Goal: Information Seeking & Learning: Check status

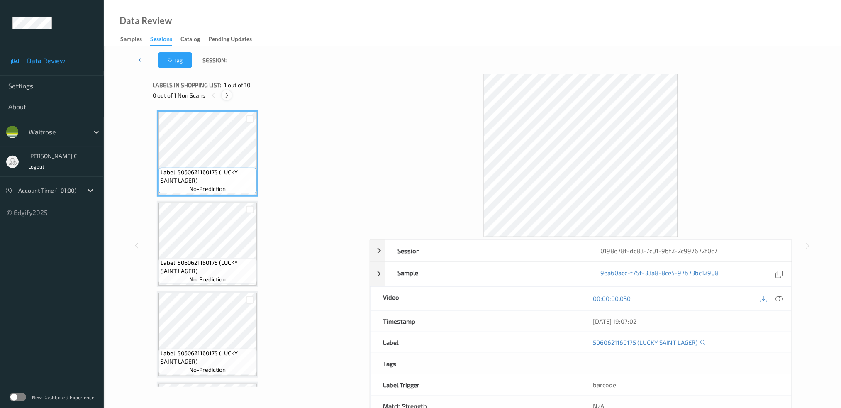
click at [227, 95] on icon at bounding box center [226, 95] width 7 height 7
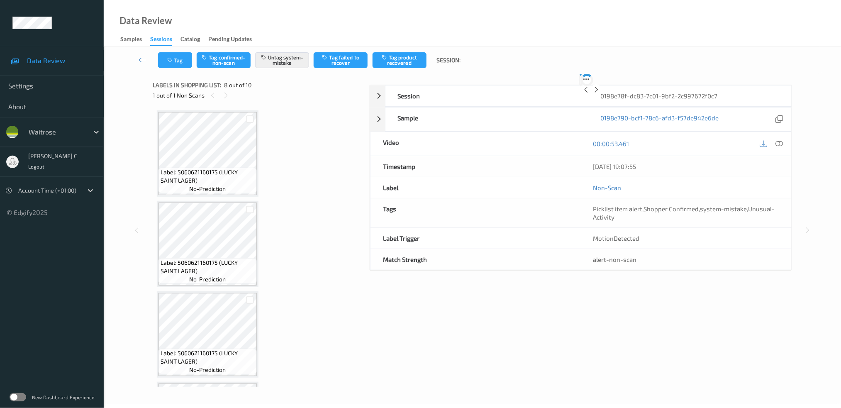
scroll to position [542, 0]
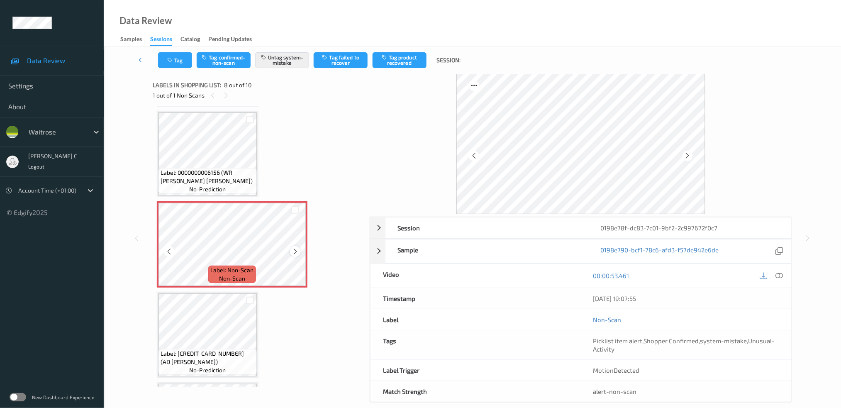
click at [295, 248] on icon at bounding box center [295, 251] width 7 height 7
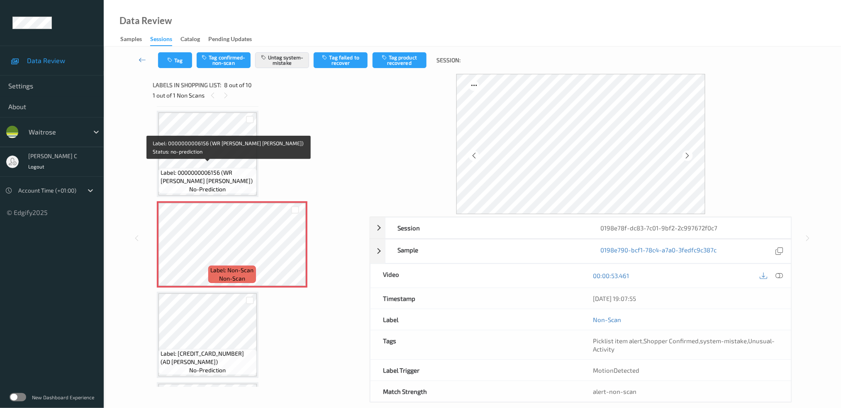
click at [216, 169] on span "Label: 0000000006156 (WR SB WHITE BOULE)" at bounding box center [208, 176] width 94 height 17
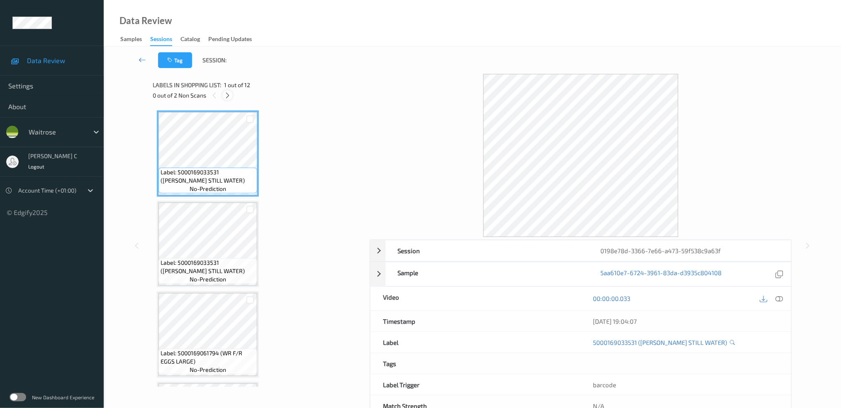
click at [227, 95] on icon at bounding box center [227, 95] width 7 height 7
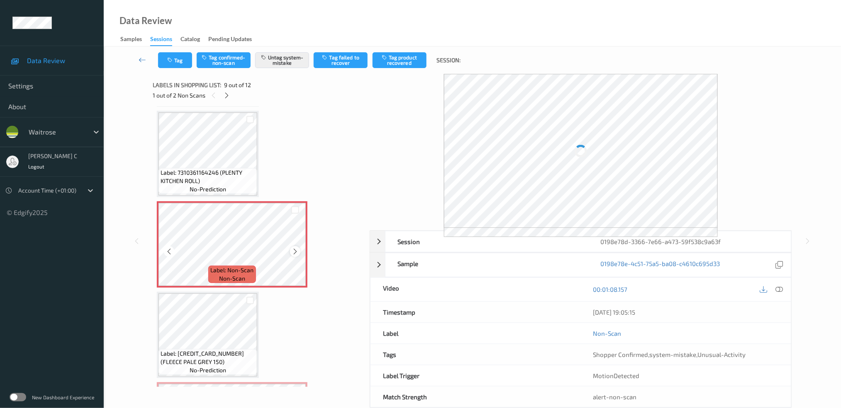
click at [295, 248] on icon at bounding box center [295, 251] width 7 height 7
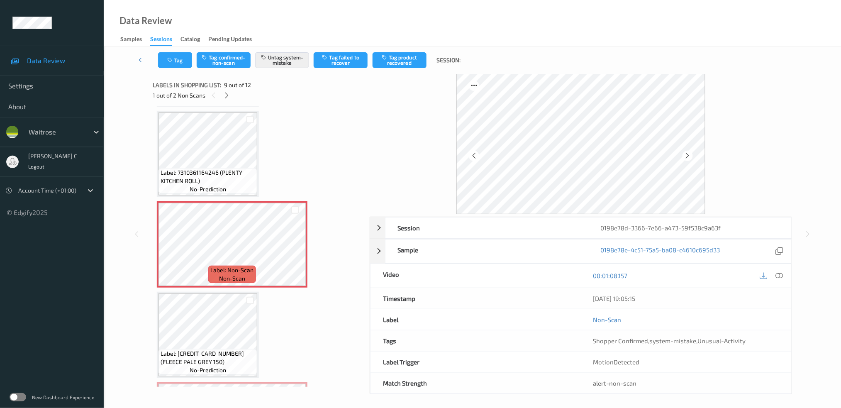
click at [236, 176] on span "Label: 7310361164246 (PLENTY KITCHEN ROLL)" at bounding box center [208, 176] width 95 height 17
click at [298, 248] on icon at bounding box center [295, 251] width 7 height 7
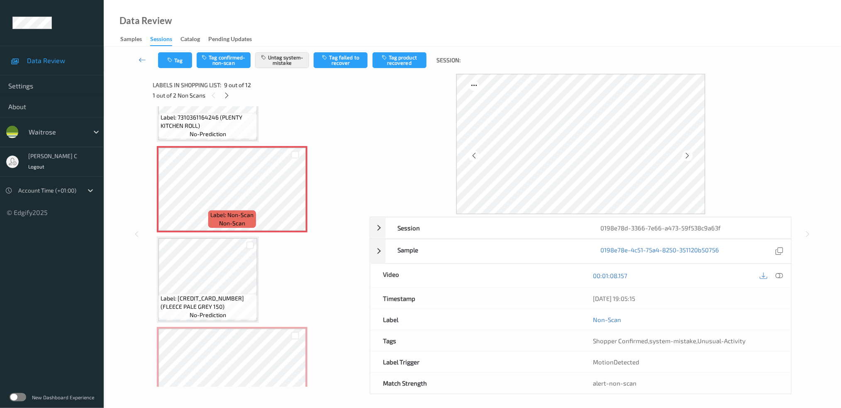
click at [213, 294] on span "Label: 5063036780297 (FLEECE PALE GREY 150)" at bounding box center [208, 302] width 95 height 17
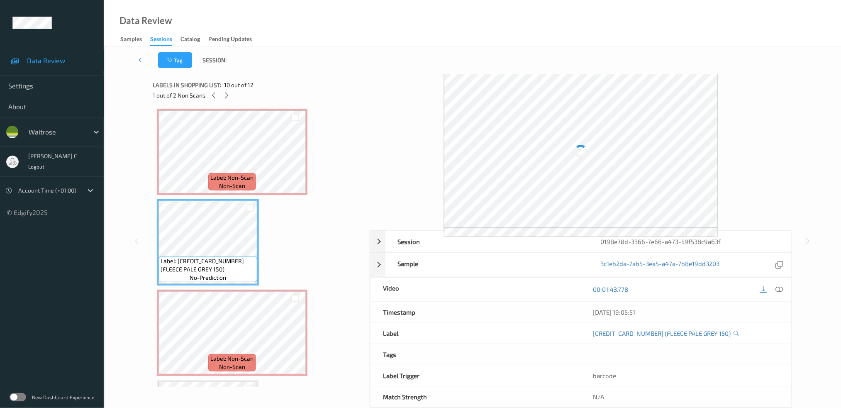
scroll to position [743, 0]
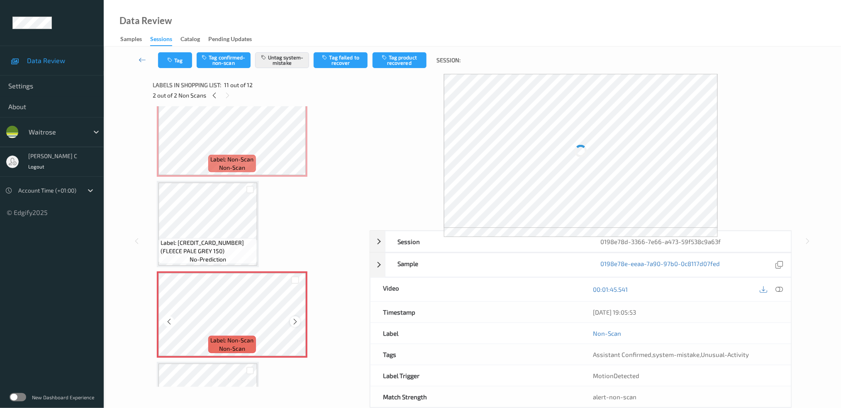
click at [295, 318] on icon at bounding box center [295, 321] width 7 height 7
click at [293, 318] on icon at bounding box center [295, 321] width 7 height 7
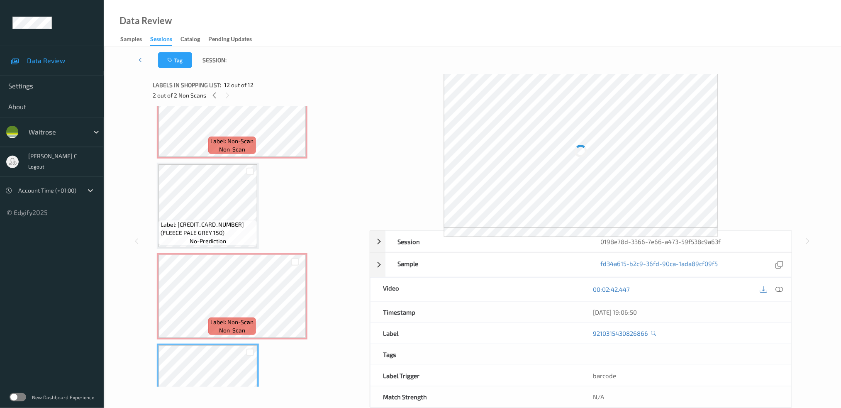
scroll to position [745, 0]
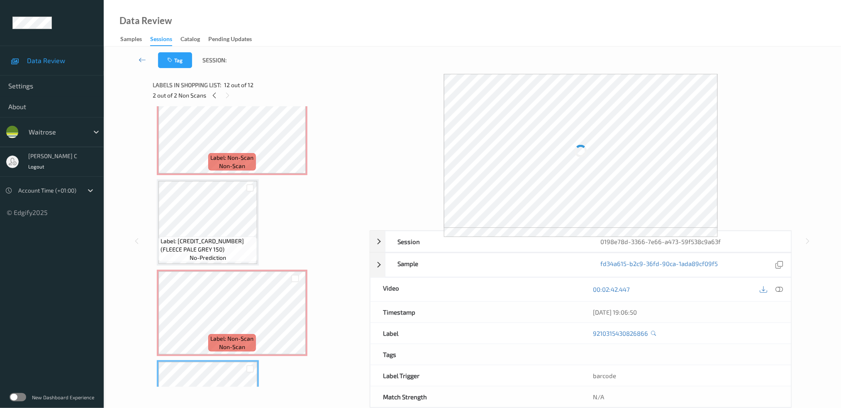
click at [197, 237] on span "Label: 5063036780297 (FLEECE PALE GREY 150)" at bounding box center [208, 245] width 95 height 17
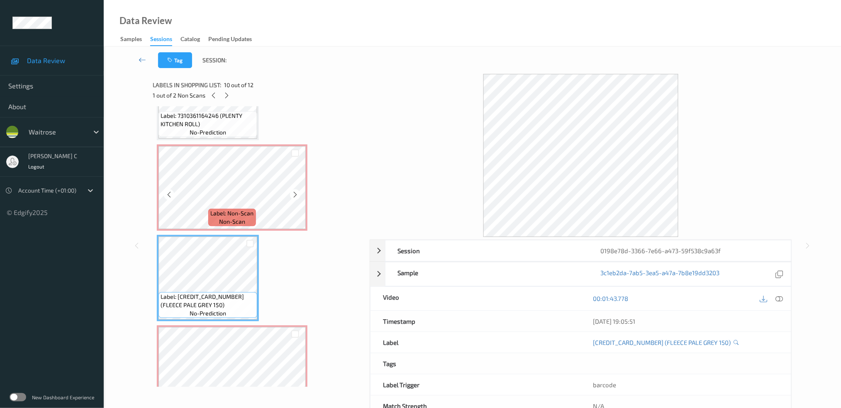
scroll to position [579, 0]
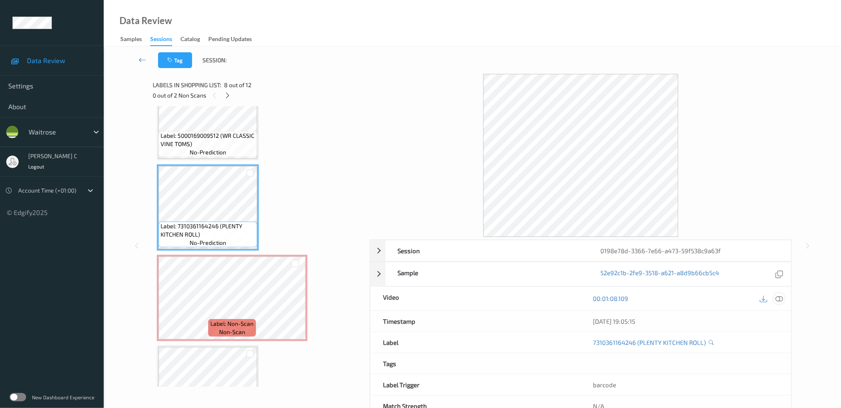
click at [780, 300] on icon at bounding box center [778, 298] width 7 height 7
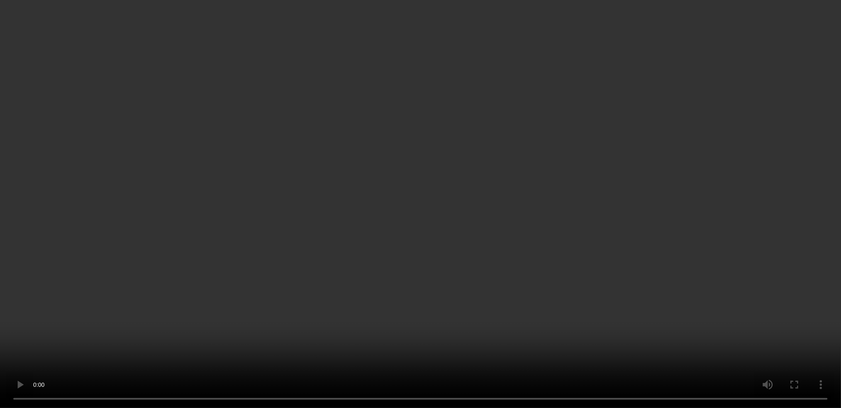
scroll to position [800, 0]
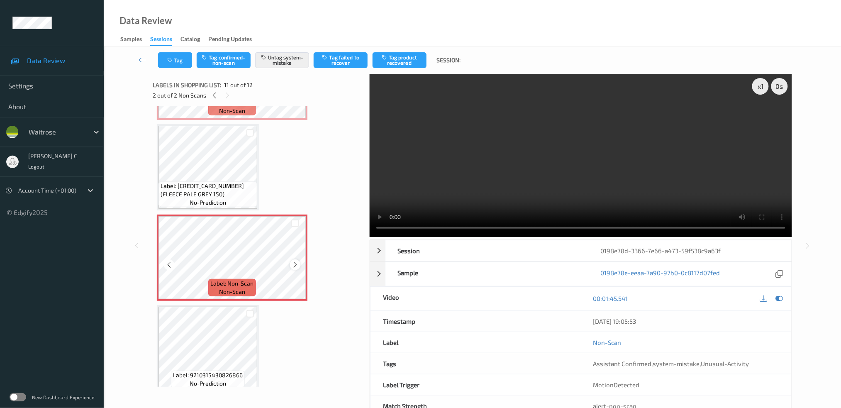
click at [293, 261] on icon at bounding box center [295, 264] width 7 height 7
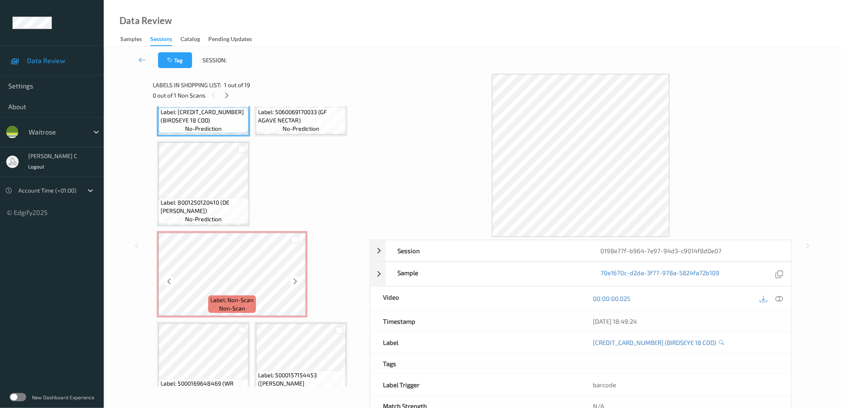
scroll to position [110, 0]
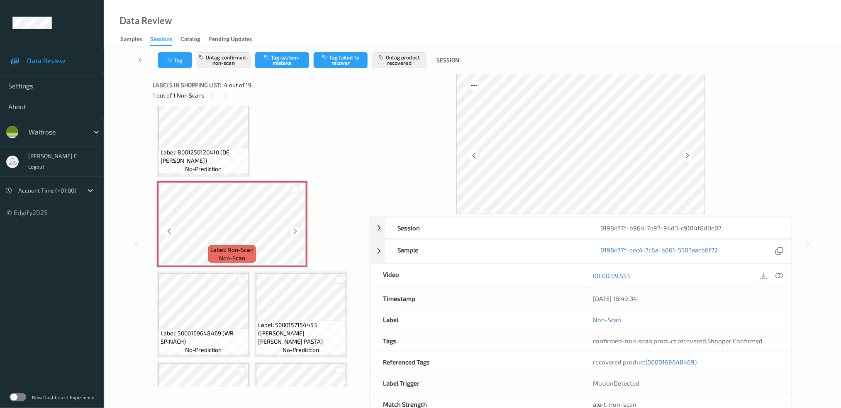
click at [295, 229] on icon at bounding box center [295, 230] width 7 height 7
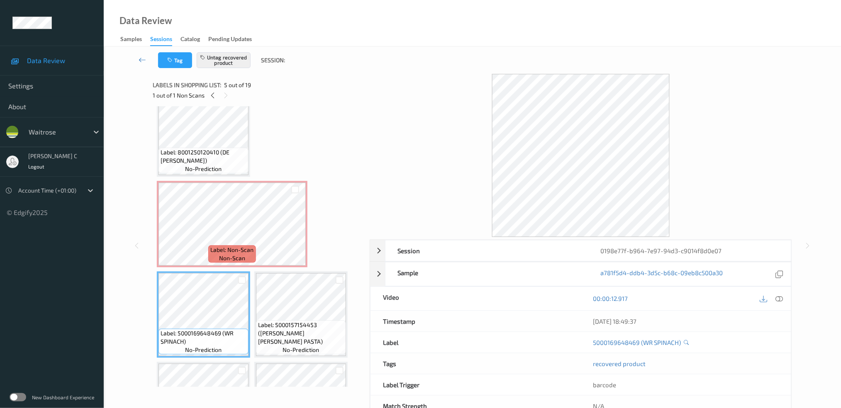
scroll to position [55, 0]
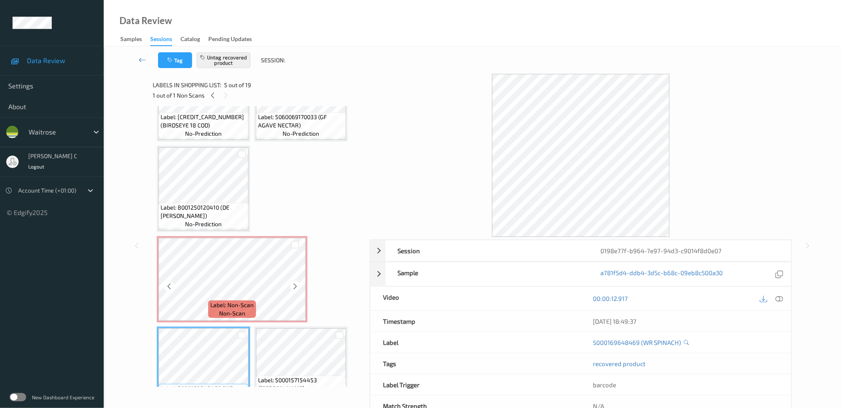
click at [210, 207] on span "Label: 8001250120410 (DE [PERSON_NAME])" at bounding box center [204, 211] width 86 height 17
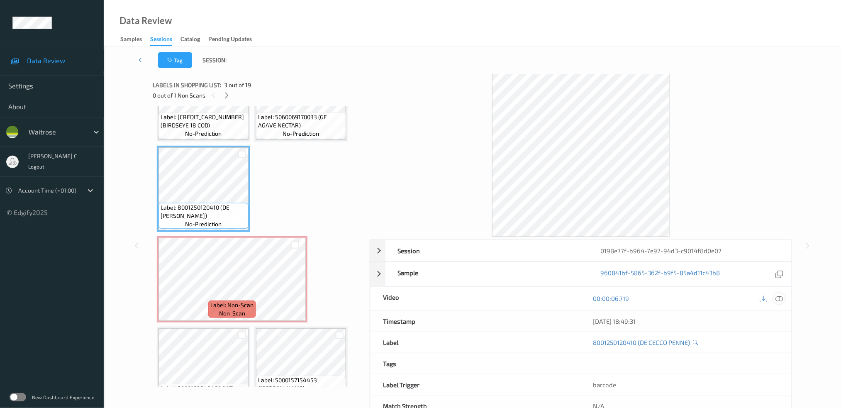
click at [778, 298] on icon at bounding box center [778, 298] width 7 height 7
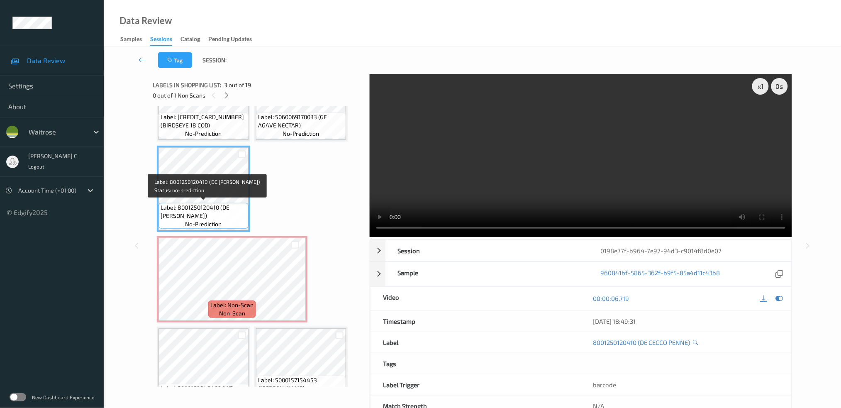
click at [201, 212] on span "Label: 8001250120410 (DE CECCO PENNE)" at bounding box center [204, 211] width 86 height 17
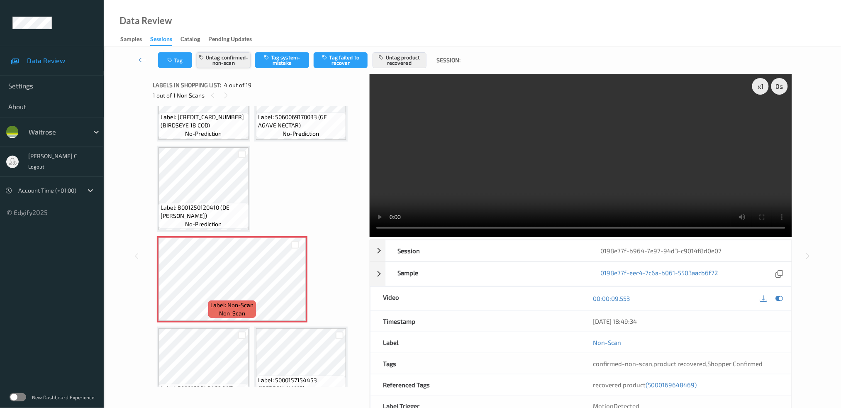
click at [221, 55] on button "Untag confirmed-non-scan" at bounding box center [224, 60] width 54 height 16
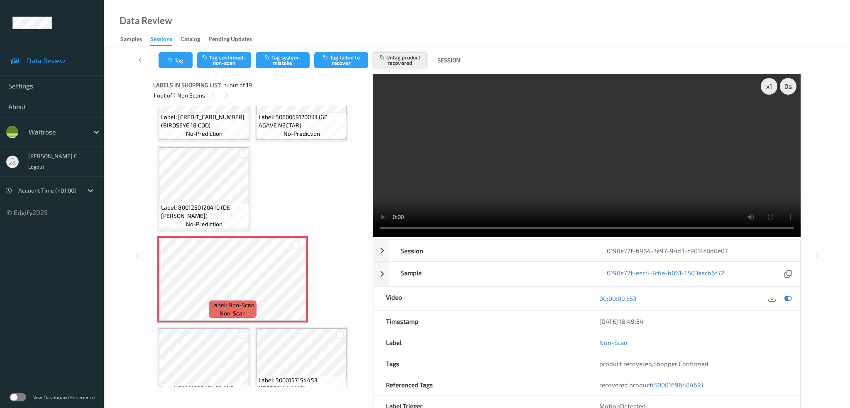
click at [410, 62] on button "Untag product recovered" at bounding box center [400, 60] width 54 height 16
click at [278, 61] on button "Tag system-mistake" at bounding box center [283, 60] width 54 height 16
click at [180, 62] on button "Tag" at bounding box center [175, 60] width 34 height 16
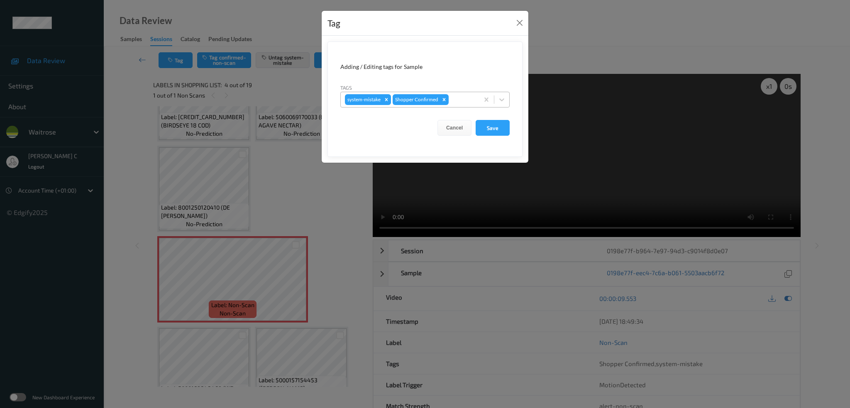
click at [460, 100] on div at bounding box center [462, 100] width 24 height 10
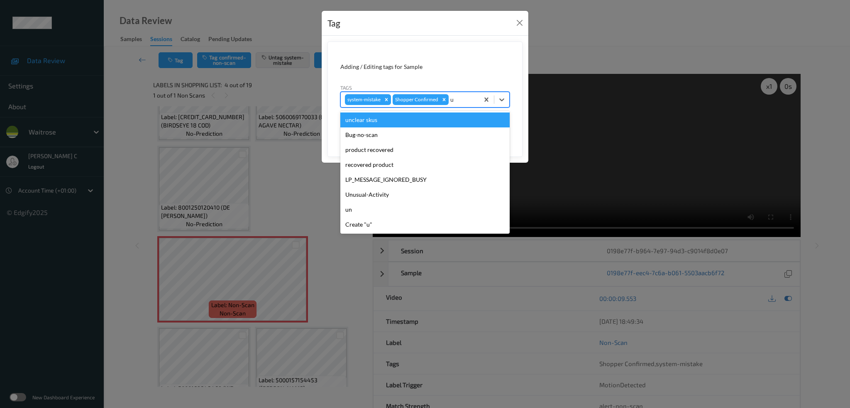
type input "un"
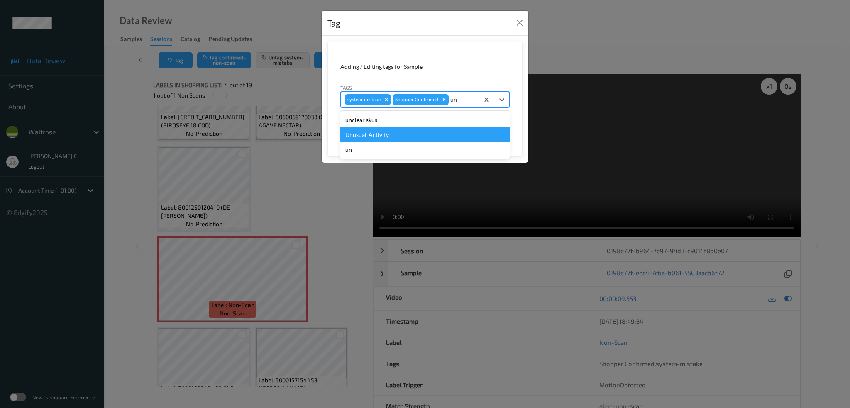
click at [368, 138] on div "Unusual-Activity" at bounding box center [424, 134] width 169 height 15
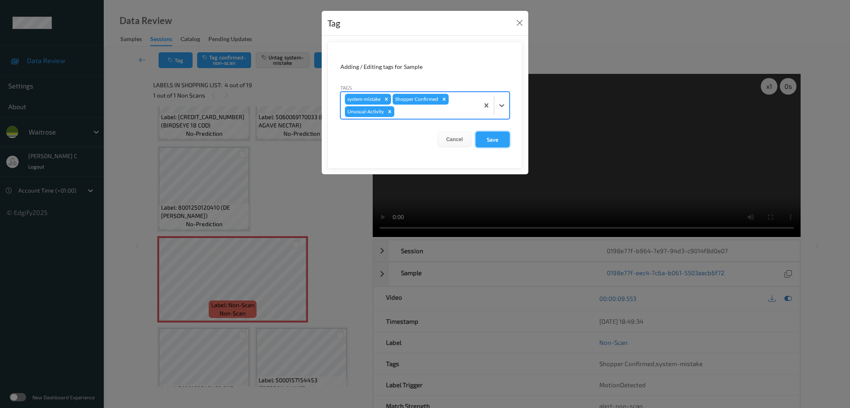
click at [501, 142] on button "Save" at bounding box center [492, 140] width 34 height 16
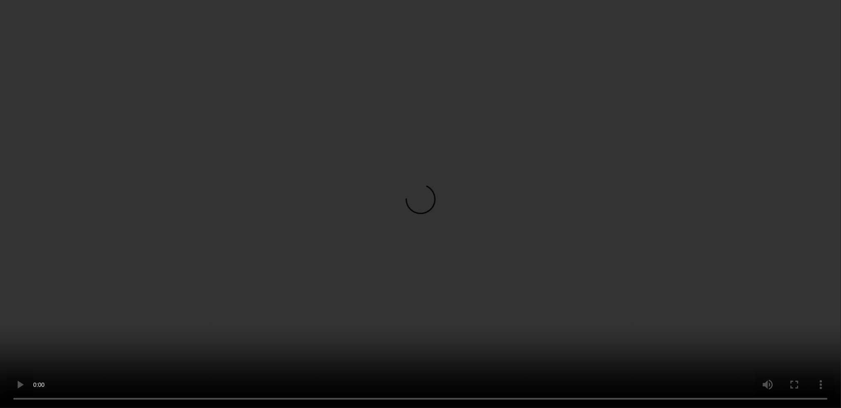
scroll to position [110, 0]
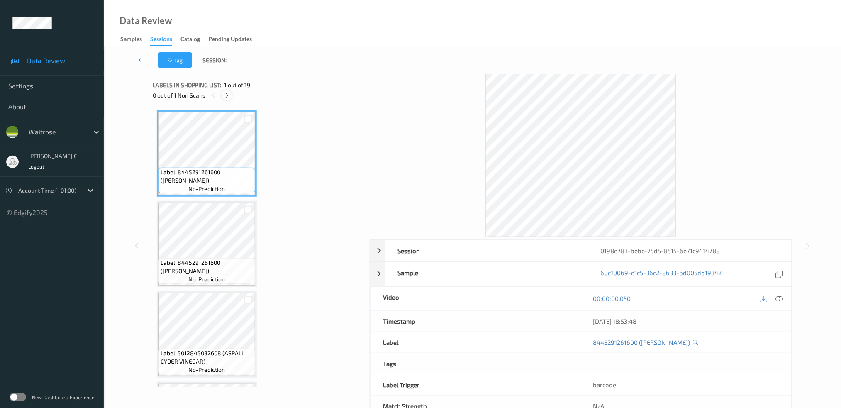
click at [228, 96] on icon at bounding box center [226, 95] width 7 height 7
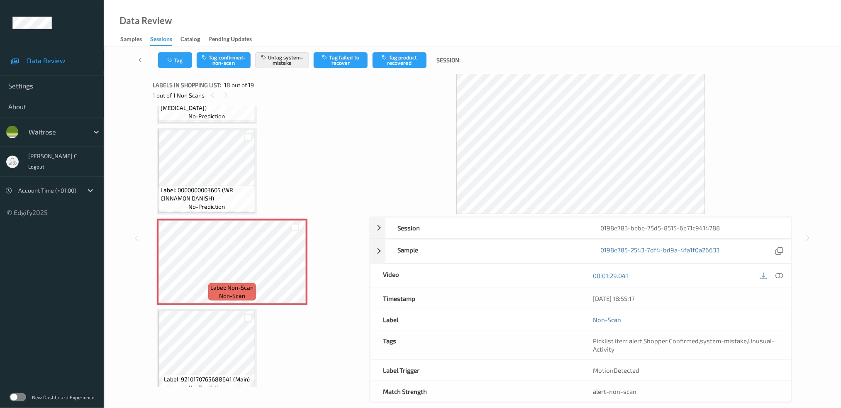
click at [215, 186] on span "Label: 0000000003605 (WR CINNAMON DANISH)" at bounding box center [207, 194] width 93 height 17
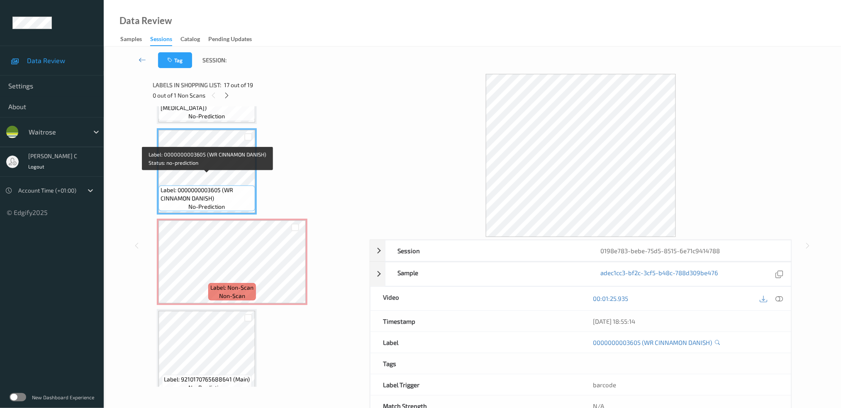
scroll to position [1429, 0]
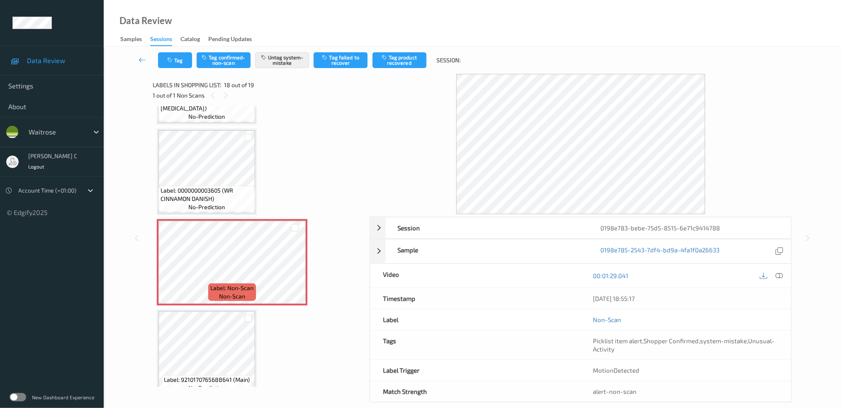
scroll to position [11, 0]
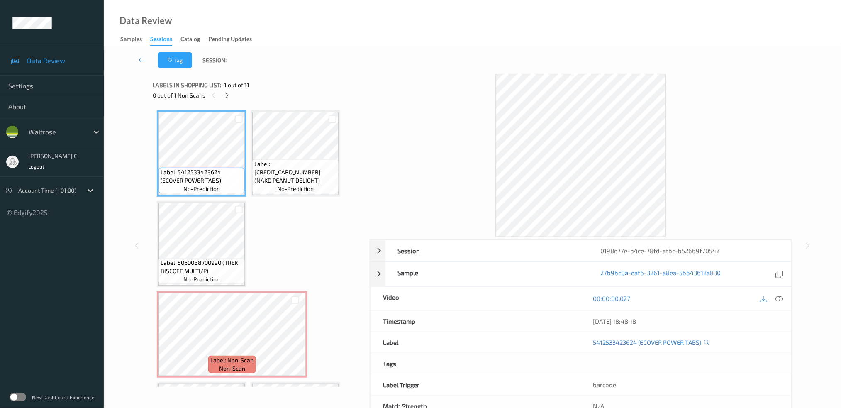
click at [231, 101] on div "Labels in shopping list: 1 out of 11 0 out of 1 Non Scans" at bounding box center [258, 90] width 211 height 32
click at [229, 96] on icon at bounding box center [226, 95] width 7 height 7
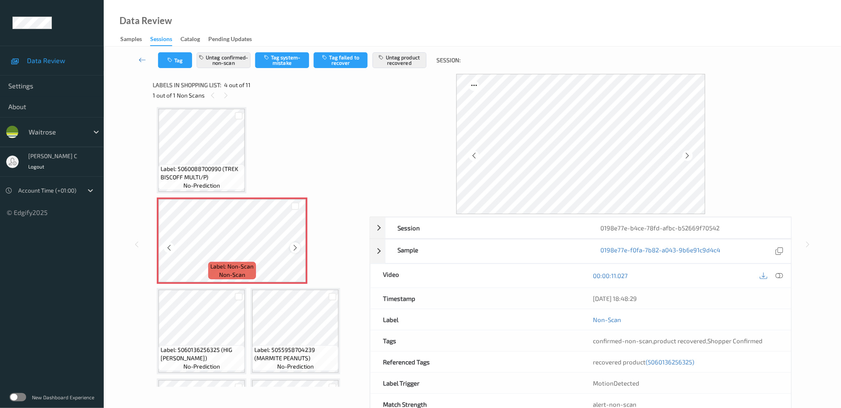
click at [294, 246] on icon at bounding box center [295, 247] width 7 height 7
click at [213, 174] on span "Label: 5060088700990 (TREK BISCOFF MULTI/P)" at bounding box center [202, 173] width 82 height 17
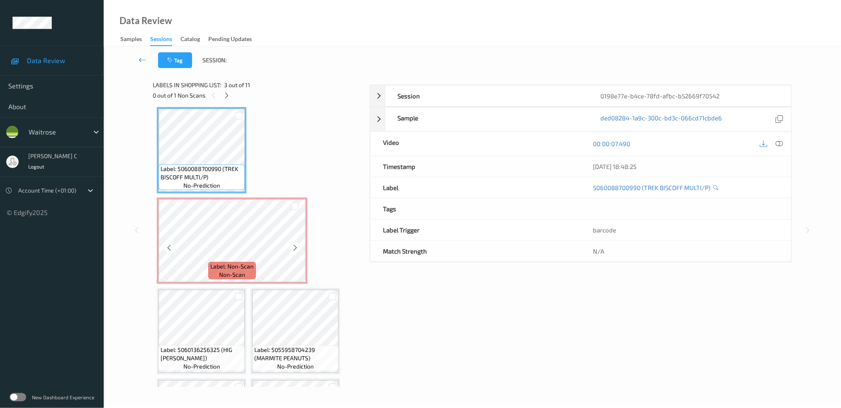
scroll to position [38, 0]
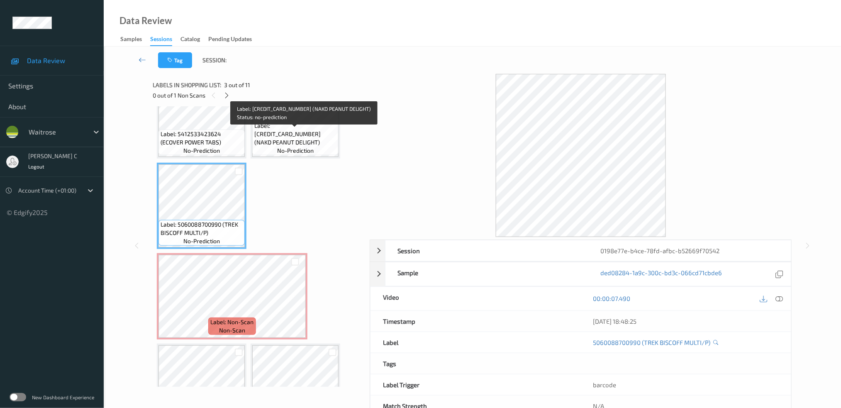
click at [301, 141] on span "Label: [CREDIT_CARD_NUMBER] (NAKD PEANUT DELIGHT)" at bounding box center [295, 134] width 82 height 25
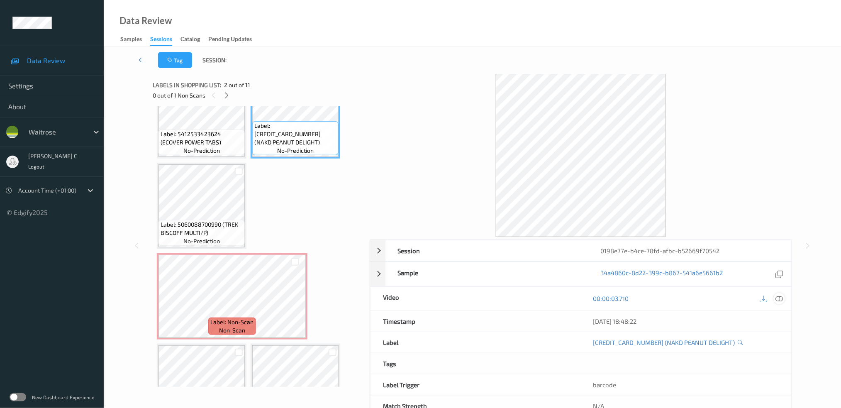
drag, startPoint x: 780, startPoint y: 290, endPoint x: 780, endPoint y: 295, distance: 5.0
click at [779, 290] on div "00:00:03.710" at bounding box center [686, 299] width 210 height 24
click at [780, 295] on icon at bounding box center [778, 298] width 7 height 7
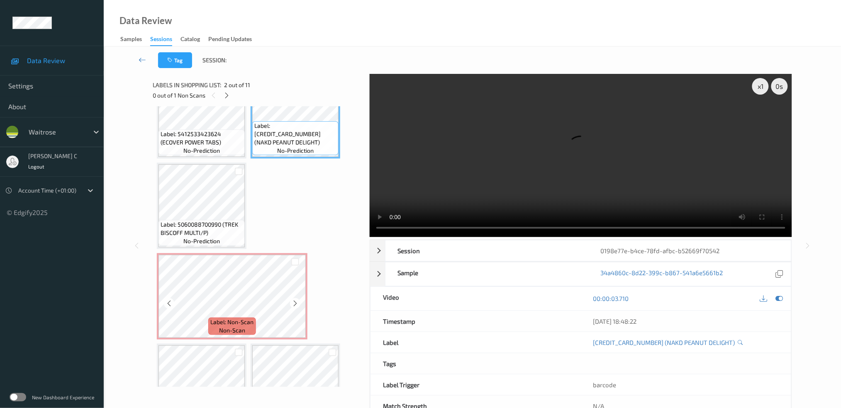
click at [210, 231] on span "Label: 5060088700990 (TREK BISCOFF MULTI/P)" at bounding box center [202, 228] width 82 height 17
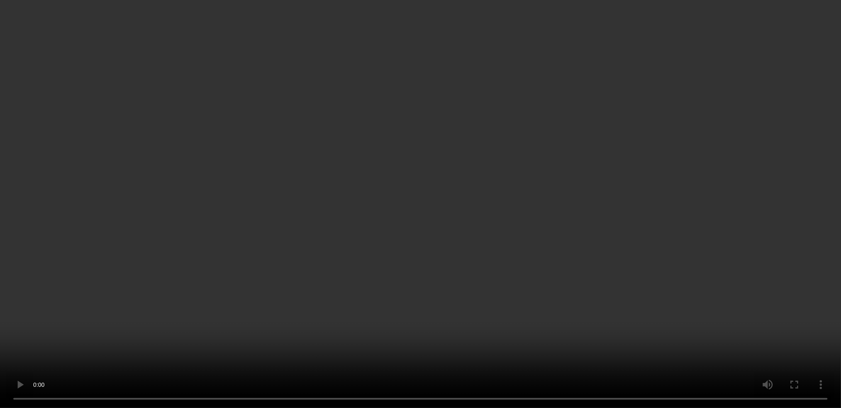
scroll to position [204, 0]
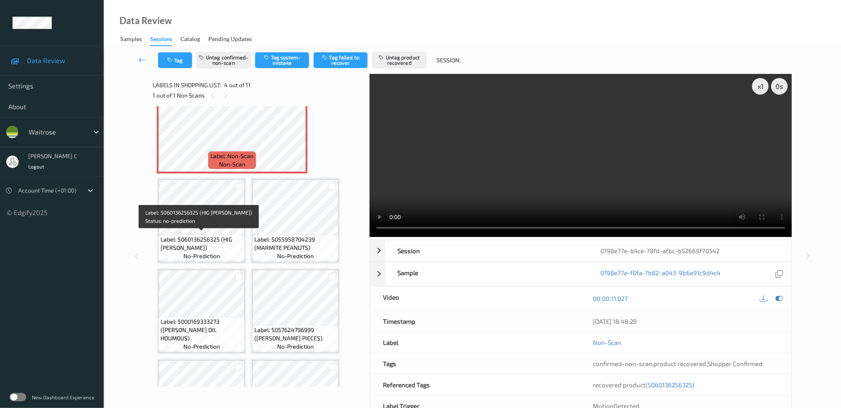
click at [188, 245] on span "Label: 5060136256325 (HIG [PERSON_NAME])" at bounding box center [202, 243] width 82 height 17
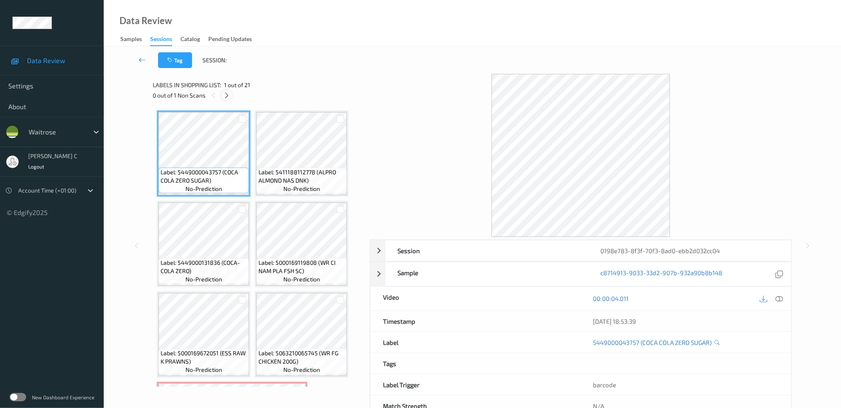
click at [228, 94] on icon at bounding box center [226, 95] width 7 height 7
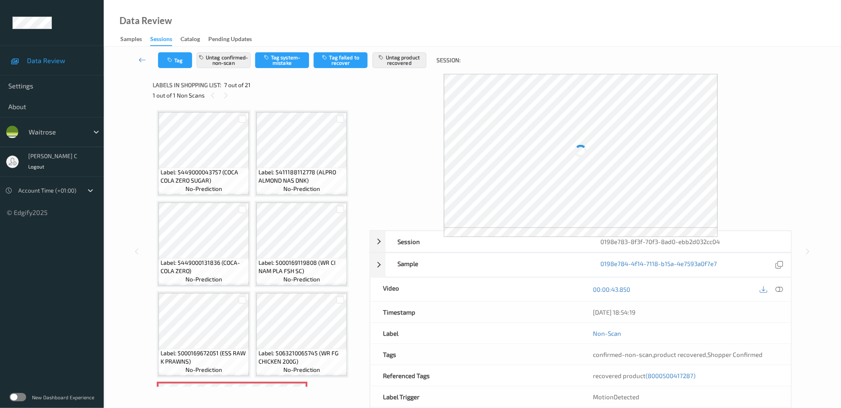
scroll to position [183, 0]
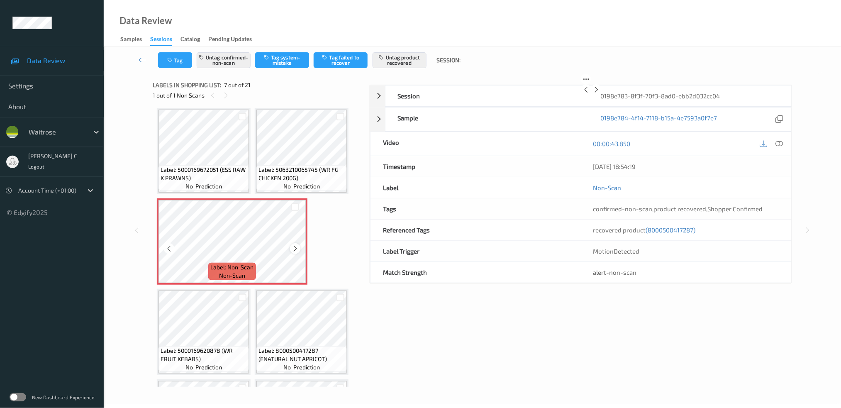
click at [297, 245] on icon at bounding box center [295, 248] width 7 height 7
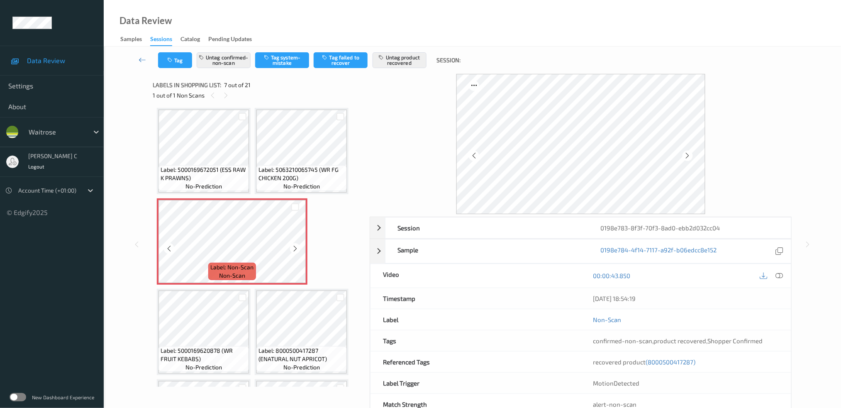
click at [297, 245] on icon at bounding box center [295, 248] width 7 height 7
click at [268, 176] on span "Label: 5063210065745 (WR FG CHICKEN 200G)" at bounding box center [301, 174] width 86 height 17
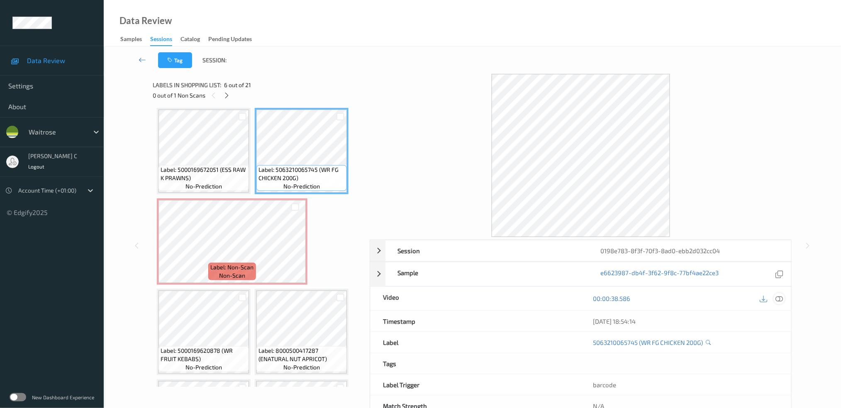
click at [783, 298] on icon at bounding box center [778, 298] width 7 height 7
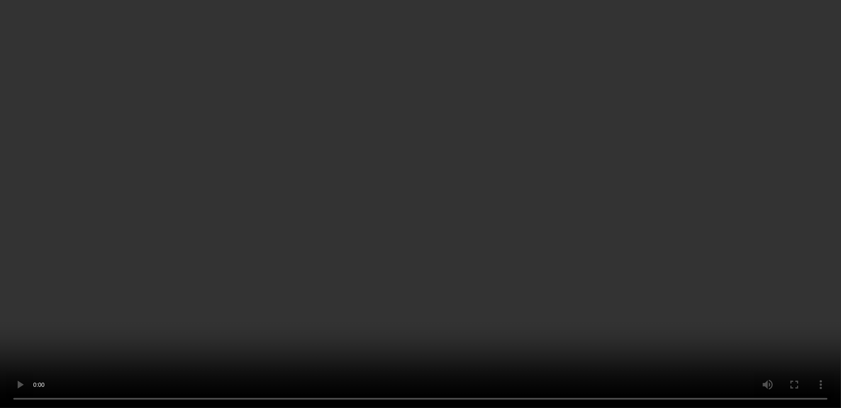
scroll to position [239, 0]
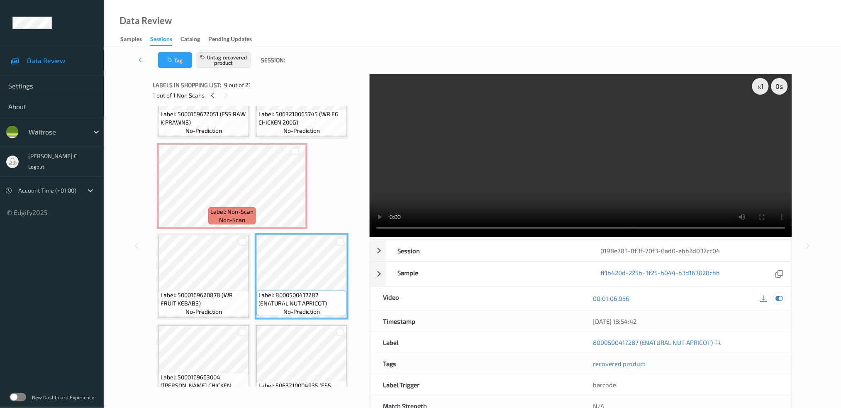
click at [775, 299] on div at bounding box center [779, 298] width 11 height 11
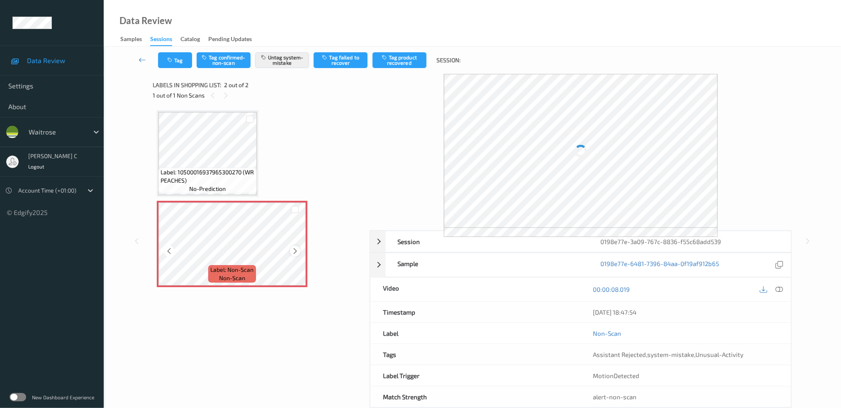
click at [292, 251] on icon at bounding box center [295, 250] width 7 height 7
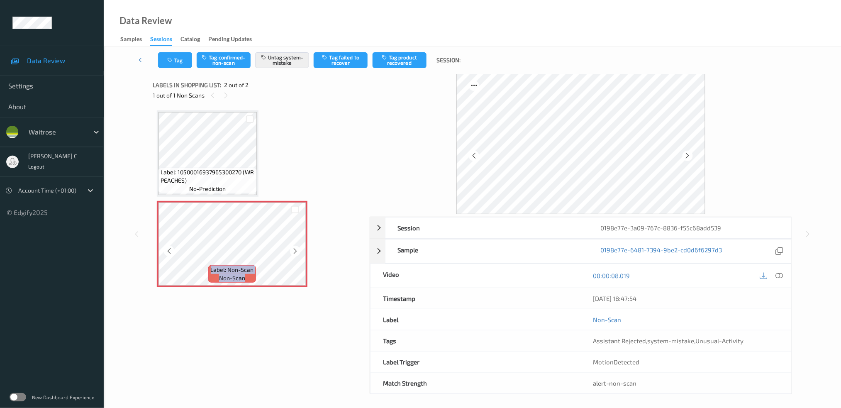
click at [292, 251] on icon at bounding box center [295, 250] width 7 height 7
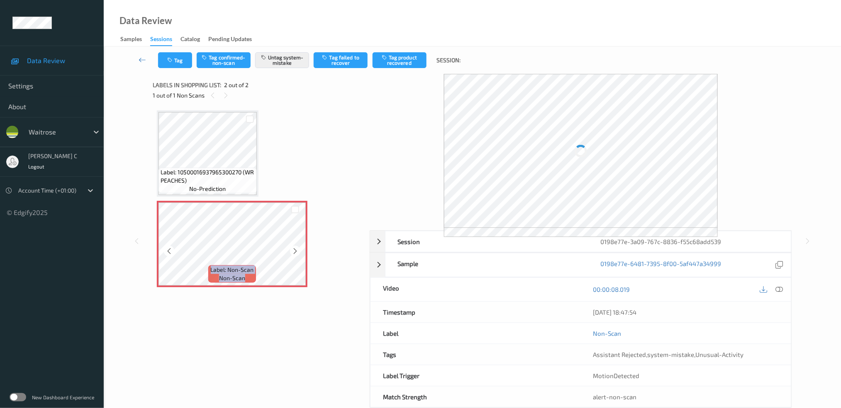
click at [292, 251] on icon at bounding box center [295, 250] width 7 height 7
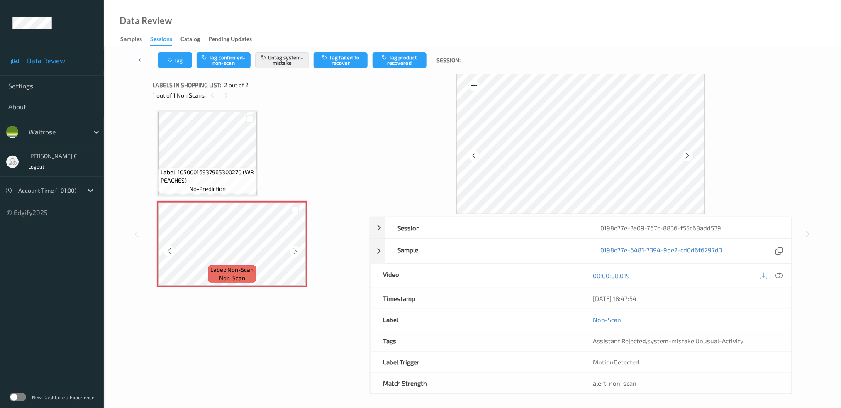
click at [292, 251] on icon at bounding box center [295, 250] width 7 height 7
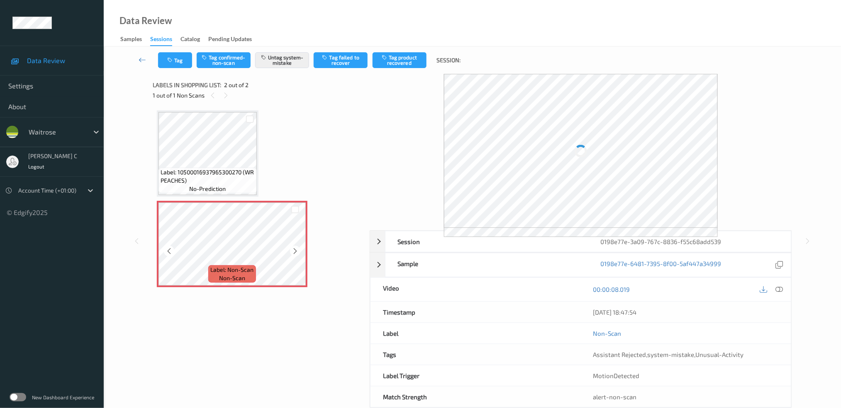
click at [232, 170] on span "Label: 10500016937965300270 (WR PEACHES)" at bounding box center [208, 176] width 94 height 17
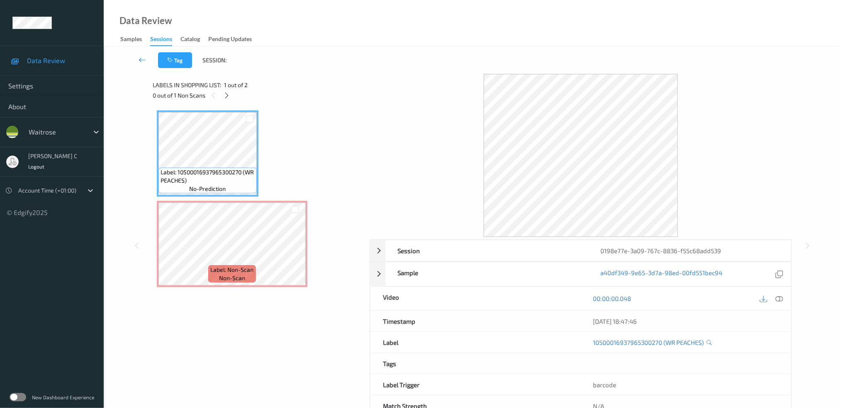
click at [780, 300] on icon at bounding box center [778, 298] width 7 height 7
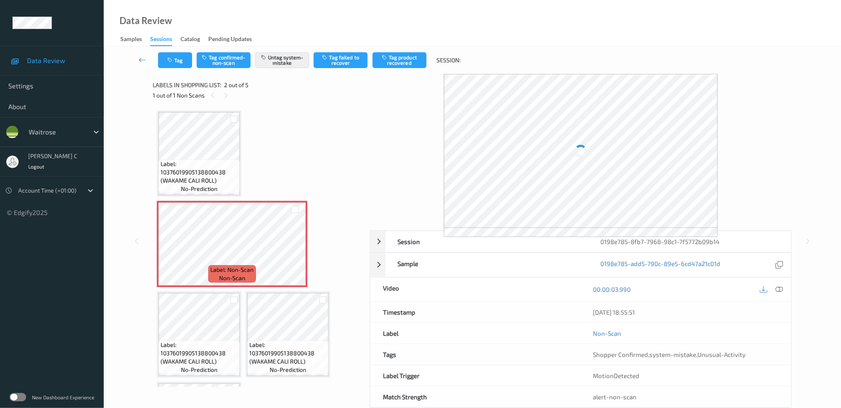
click at [215, 160] on span "Label: 10376019905138800438 (WAKAME CALI ROLL)" at bounding box center [199, 172] width 77 height 25
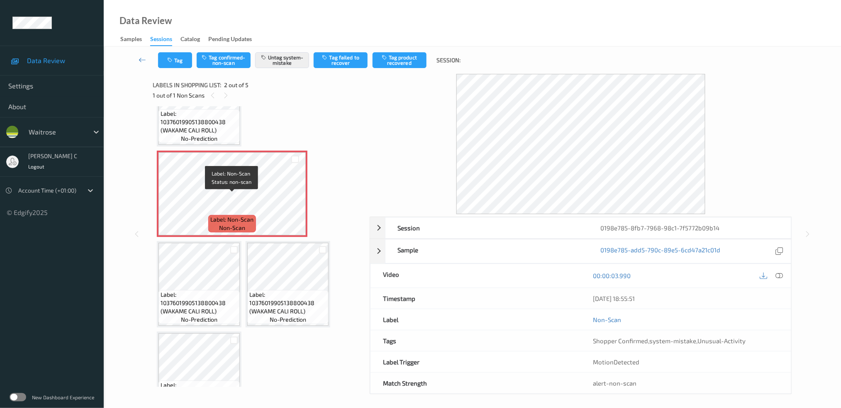
scroll to position [82, 0]
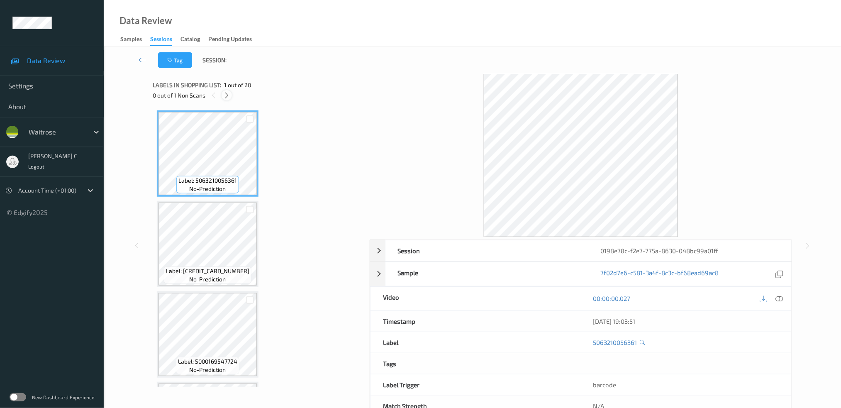
click at [224, 92] on icon at bounding box center [226, 95] width 7 height 7
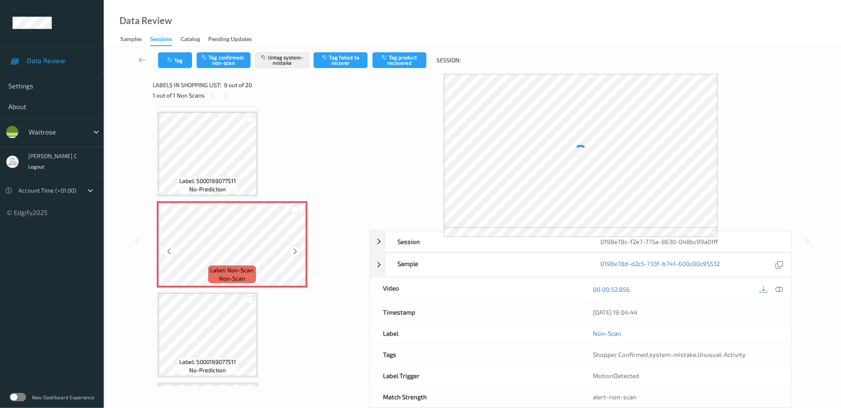
click at [293, 248] on icon at bounding box center [295, 251] width 7 height 7
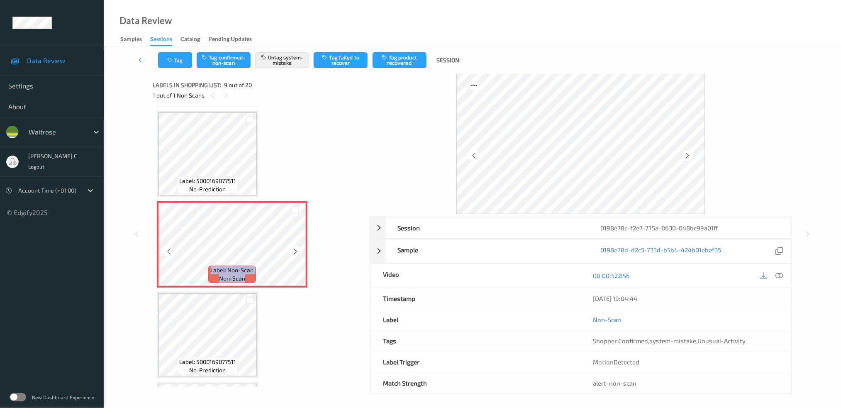
click at [293, 248] on icon at bounding box center [295, 251] width 7 height 7
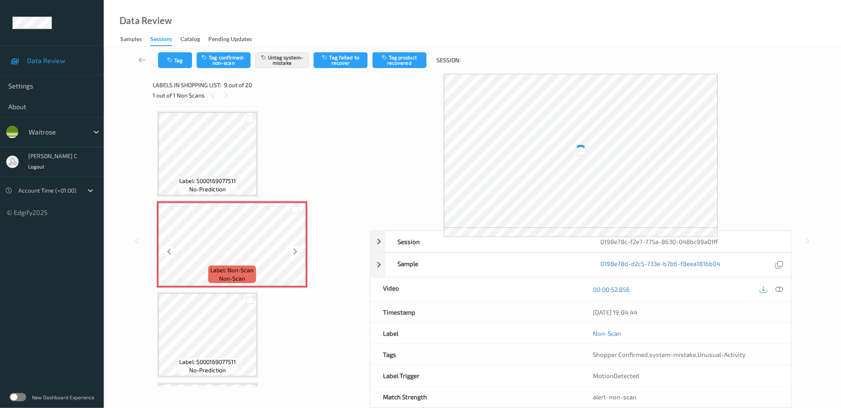
click at [293, 248] on icon at bounding box center [295, 251] width 7 height 7
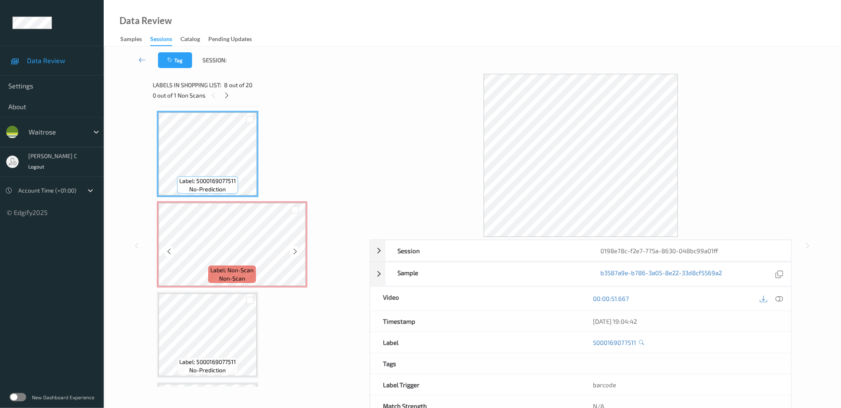
click at [244, 266] on span "Label: Non-Scan" at bounding box center [232, 270] width 43 height 8
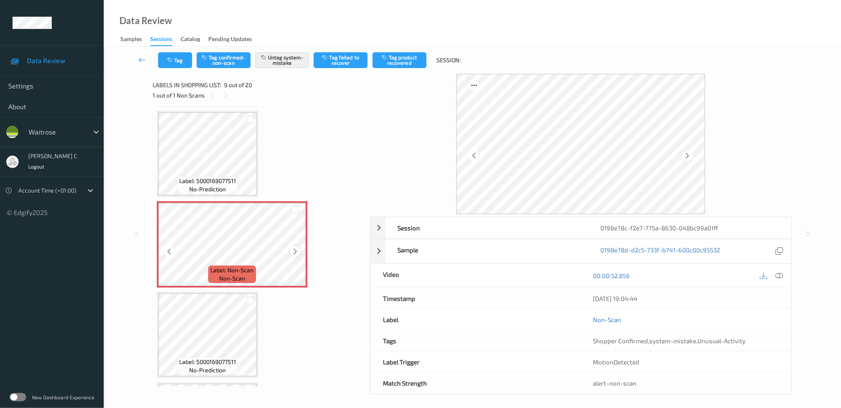
click at [292, 248] on icon at bounding box center [295, 251] width 7 height 7
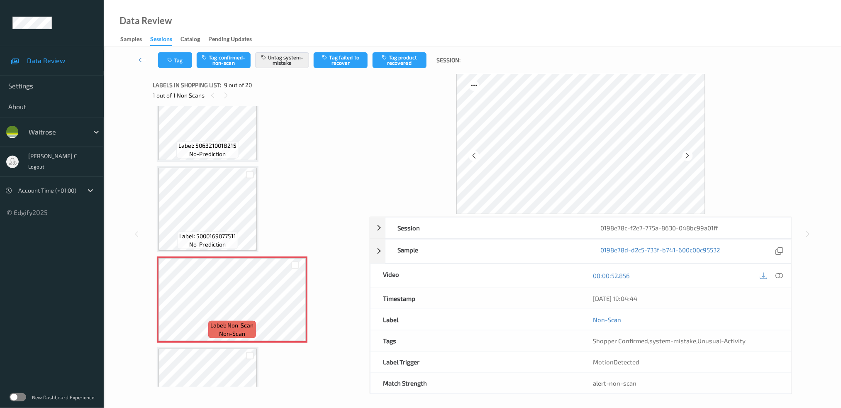
scroll to position [522, 0]
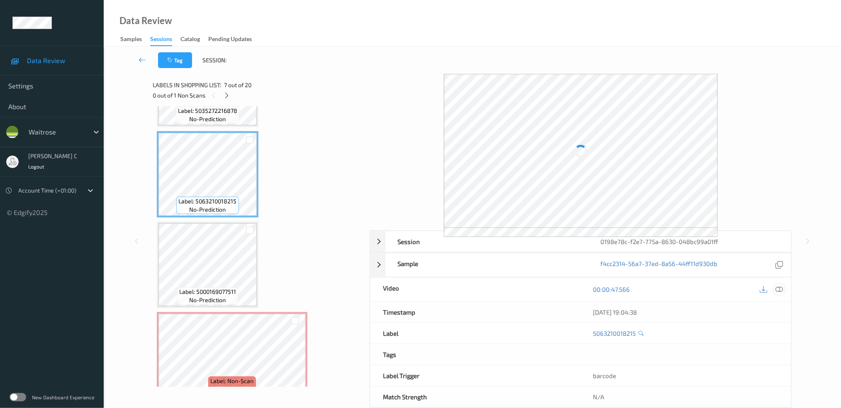
click at [777, 290] on icon at bounding box center [778, 288] width 7 height 7
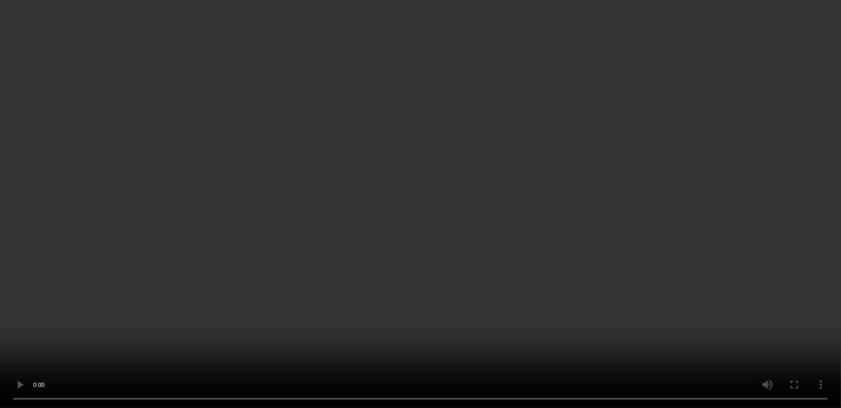
scroll to position [625, 0]
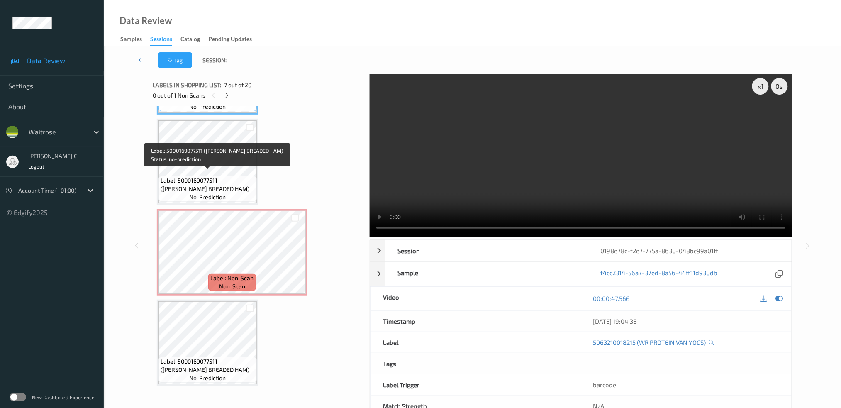
click at [210, 179] on span "Label: 5000169077511 (WR WILT BREADED HAM)" at bounding box center [208, 184] width 94 height 17
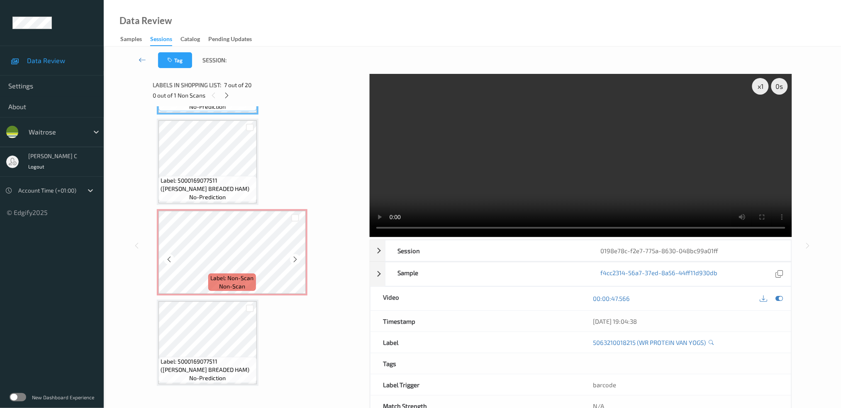
click at [234, 282] on span "non-scan" at bounding box center [232, 286] width 26 height 8
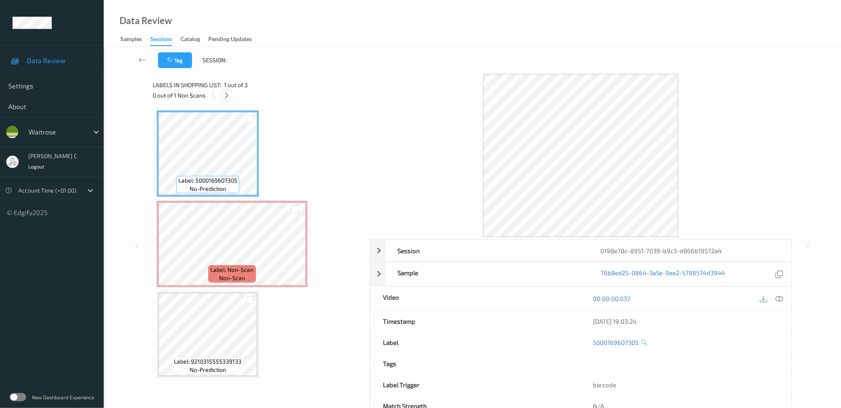
click at [229, 93] on icon at bounding box center [226, 95] width 7 height 7
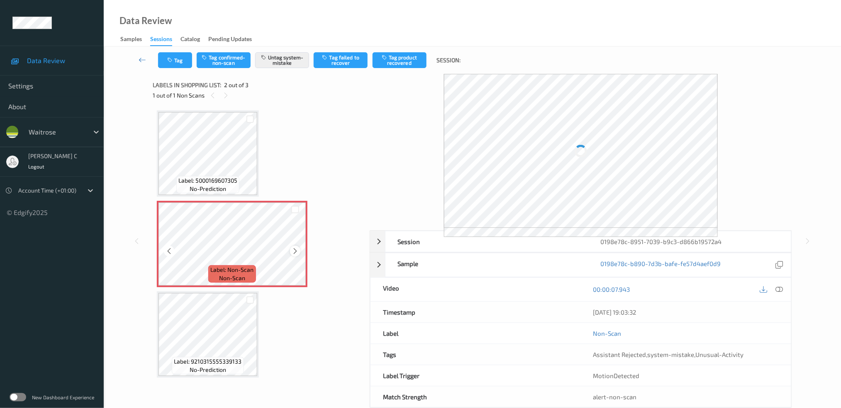
click at [294, 251] on icon at bounding box center [295, 250] width 7 height 7
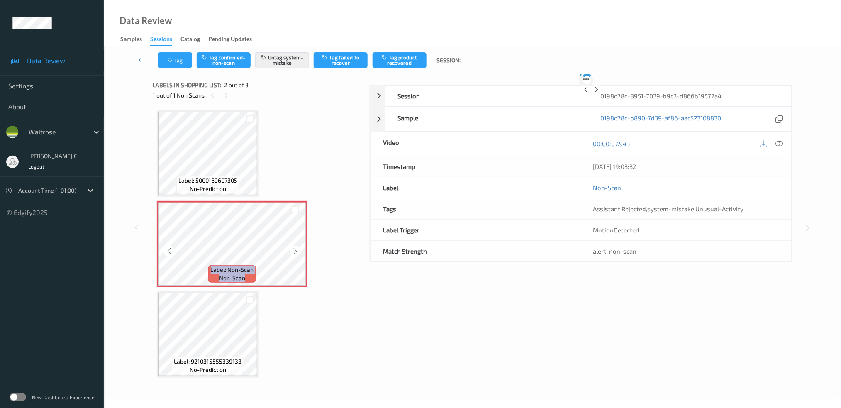
click at [294, 251] on icon at bounding box center [295, 250] width 7 height 7
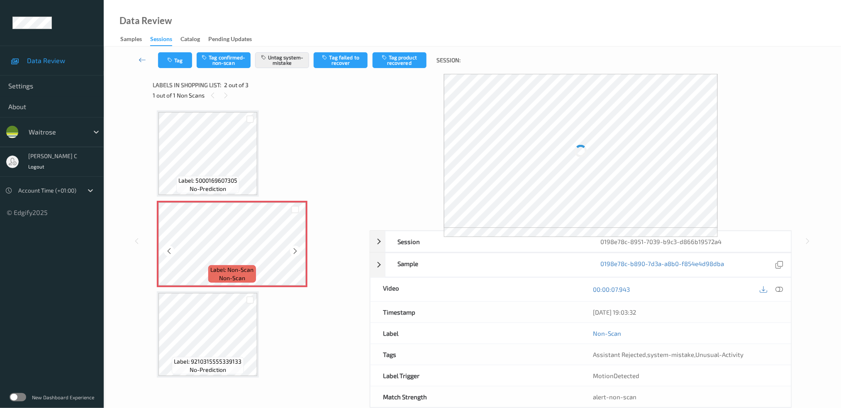
click at [294, 251] on icon at bounding box center [295, 250] width 7 height 7
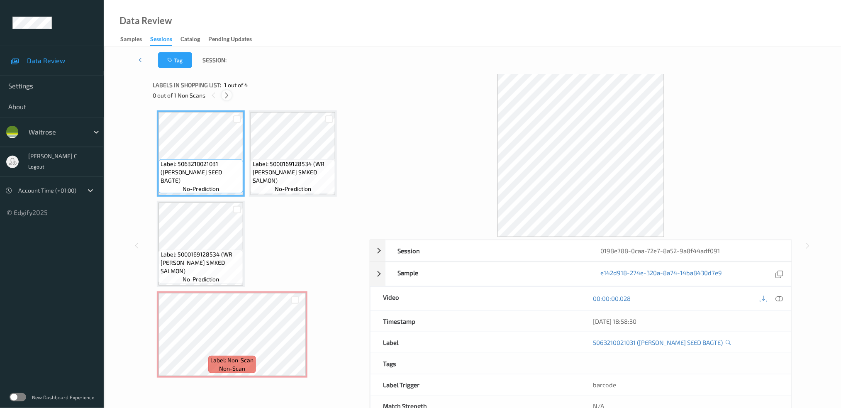
click at [227, 95] on icon at bounding box center [226, 95] width 7 height 7
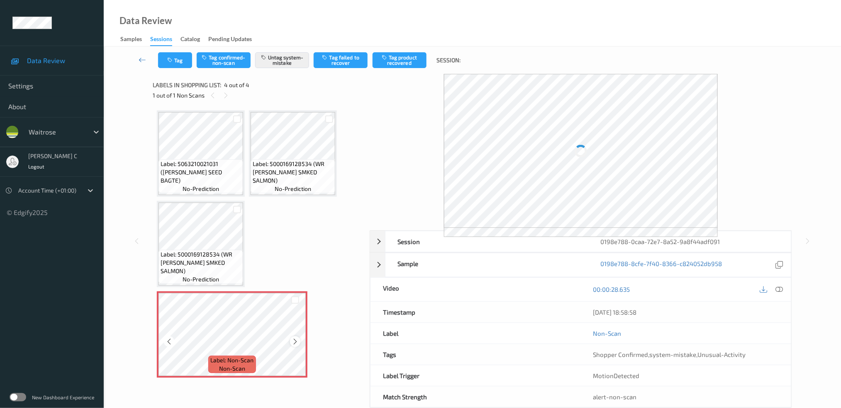
click at [294, 339] on icon at bounding box center [295, 341] width 7 height 7
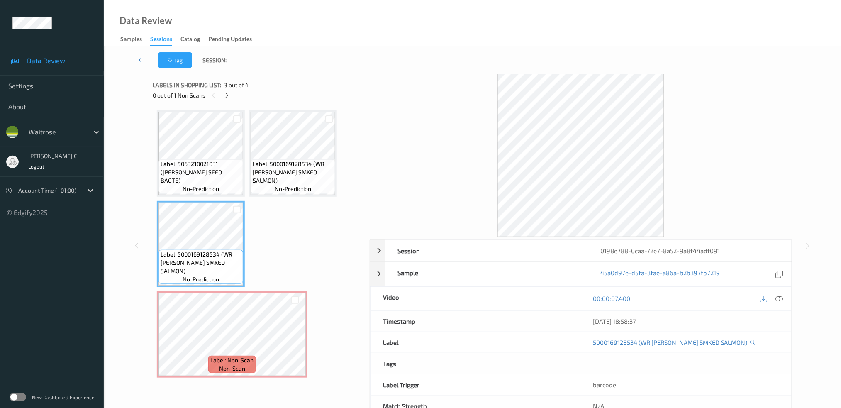
click at [266, 169] on span "Label: 5000169128534 (WR SCOT SMKED SALMON)" at bounding box center [293, 172] width 80 height 25
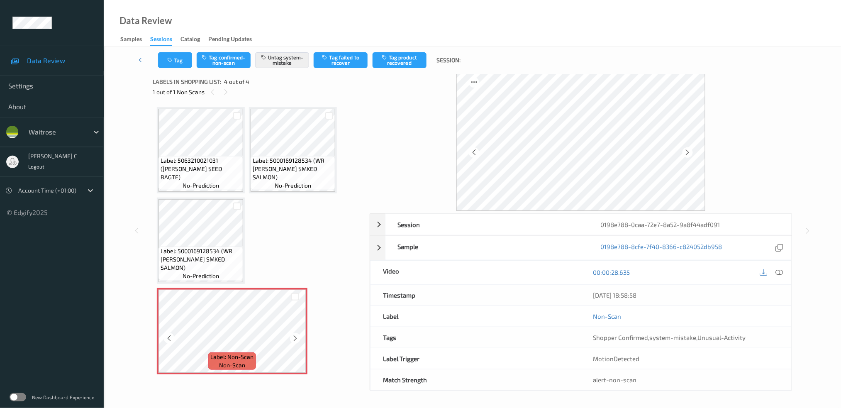
scroll to position [3, 0]
click at [297, 336] on icon at bounding box center [295, 337] width 7 height 7
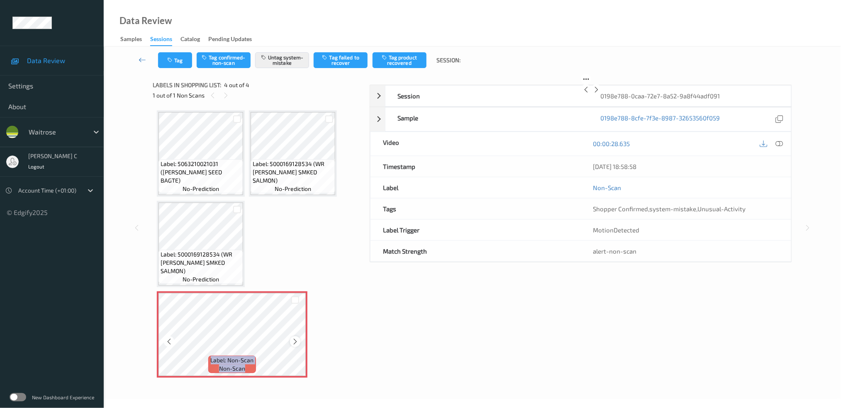
click at [297, 338] on icon at bounding box center [295, 341] width 7 height 7
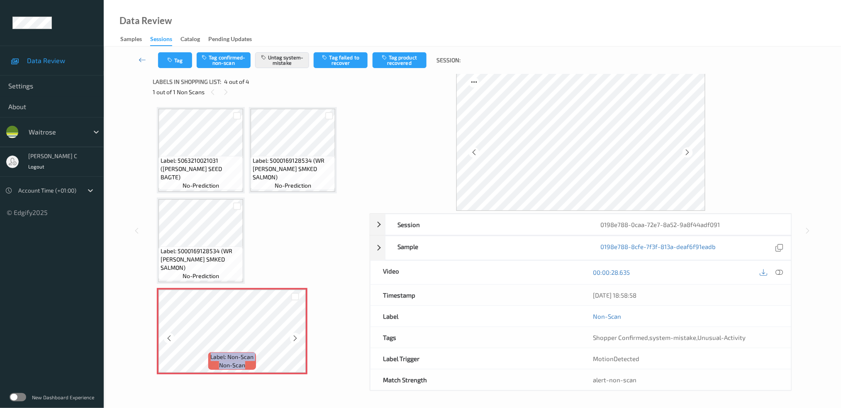
click at [297, 335] on icon at bounding box center [295, 337] width 7 height 7
click at [297, 334] on icon at bounding box center [295, 337] width 7 height 7
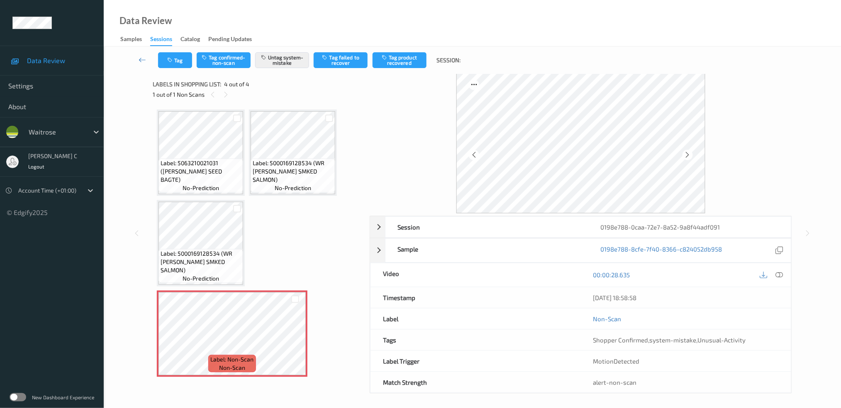
scroll to position [0, 0]
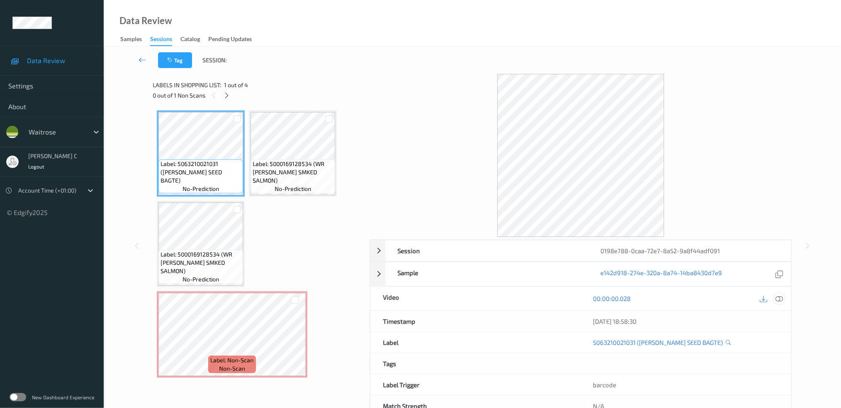
click at [783, 298] on icon at bounding box center [778, 298] width 7 height 7
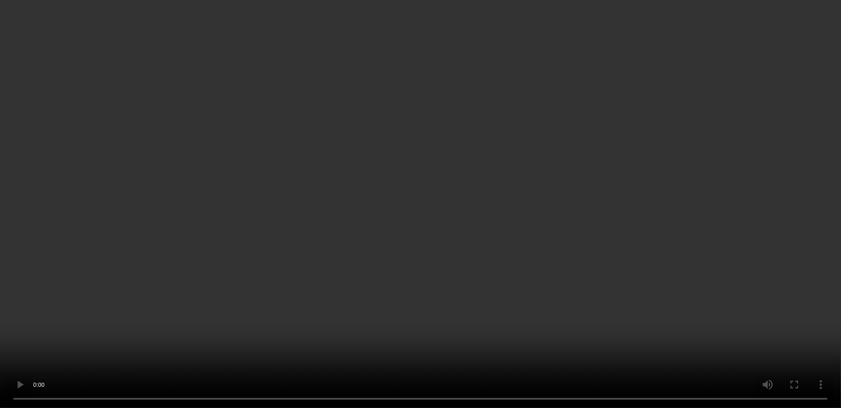
scroll to position [26, 0]
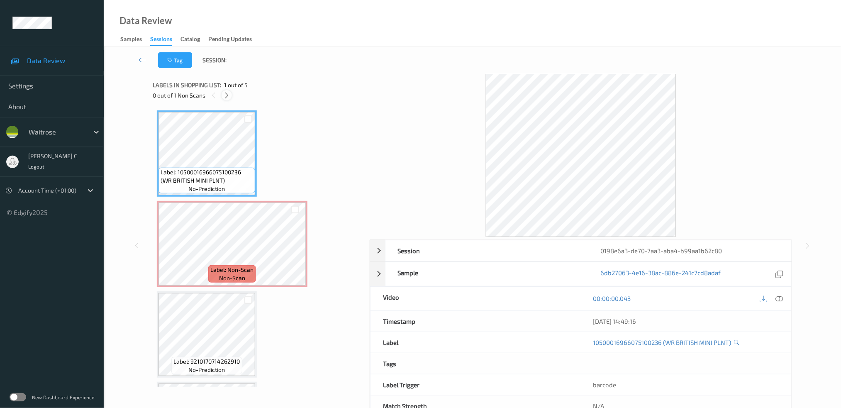
click at [228, 93] on icon at bounding box center [226, 95] width 7 height 7
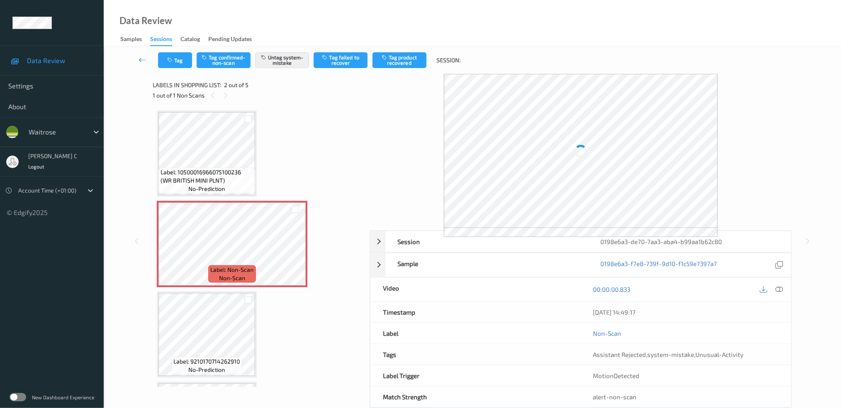
scroll to position [4, 0]
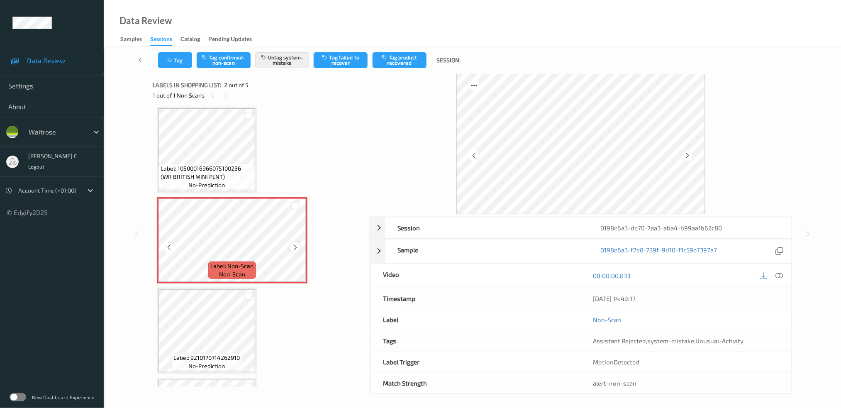
click at [296, 246] on icon at bounding box center [295, 247] width 7 height 7
click at [297, 245] on icon at bounding box center [295, 247] width 7 height 7
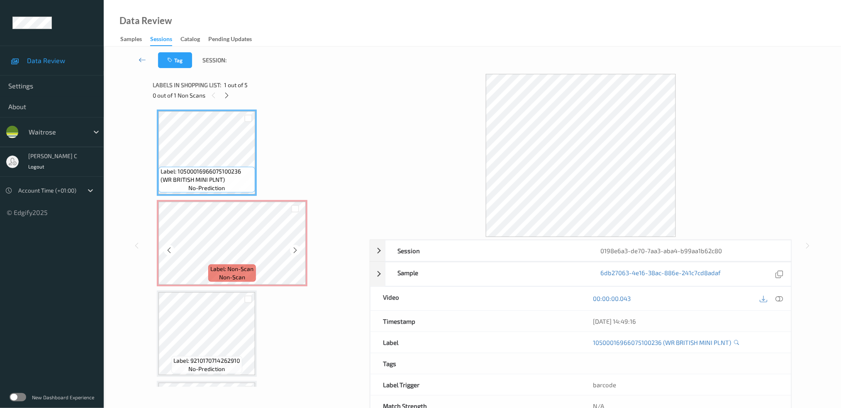
scroll to position [0, 0]
click at [223, 187] on span "no-prediction" at bounding box center [207, 189] width 37 height 8
click at [227, 94] on icon at bounding box center [227, 95] width 7 height 7
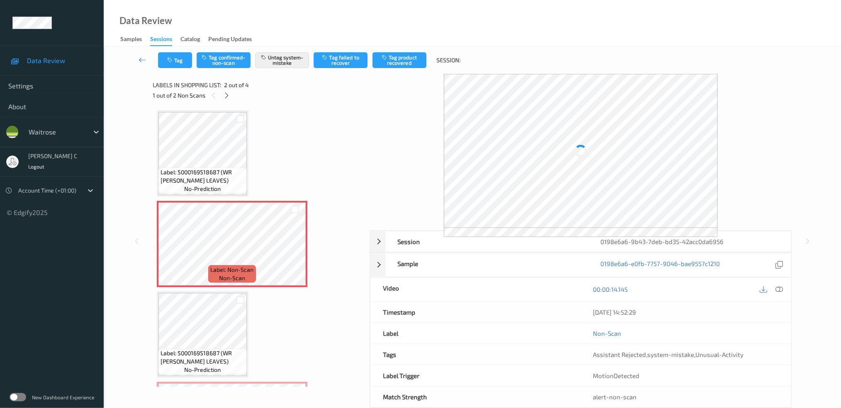
scroll to position [4, 0]
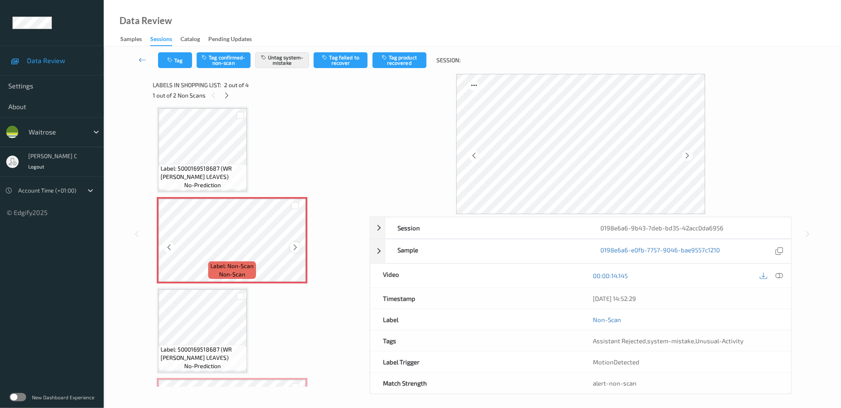
click at [295, 244] on icon at bounding box center [295, 247] width 7 height 7
click at [231, 175] on span "Label: 5000169518687 (WR CI CURRY LEAVES)" at bounding box center [203, 172] width 84 height 17
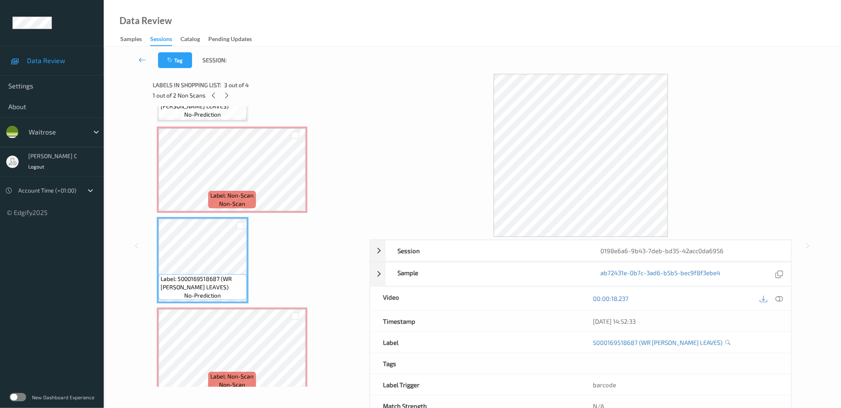
scroll to position [82, 0]
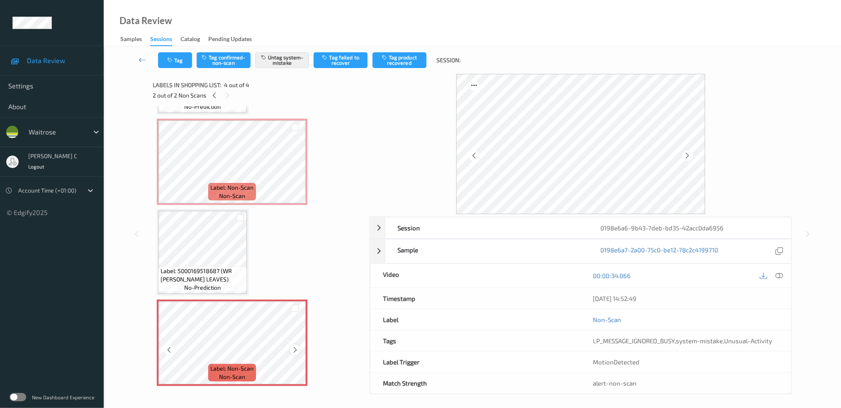
click at [295, 346] on icon at bounding box center [295, 349] width 7 height 7
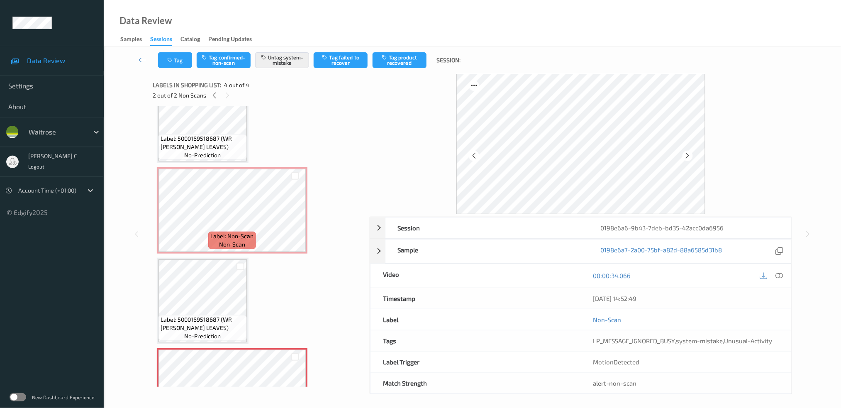
scroll to position [0, 0]
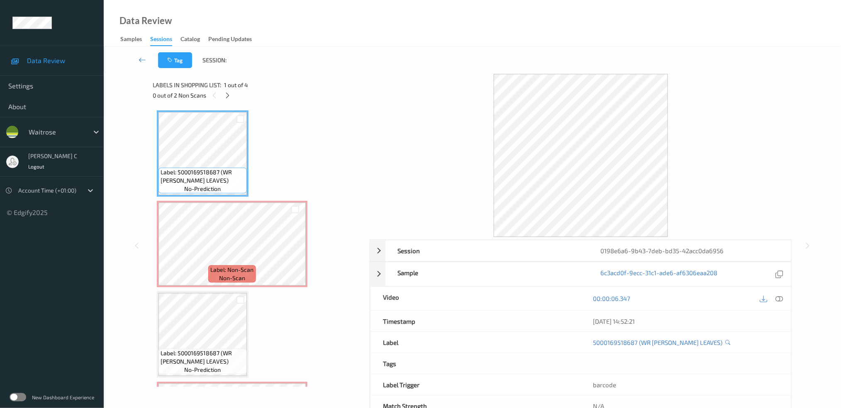
click at [778, 299] on icon at bounding box center [778, 298] width 7 height 7
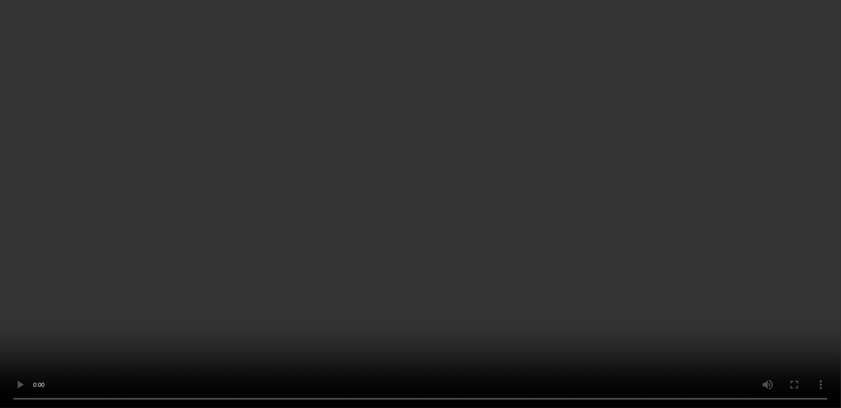
scroll to position [82, 0]
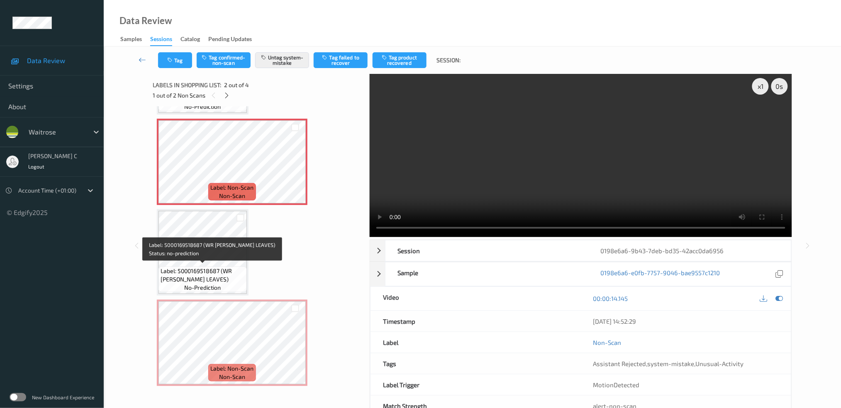
click at [198, 272] on span "Label: 5000169518687 (WR CI CURRY LEAVES)" at bounding box center [203, 275] width 84 height 17
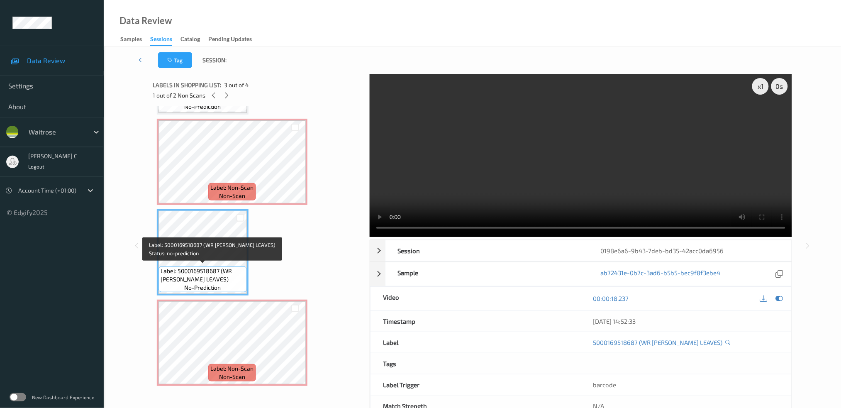
click at [224, 362] on div "Label: Non-Scan non-scan" at bounding box center [232, 343] width 151 height 86
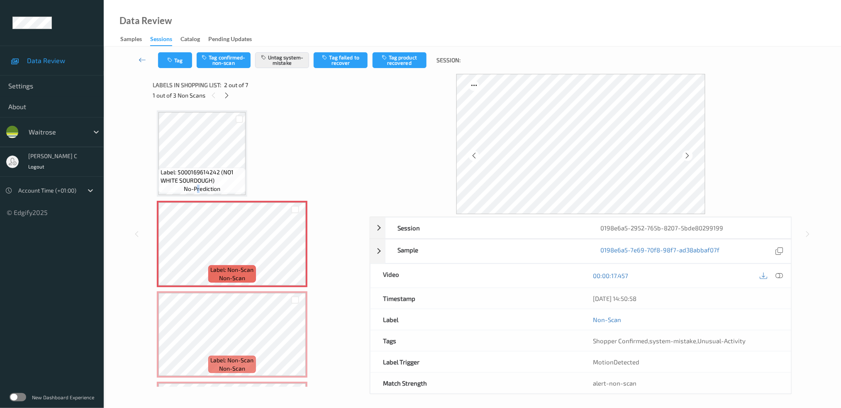
click at [198, 191] on span "no-prediction" at bounding box center [202, 189] width 37 height 8
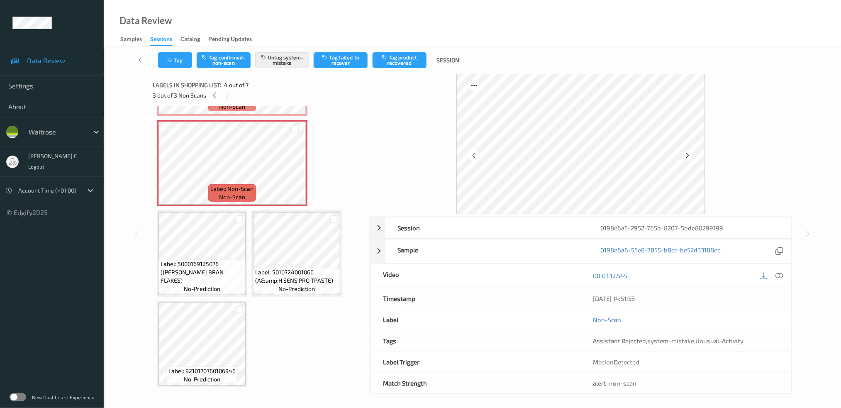
scroll to position [151, 0]
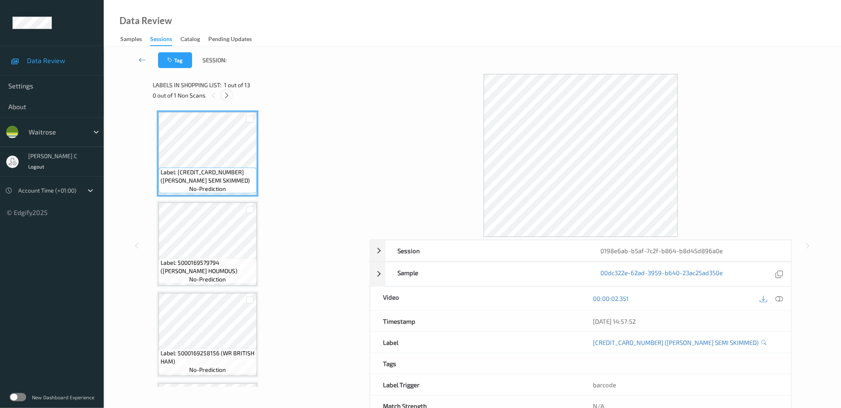
click at [228, 98] on icon at bounding box center [226, 95] width 7 height 7
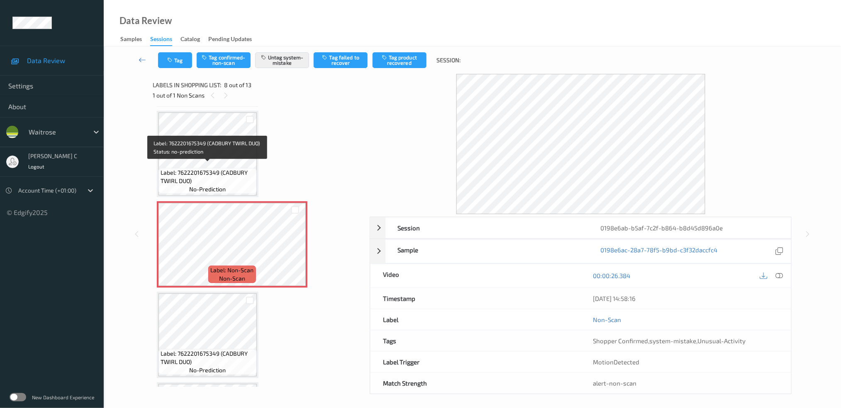
click at [229, 168] on span "Label: 7622201675349 (CADBURY TWIRL DUO)" at bounding box center [208, 176] width 94 height 17
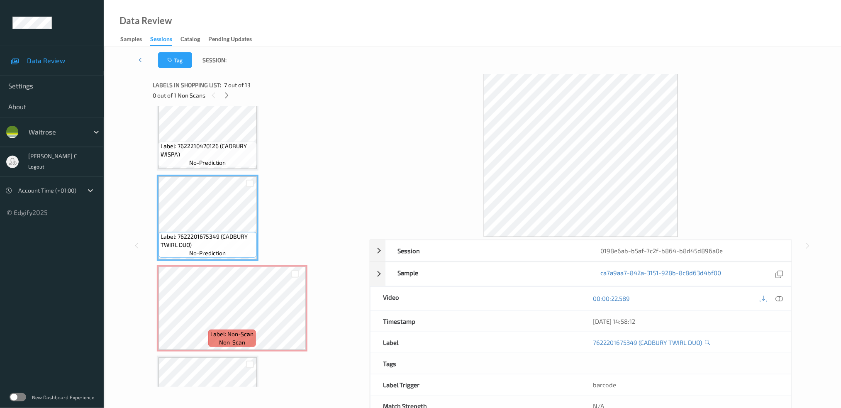
scroll to position [376, 0]
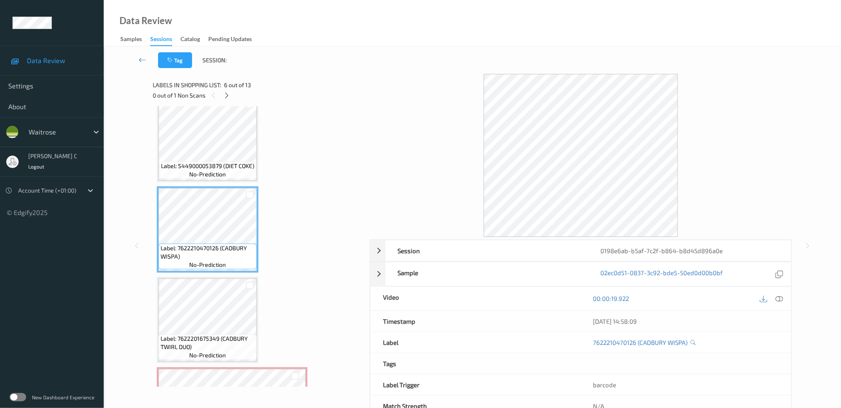
click at [783, 296] on icon at bounding box center [778, 298] width 7 height 7
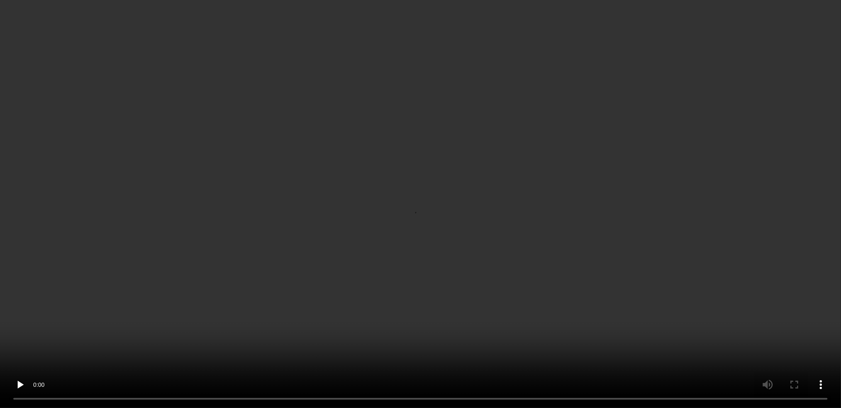
scroll to position [542, 0]
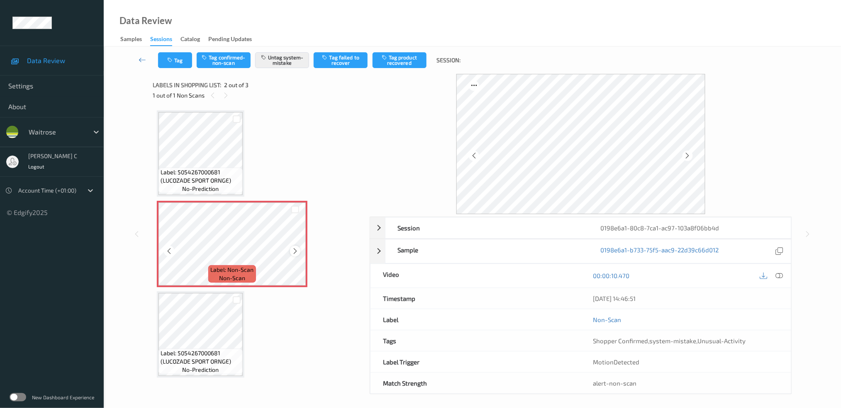
click at [295, 253] on icon at bounding box center [295, 250] width 7 height 7
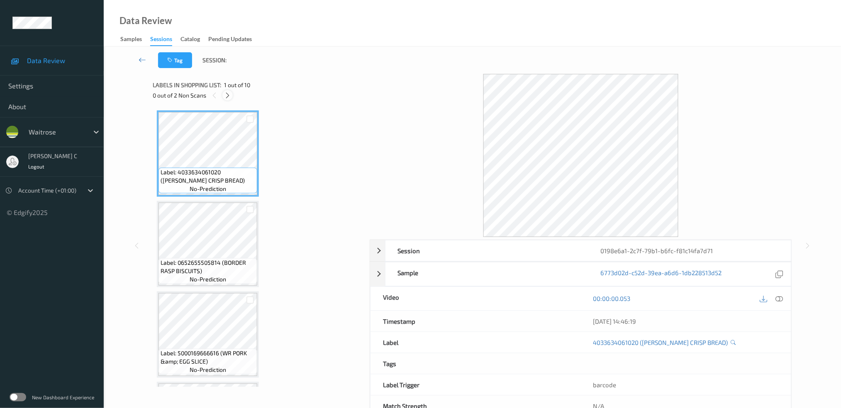
click at [228, 95] on icon at bounding box center [227, 95] width 7 height 7
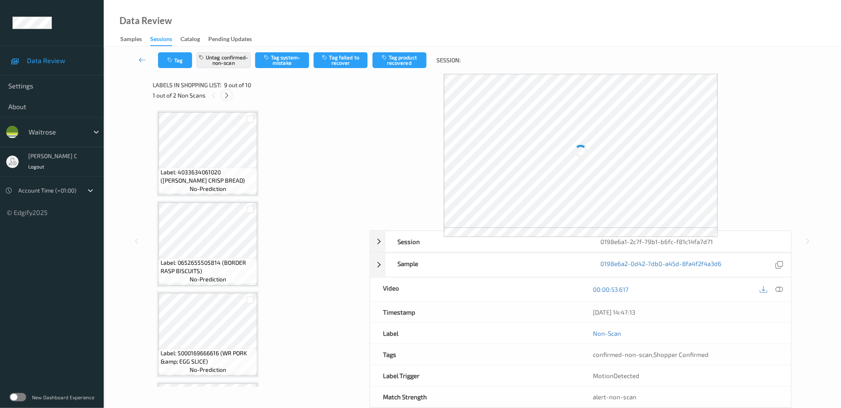
scroll to position [621, 0]
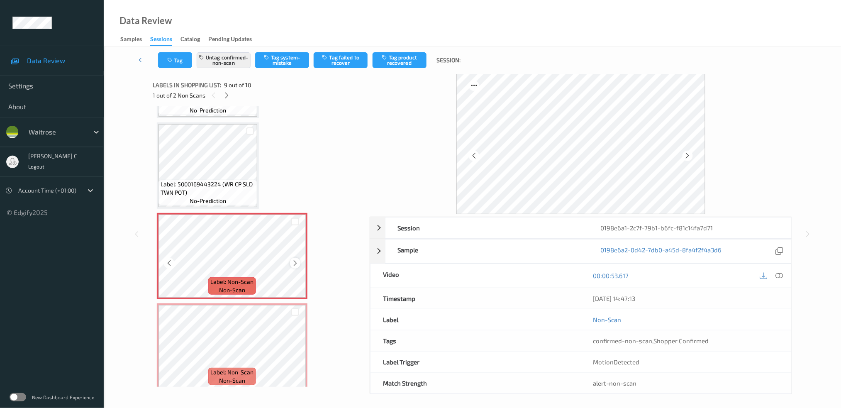
click at [292, 259] on icon at bounding box center [295, 262] width 7 height 7
click at [228, 197] on div "Label: 5000169443224 (WR CP SLD TWN POT) no-prediction" at bounding box center [207, 193] width 99 height 26
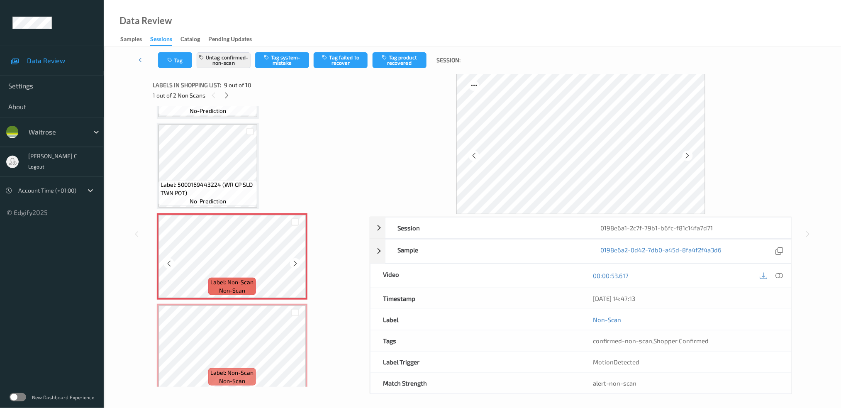
click at [244, 286] on span "non-scan" at bounding box center [232, 290] width 26 height 8
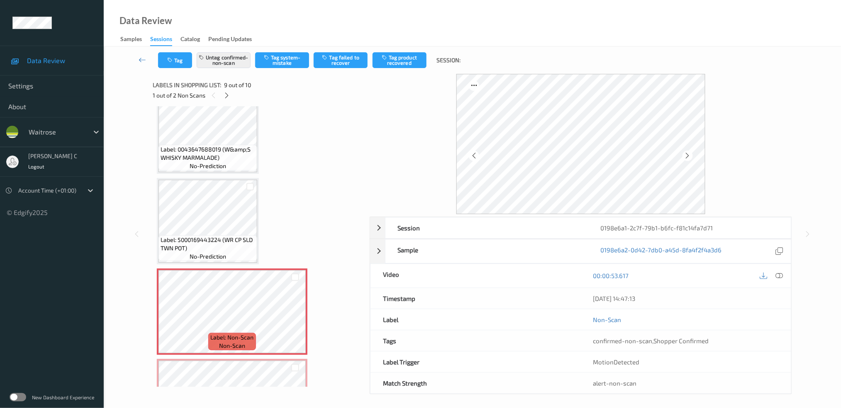
click at [179, 248] on div "Label: 5000169443224 (WR CP SLD TWN POT) no-prediction" at bounding box center [207, 248] width 99 height 26
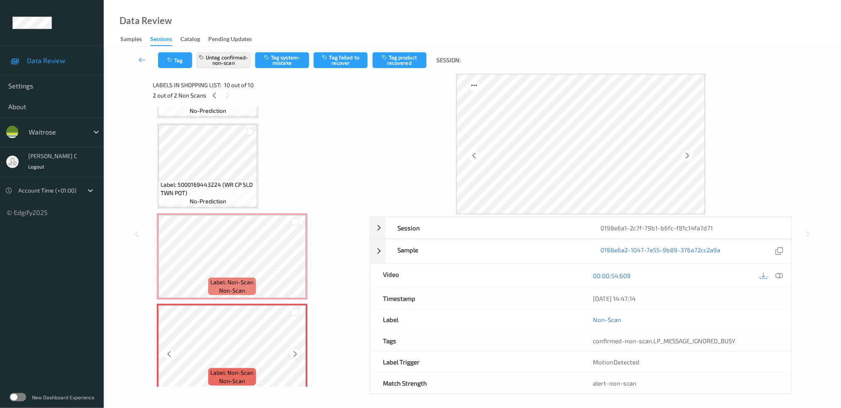
click at [296, 350] on icon at bounding box center [295, 353] width 7 height 7
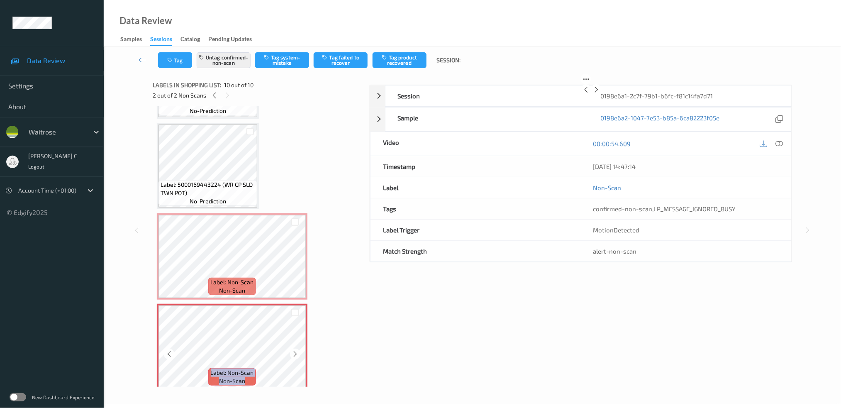
click at [296, 350] on icon at bounding box center [295, 353] width 7 height 7
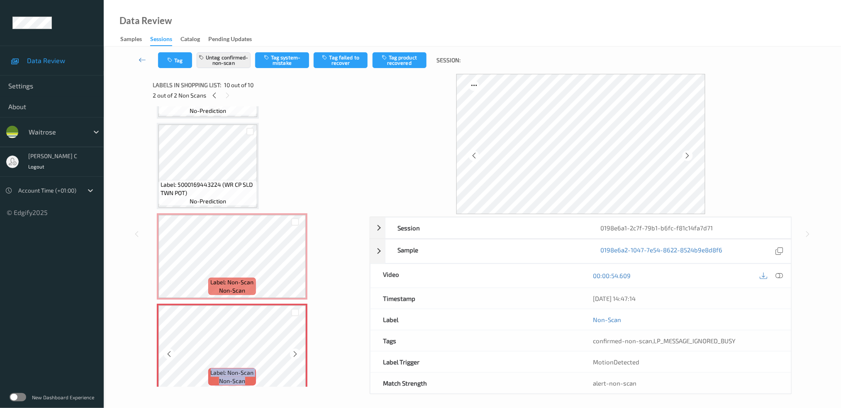
click at [296, 350] on icon at bounding box center [295, 353] width 7 height 7
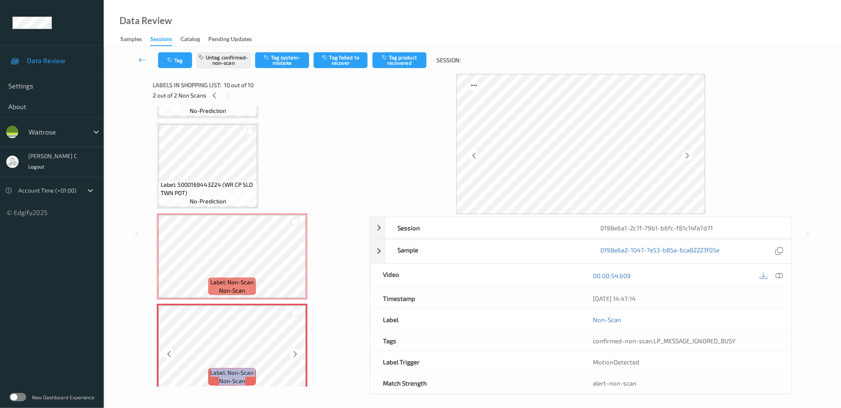
click at [296, 350] on icon at bounding box center [295, 353] width 7 height 7
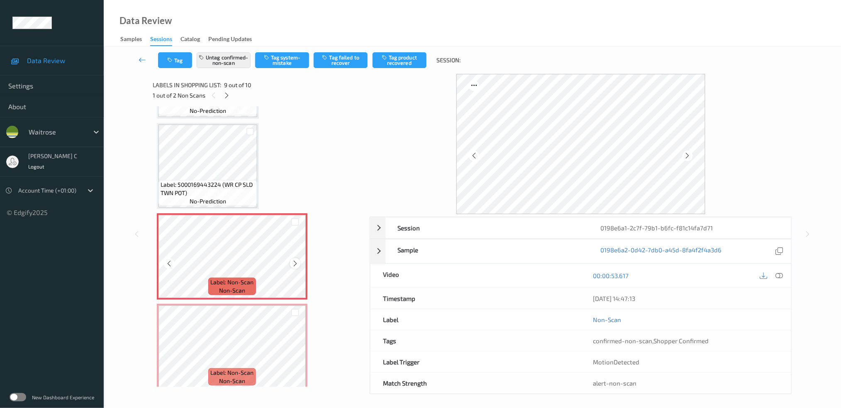
click at [295, 260] on icon at bounding box center [295, 263] width 7 height 7
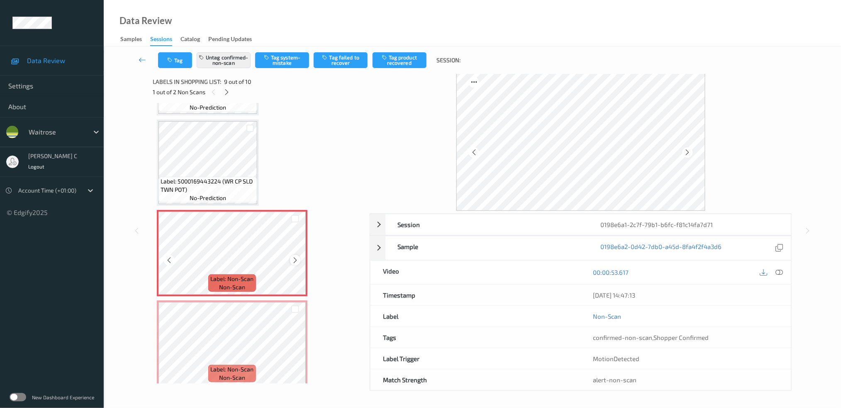
click at [292, 256] on icon at bounding box center [295, 259] width 7 height 7
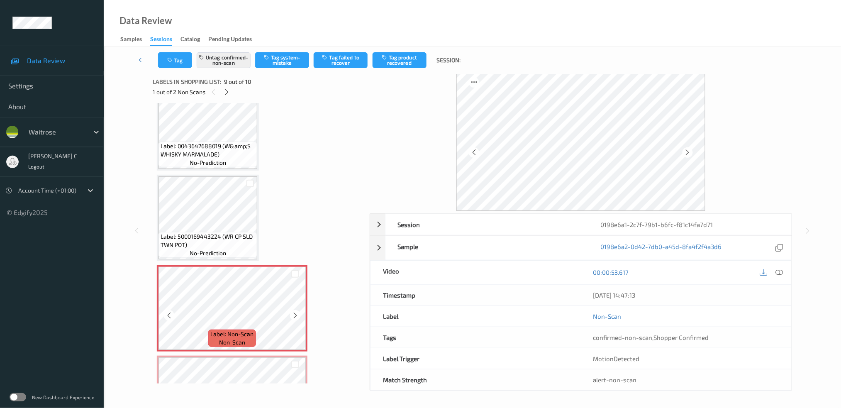
scroll to position [621, 0]
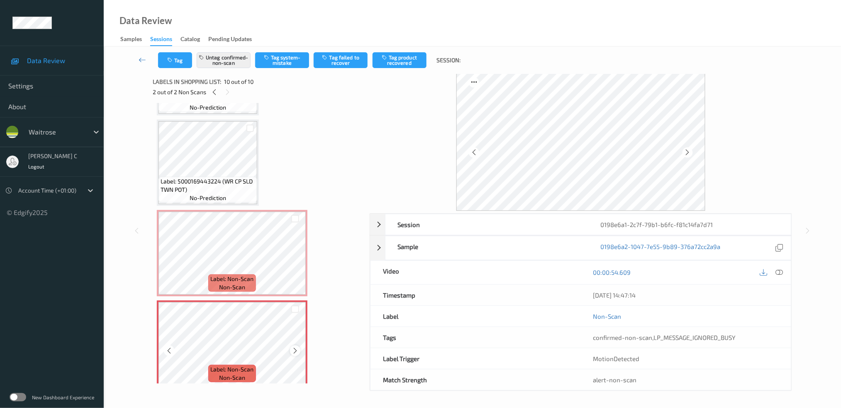
click at [293, 347] on icon at bounding box center [295, 350] width 7 height 7
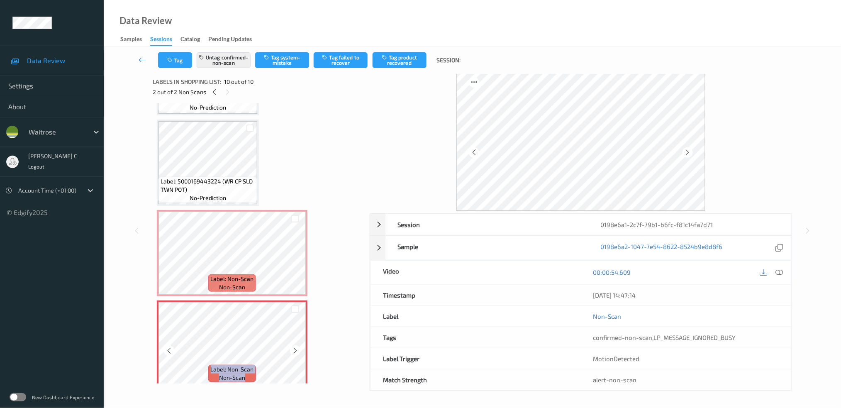
click at [293, 347] on icon at bounding box center [295, 350] width 7 height 7
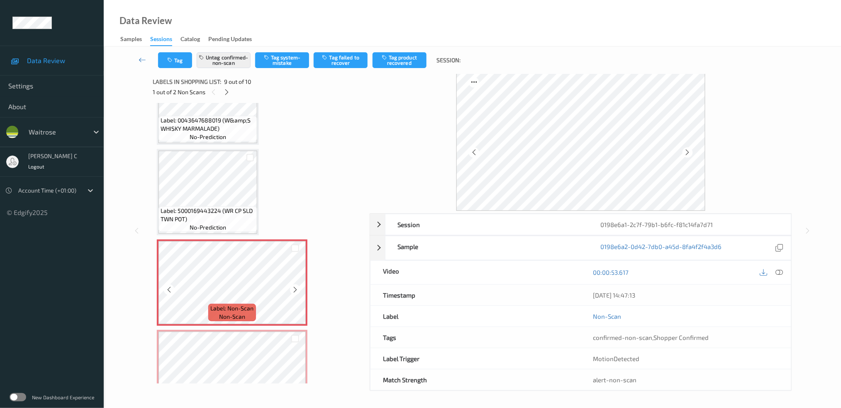
scroll to position [565, 0]
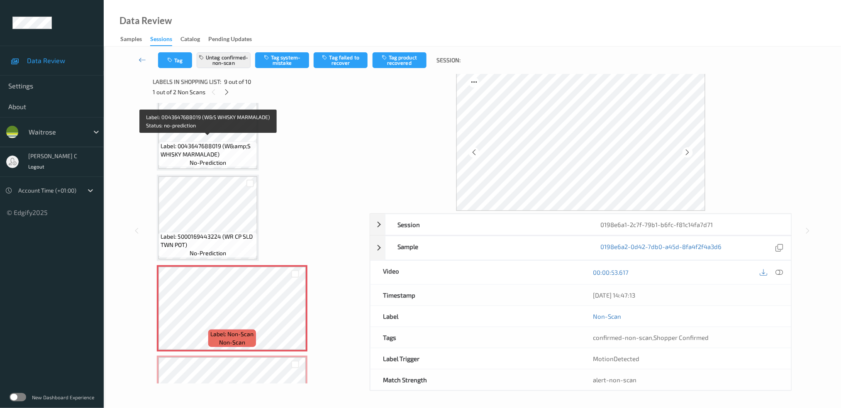
click at [205, 142] on span "Label: 0043647688019 (W&amp;S WHISKY MARMALADE)" at bounding box center [208, 150] width 95 height 17
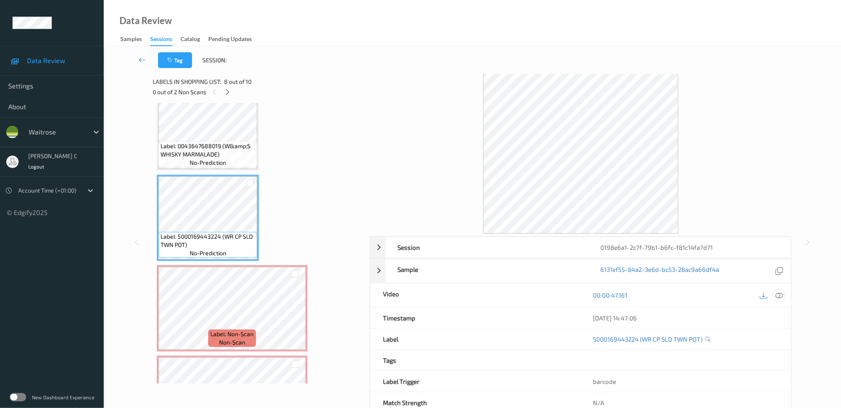
click at [782, 297] on icon at bounding box center [778, 294] width 7 height 7
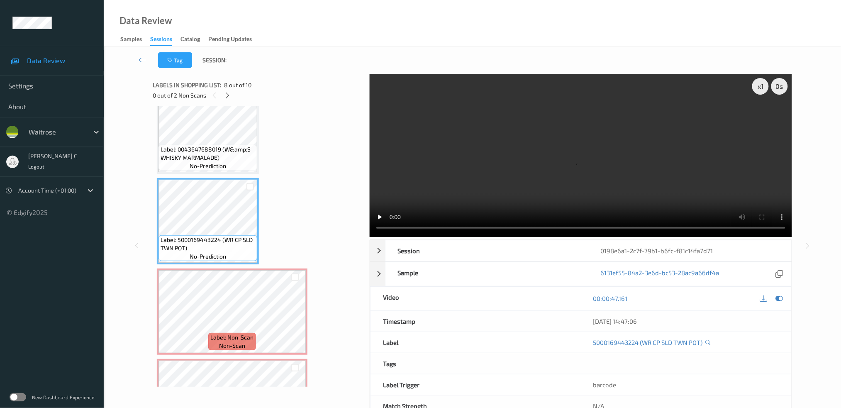
scroll to position [551, 0]
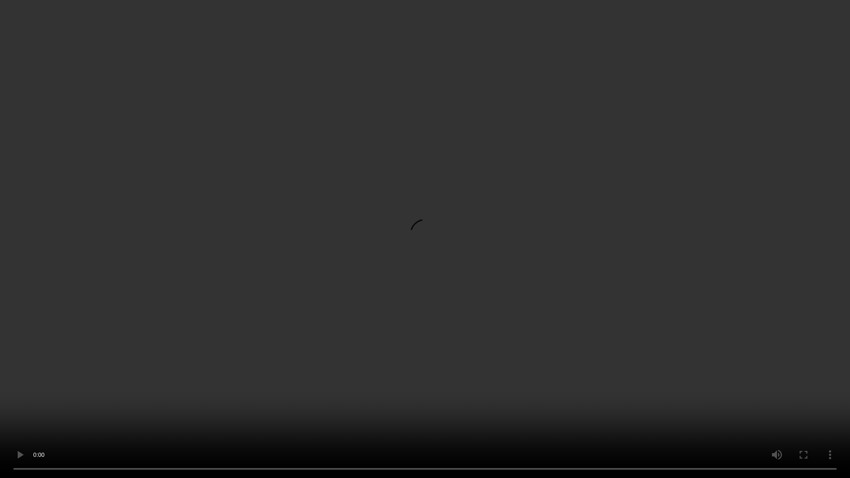
click at [560, 407] on video at bounding box center [425, 239] width 850 height 478
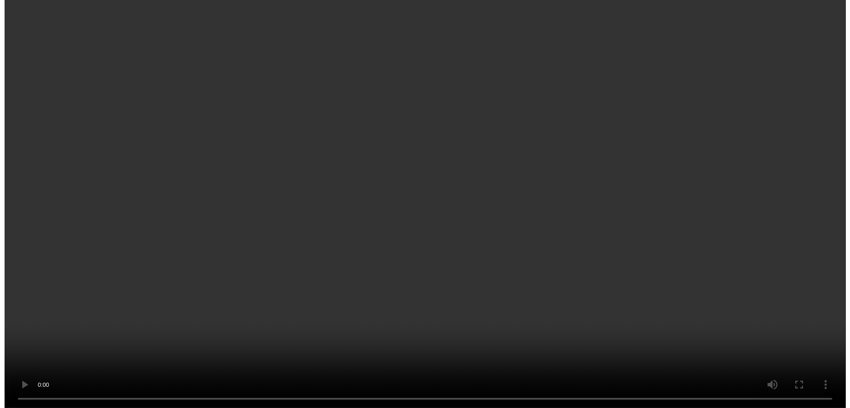
scroll to position [607, 0]
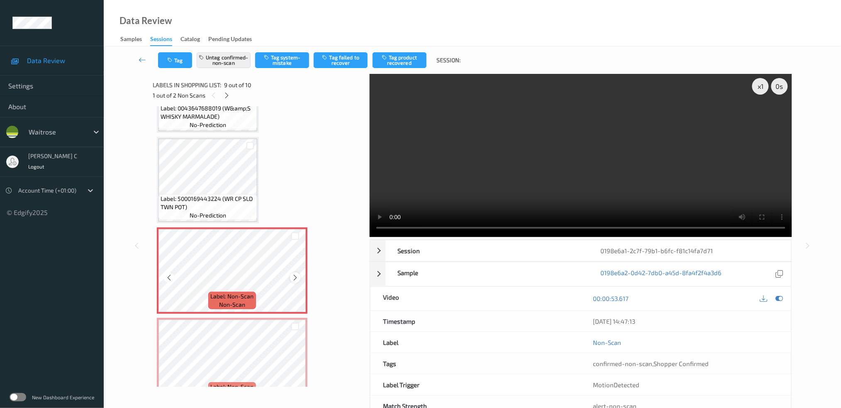
click at [292, 274] on icon at bounding box center [295, 277] width 7 height 7
click at [293, 274] on icon at bounding box center [295, 277] width 7 height 7
click at [218, 52] on button "Untag confirmed-non-scan" at bounding box center [224, 60] width 54 height 16
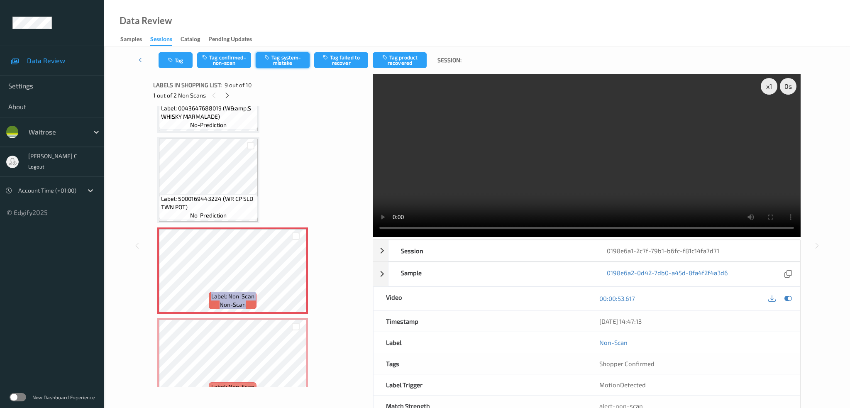
click at [289, 58] on button "Tag system-mistake" at bounding box center [283, 60] width 54 height 16
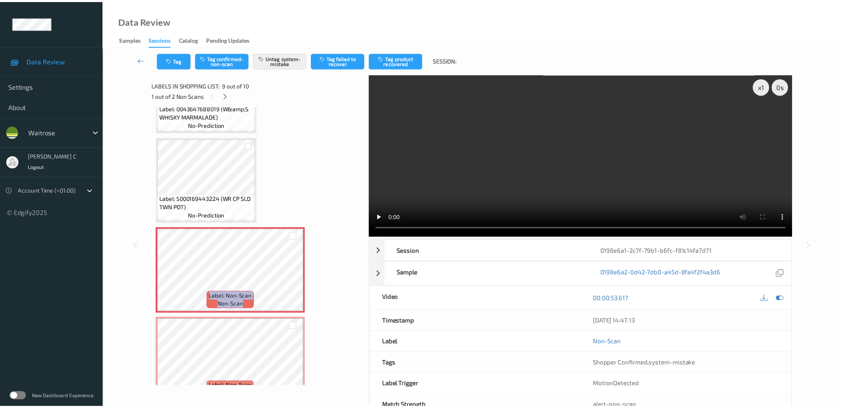
scroll to position [621, 0]
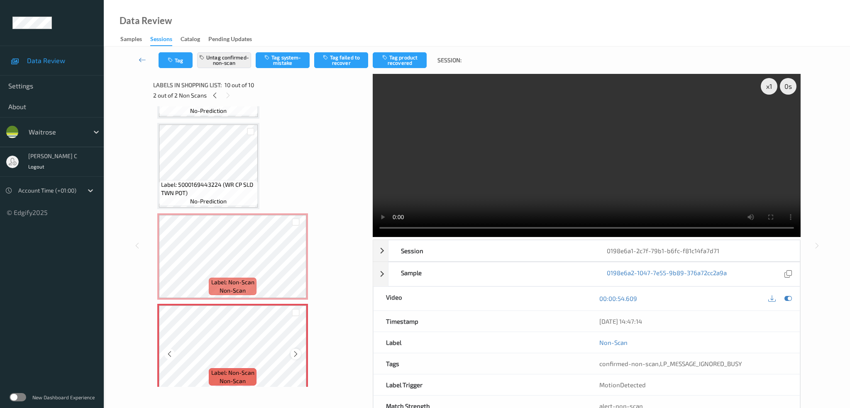
click at [292, 350] on icon at bounding box center [295, 353] width 7 height 7
click at [299, 348] on div at bounding box center [295, 353] width 10 height 10
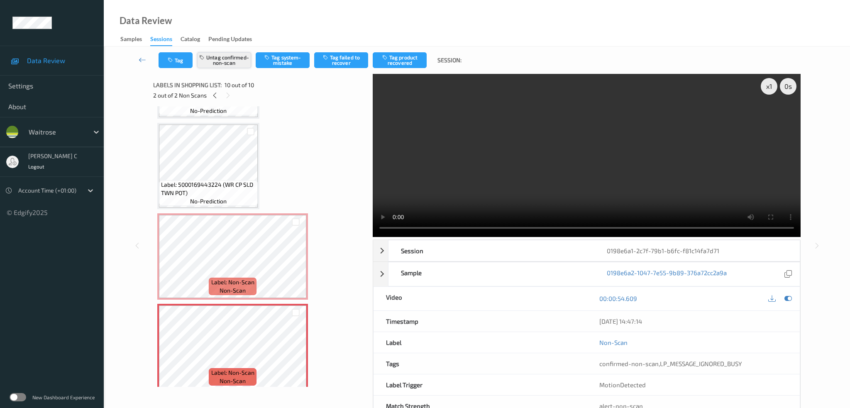
click at [218, 63] on button "Untag confirmed-non-scan" at bounding box center [224, 60] width 54 height 16
click at [269, 64] on button "Tag system-mistake" at bounding box center [283, 60] width 54 height 16
click at [181, 69] on div "Tag Tag confirmed-non-scan Untag system-mistake Tag failed to recover Tag produ…" at bounding box center [477, 59] width 712 height 27
click at [180, 63] on button "Tag" at bounding box center [175, 60] width 34 height 16
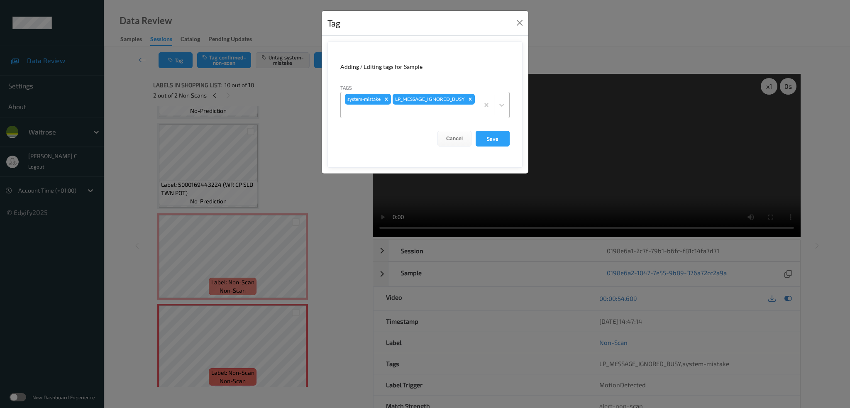
click at [452, 113] on div at bounding box center [410, 111] width 130 height 10
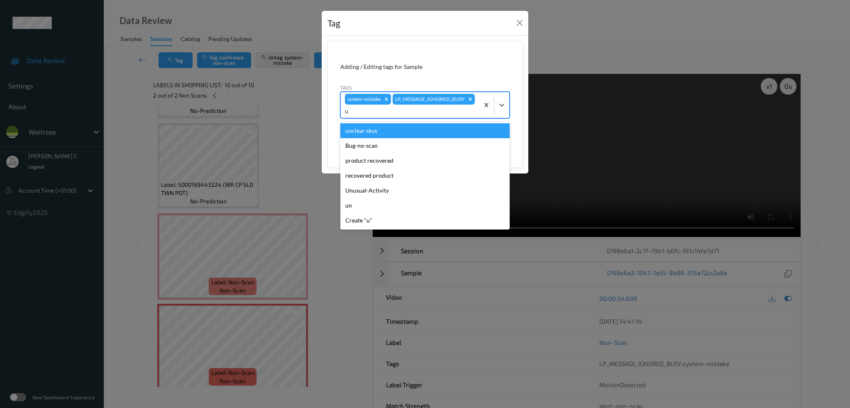
type input "un"
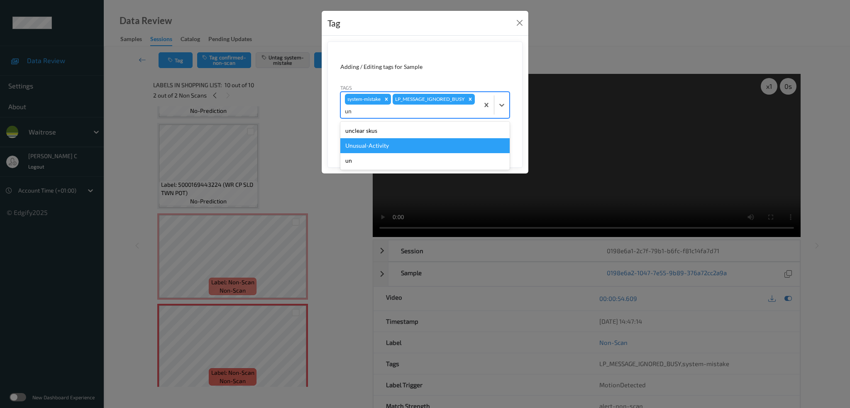
click at [376, 146] on div "Unusual-Activity" at bounding box center [424, 145] width 169 height 15
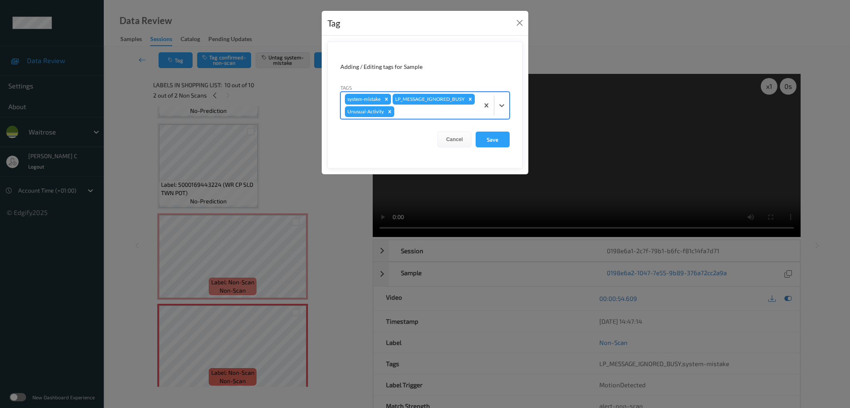
type input "b"
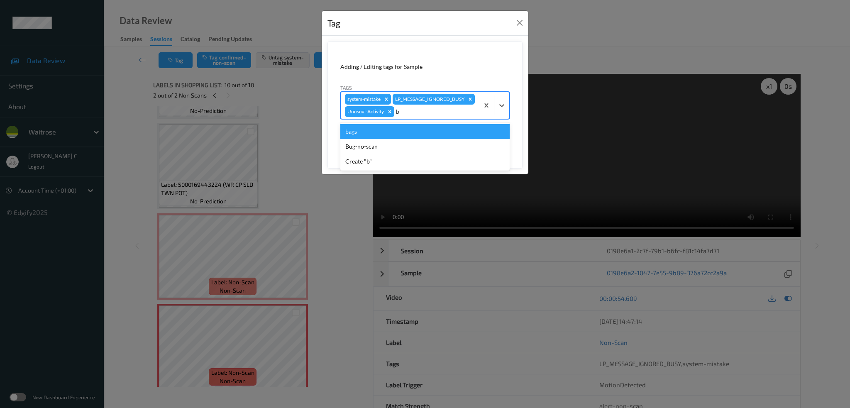
click at [374, 139] on div "bags" at bounding box center [424, 131] width 169 height 15
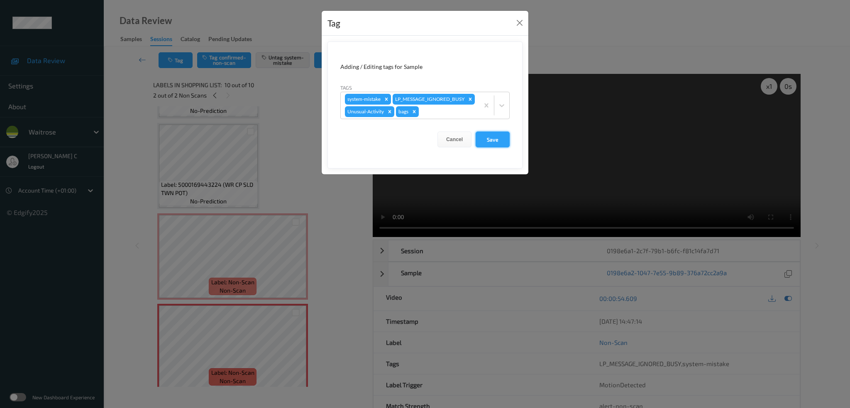
click at [495, 147] on button "Save" at bounding box center [492, 140] width 34 height 16
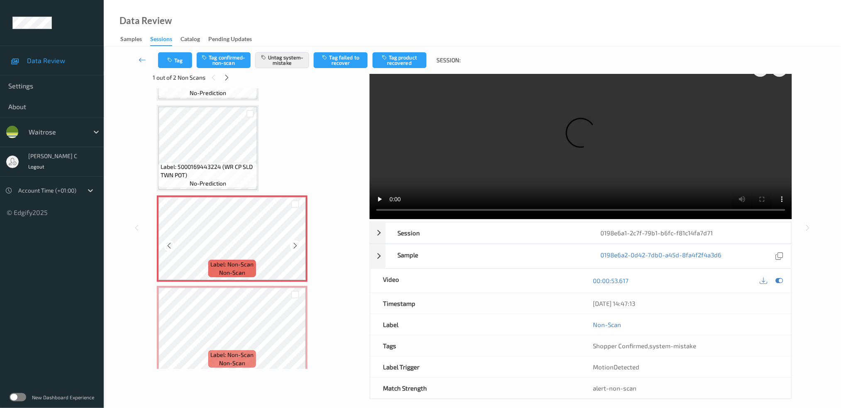
scroll to position [26, 0]
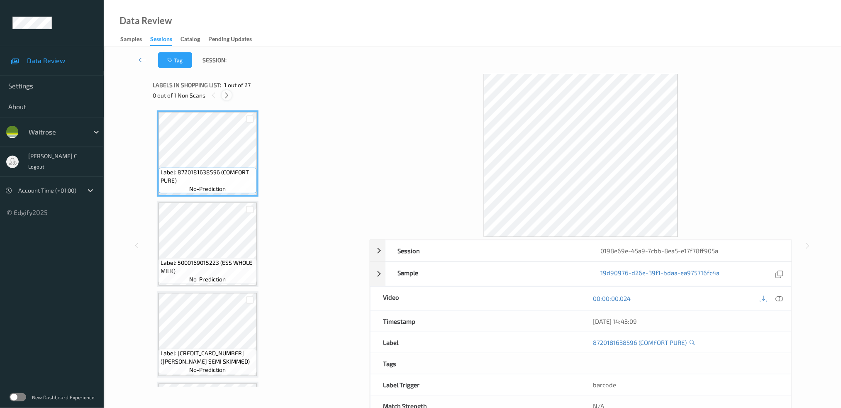
click at [228, 95] on icon at bounding box center [226, 95] width 7 height 7
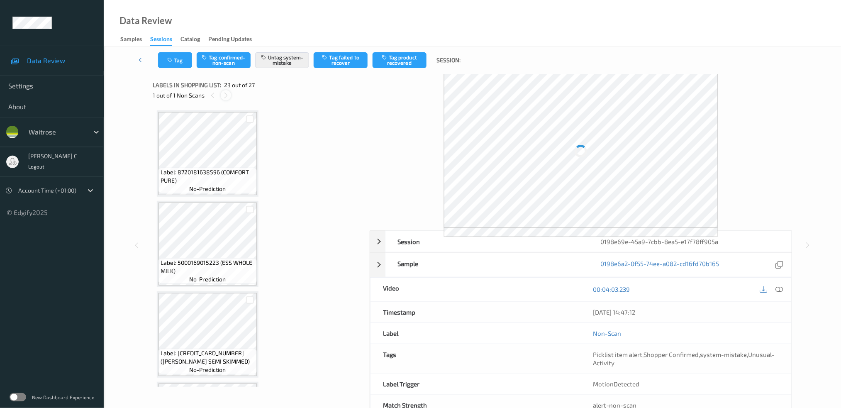
scroll to position [1889, 0]
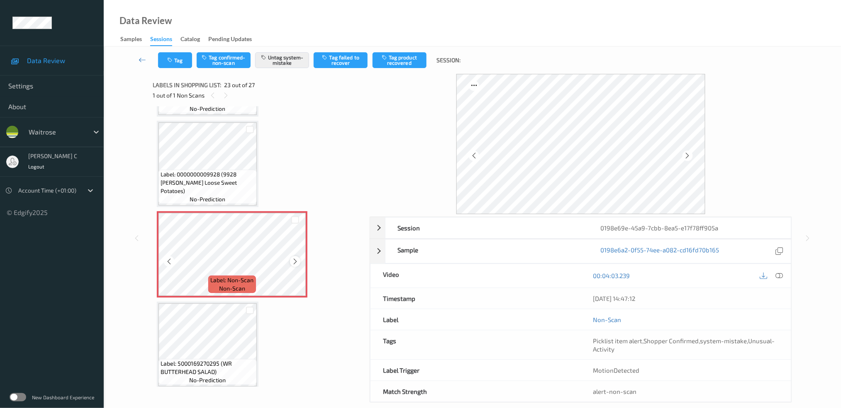
click at [294, 258] on icon at bounding box center [295, 261] width 7 height 7
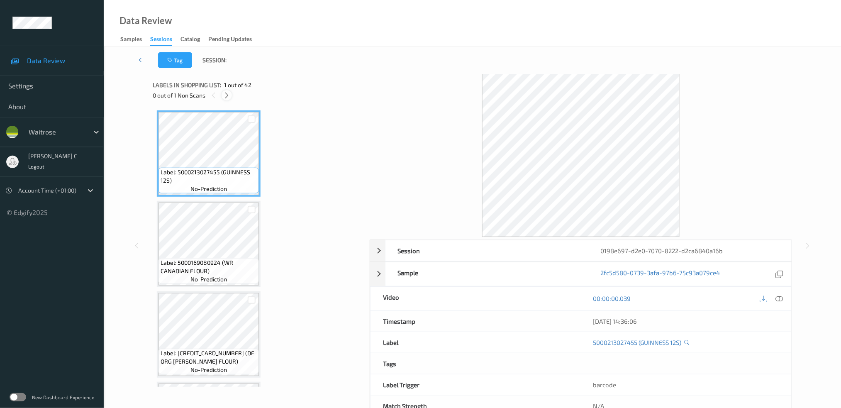
click at [229, 97] on icon at bounding box center [226, 95] width 7 height 7
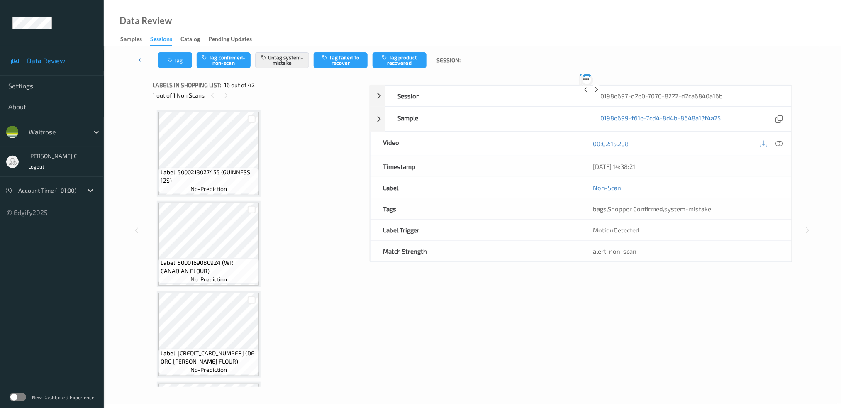
scroll to position [1261, 0]
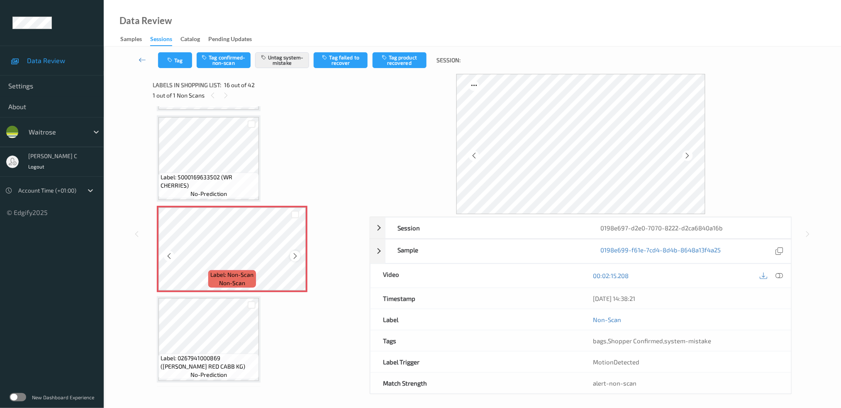
click at [295, 252] on icon at bounding box center [295, 255] width 7 height 7
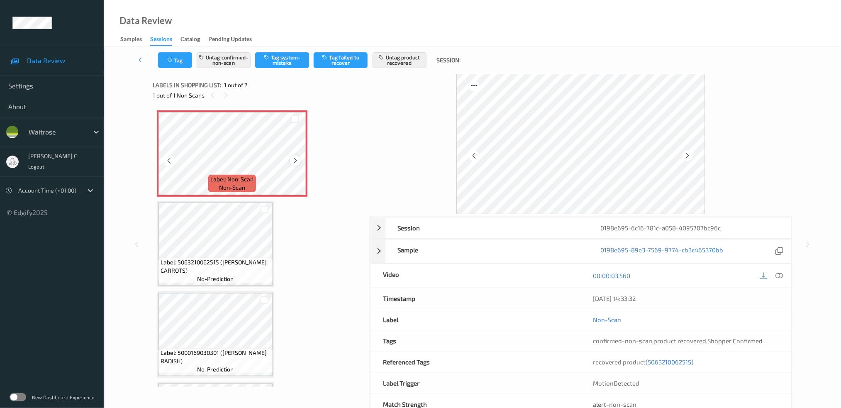
click at [294, 163] on icon at bounding box center [295, 160] width 7 height 7
click at [295, 163] on icon at bounding box center [295, 160] width 7 height 7
click at [209, 271] on span "Label: 5063210062515 ([PERSON_NAME] CARROTS)" at bounding box center [216, 266] width 110 height 17
click at [782, 273] on icon at bounding box center [778, 275] width 7 height 7
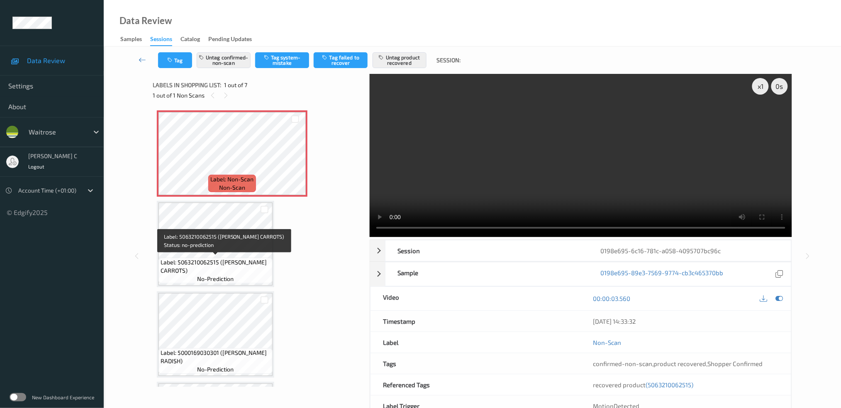
click at [228, 258] on span "Label: 5063210062515 ([PERSON_NAME] CARROTS)" at bounding box center [216, 266] width 110 height 17
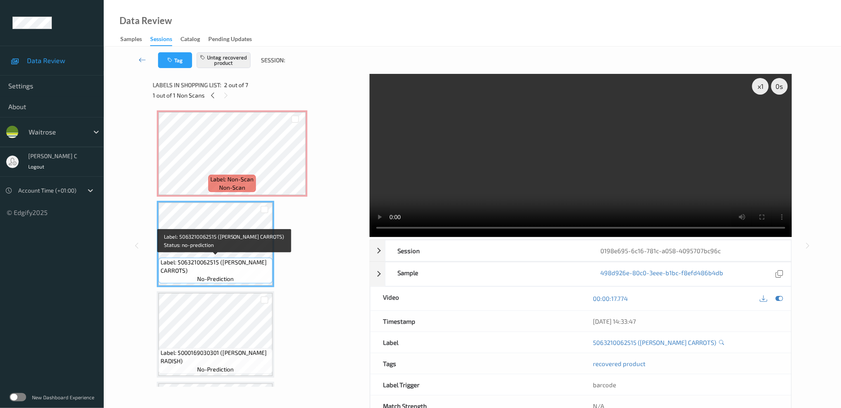
click at [224, 175] on div "Label: Non-Scan non-scan" at bounding box center [231, 183] width 47 height 17
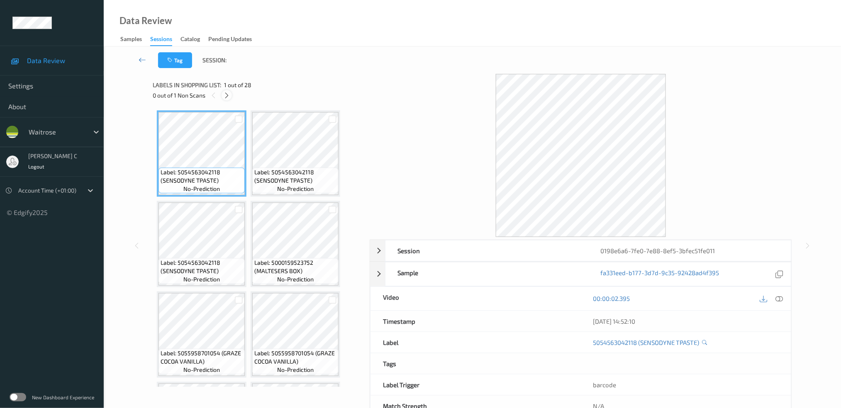
click at [227, 97] on icon at bounding box center [226, 95] width 7 height 7
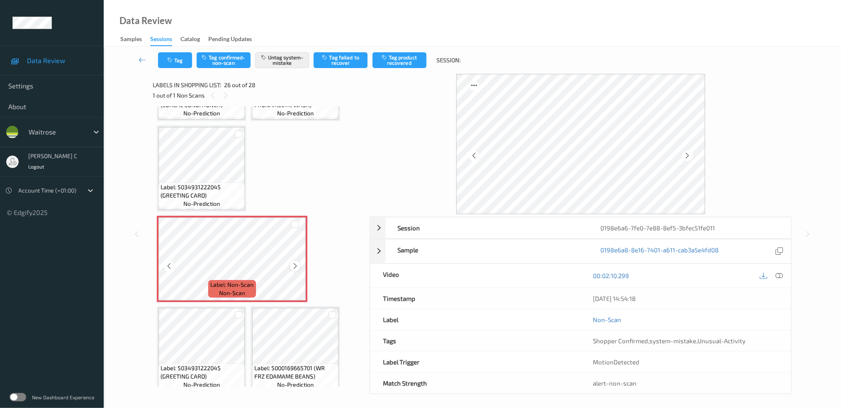
click at [297, 262] on icon at bounding box center [295, 265] width 7 height 7
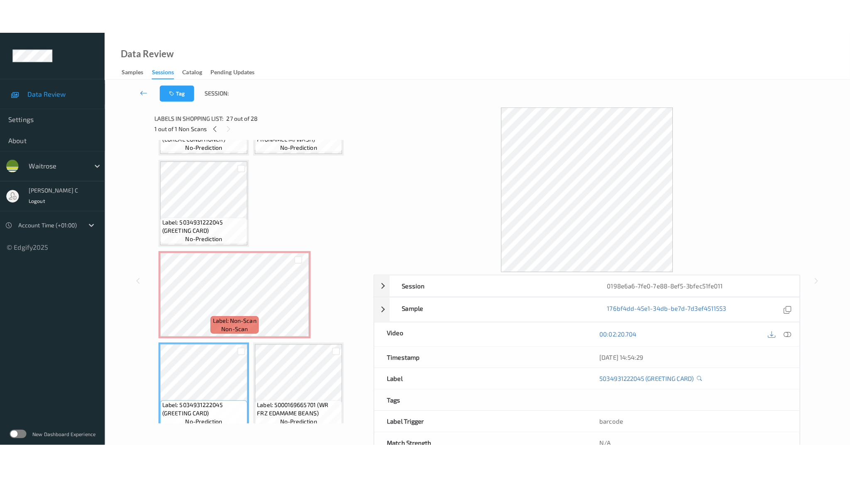
scroll to position [1014, 0]
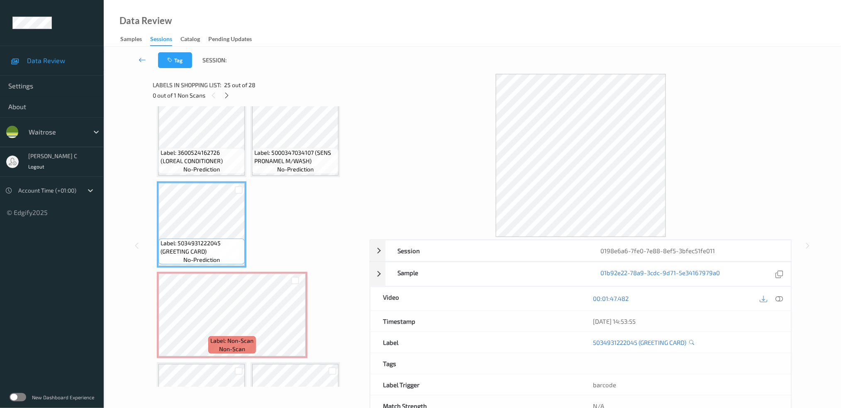
drag, startPoint x: 780, startPoint y: 294, endPoint x: 777, endPoint y: 307, distance: 13.7
click at [637, 295] on div at bounding box center [779, 298] width 11 height 11
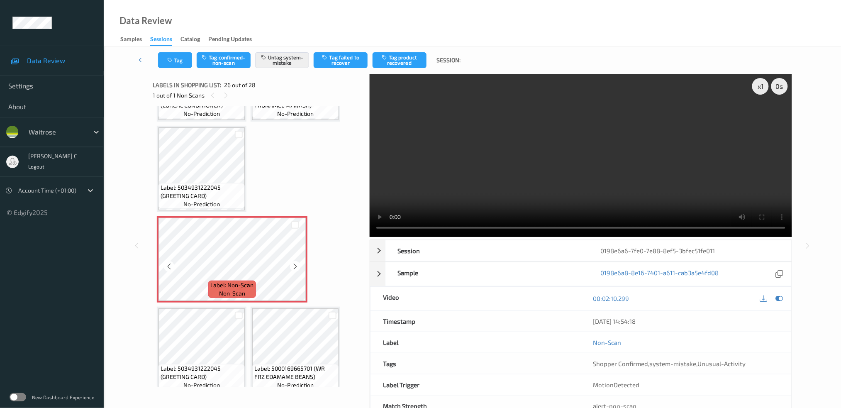
scroll to position [26, 0]
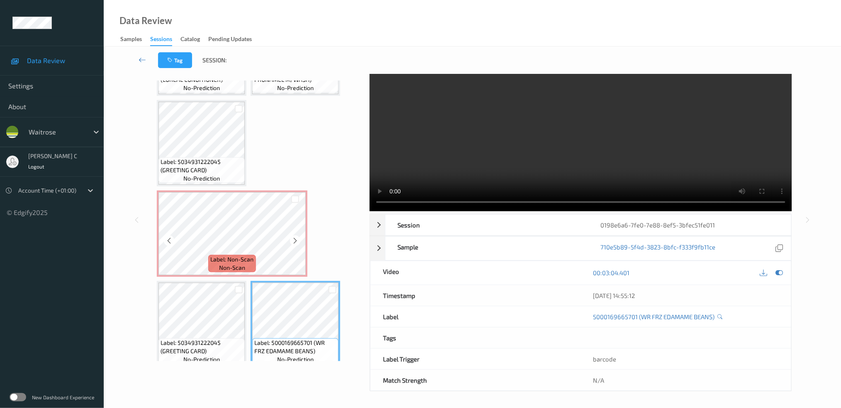
click at [253, 255] on span "Label: Non-Scan" at bounding box center [232, 259] width 43 height 8
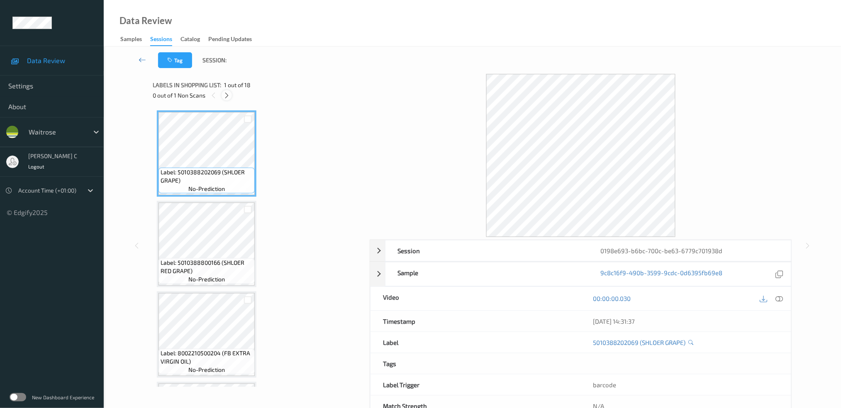
click at [224, 95] on icon at bounding box center [226, 95] width 7 height 7
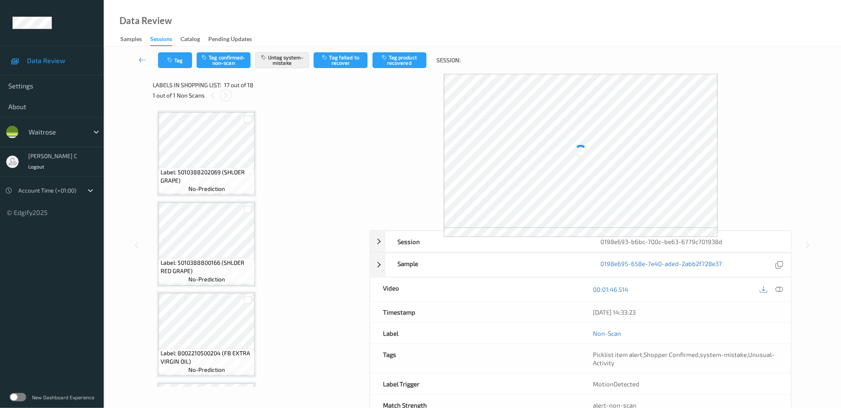
scroll to position [1339, 0]
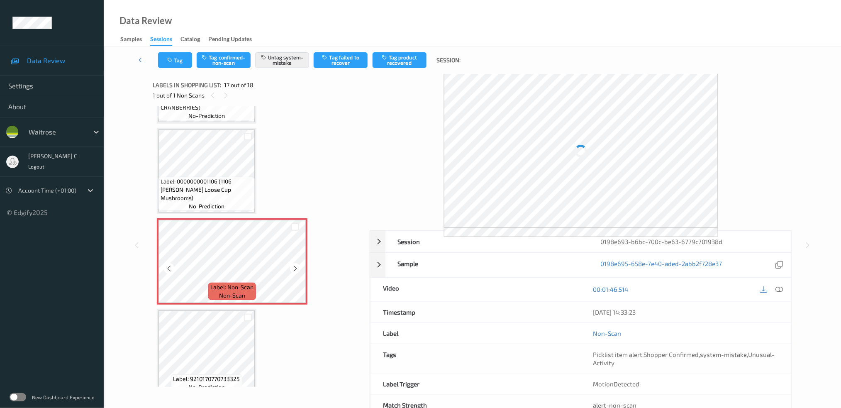
drag, startPoint x: 247, startPoint y: 278, endPoint x: 313, endPoint y: 268, distance: 66.3
click at [248, 283] on span "Label: Non-Scan" at bounding box center [232, 287] width 43 height 8
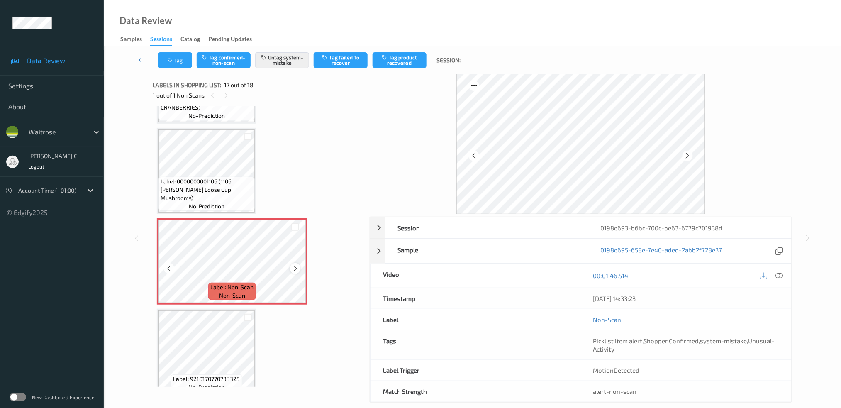
click at [296, 265] on icon at bounding box center [295, 268] width 7 height 7
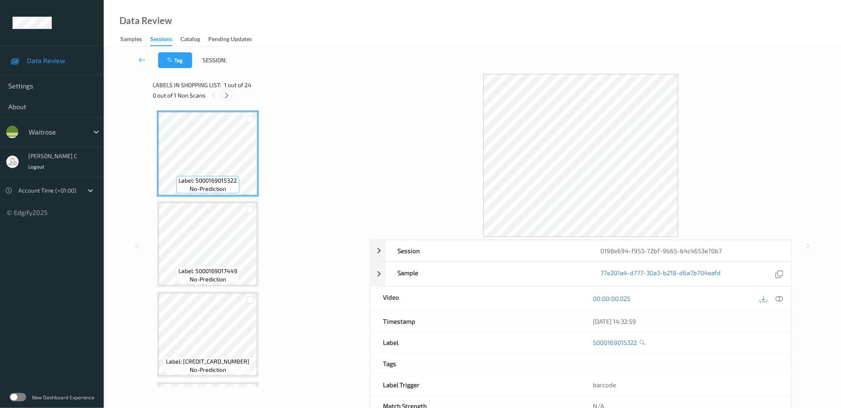
click at [229, 96] on icon at bounding box center [226, 95] width 7 height 7
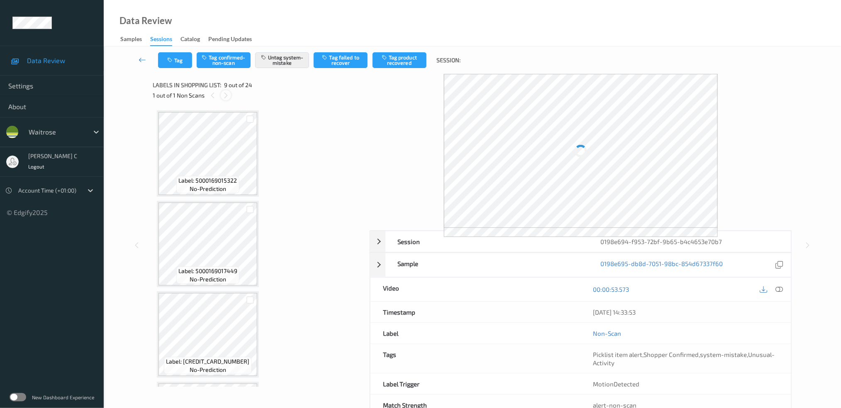
scroll to position [633, 0]
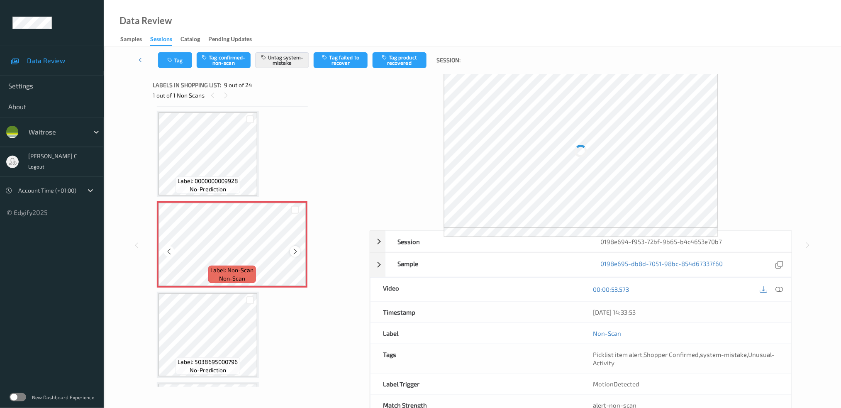
click at [293, 248] on icon at bounding box center [295, 251] width 7 height 7
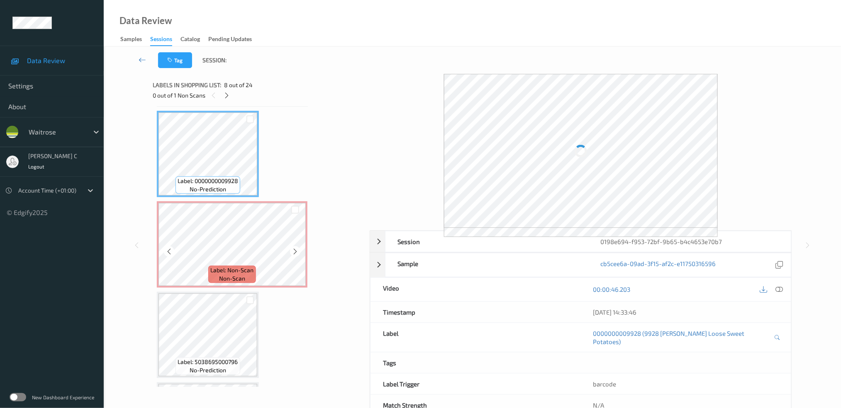
scroll to position [633, 0]
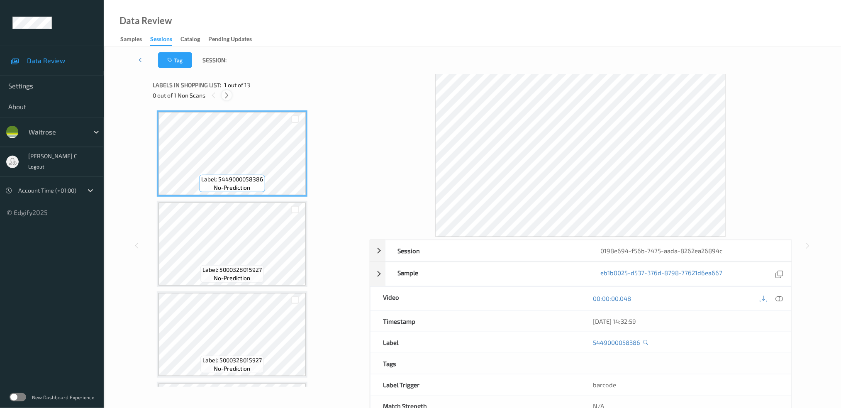
click at [227, 96] on icon at bounding box center [226, 95] width 7 height 7
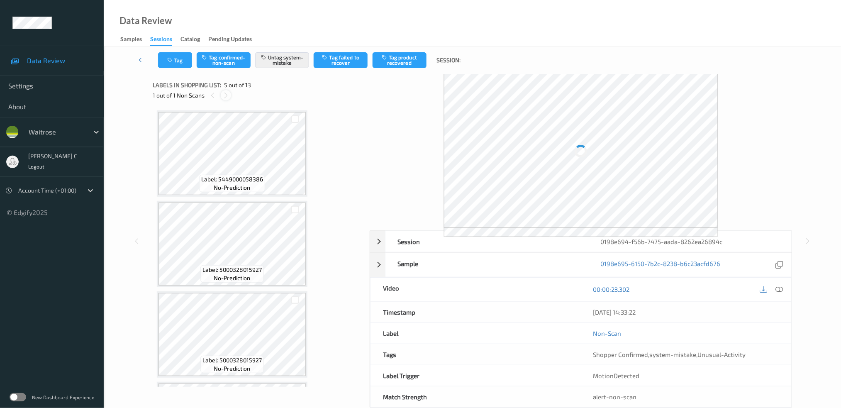
scroll to position [273, 0]
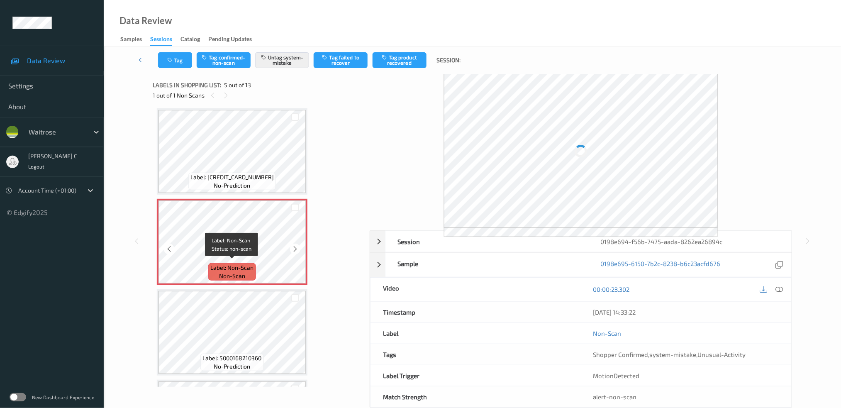
click at [238, 266] on span "Label: Non-Scan" at bounding box center [232, 267] width 43 height 8
click at [293, 245] on icon at bounding box center [295, 248] width 7 height 7
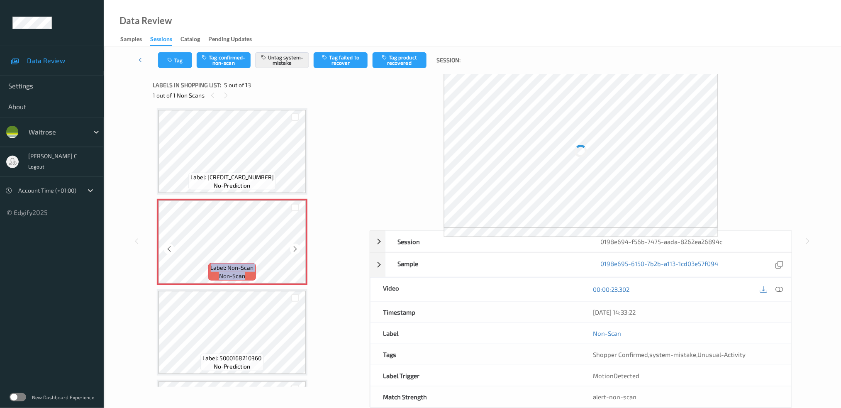
click at [293, 245] on icon at bounding box center [295, 248] width 7 height 7
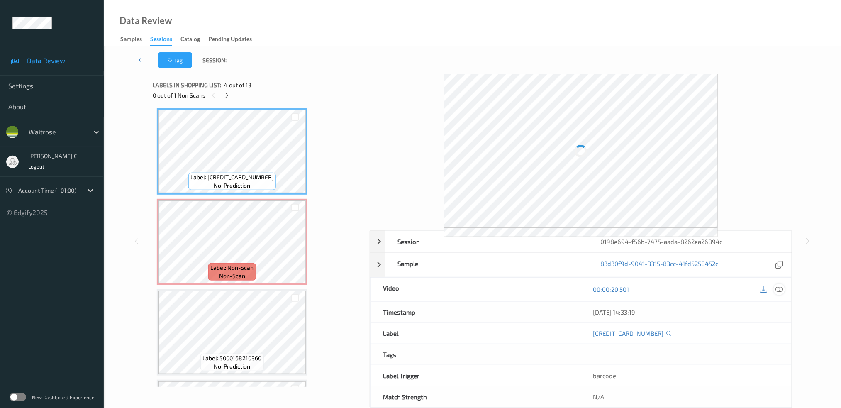
click at [779, 288] on icon at bounding box center [778, 288] width 7 height 7
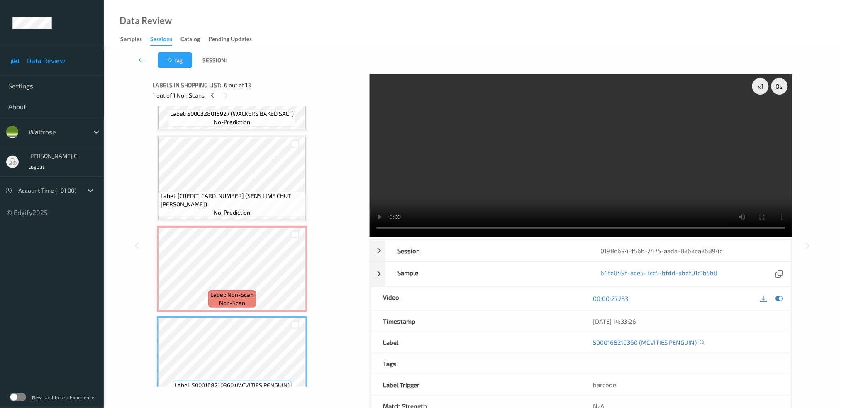
scroll to position [163, 0]
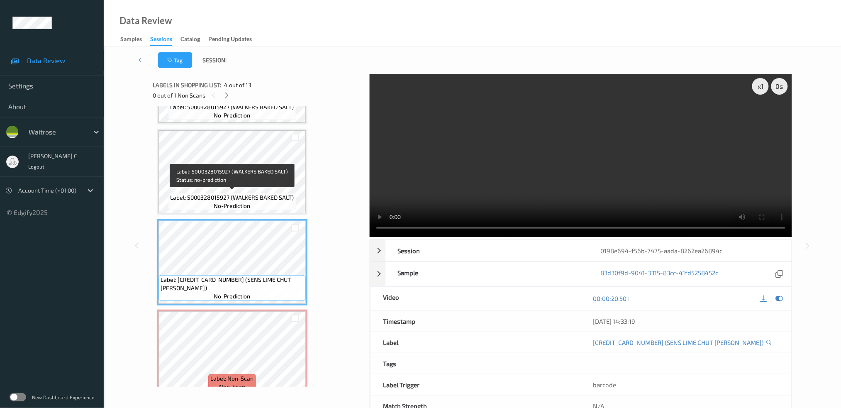
click at [222, 202] on span "no-prediction" at bounding box center [232, 206] width 37 height 8
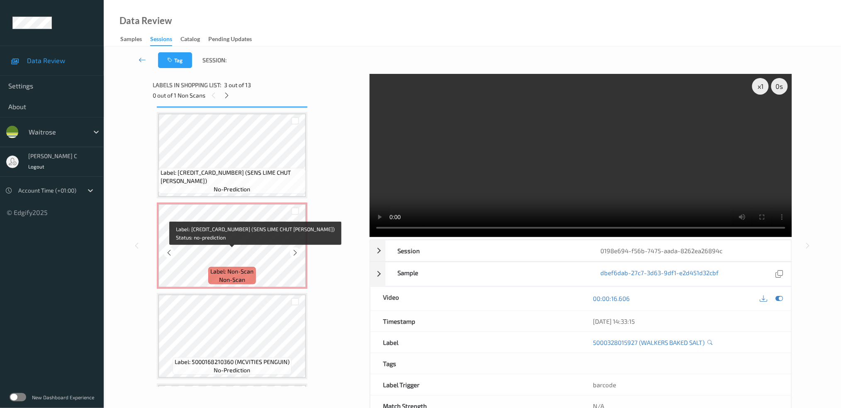
scroll to position [273, 0]
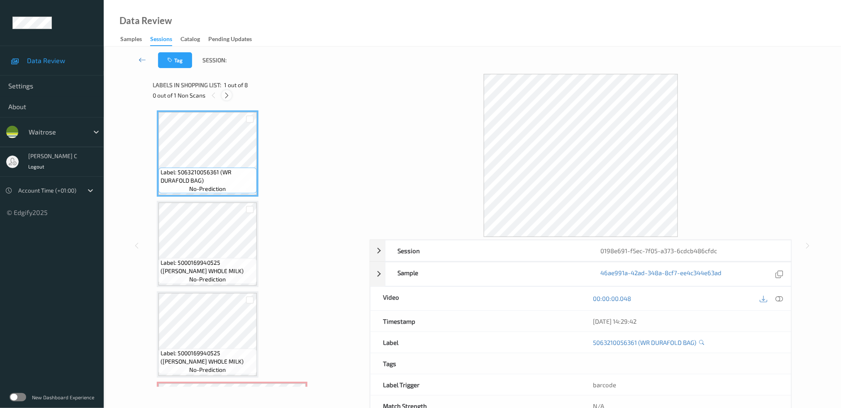
click at [230, 94] on icon at bounding box center [226, 95] width 7 height 7
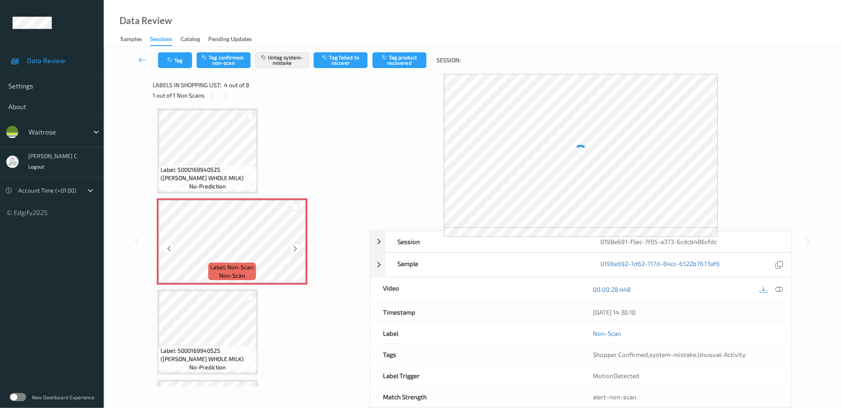
click at [297, 246] on icon at bounding box center [295, 248] width 7 height 7
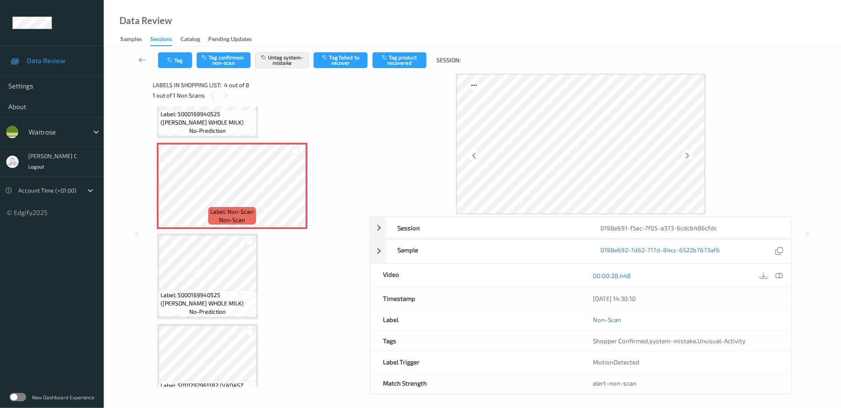
click at [231, 291] on span "Label: 5000169940525 ([PERSON_NAME] WHOLE MILK)" at bounding box center [208, 299] width 94 height 17
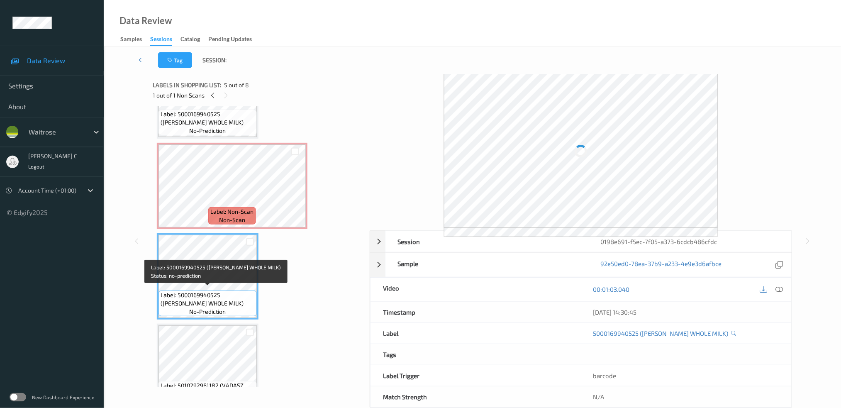
scroll to position [183, 0]
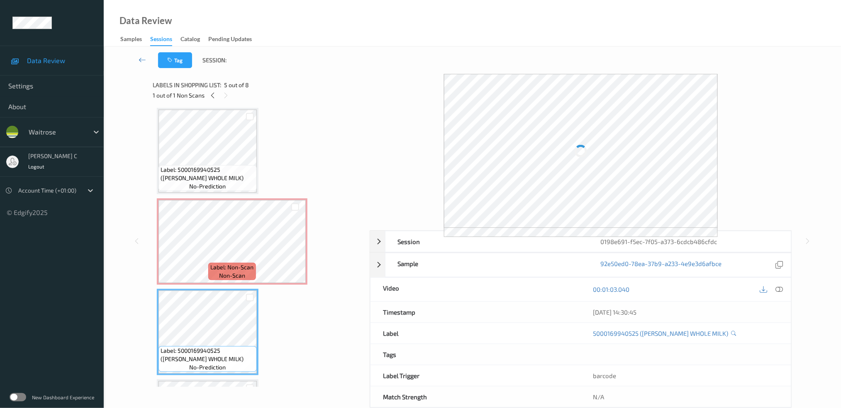
click at [224, 166] on span "Label: 5000169940525 (WR DORG WHOLE MILK)" at bounding box center [208, 174] width 94 height 17
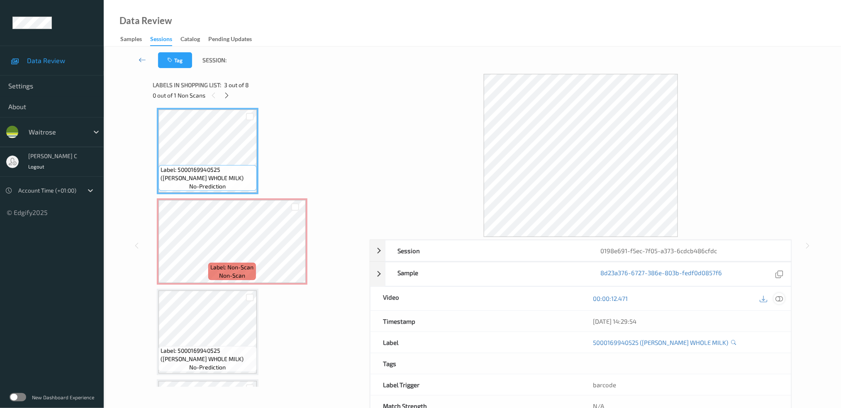
click at [779, 298] on icon at bounding box center [778, 298] width 7 height 7
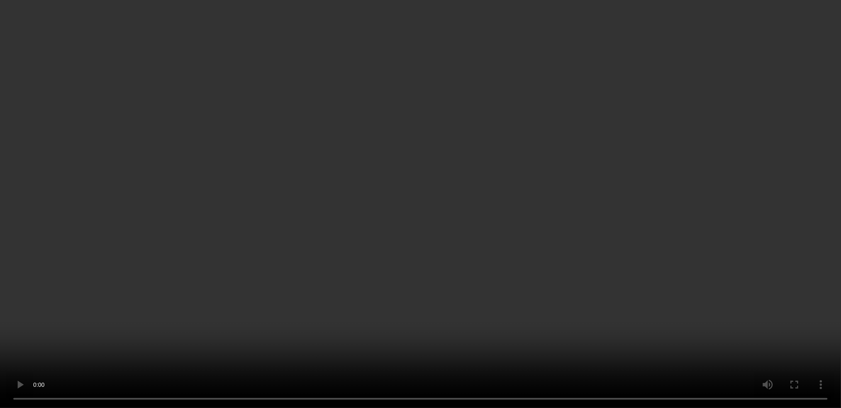
scroll to position [294, 0]
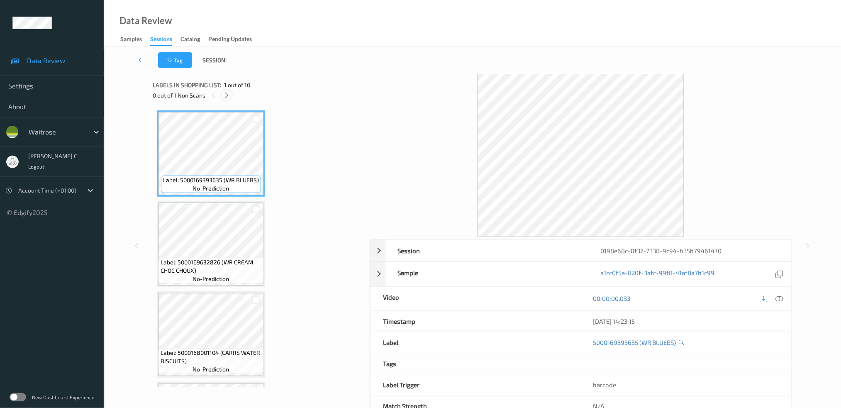
click at [227, 97] on icon at bounding box center [226, 95] width 7 height 7
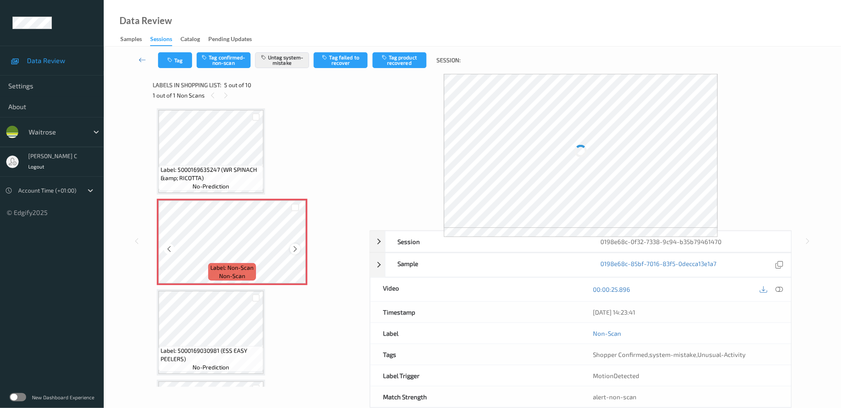
click at [294, 247] on icon at bounding box center [295, 248] width 7 height 7
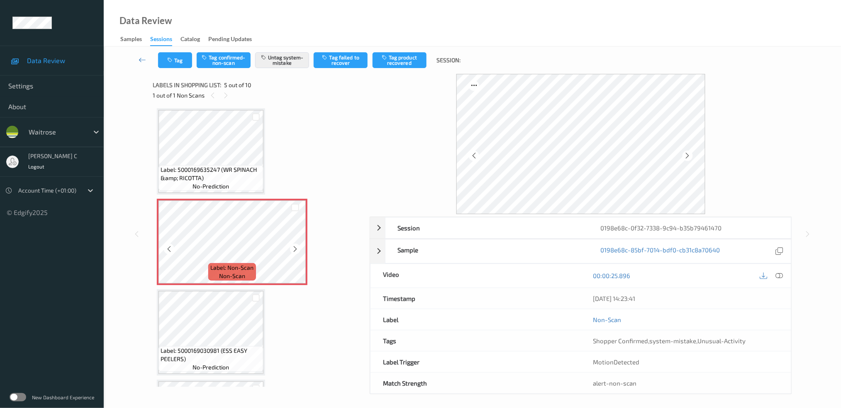
click at [294, 247] on icon at bounding box center [295, 248] width 7 height 7
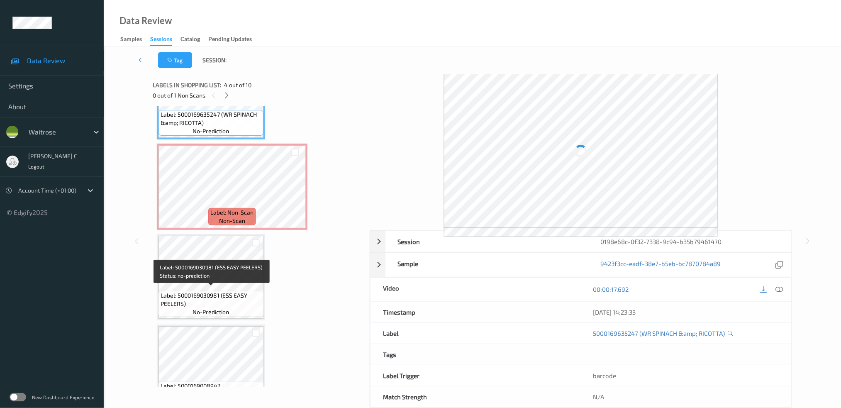
click at [233, 291] on span "Label: 5000169030981 (ESS EASY PEELERS)" at bounding box center [211, 299] width 101 height 17
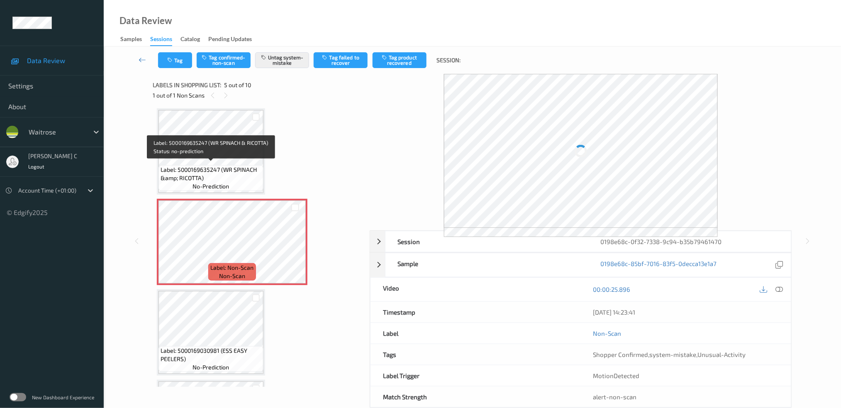
click at [231, 178] on span "Label: 5000169635247 (WR SPINACH &amp; RICOTTA)" at bounding box center [211, 174] width 101 height 17
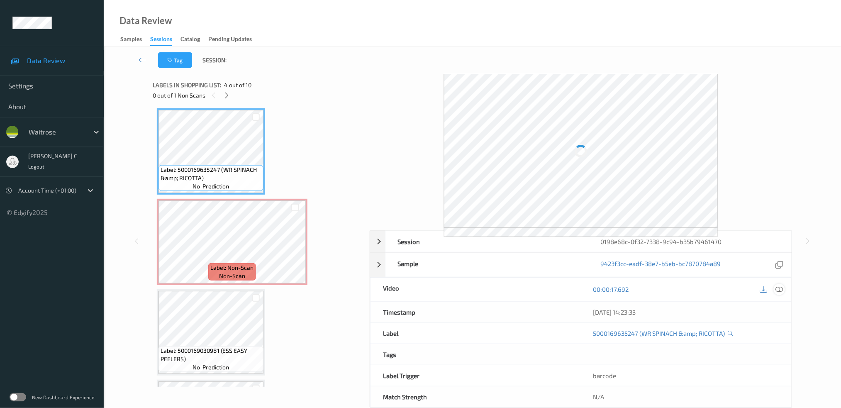
click at [783, 291] on div "00:00:17.692" at bounding box center [686, 290] width 210 height 24
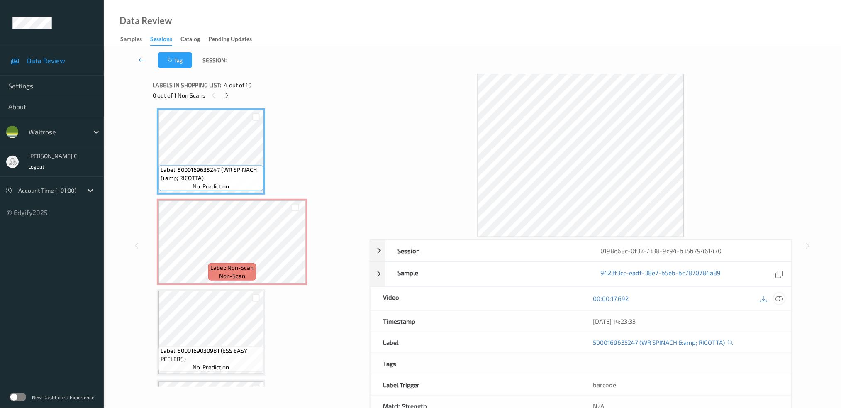
click at [782, 296] on icon at bounding box center [778, 298] width 7 height 7
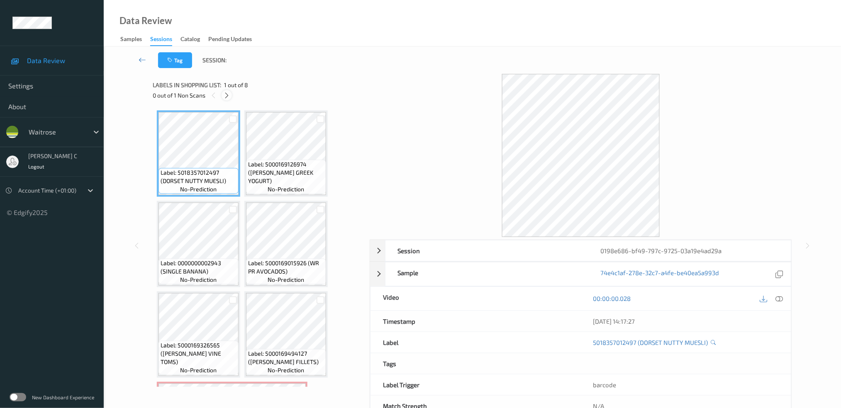
click at [227, 95] on icon at bounding box center [226, 95] width 7 height 7
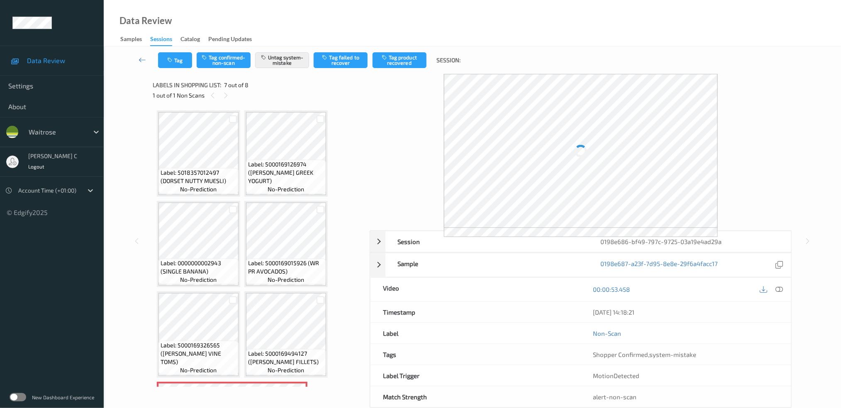
scroll to position [173, 0]
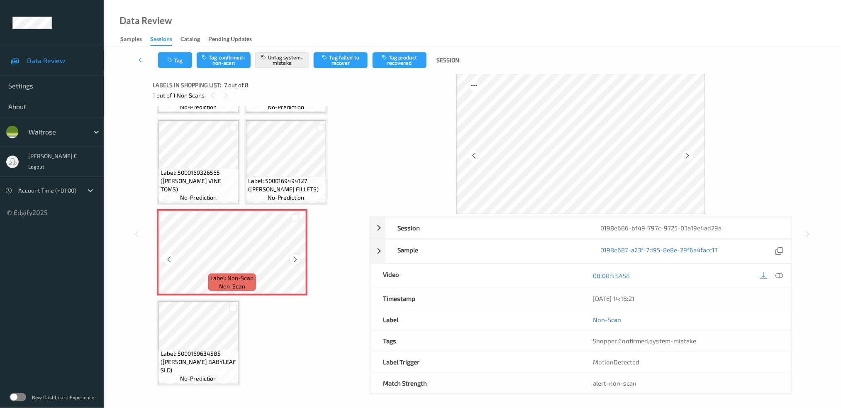
click at [297, 257] on icon at bounding box center [295, 259] width 7 height 7
click at [296, 257] on icon at bounding box center [295, 259] width 7 height 7
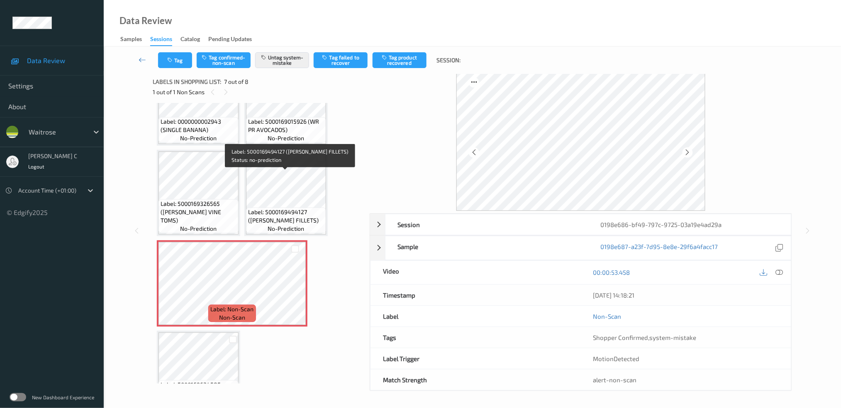
scroll to position [117, 0]
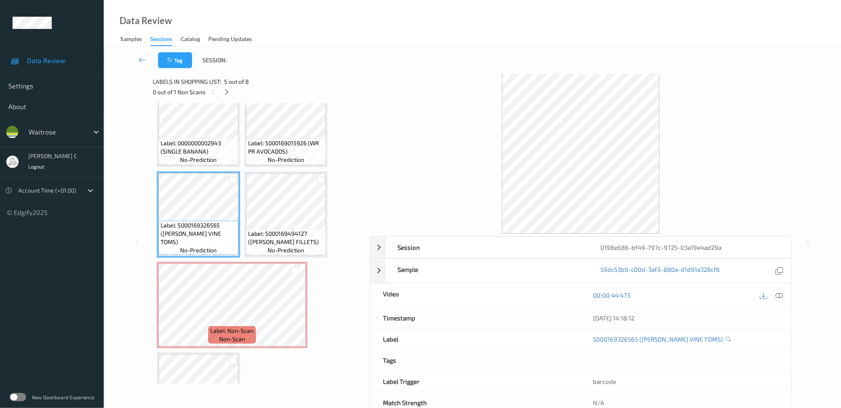
click at [782, 294] on icon at bounding box center [778, 294] width 7 height 7
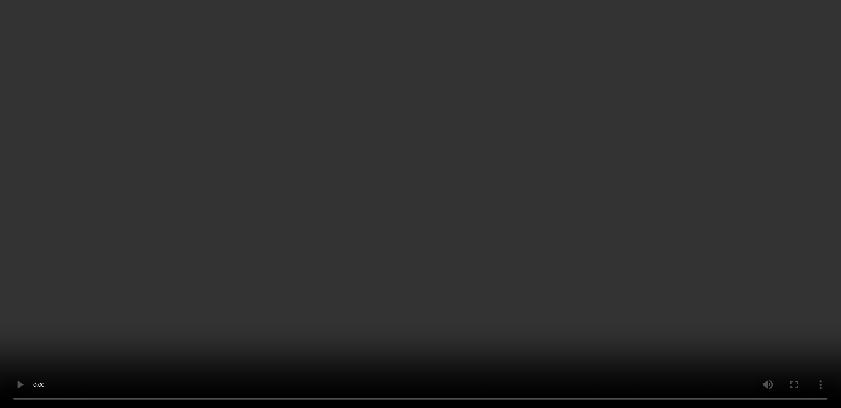
scroll to position [158, 0]
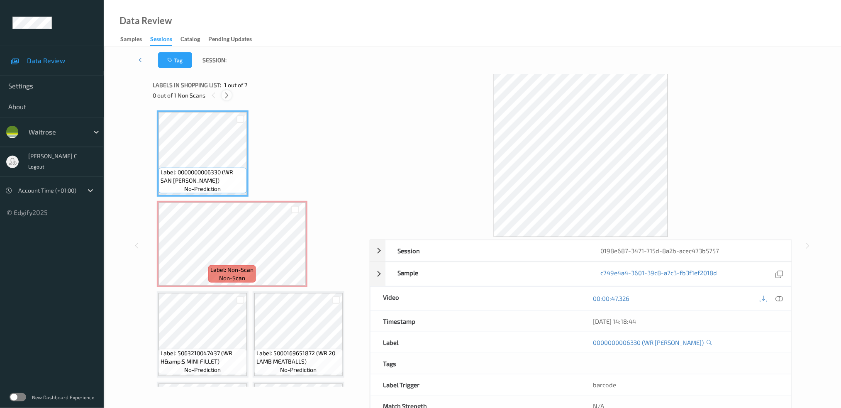
click at [225, 90] on div "0 out of 1 Non Scans" at bounding box center [258, 95] width 211 height 10
click at [229, 98] on icon at bounding box center [226, 95] width 7 height 7
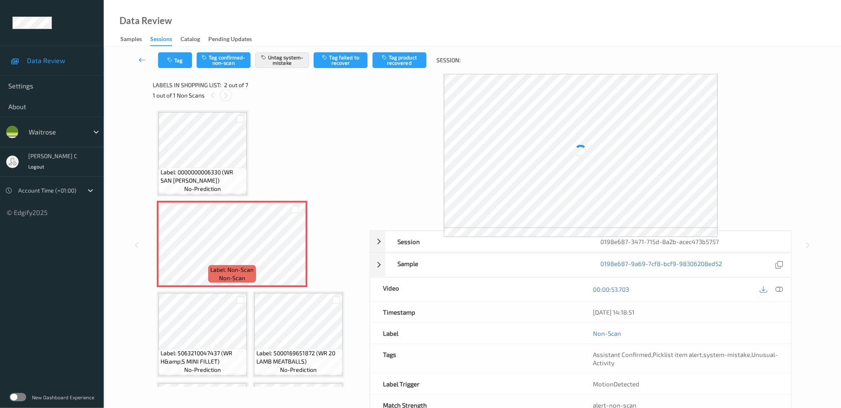
scroll to position [4, 0]
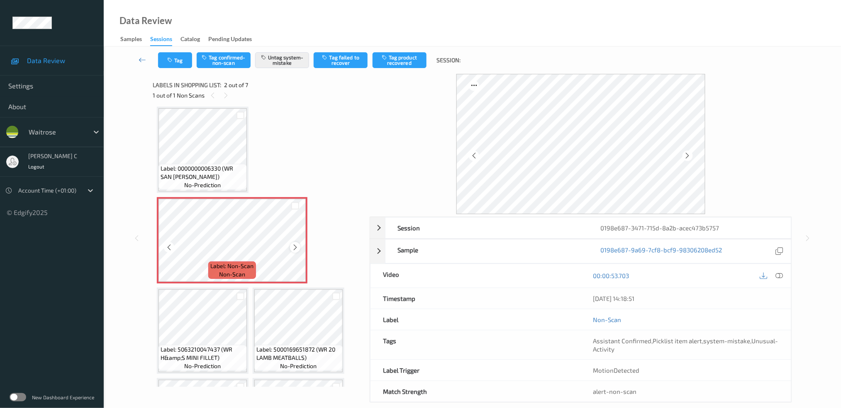
click at [299, 246] on div at bounding box center [295, 247] width 10 height 10
click at [298, 246] on icon at bounding box center [295, 247] width 7 height 7
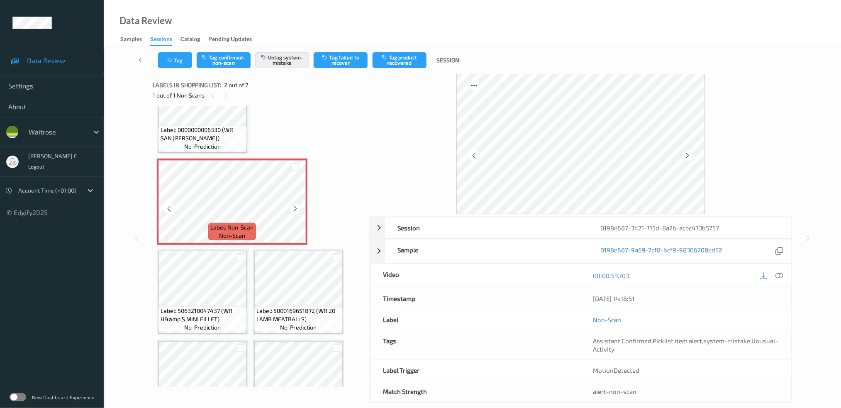
scroll to position [59, 0]
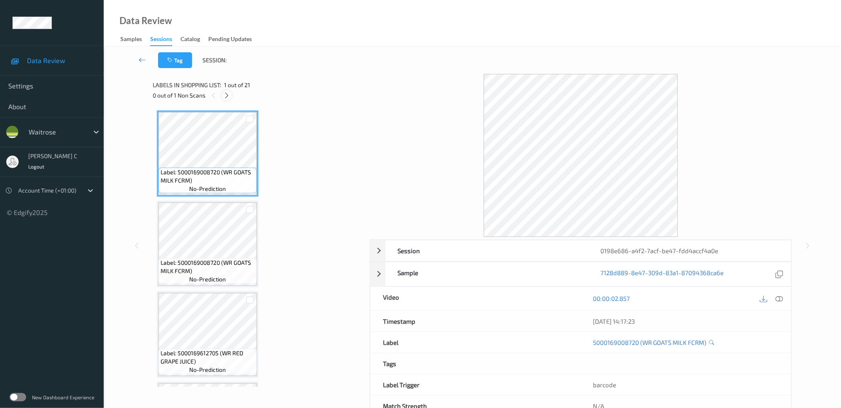
click at [231, 95] on div at bounding box center [227, 95] width 10 height 10
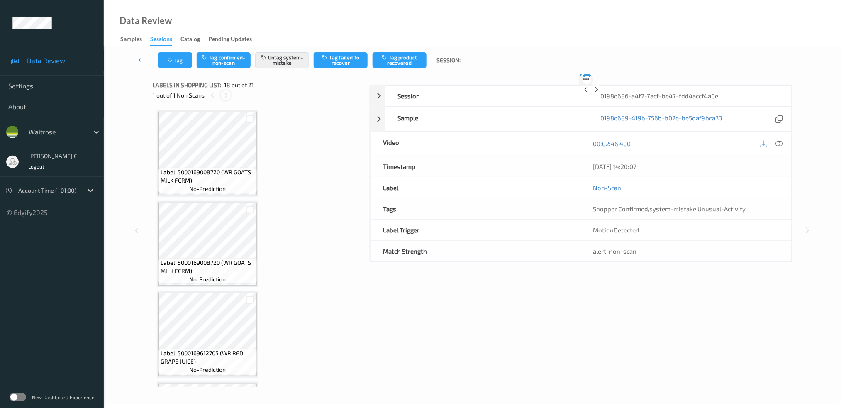
scroll to position [1440, 0]
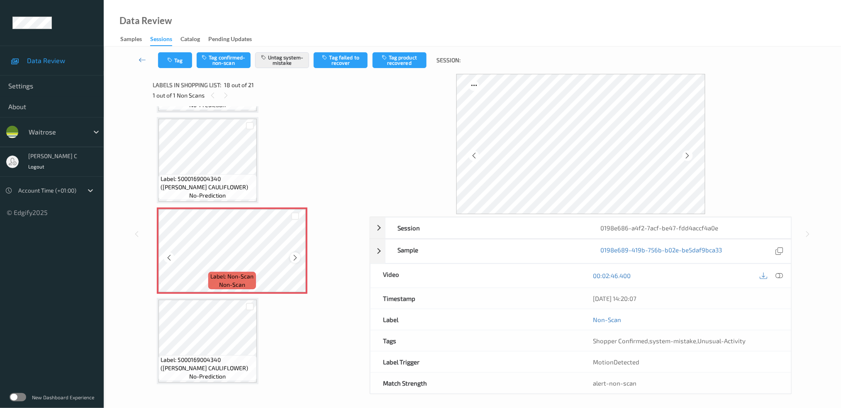
click at [290, 252] on div at bounding box center [295, 257] width 10 height 10
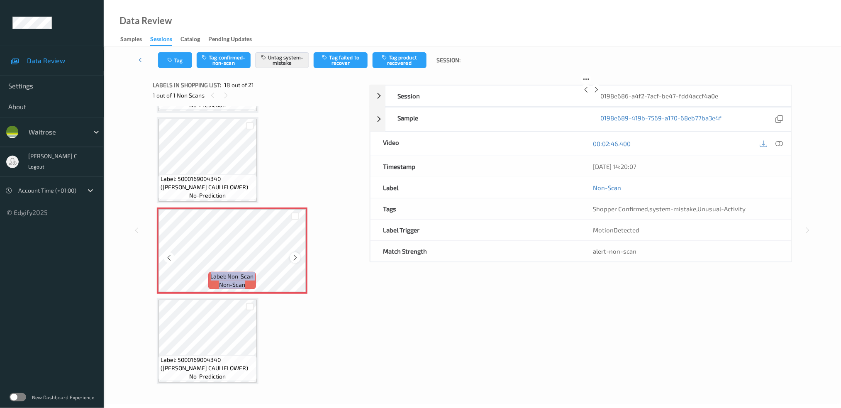
click at [292, 254] on icon at bounding box center [295, 257] width 7 height 7
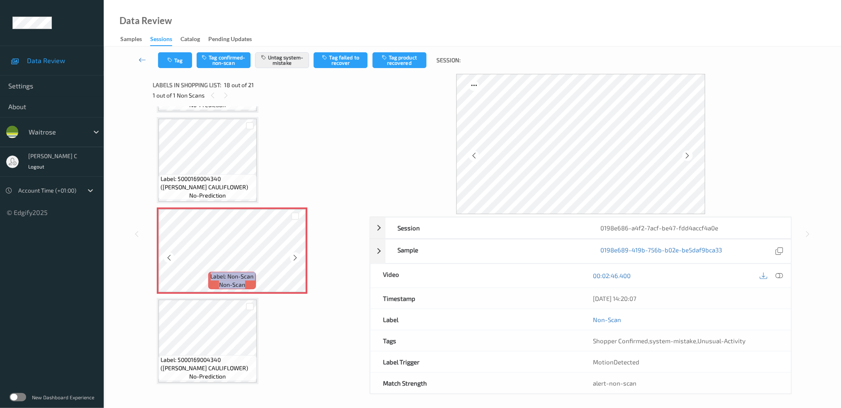
click at [292, 254] on icon at bounding box center [295, 257] width 7 height 7
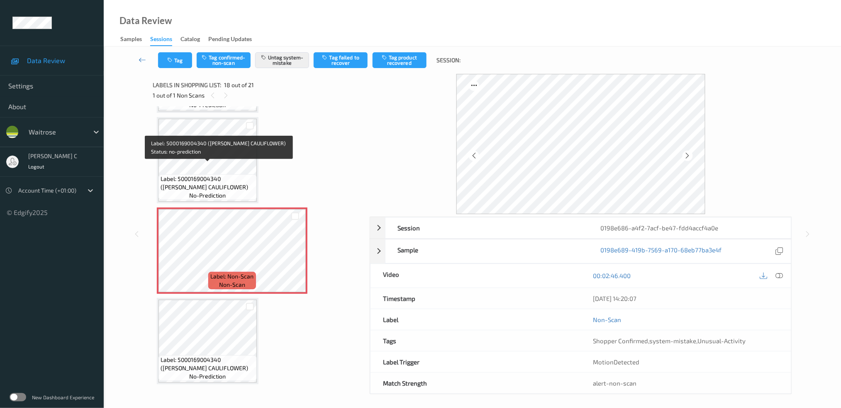
click at [227, 175] on span "Label: 5000169004340 ([PERSON_NAME] CAULIFLOWER)" at bounding box center [208, 183] width 94 height 17
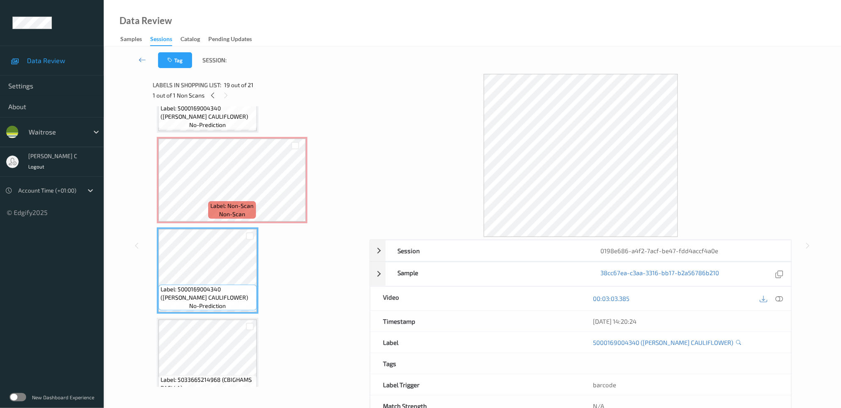
scroll to position [1496, 0]
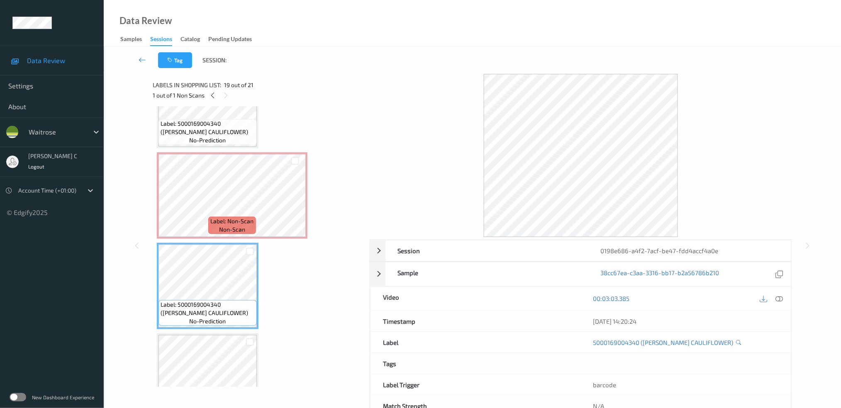
click at [217, 217] on div "Label: Non-Scan non-scan" at bounding box center [231, 225] width 47 height 17
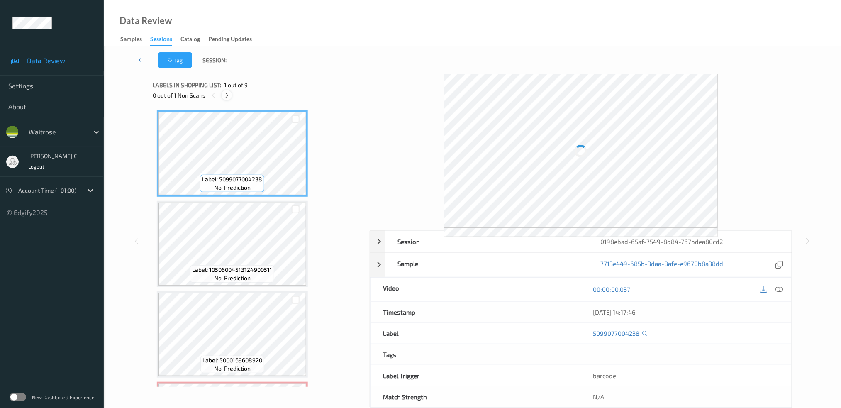
click at [226, 94] on icon at bounding box center [226, 95] width 7 height 7
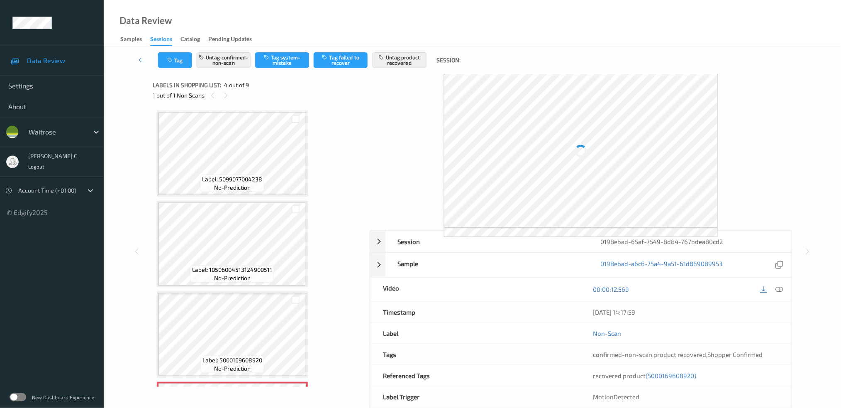
scroll to position [183, 0]
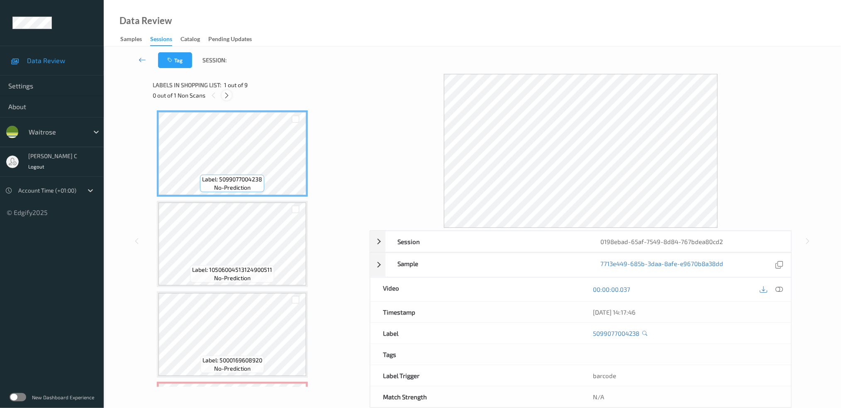
click at [228, 97] on icon at bounding box center [226, 95] width 7 height 7
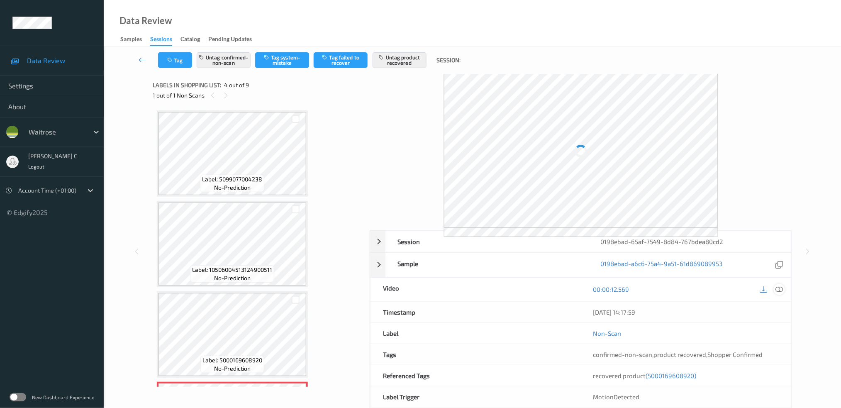
click at [783, 288] on icon at bounding box center [778, 288] width 7 height 7
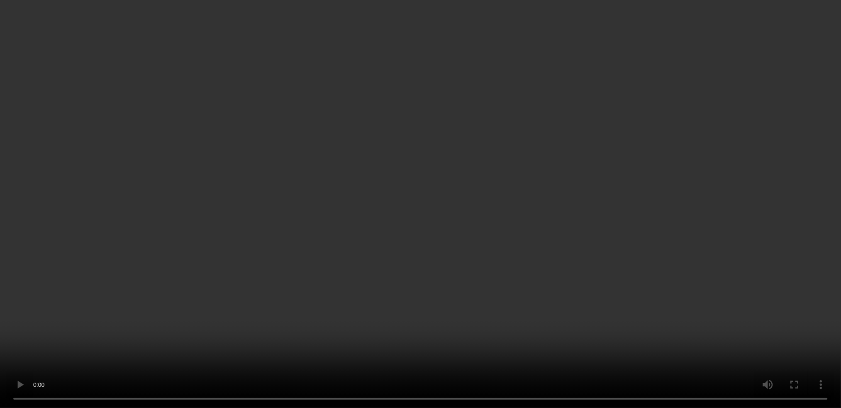
scroll to position [166, 0]
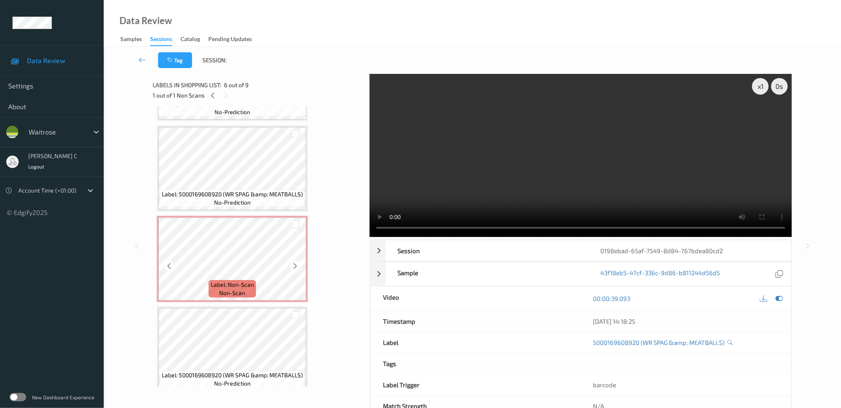
click at [298, 211] on div "Label: 5099077004238 (FITZGERALDS BAGUETTE) no-prediction Label: 10506004513124…" at bounding box center [258, 348] width 203 height 809
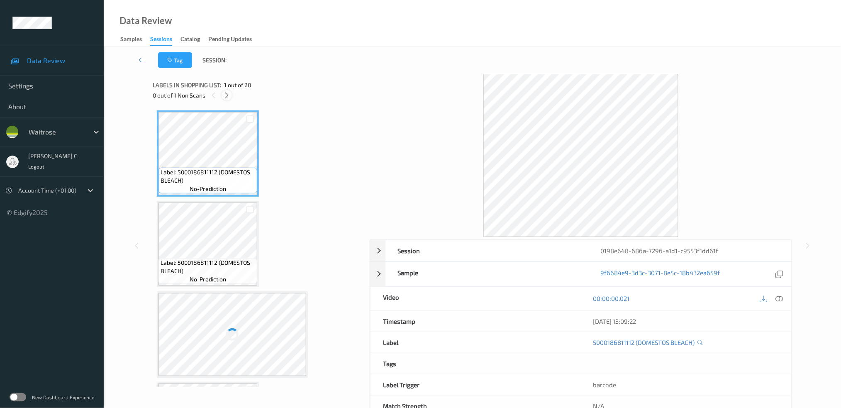
click at [228, 96] on icon at bounding box center [226, 95] width 7 height 7
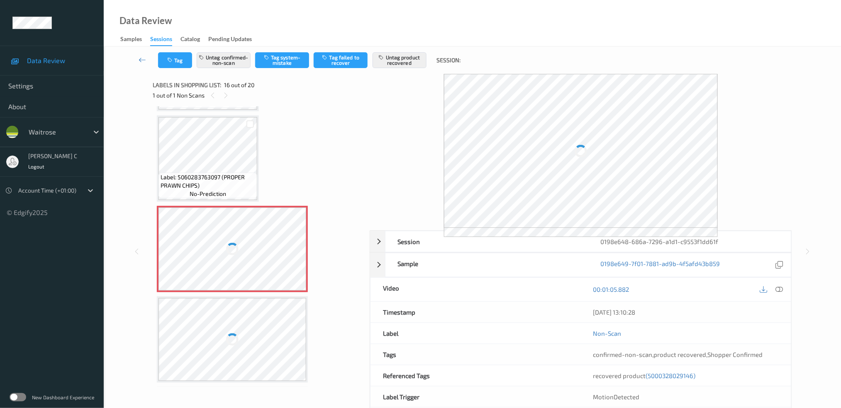
click at [246, 234] on div at bounding box center [232, 248] width 148 height 83
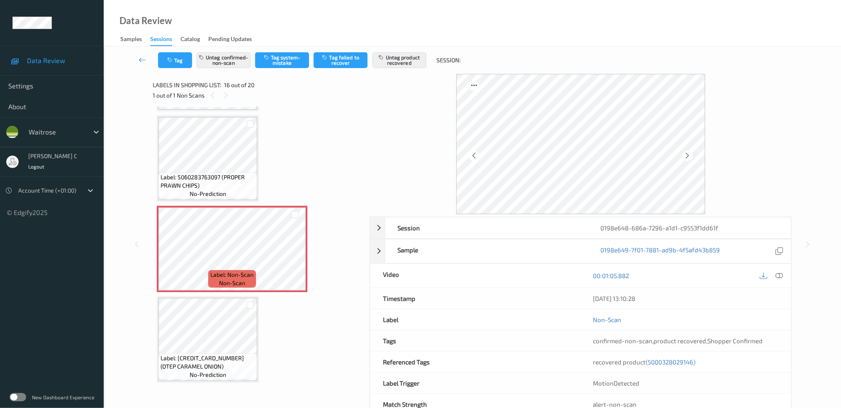
click at [207, 173] on span "Label: 5060283763097 (PROPER PRAWN CHIPS)" at bounding box center [208, 181] width 95 height 17
click at [297, 252] on icon at bounding box center [295, 255] width 7 height 7
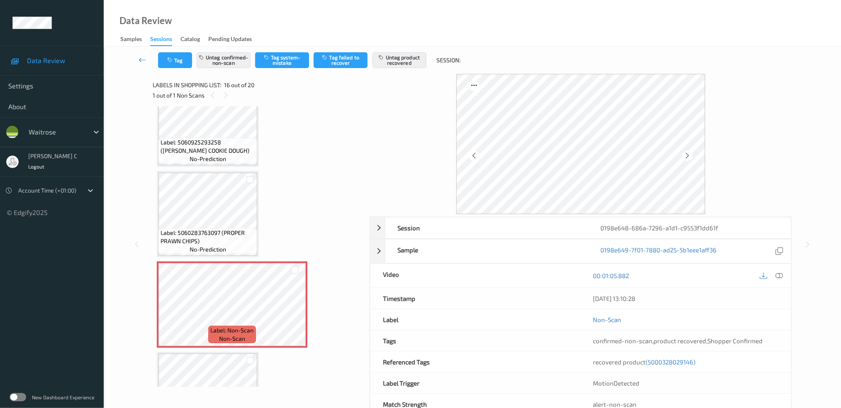
click at [249, 229] on span "Label: 5060283763097 (PROPER PRAWN CHIPS)" at bounding box center [208, 237] width 95 height 17
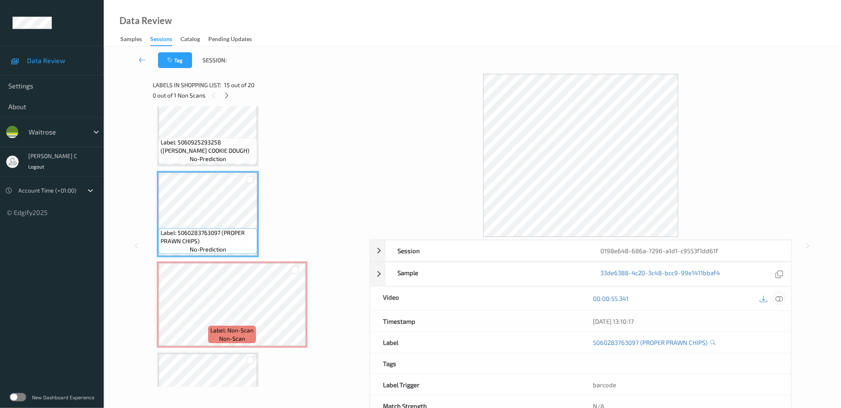
click at [780, 297] on icon at bounding box center [778, 298] width 7 height 7
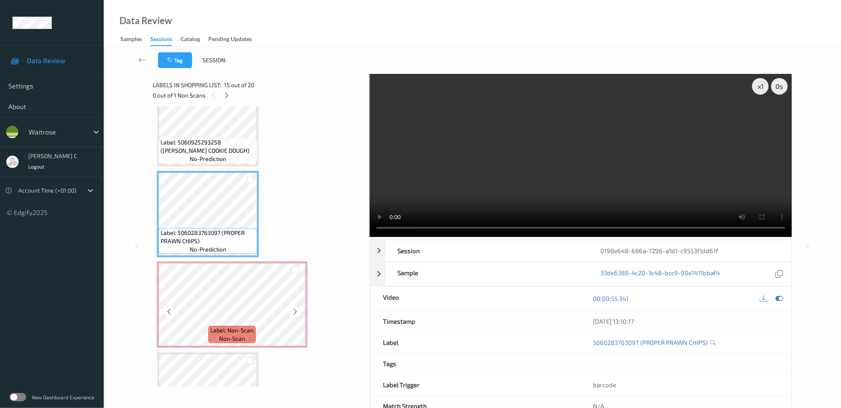
click at [211, 326] on span "Label: Non-Scan" at bounding box center [232, 330] width 43 height 8
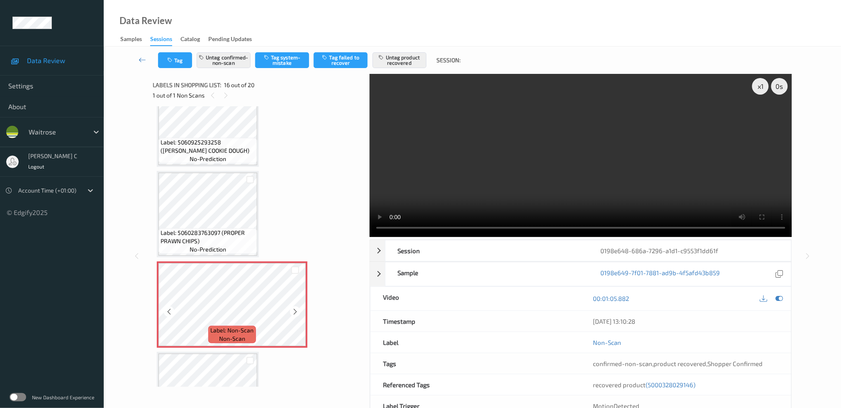
scroll to position [1316, 0]
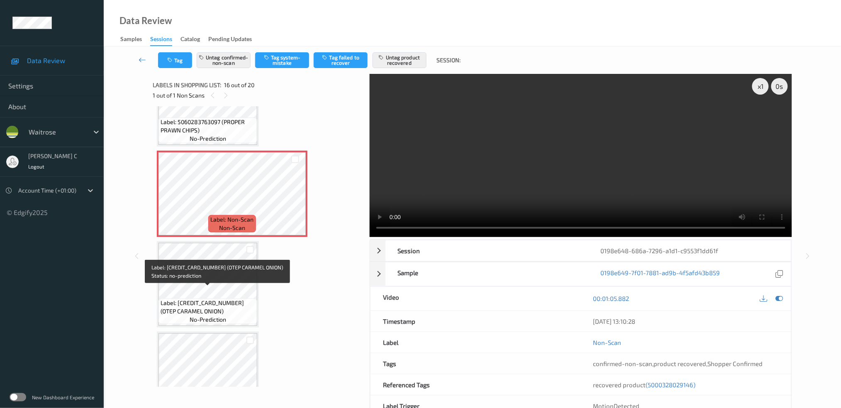
click at [212, 300] on span "Label: 5000328020792 (OTEP CARAMEL ONION)" at bounding box center [208, 307] width 95 height 17
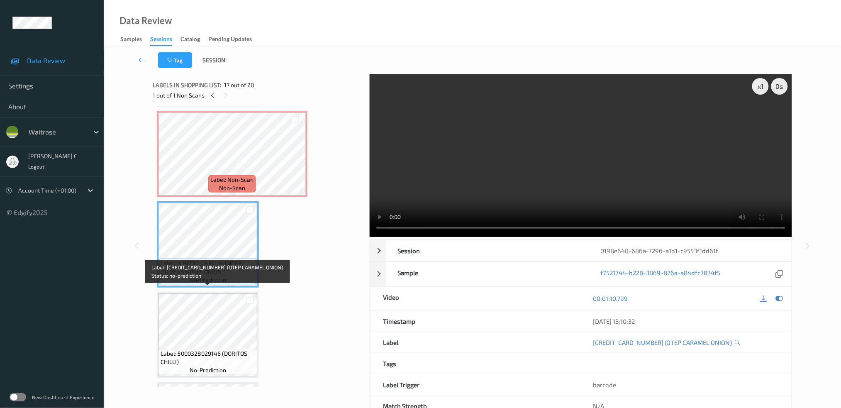
scroll to position [1372, 0]
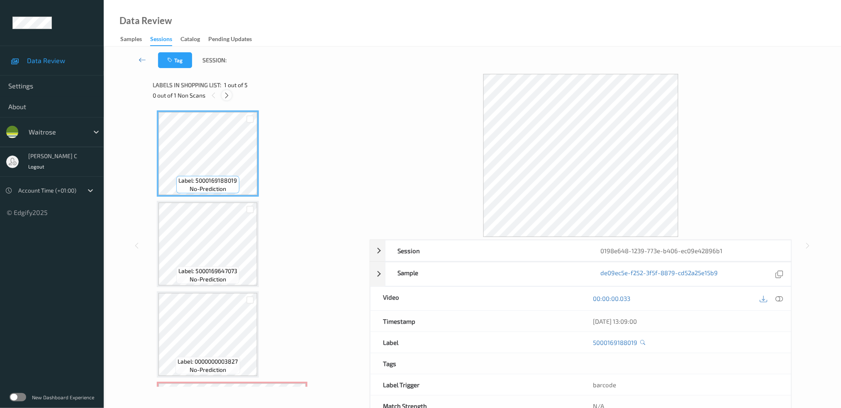
click at [228, 94] on icon at bounding box center [226, 95] width 7 height 7
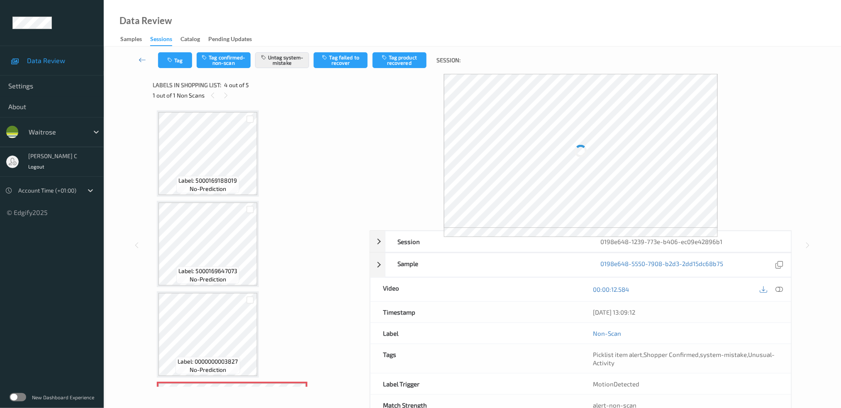
scroll to position [173, 0]
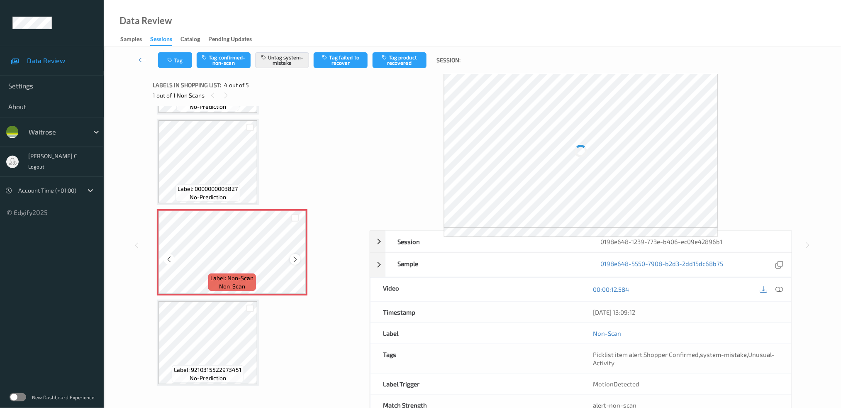
click at [292, 258] on icon at bounding box center [295, 259] width 7 height 7
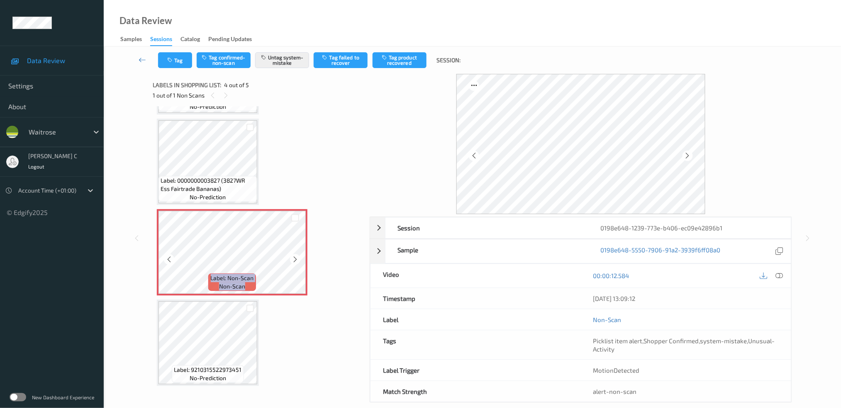
click at [292, 258] on icon at bounding box center [295, 259] width 7 height 7
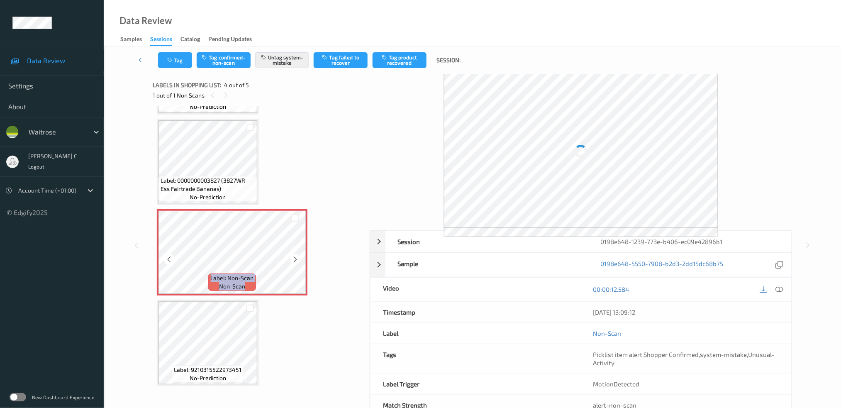
click at [292, 258] on icon at bounding box center [295, 259] width 7 height 7
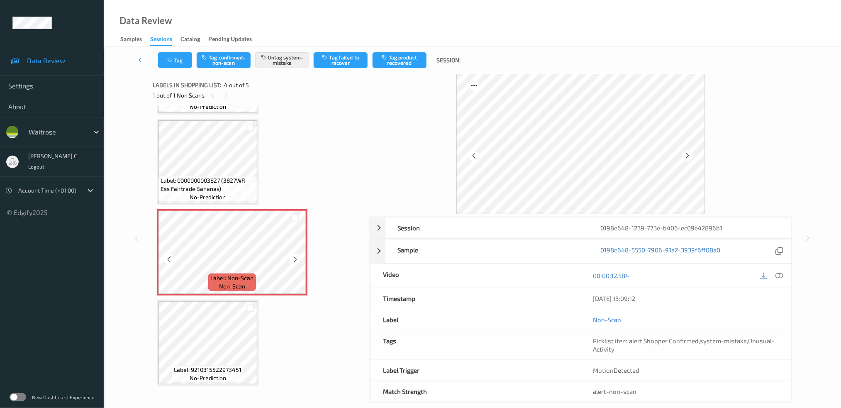
click at [215, 176] on span "Label: 0000000003827 (3827WR Ess Fairtrade Bananas)" at bounding box center [208, 184] width 95 height 17
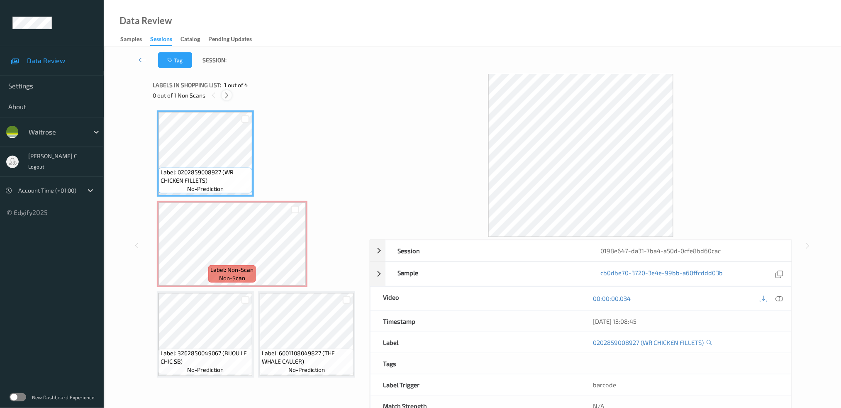
click at [227, 95] on icon at bounding box center [226, 95] width 7 height 7
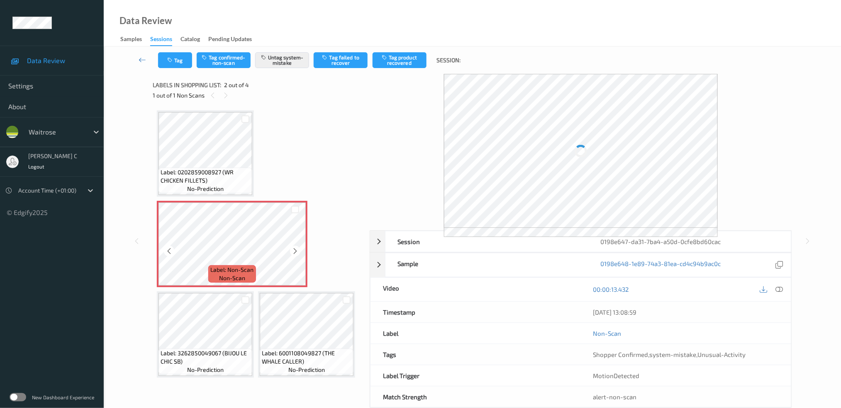
click at [243, 266] on span "Label: Non-Scan" at bounding box center [232, 270] width 43 height 8
click at [292, 253] on icon at bounding box center [295, 250] width 7 height 7
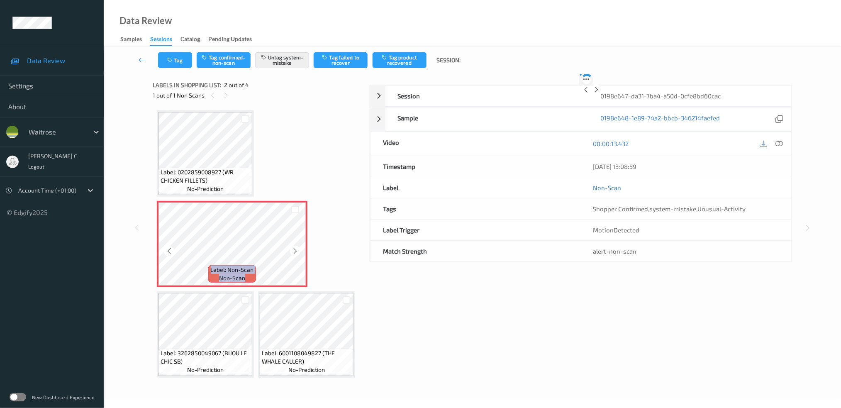
click at [292, 253] on icon at bounding box center [295, 250] width 7 height 7
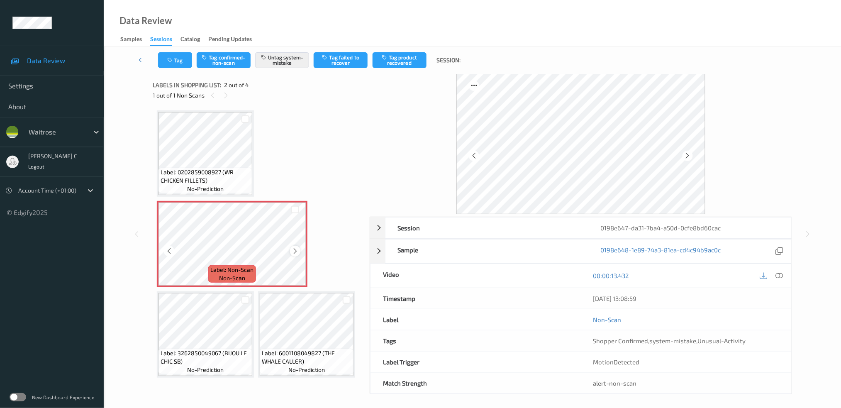
click at [295, 251] on icon at bounding box center [295, 250] width 7 height 7
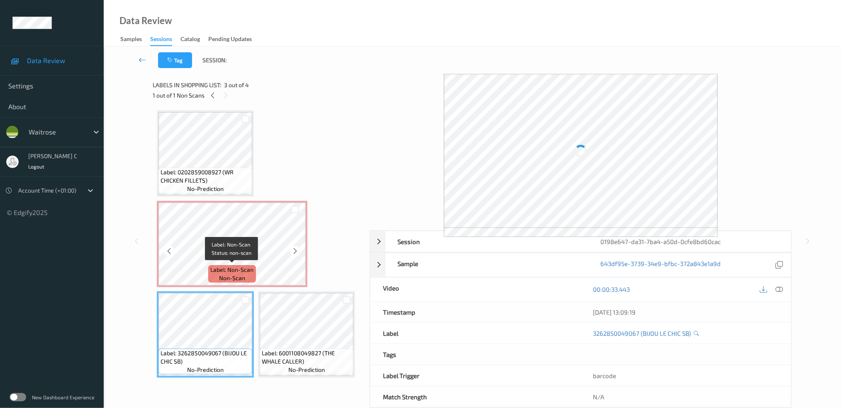
click at [220, 272] on span "Label: Non-Scan" at bounding box center [232, 270] width 43 height 8
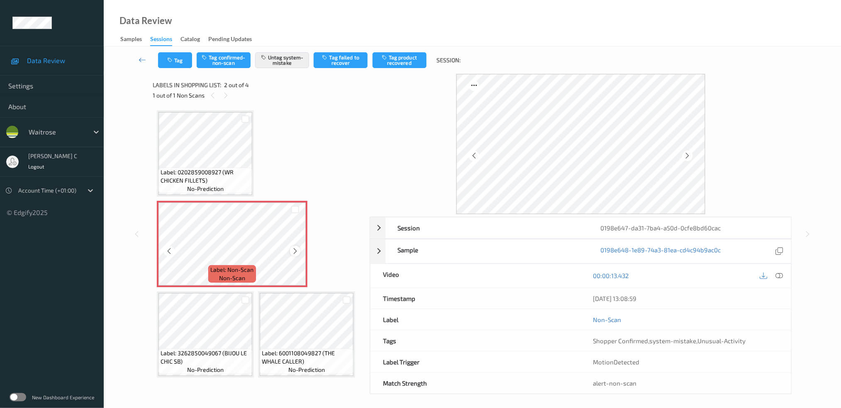
click at [293, 251] on icon at bounding box center [295, 250] width 7 height 7
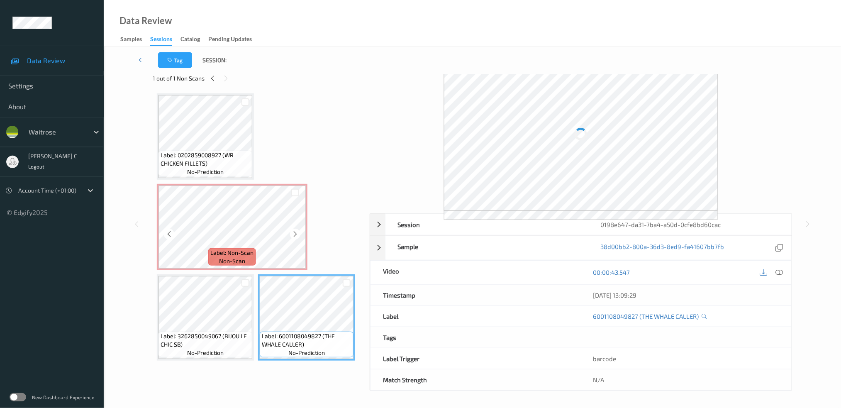
scroll to position [3, 0]
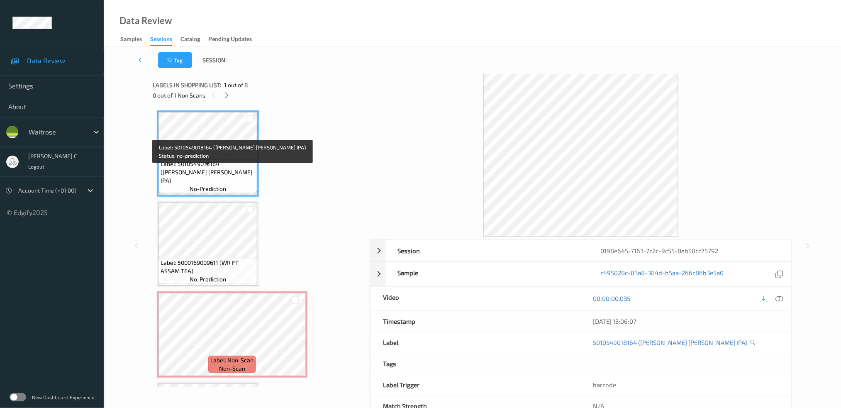
click at [202, 171] on span "Label: 5010549018164 (GREENE KING IPA)" at bounding box center [208, 172] width 95 height 25
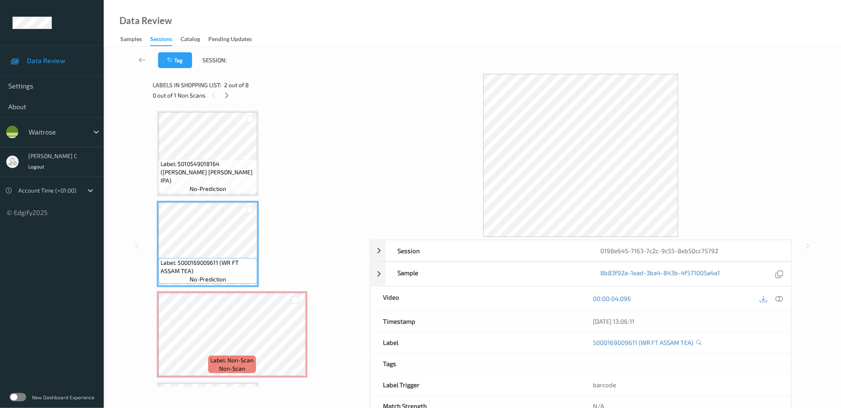
scroll to position [55, 0]
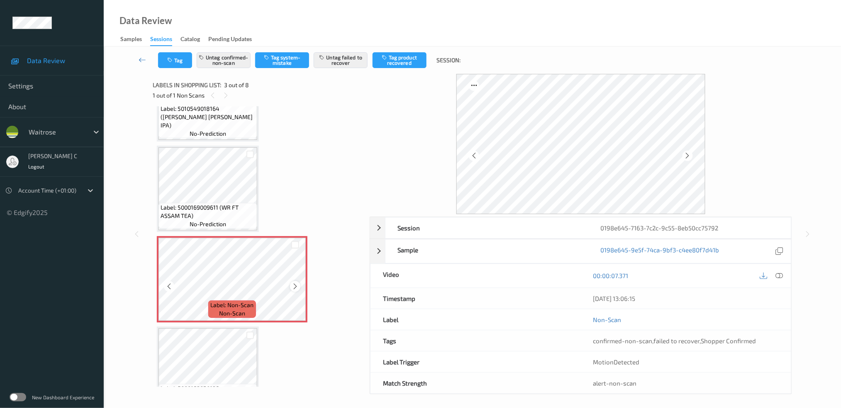
click at [295, 284] on icon at bounding box center [295, 286] width 7 height 7
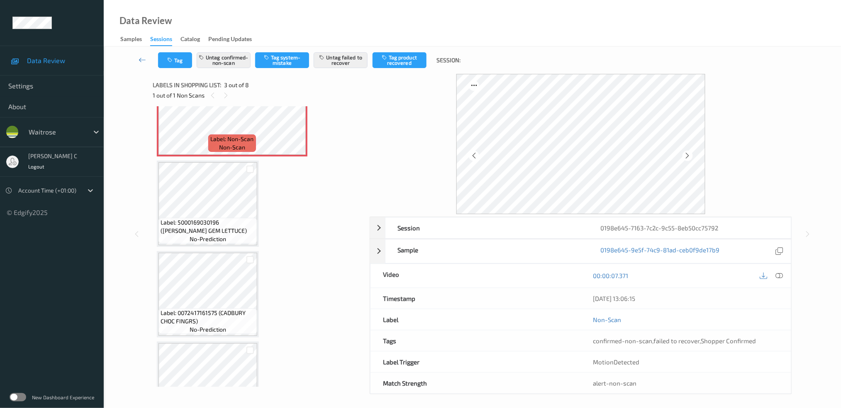
click at [207, 245] on div "Label: 5010549018164 (GREENE KING IPA) no-prediction Label: 5000169009611 (WR F…" at bounding box center [258, 248] width 203 height 719
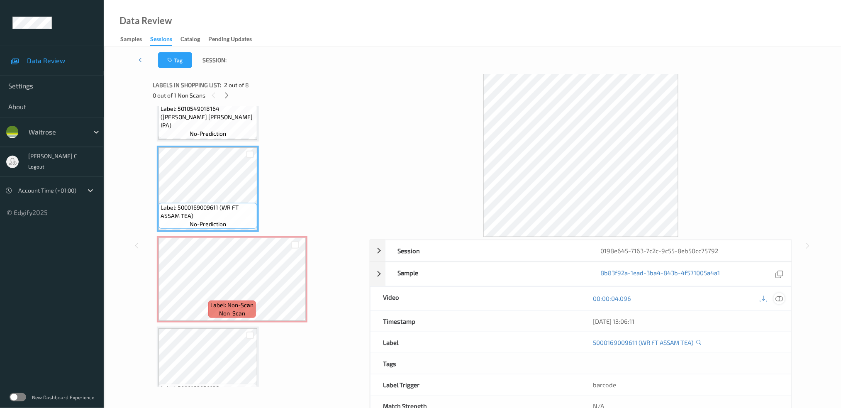
click at [781, 300] on icon at bounding box center [778, 298] width 7 height 7
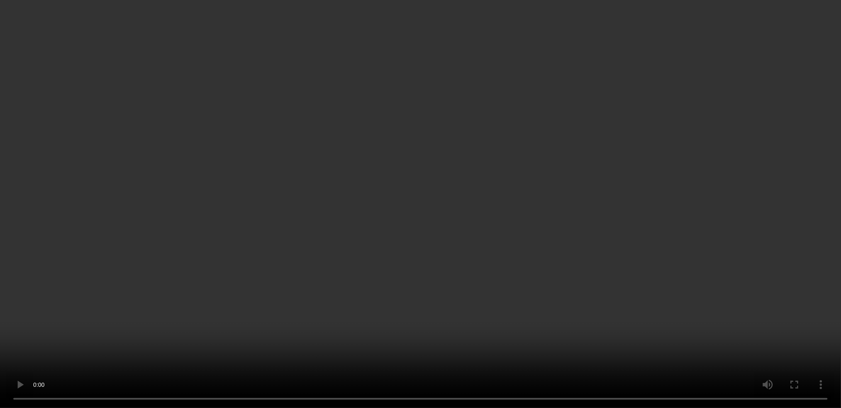
scroll to position [110, 0]
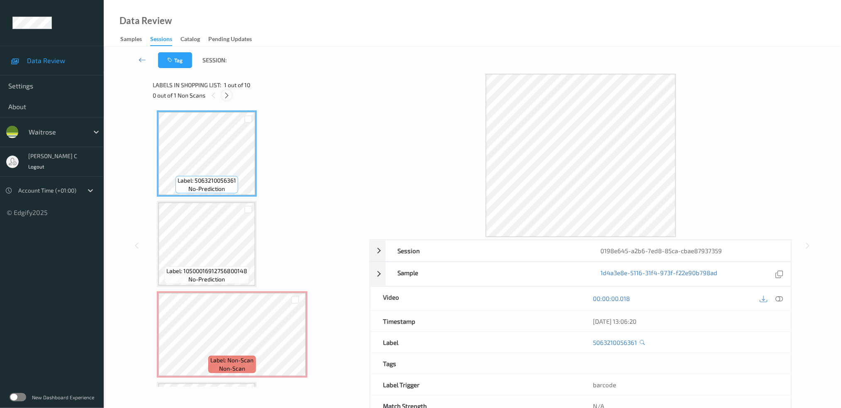
click at [226, 96] on icon at bounding box center [226, 95] width 7 height 7
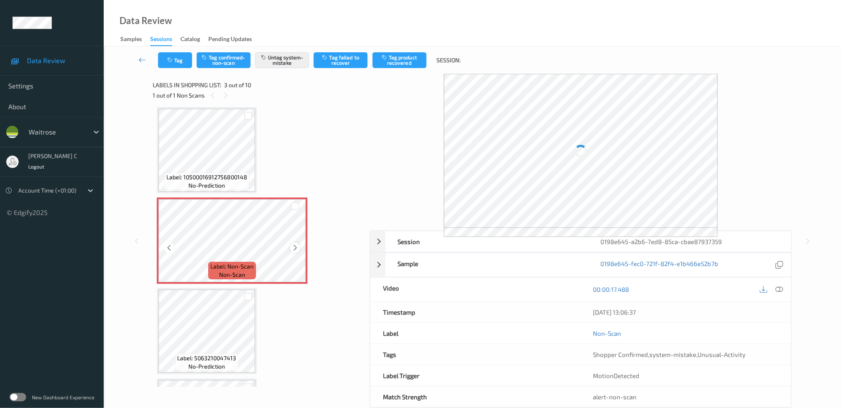
click at [293, 245] on icon at bounding box center [295, 247] width 7 height 7
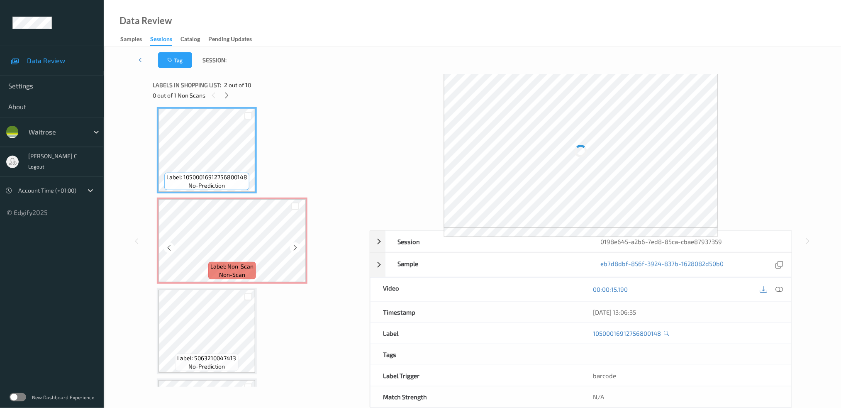
scroll to position [0, 0]
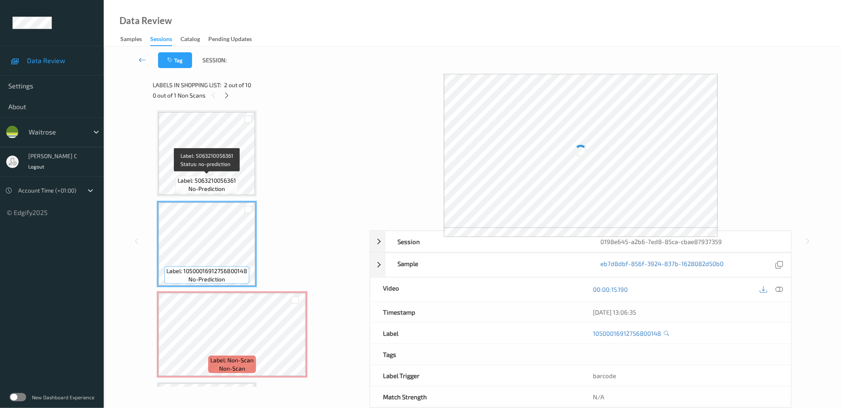
click at [209, 185] on span "no-prediction" at bounding box center [207, 189] width 37 height 8
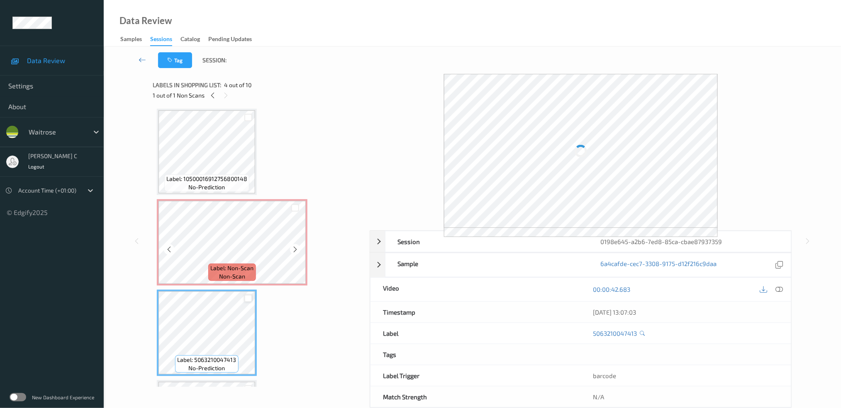
scroll to position [55, 0]
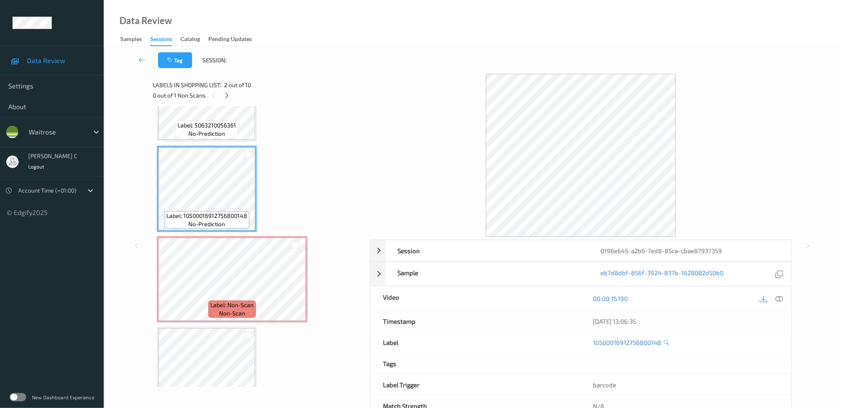
click at [786, 298] on div "00:00:15.190" at bounding box center [686, 299] width 210 height 24
click at [784, 298] on div at bounding box center [779, 298] width 11 height 11
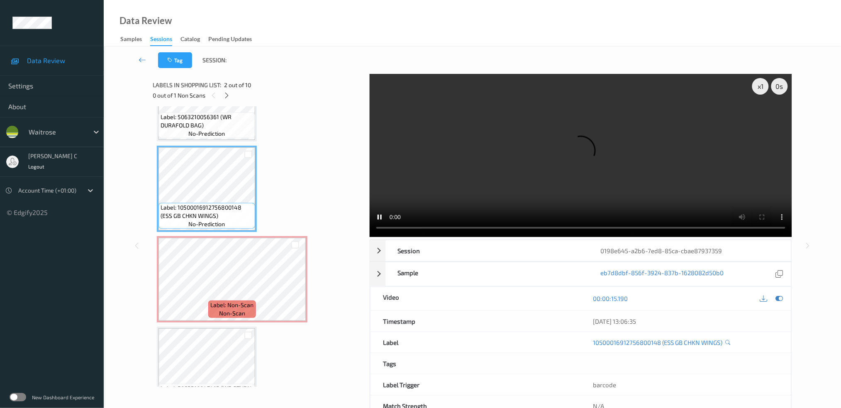
scroll to position [47, 0]
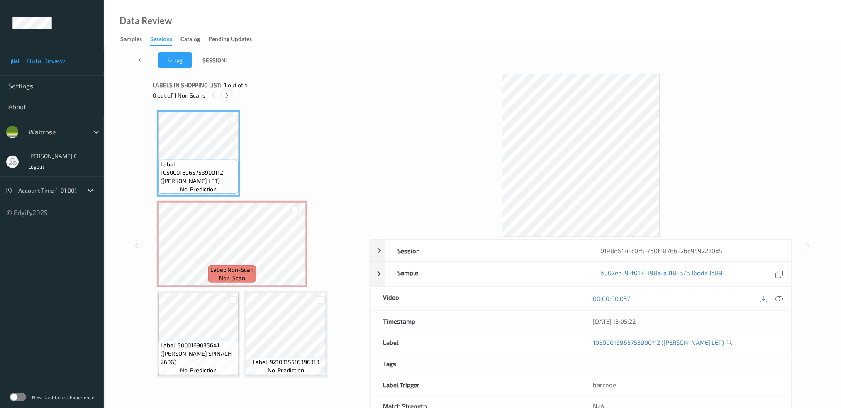
click at [227, 95] on icon at bounding box center [226, 95] width 7 height 7
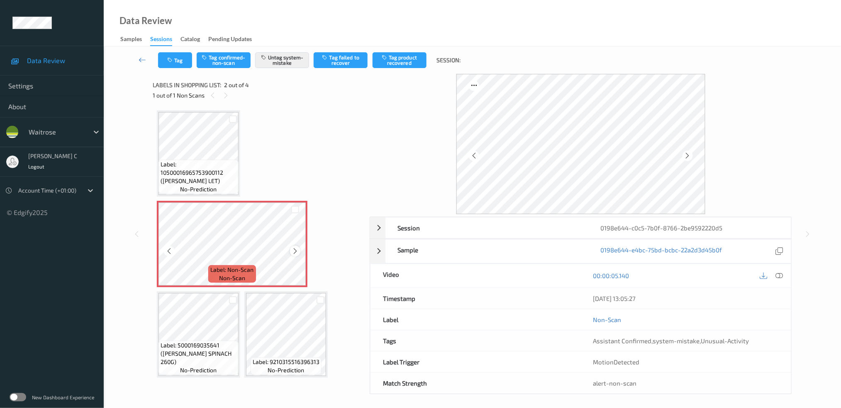
click at [290, 251] on div at bounding box center [295, 251] width 10 height 10
click at [291, 251] on div at bounding box center [295, 251] width 10 height 10
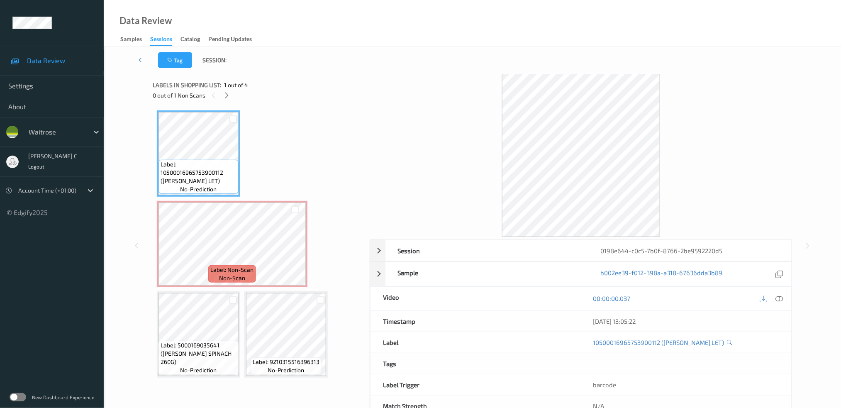
click at [773, 296] on div at bounding box center [771, 298] width 27 height 11
click at [777, 300] on icon at bounding box center [778, 298] width 7 height 7
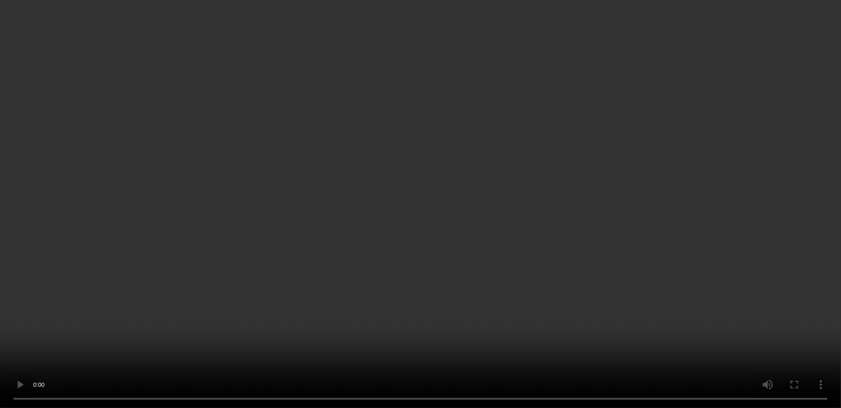
scroll to position [26, 0]
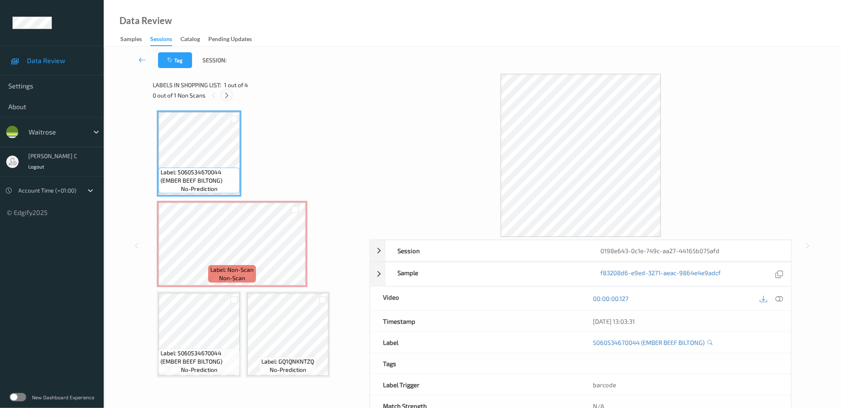
click at [227, 96] on icon at bounding box center [226, 95] width 7 height 7
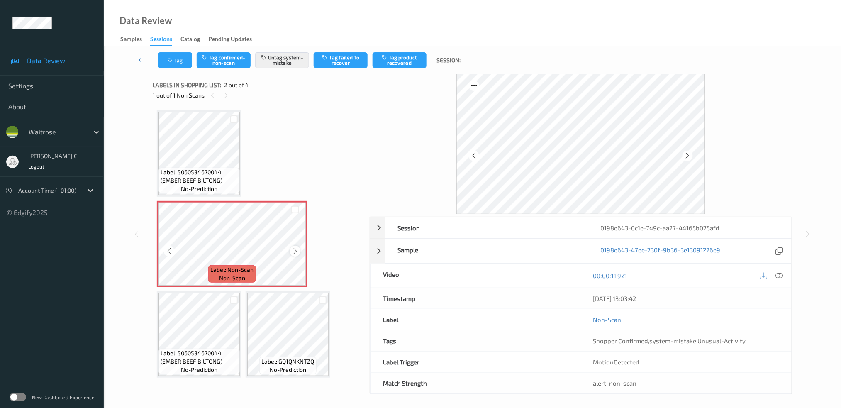
click at [295, 253] on icon at bounding box center [295, 250] width 7 height 7
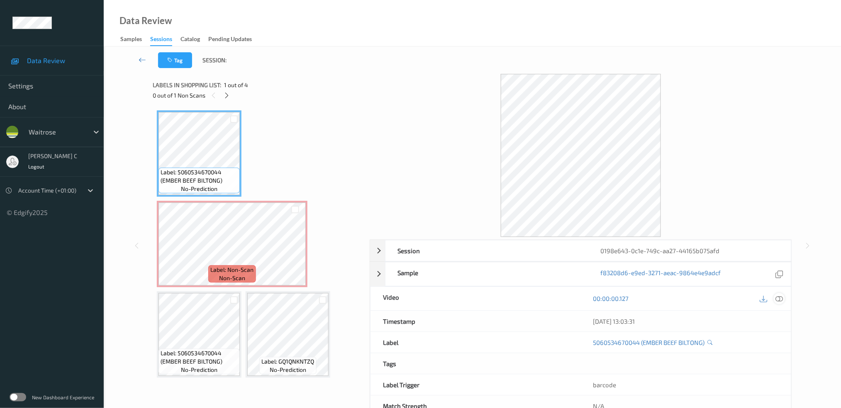
click at [778, 300] on icon at bounding box center [778, 298] width 7 height 7
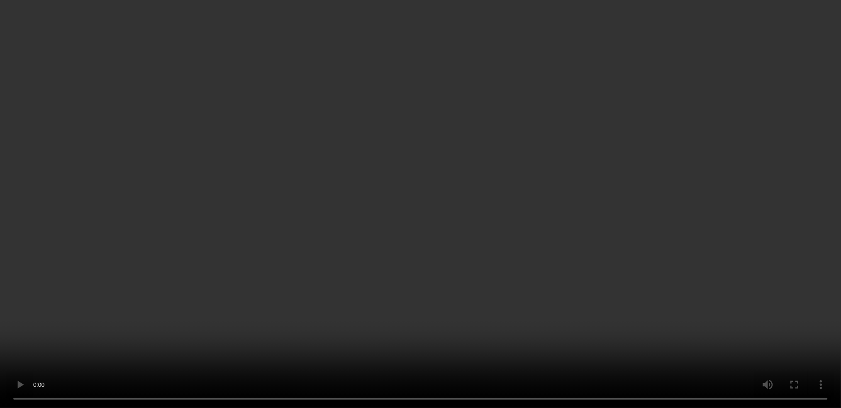
scroll to position [26, 0]
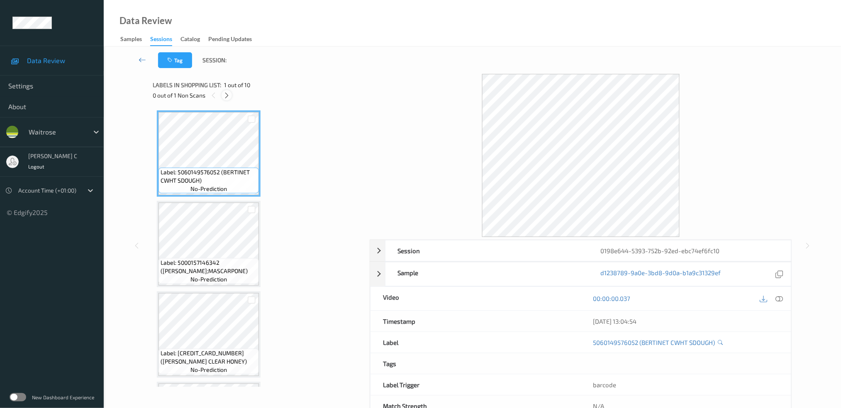
click at [229, 97] on icon at bounding box center [226, 95] width 7 height 7
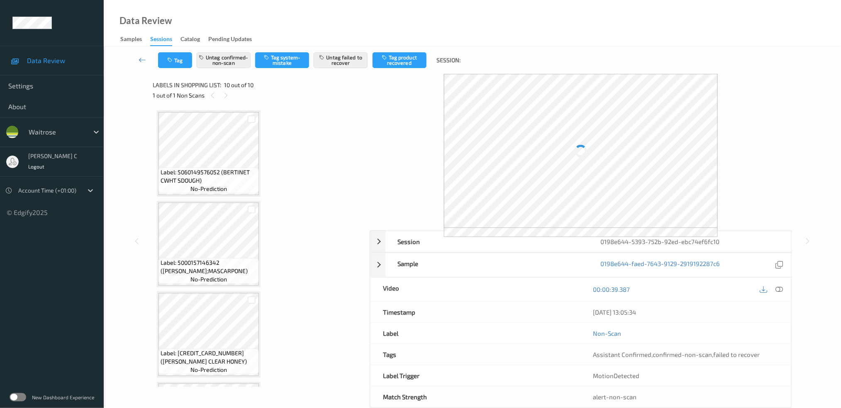
scroll to position [621, 0]
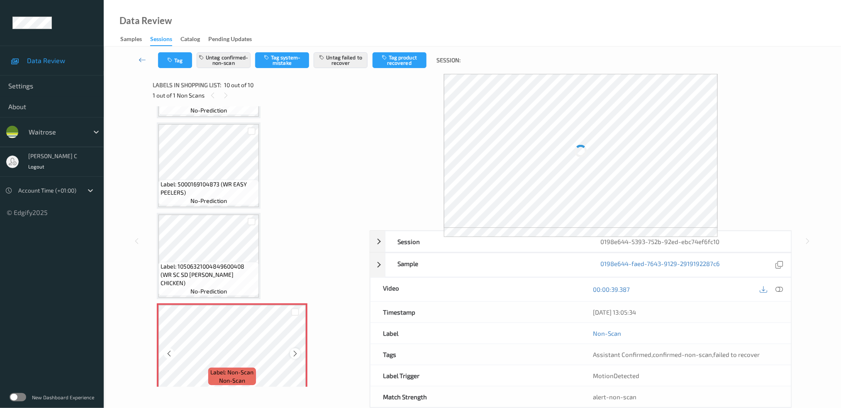
click at [294, 350] on icon at bounding box center [295, 353] width 7 height 7
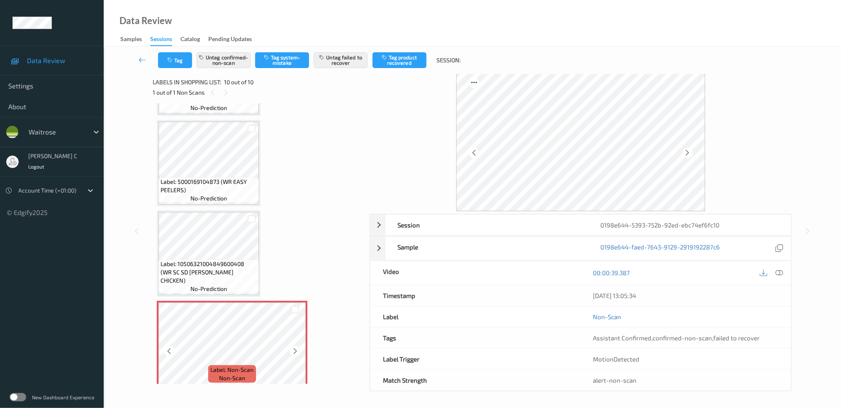
scroll to position [3, 0]
click at [296, 347] on icon at bounding box center [295, 350] width 7 height 7
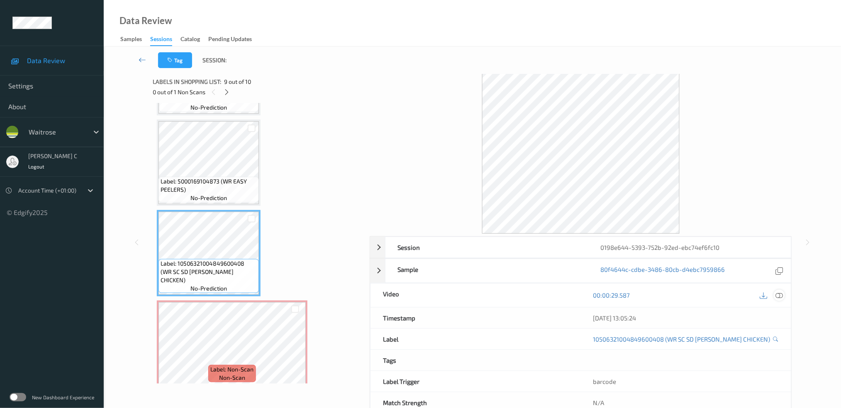
click at [780, 297] on icon at bounding box center [778, 294] width 7 height 7
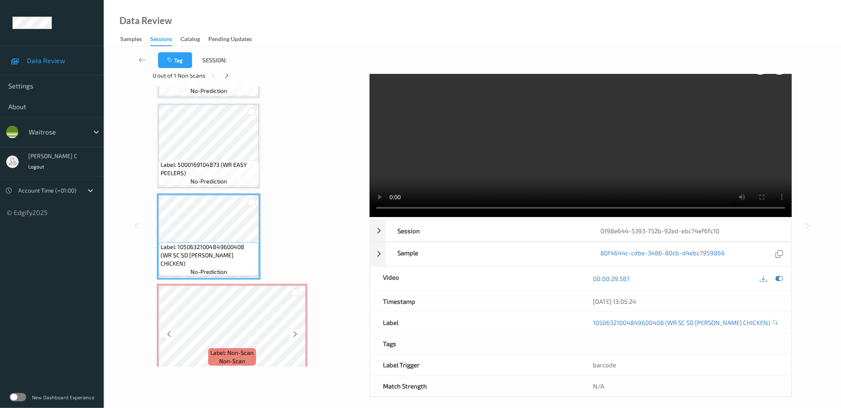
scroll to position [26, 0]
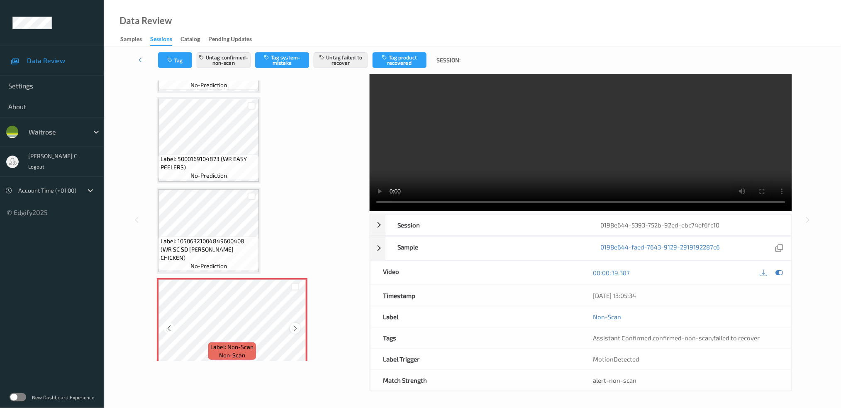
click at [293, 324] on icon at bounding box center [295, 327] width 7 height 7
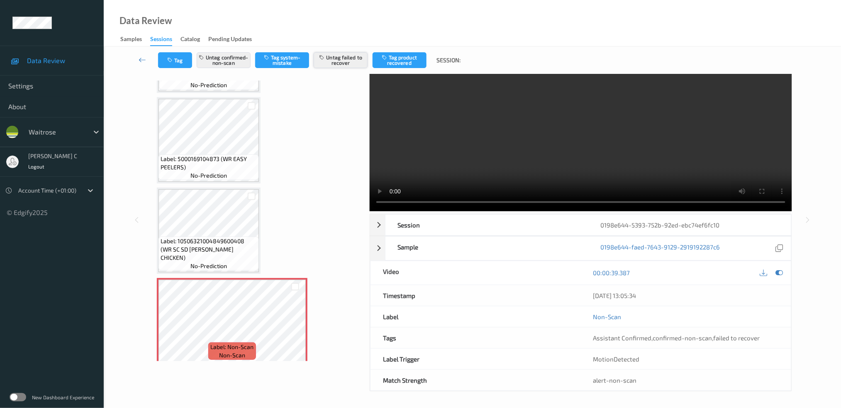
click at [349, 62] on button "Untag failed to recover" at bounding box center [341, 60] width 54 height 16
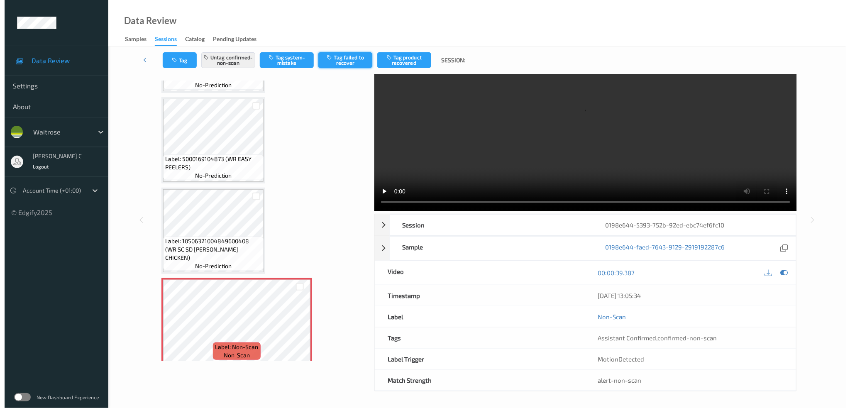
scroll to position [0, 0]
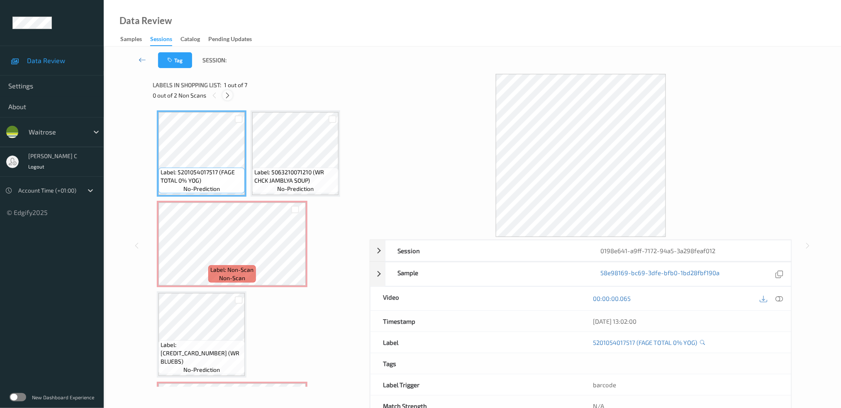
click at [225, 95] on icon at bounding box center [227, 95] width 7 height 7
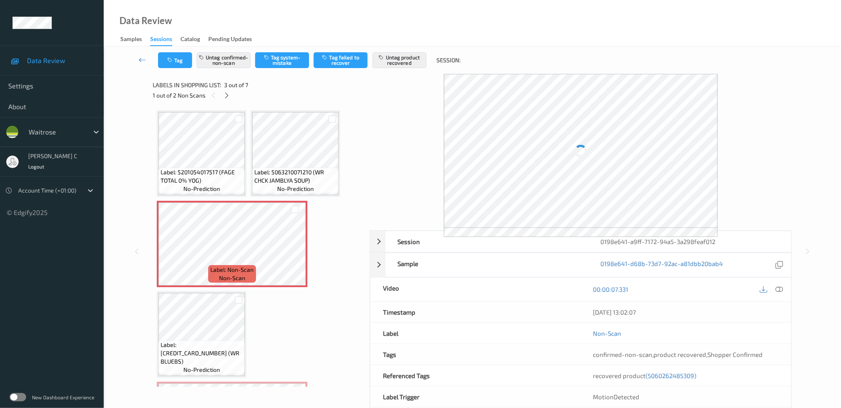
scroll to position [4, 0]
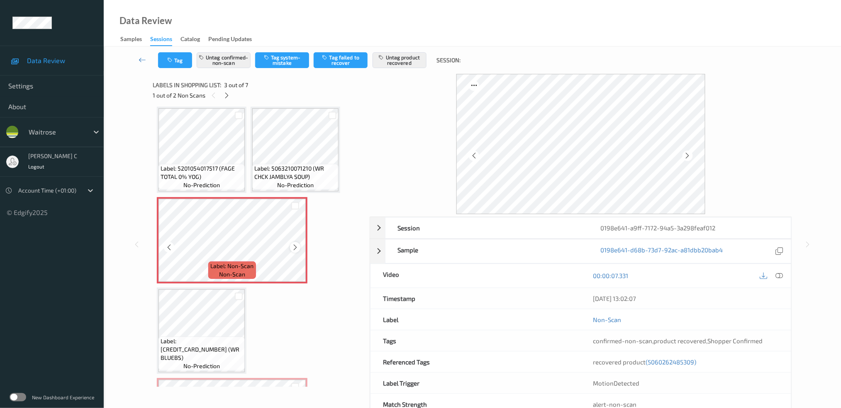
click at [296, 246] on icon at bounding box center [295, 247] width 7 height 7
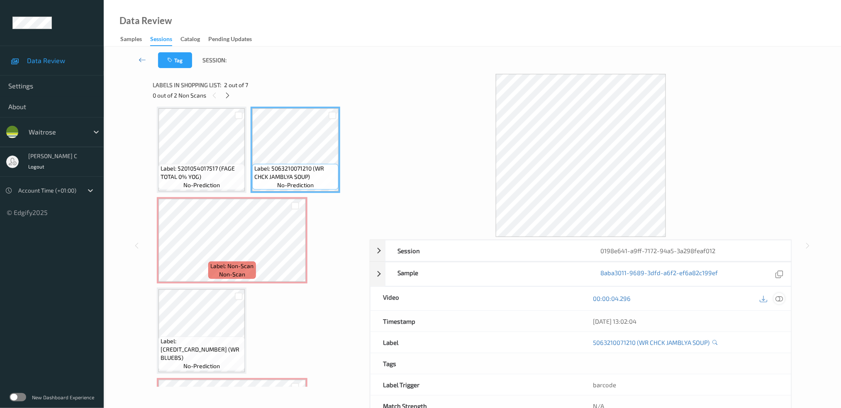
click at [778, 296] on icon at bounding box center [778, 298] width 7 height 7
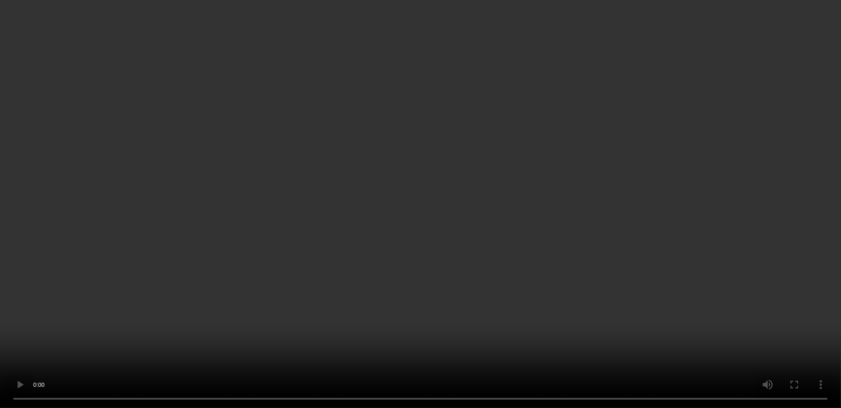
scroll to position [172, 0]
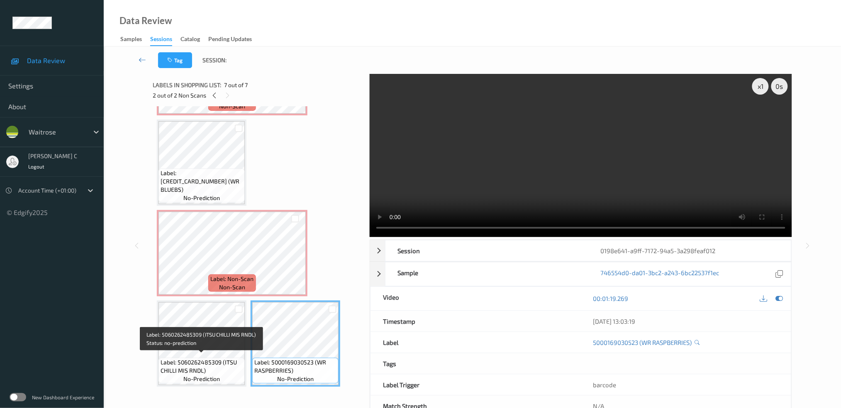
click at [182, 358] on span "Label: 5060262485309 (ITSU CHILLI MIS RNDL)" at bounding box center [202, 366] width 82 height 17
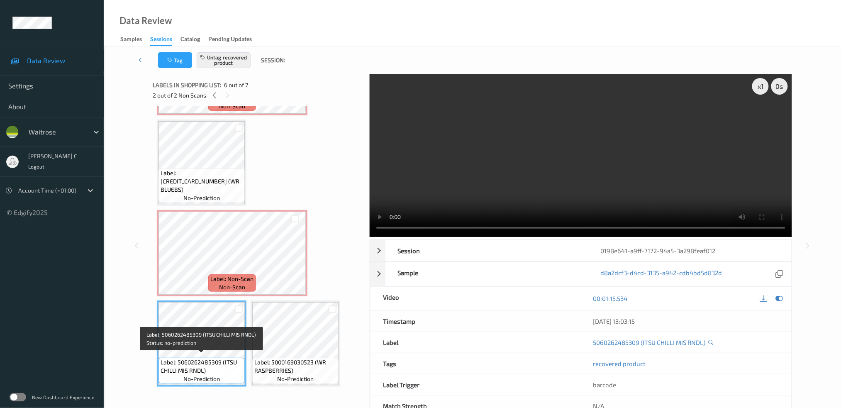
click at [182, 358] on span "Label: 5060262485309 (ITSU CHILLI MIS RNDL)" at bounding box center [202, 366] width 82 height 17
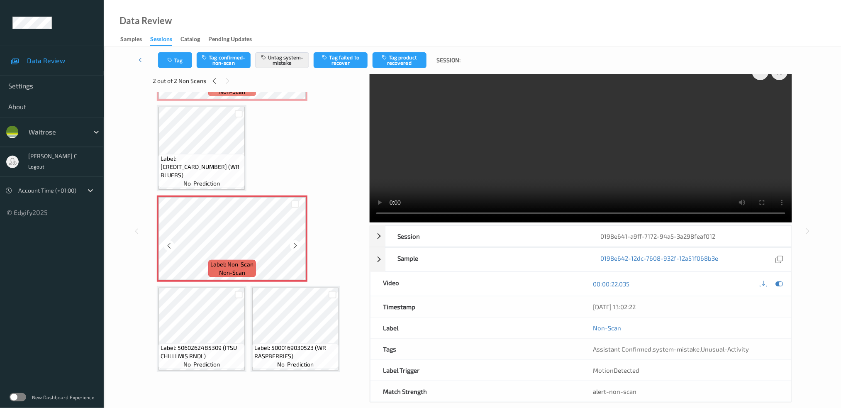
scroll to position [26, 0]
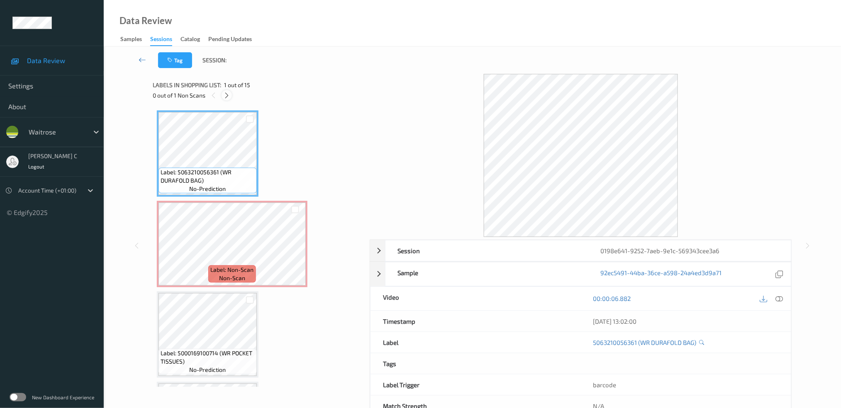
click at [227, 96] on icon at bounding box center [226, 95] width 7 height 7
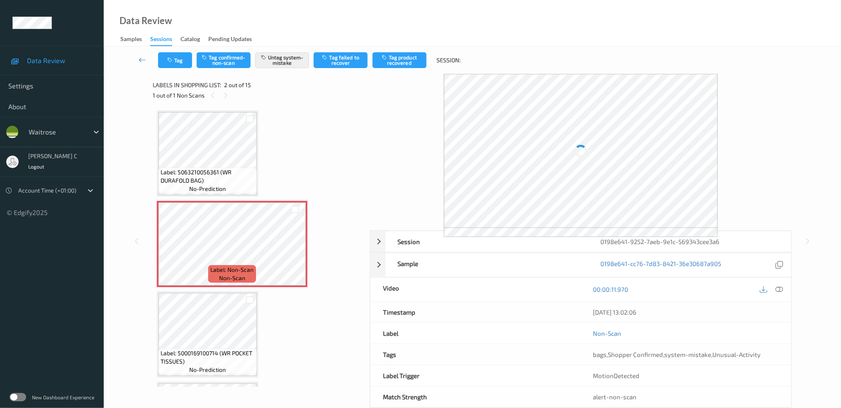
scroll to position [4, 0]
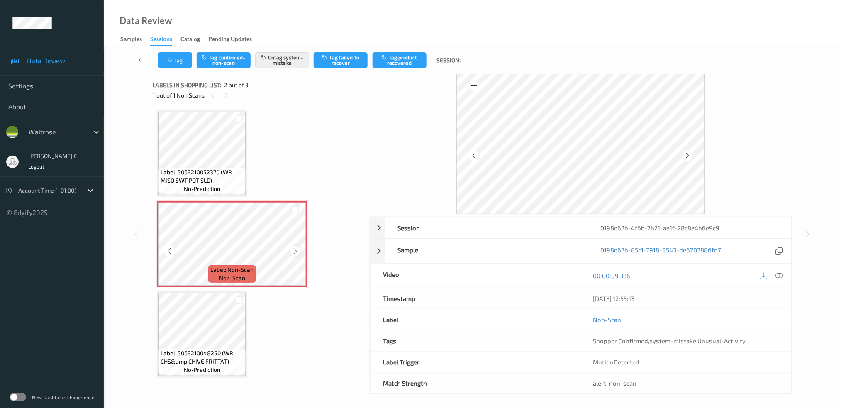
click at [295, 251] on icon at bounding box center [295, 250] width 7 height 7
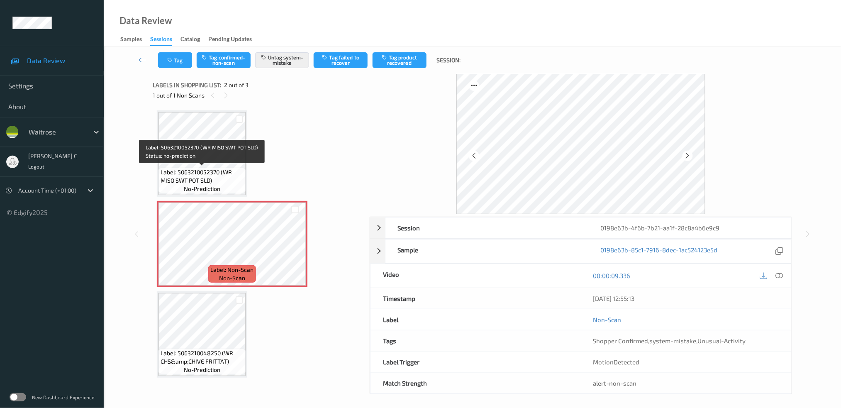
click at [220, 182] on span "Label: 5063210052370 (WR MISO SWT POT SLD)" at bounding box center [202, 176] width 83 height 17
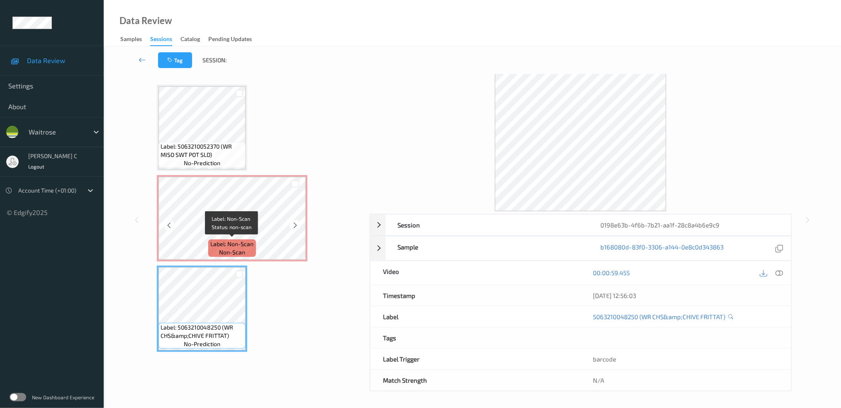
scroll to position [3, 0]
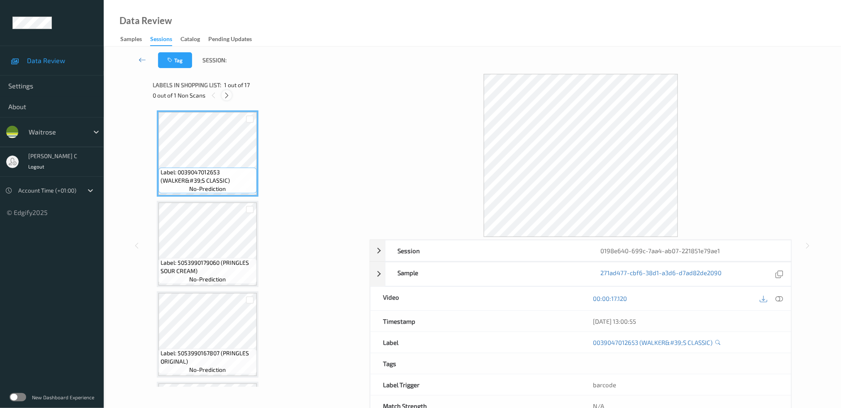
click at [229, 96] on icon at bounding box center [226, 95] width 7 height 7
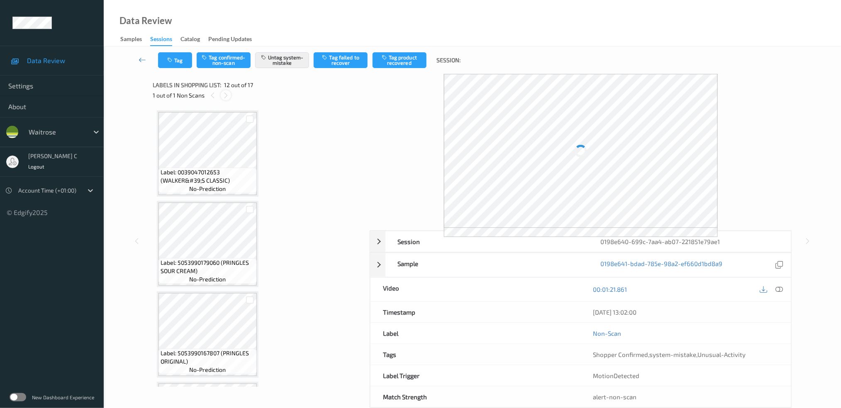
scroll to position [901, 0]
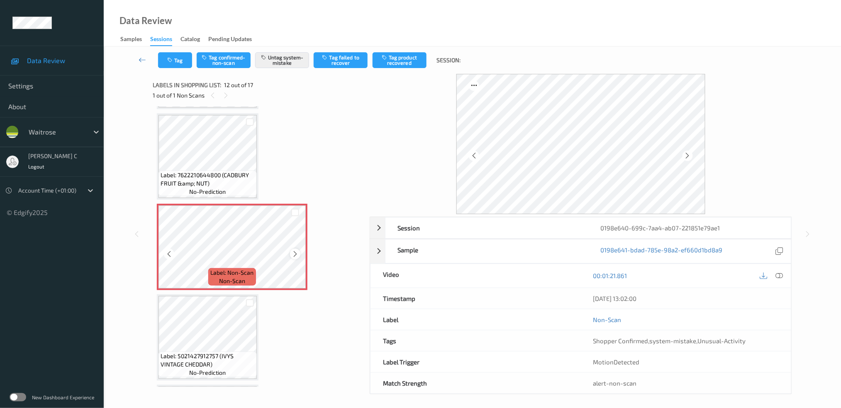
click at [295, 250] on icon at bounding box center [295, 253] width 7 height 7
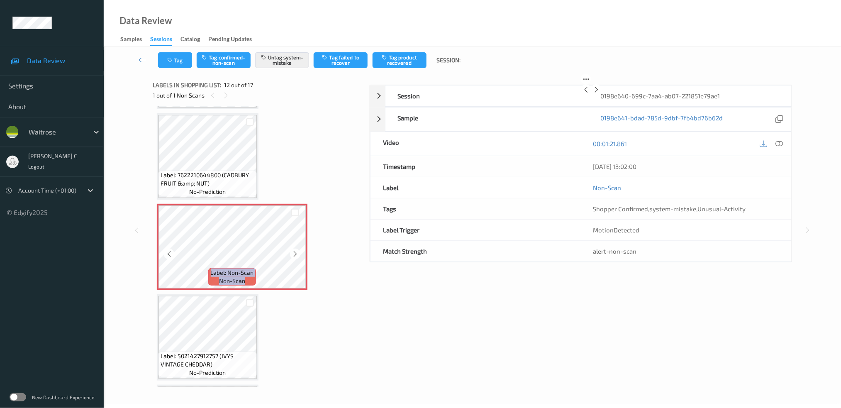
click at [295, 250] on icon at bounding box center [295, 253] width 7 height 7
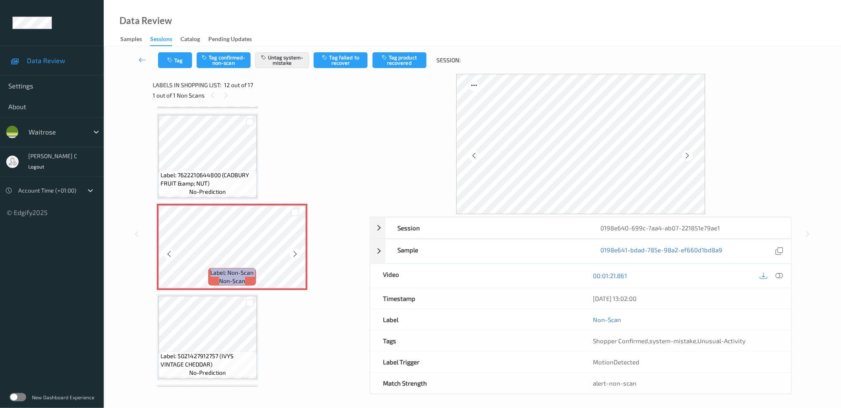
click at [295, 250] on icon at bounding box center [295, 253] width 7 height 7
click at [294, 250] on icon at bounding box center [295, 253] width 7 height 7
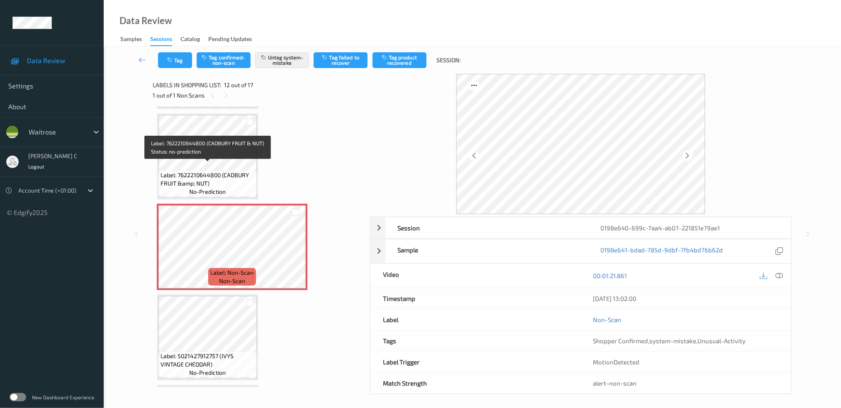
click at [207, 188] on span "no-prediction" at bounding box center [208, 192] width 37 height 8
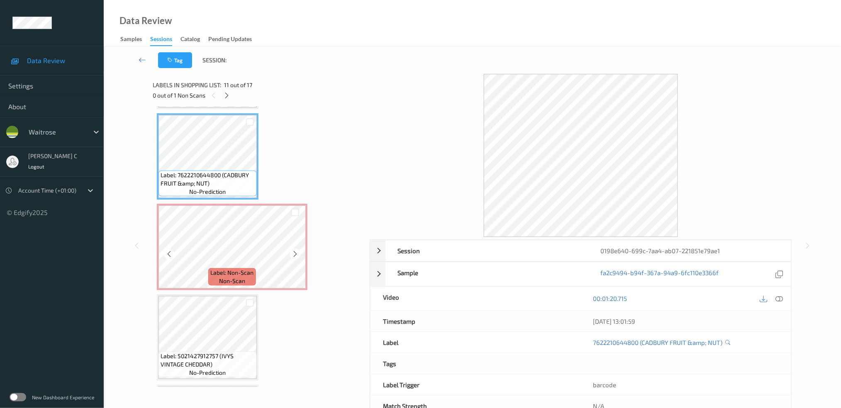
click at [224, 268] on span "Label: Non-Scan" at bounding box center [232, 272] width 43 height 8
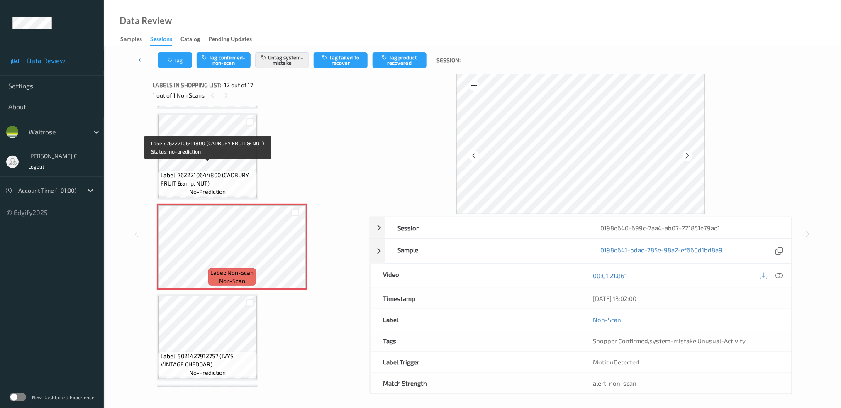
click at [204, 171] on span "Label: 7622210644800 (CADBURY FRUIT &amp; NUT)" at bounding box center [208, 179] width 94 height 17
click at [221, 277] on span "non-scan" at bounding box center [232, 281] width 26 height 8
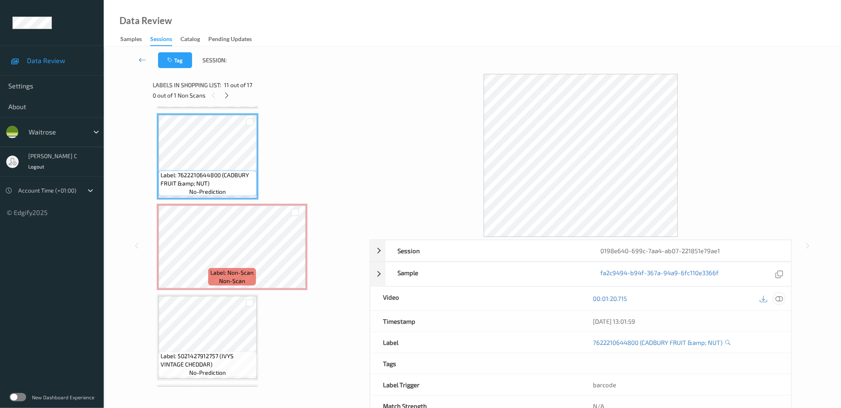
click at [780, 298] on icon at bounding box center [778, 298] width 7 height 7
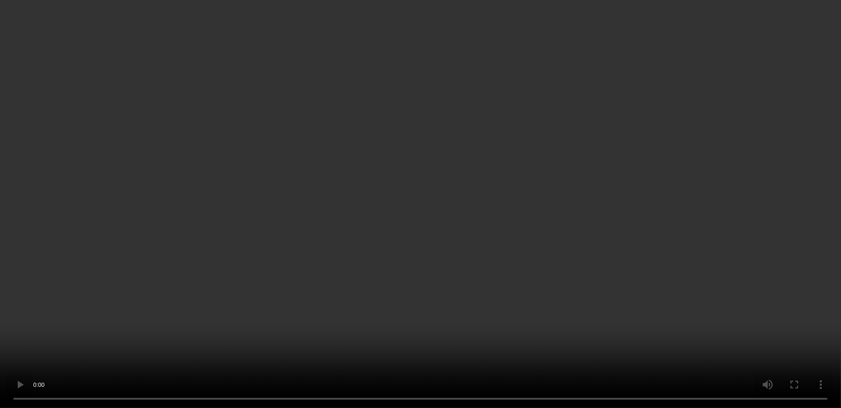
scroll to position [957, 0]
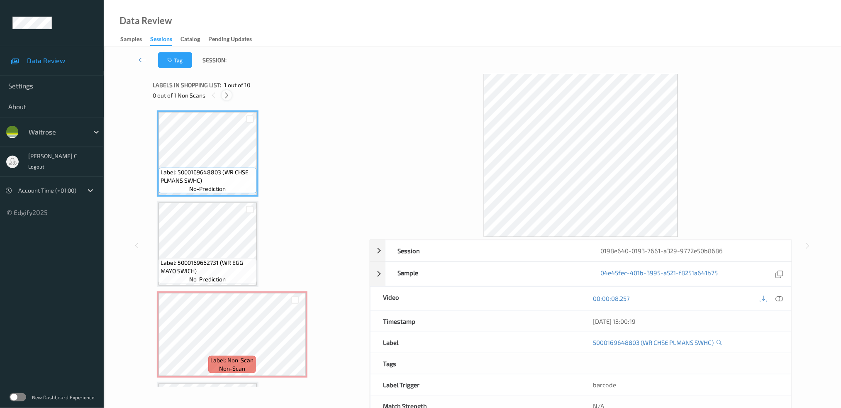
click at [226, 95] on icon at bounding box center [226, 95] width 7 height 7
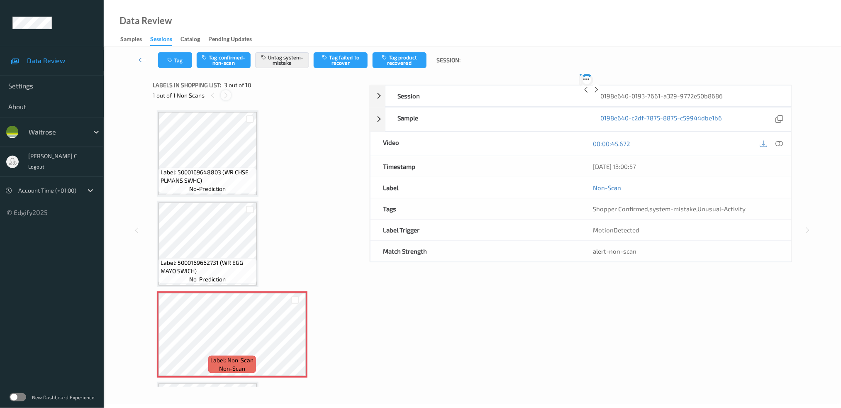
scroll to position [94, 0]
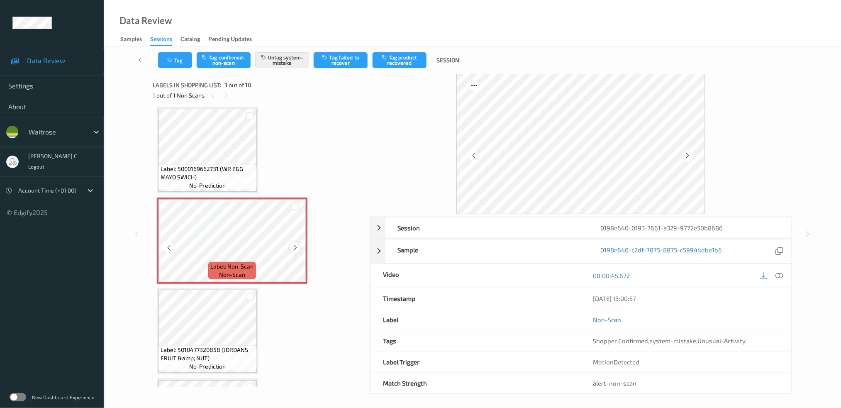
click at [293, 246] on icon at bounding box center [295, 247] width 7 height 7
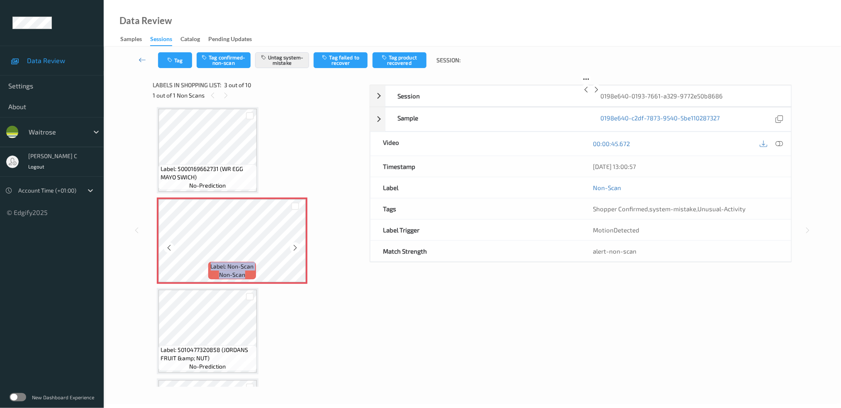
click at [293, 246] on icon at bounding box center [295, 247] width 7 height 7
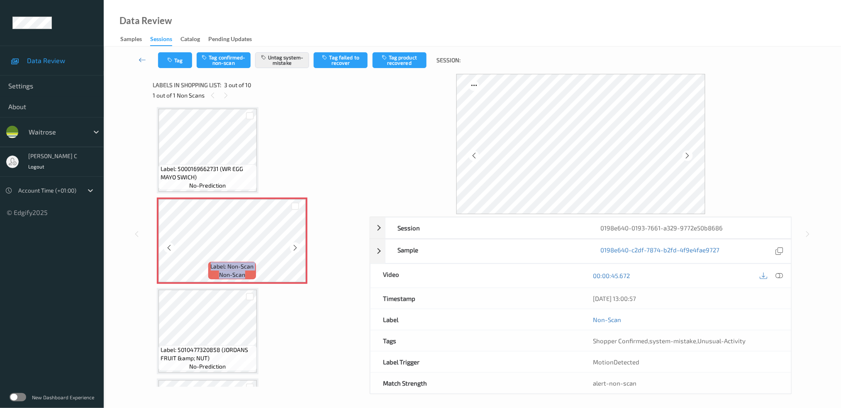
click at [293, 246] on icon at bounding box center [295, 247] width 7 height 7
click at [214, 172] on span "Label: 5000169662731 (WR EGG MAYO SWICH)" at bounding box center [208, 173] width 94 height 17
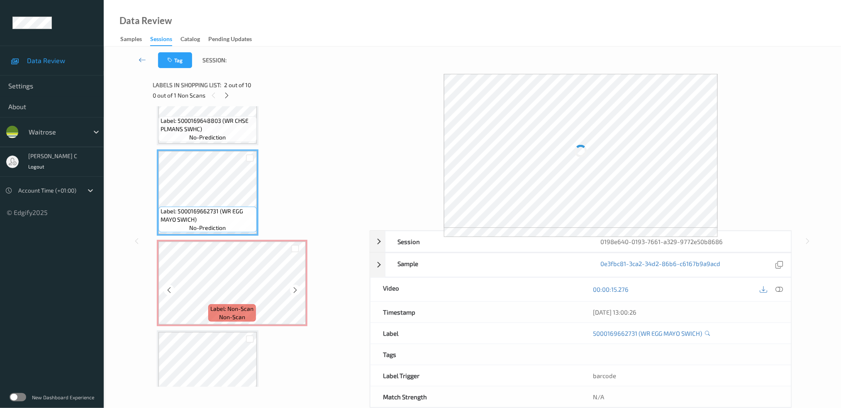
scroll to position [0, 0]
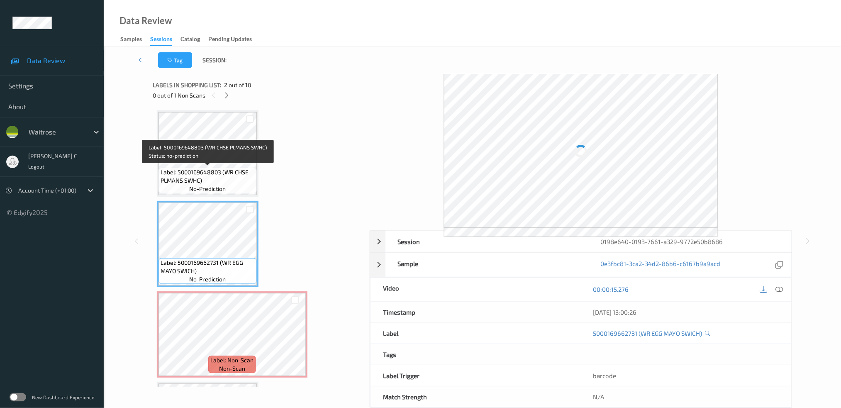
click at [194, 169] on span "Label: 5000169648803 (WR CHSE PLMANS SWHC)" at bounding box center [208, 176] width 94 height 17
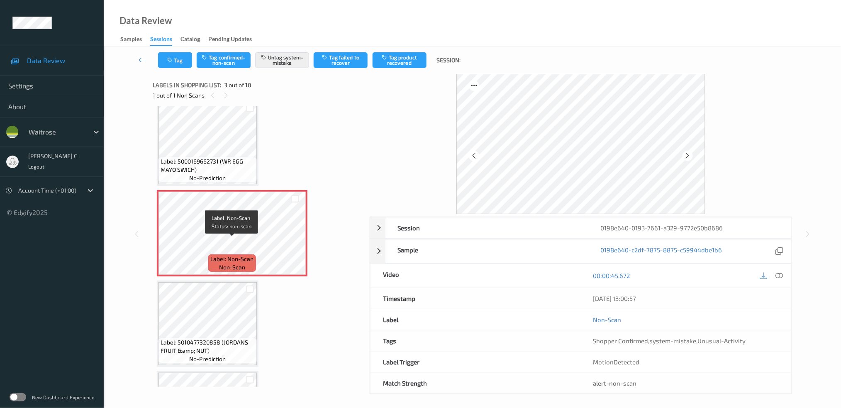
scroll to position [166, 0]
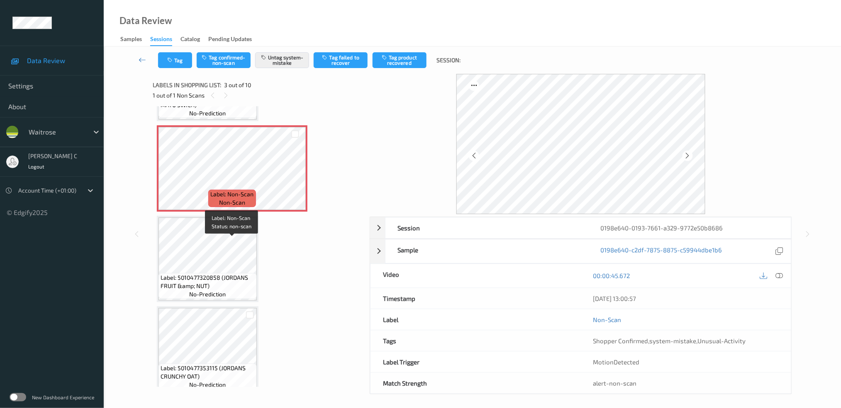
click at [231, 293] on div "Label: 5010477320858 (JORDANS FRUIT &amp; NUT) no-prediction" at bounding box center [207, 286] width 98 height 26
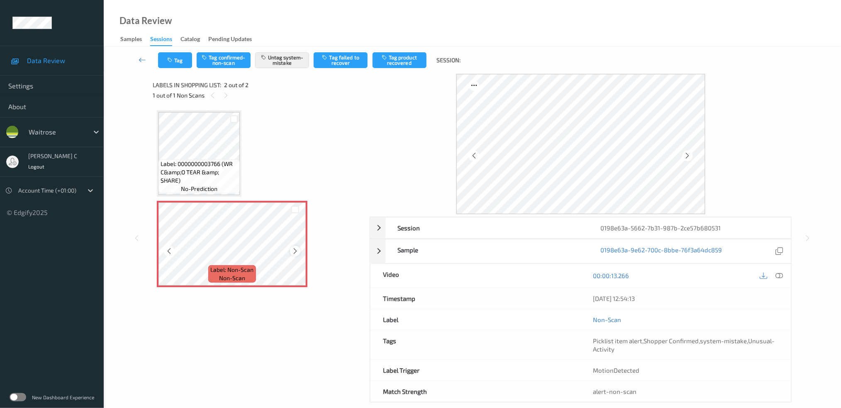
click at [290, 251] on div at bounding box center [295, 251] width 10 height 10
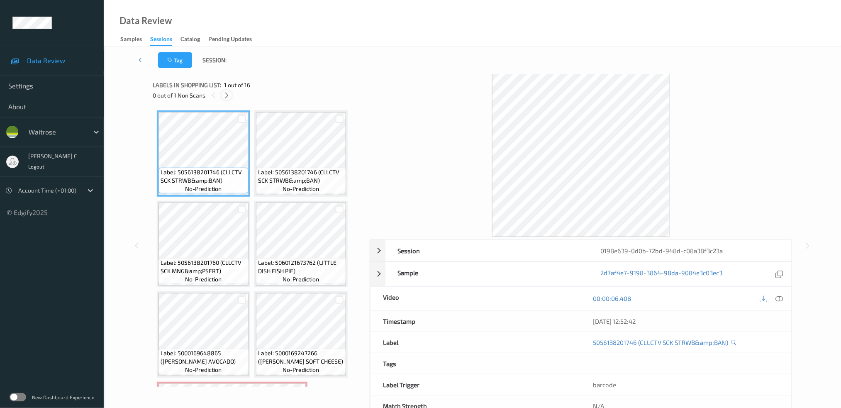
click at [227, 94] on icon at bounding box center [226, 95] width 7 height 7
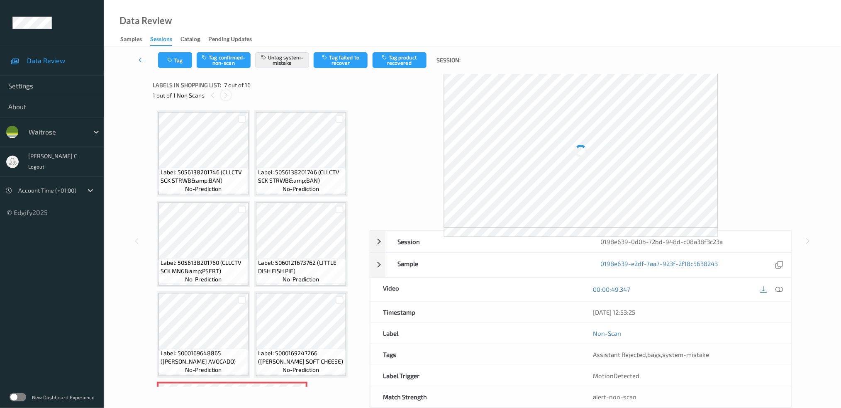
scroll to position [183, 0]
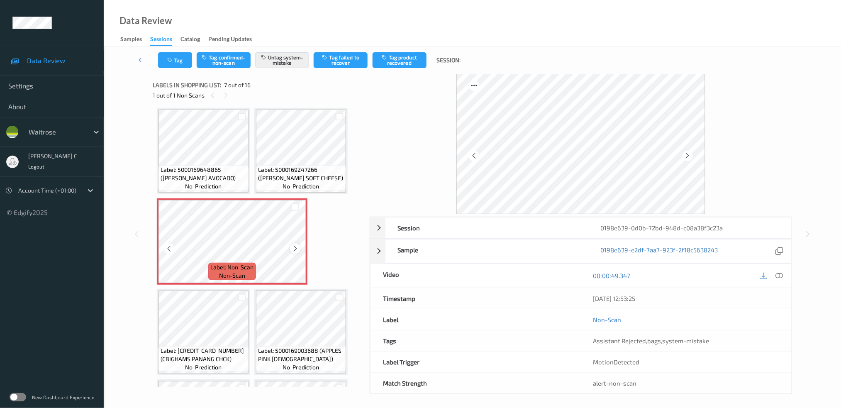
click at [294, 246] on icon at bounding box center [295, 248] width 7 height 7
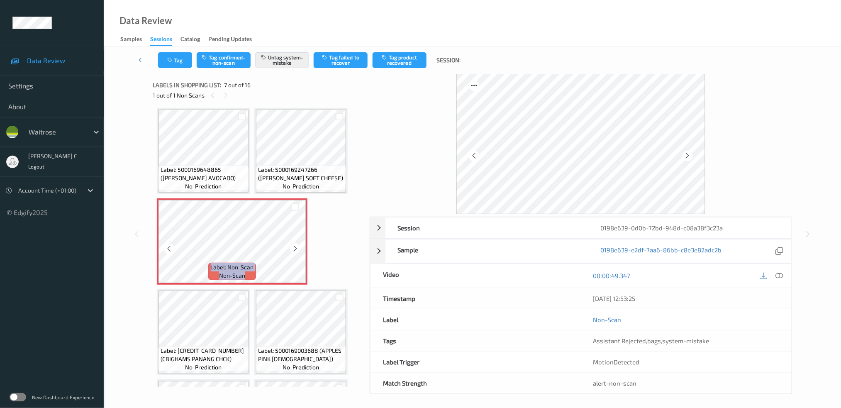
click at [294, 246] on icon at bounding box center [295, 248] width 7 height 7
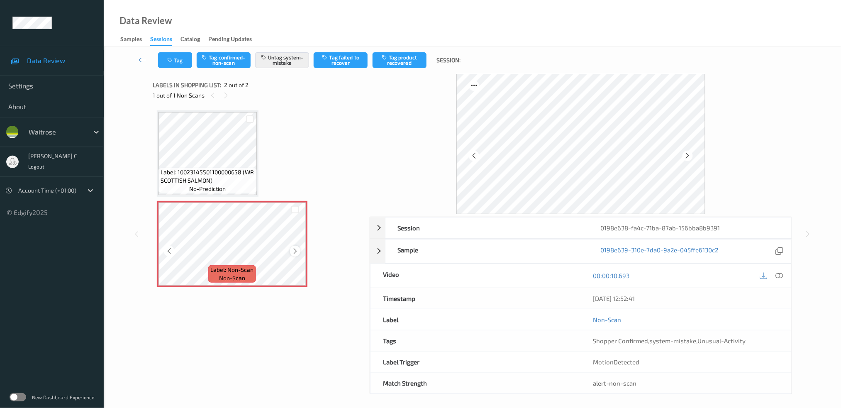
click at [298, 253] on icon at bounding box center [295, 250] width 7 height 7
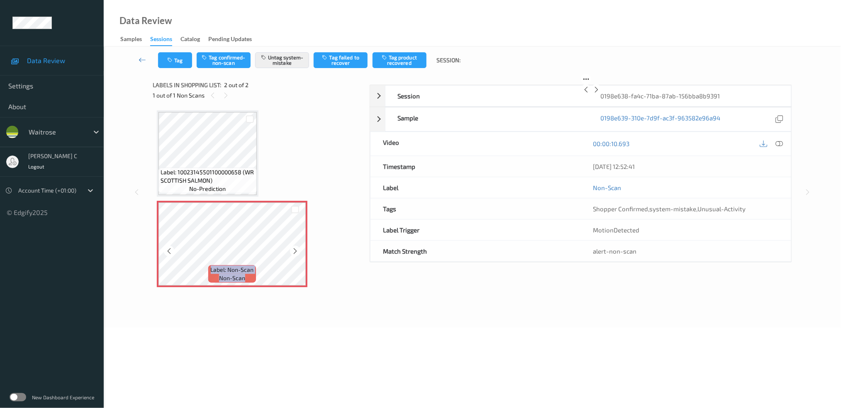
click at [298, 253] on icon at bounding box center [295, 250] width 7 height 7
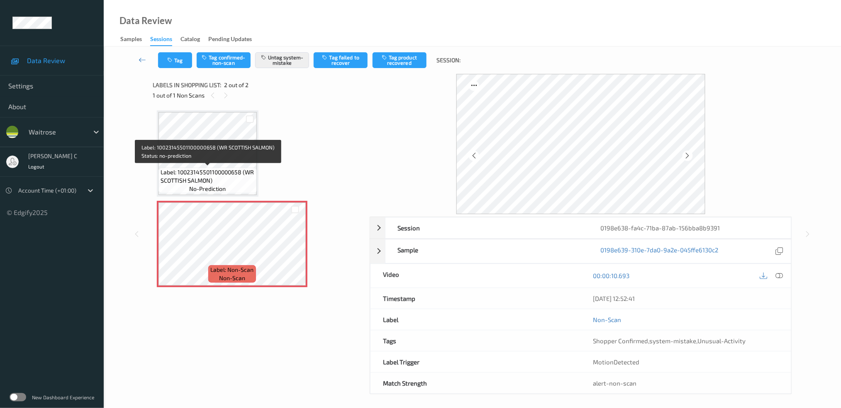
click at [224, 172] on span "Label: 10023145501100000658 (WR SCOTTISH SALMON)" at bounding box center [208, 176] width 94 height 17
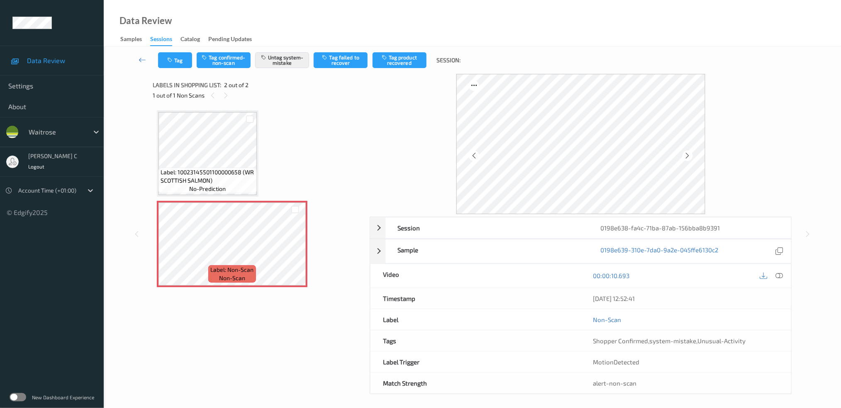
click at [213, 172] on span "Label: 10023145501100000658 (WR SCOTTISH SALMON)" at bounding box center [208, 176] width 94 height 17
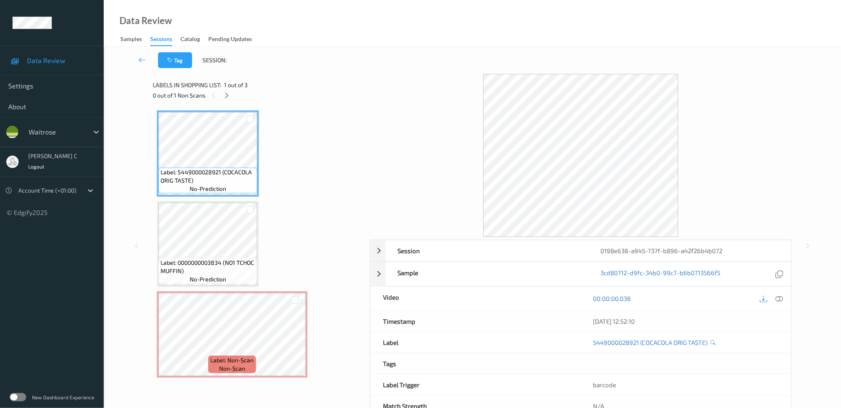
click at [234, 93] on div "0 out of 1 Non Scans" at bounding box center [258, 95] width 211 height 10
click at [227, 95] on icon at bounding box center [226, 95] width 7 height 7
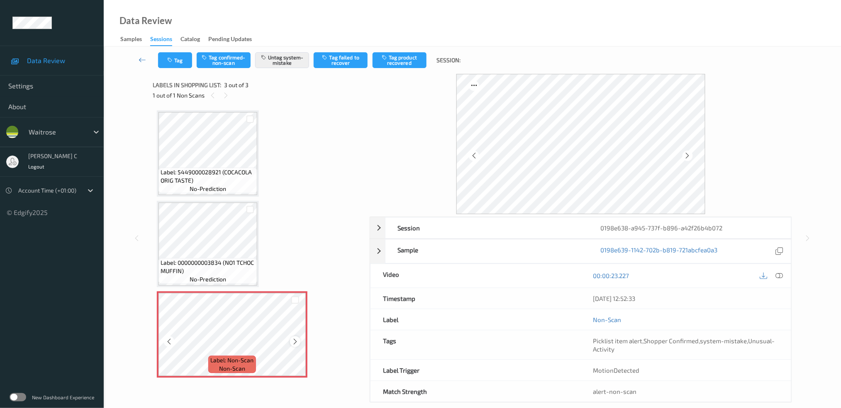
click at [293, 339] on icon at bounding box center [295, 341] width 7 height 7
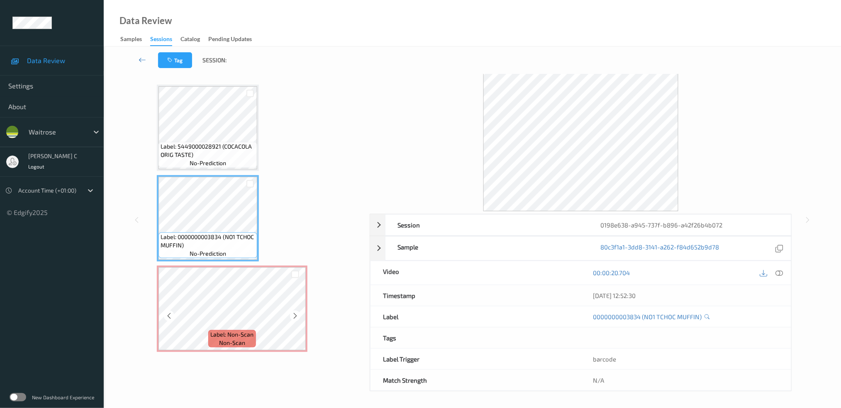
scroll to position [11, 0]
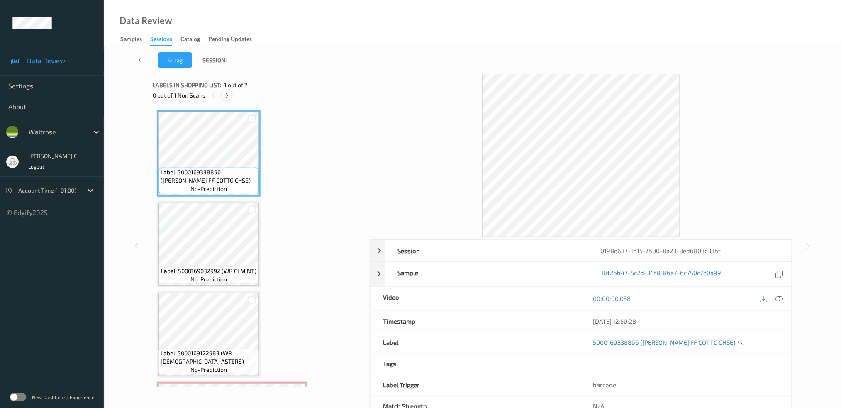
click at [224, 94] on icon at bounding box center [226, 95] width 7 height 7
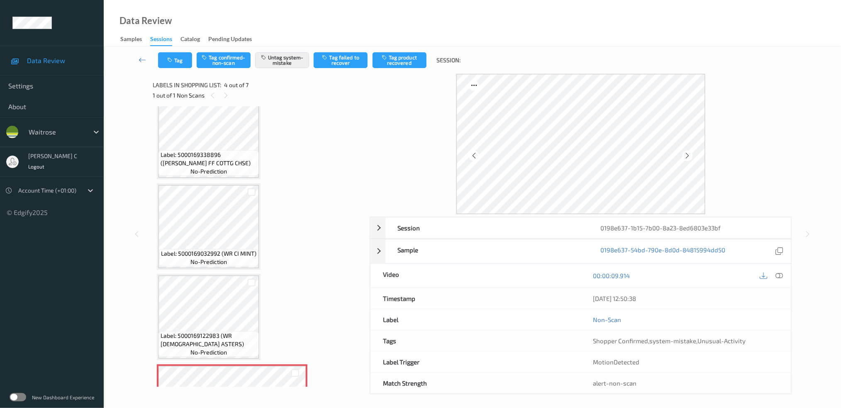
scroll to position [183, 0]
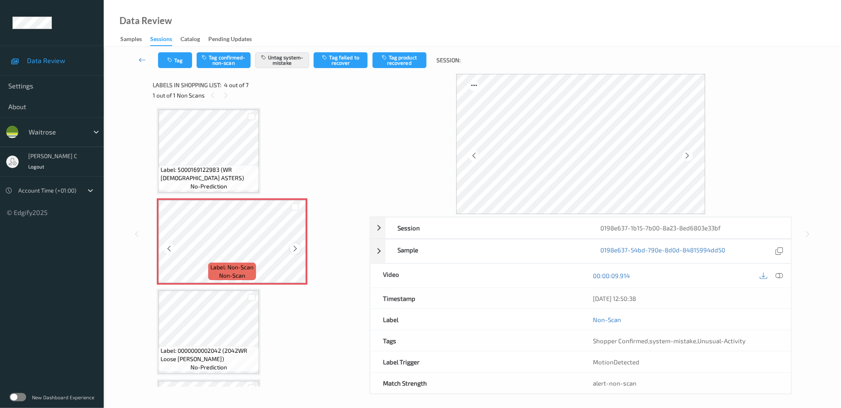
click at [292, 246] on icon at bounding box center [295, 248] width 7 height 7
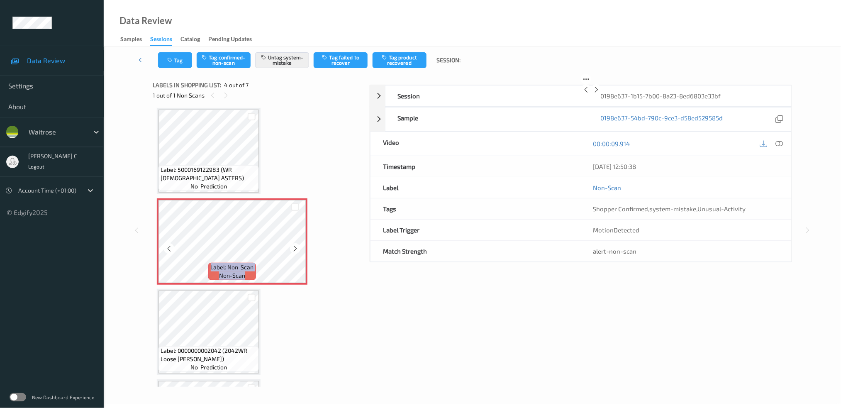
click at [292, 246] on icon at bounding box center [295, 248] width 7 height 7
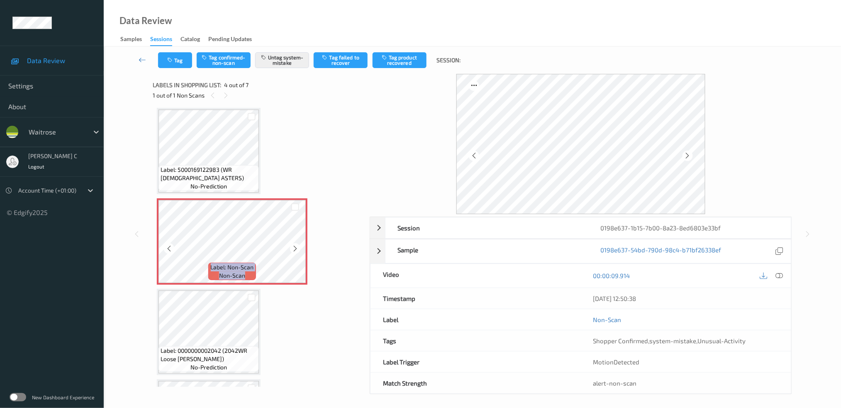
click at [292, 246] on icon at bounding box center [295, 248] width 7 height 7
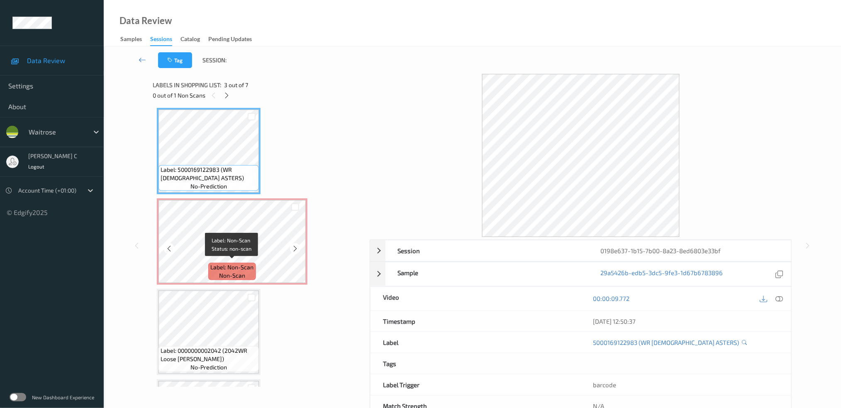
click at [214, 264] on span "Label: Non-Scan" at bounding box center [232, 267] width 43 height 8
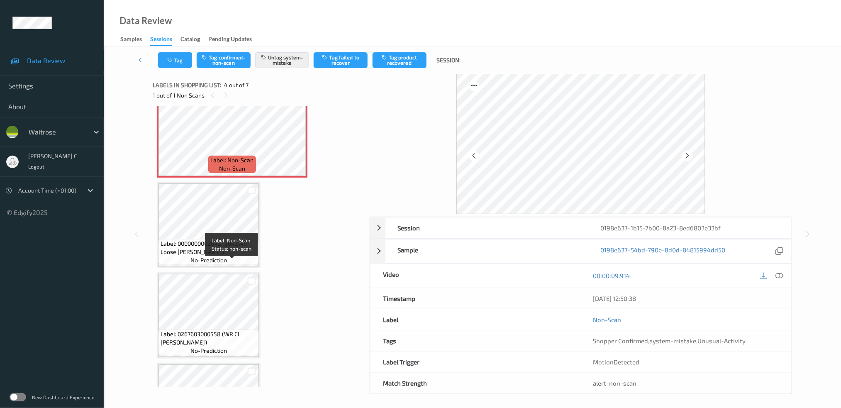
scroll to position [294, 0]
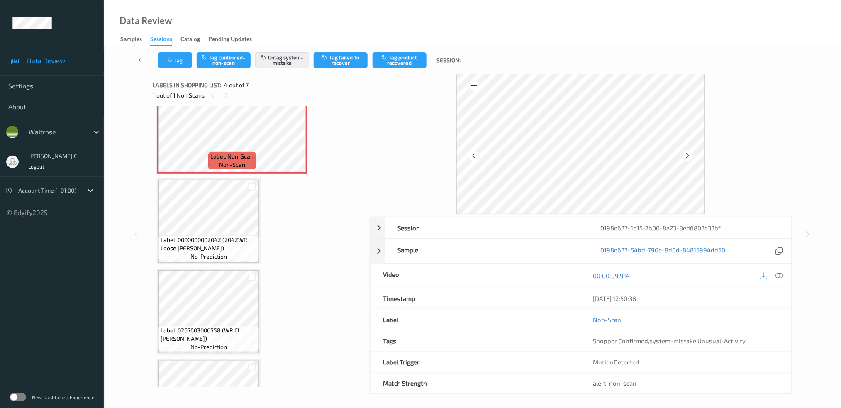
click at [214, 268] on div "Label: 0267603000558 (WR CI [PERSON_NAME]) no-prediction" at bounding box center [209, 311] width 104 height 86
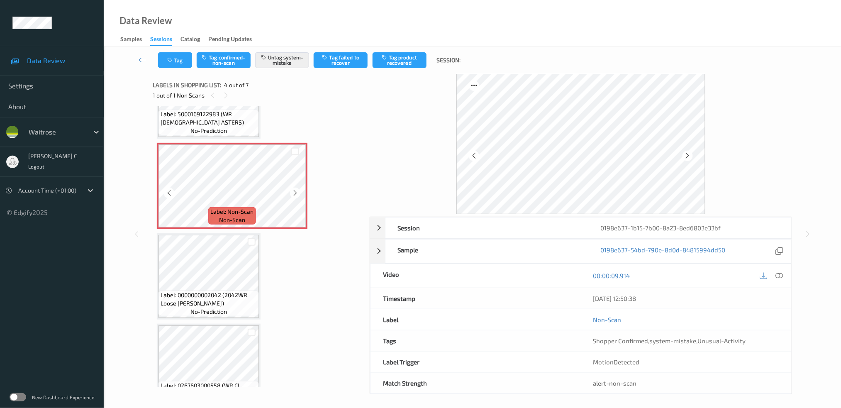
scroll to position [349, 0]
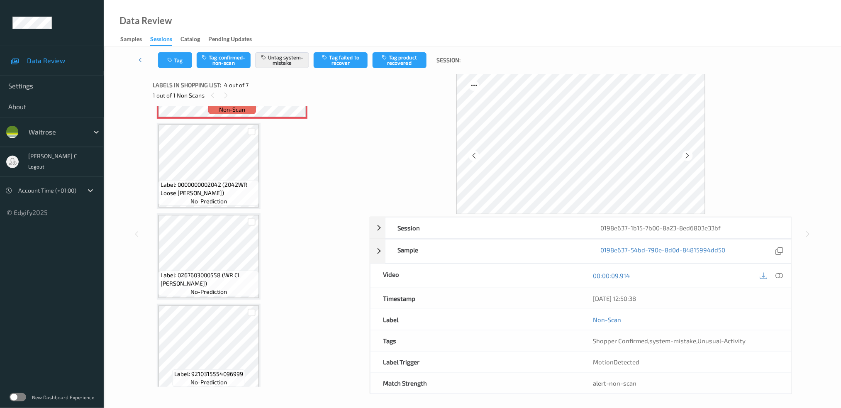
click at [203, 180] on span "Label: 0000000002042 (2042WR Loose [PERSON_NAME])" at bounding box center [209, 188] width 96 height 17
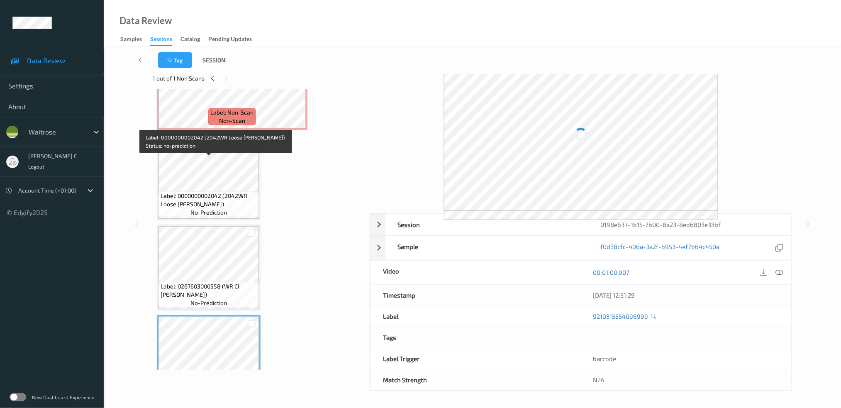
scroll to position [296, 0]
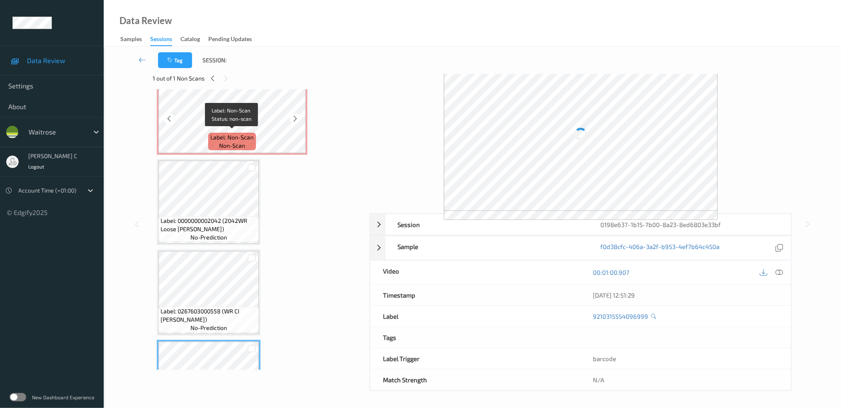
click at [210, 143] on div "Label: Non-Scan non-scan" at bounding box center [231, 141] width 47 height 17
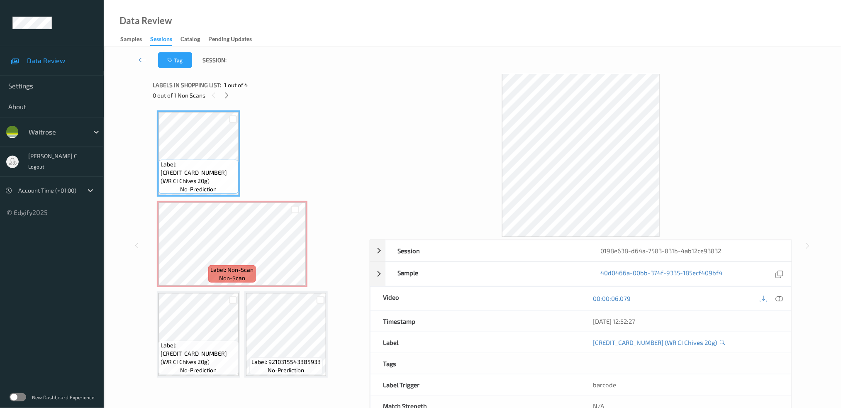
click at [231, 95] on div at bounding box center [227, 95] width 10 height 10
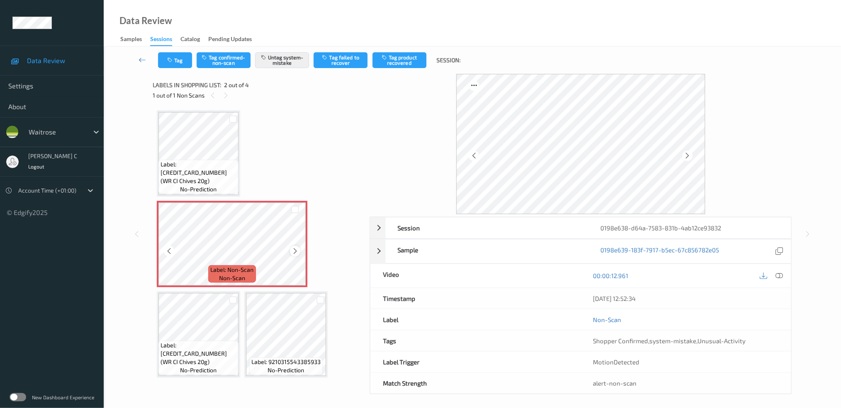
click at [295, 248] on icon at bounding box center [295, 250] width 7 height 7
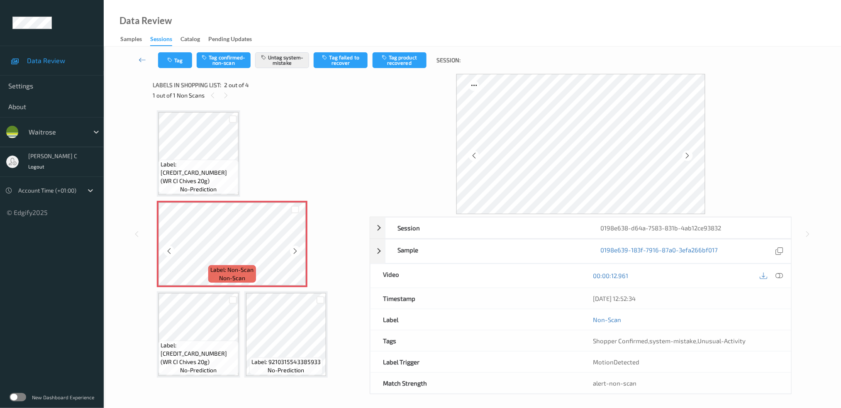
click at [295, 248] on icon at bounding box center [295, 250] width 7 height 7
click at [188, 180] on span "Label: 5000169029787 (WR CI Chives 20g)" at bounding box center [199, 172] width 76 height 25
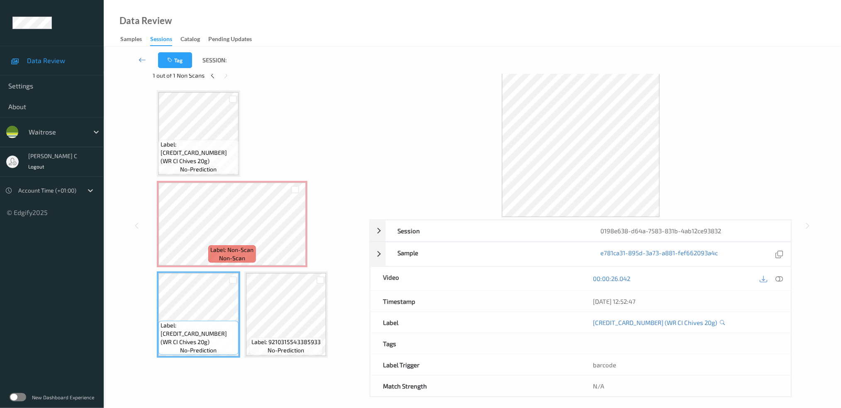
scroll to position [26, 0]
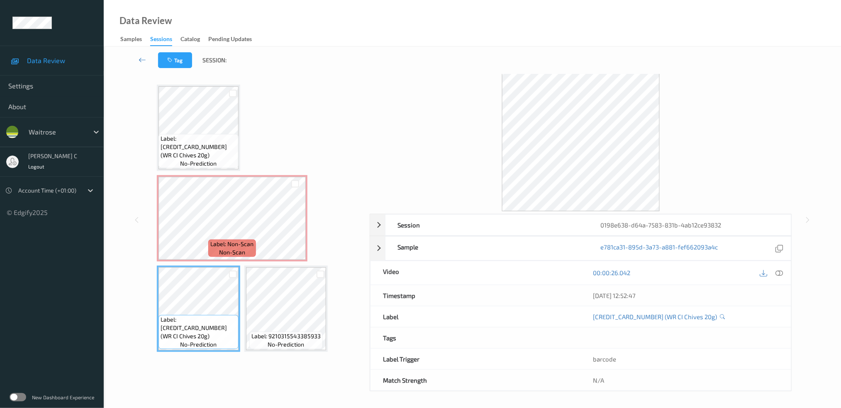
click at [332, 311] on div "Label: 5000169029787 (WR CI Chives 20g) no-prediction Label: Non-Scan non-scan …" at bounding box center [258, 218] width 203 height 267
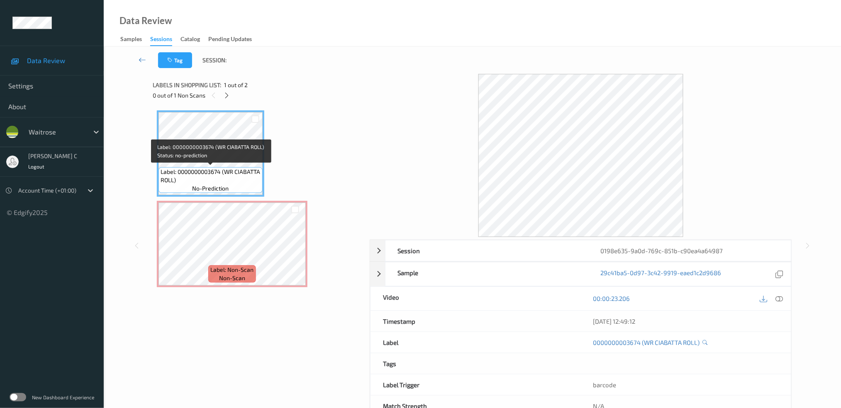
click at [215, 174] on span "Label: 0000000003674 (WR CIABATTA ROLL)" at bounding box center [211, 176] width 100 height 17
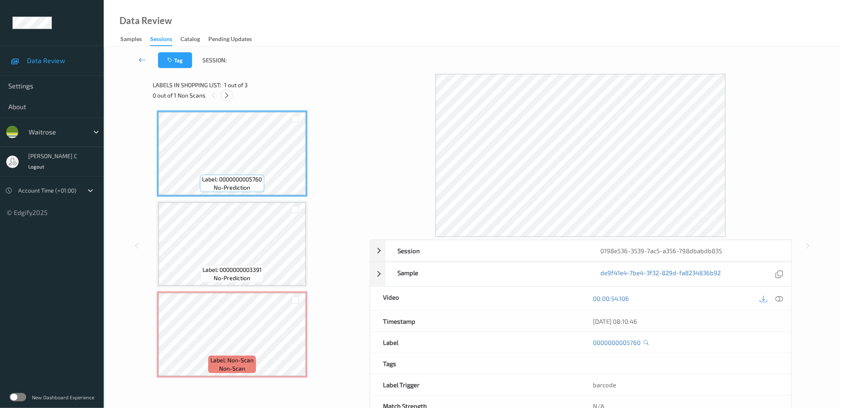
click at [229, 95] on icon at bounding box center [226, 95] width 7 height 7
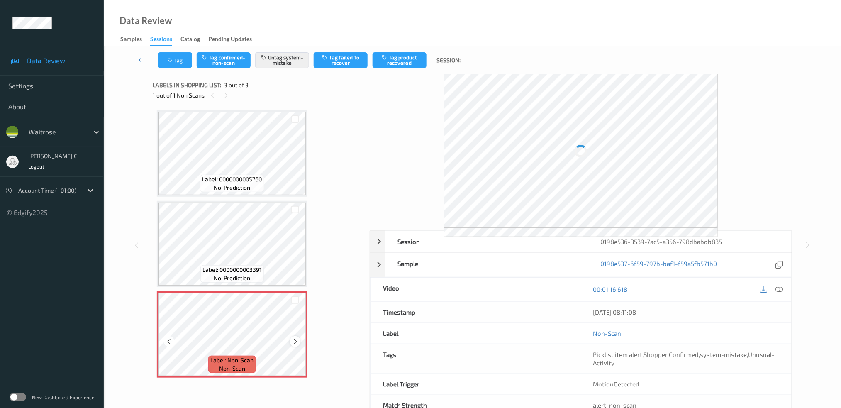
click at [296, 341] on icon at bounding box center [295, 341] width 7 height 7
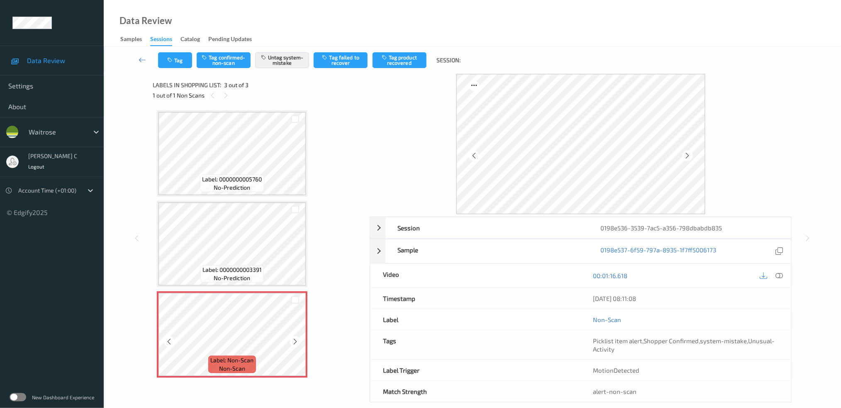
click at [296, 341] on icon at bounding box center [295, 341] width 7 height 7
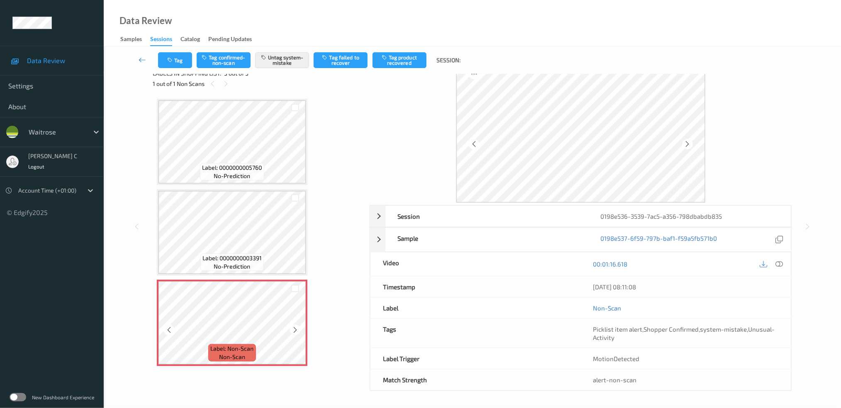
scroll to position [11, 0]
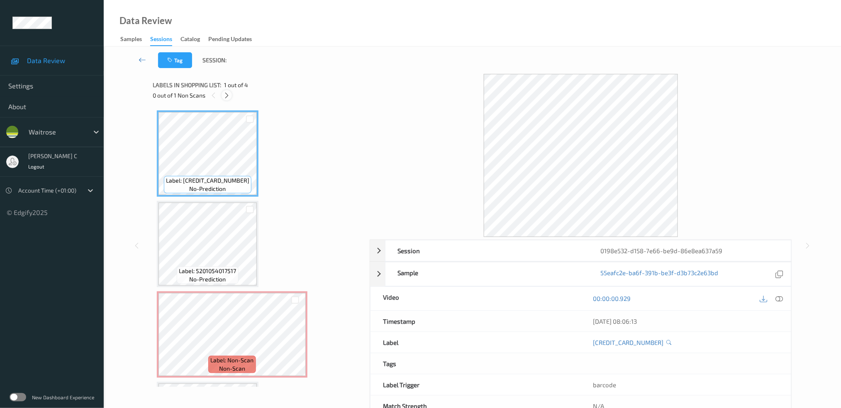
click at [225, 94] on icon at bounding box center [226, 95] width 7 height 7
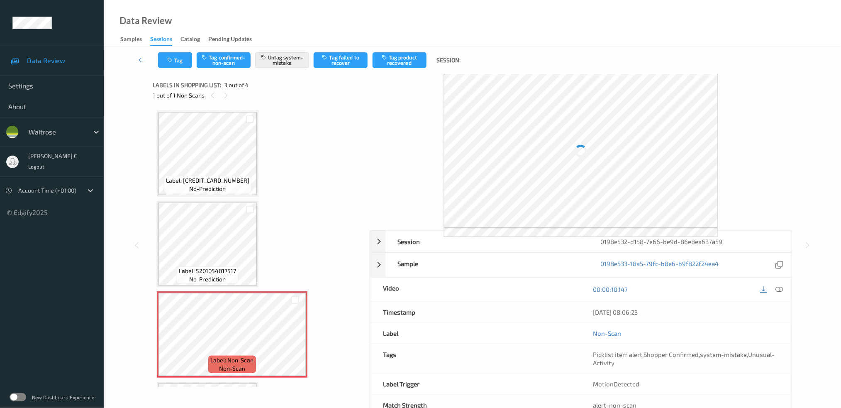
scroll to position [83, 0]
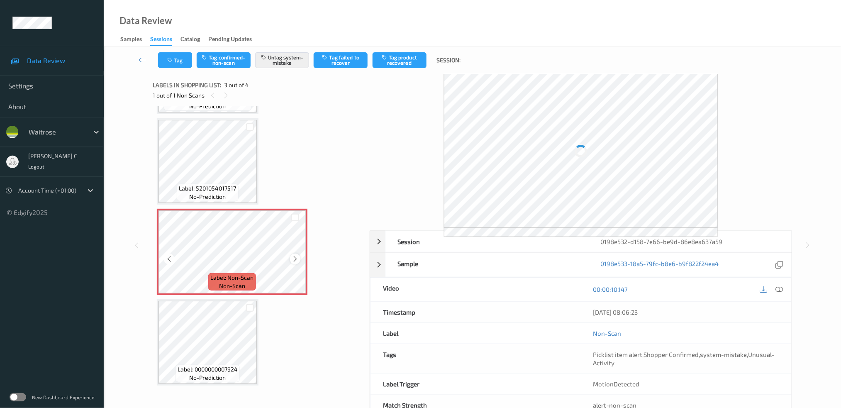
click at [294, 258] on icon at bounding box center [295, 258] width 7 height 7
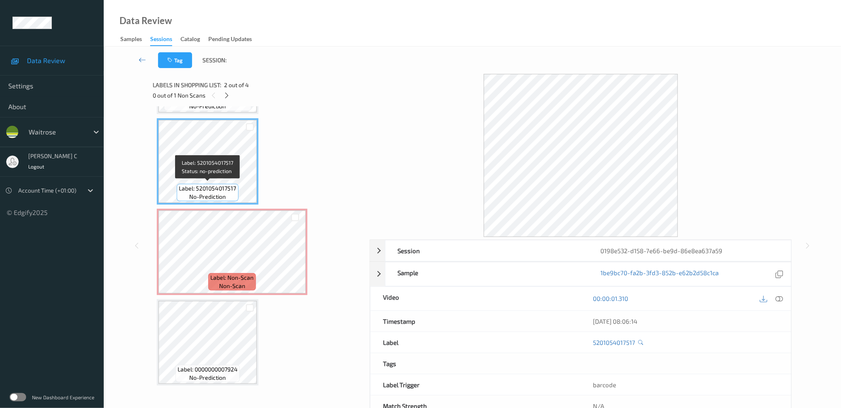
click at [193, 192] on span "no-prediction" at bounding box center [208, 196] width 37 height 8
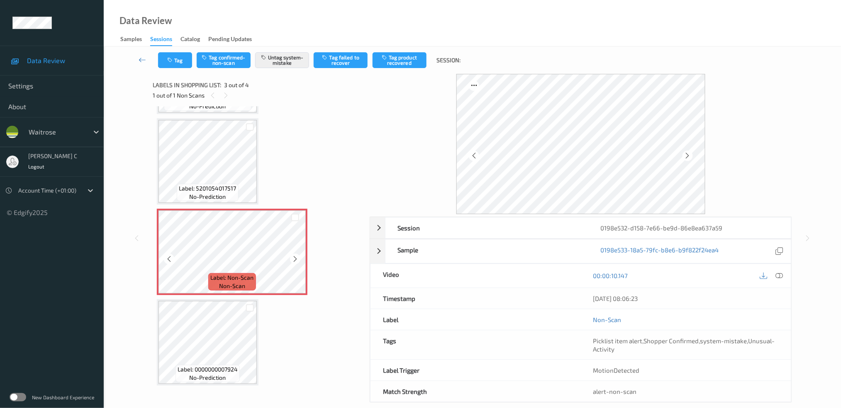
scroll to position [82, 0]
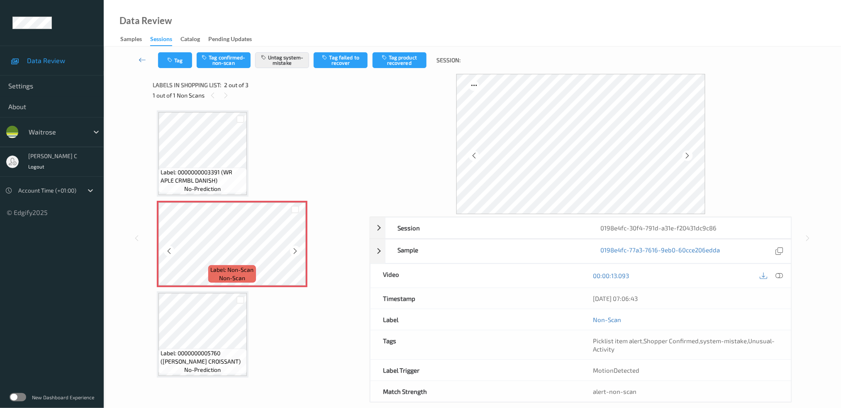
click at [225, 184] on span "Label: 0000000003391 (WR APLE CRMBL DANISH)" at bounding box center [203, 176] width 84 height 17
click at [294, 251] on icon at bounding box center [295, 250] width 7 height 7
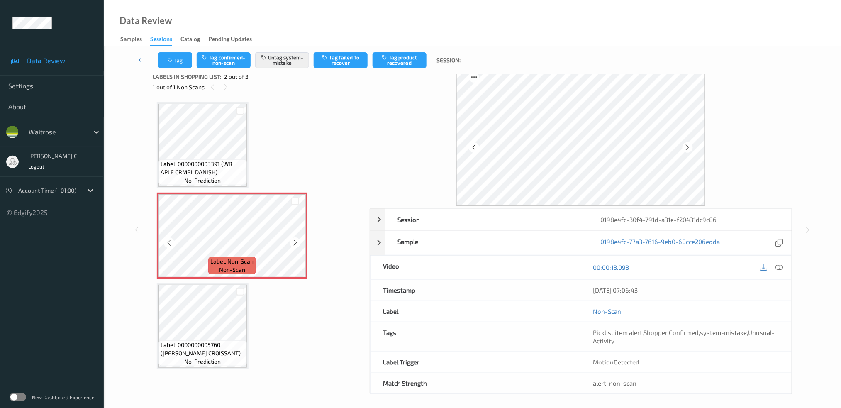
scroll to position [11, 0]
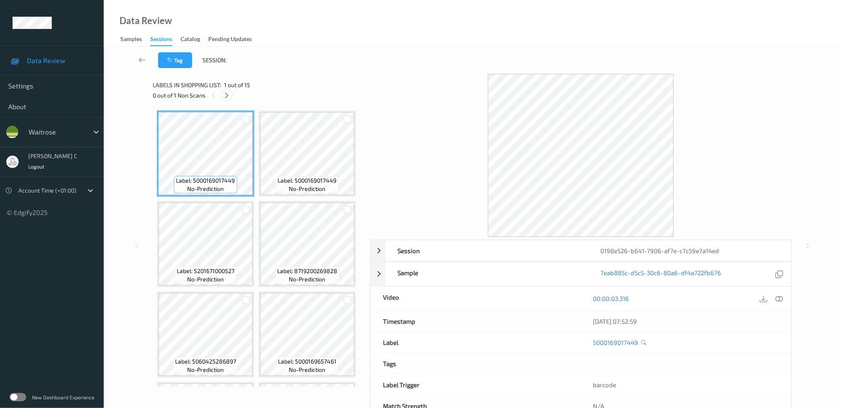
click at [227, 93] on icon at bounding box center [226, 95] width 7 height 7
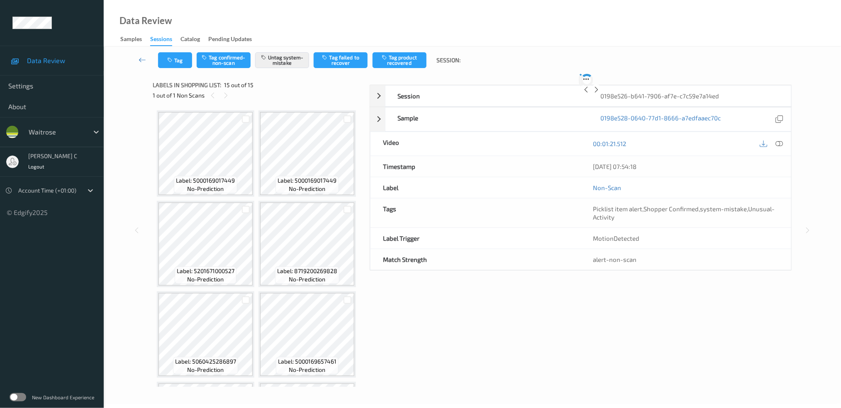
scroll to position [441, 0]
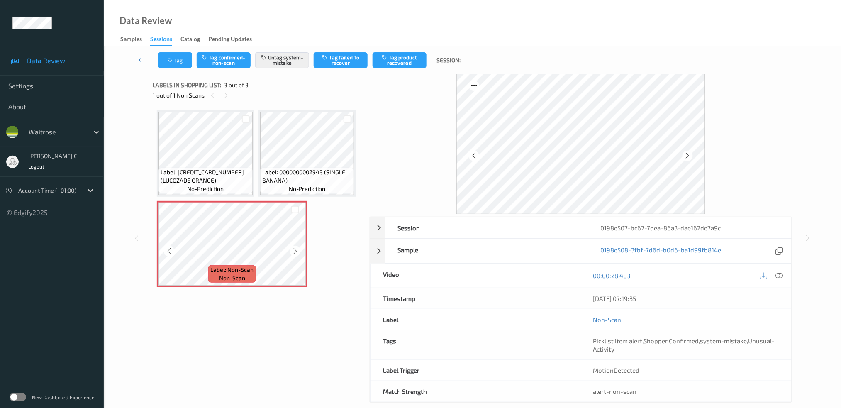
click at [302, 178] on span "Label: 0000000002943 (SINGLE BANANA)" at bounding box center [307, 176] width 90 height 17
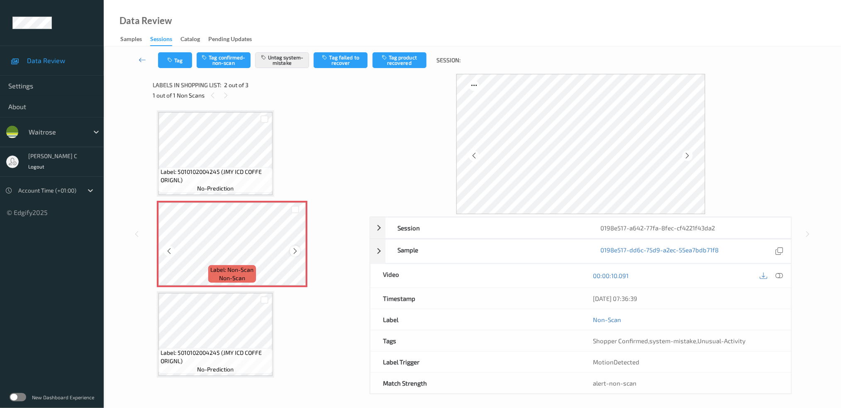
click at [293, 248] on icon at bounding box center [295, 250] width 7 height 7
click at [214, 176] on span "Label: 5010102004245 (JMY ICD COFFE ORIGNL)" at bounding box center [216, 176] width 110 height 17
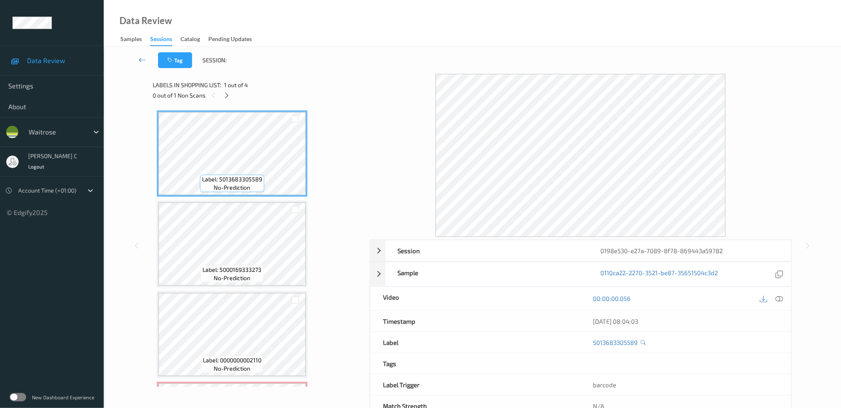
drag, startPoint x: 228, startPoint y: 94, endPoint x: 222, endPoint y: 113, distance: 20.2
click at [229, 94] on icon at bounding box center [226, 95] width 7 height 7
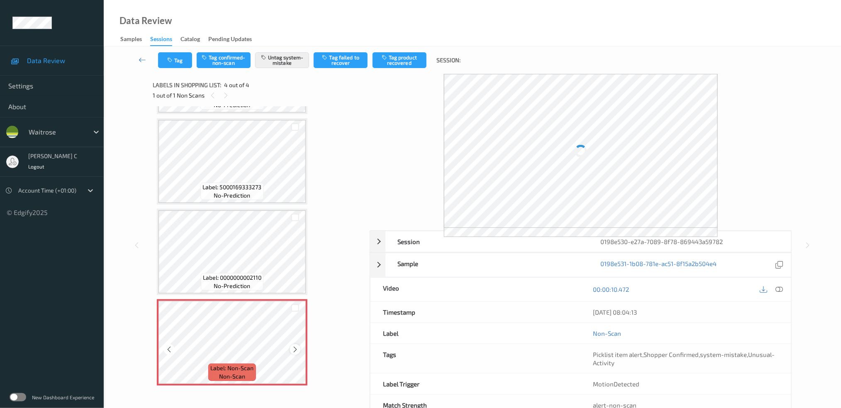
click at [290, 349] on div "Label: Non-Scan non-scan" at bounding box center [232, 342] width 151 height 86
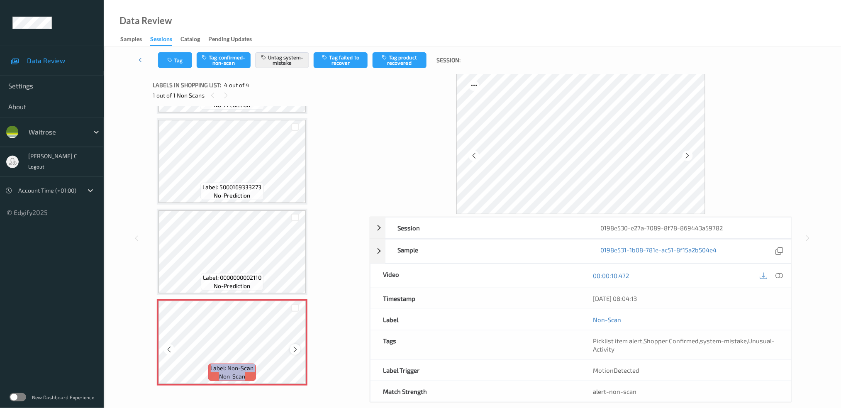
click at [290, 349] on div at bounding box center [295, 349] width 10 height 10
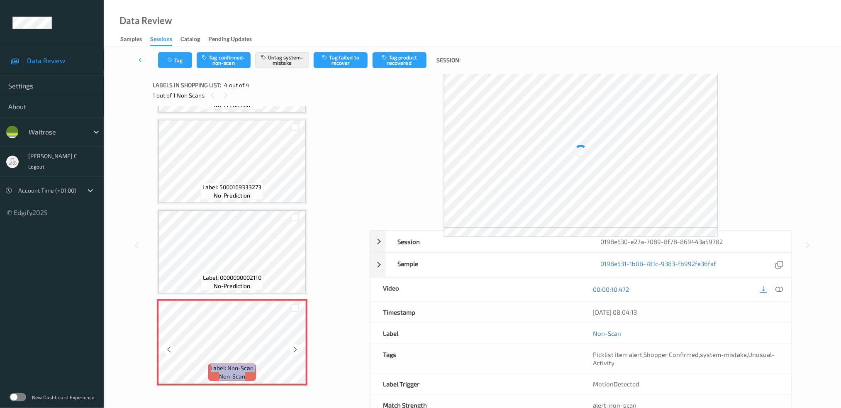
click at [290, 349] on div at bounding box center [295, 349] width 10 height 10
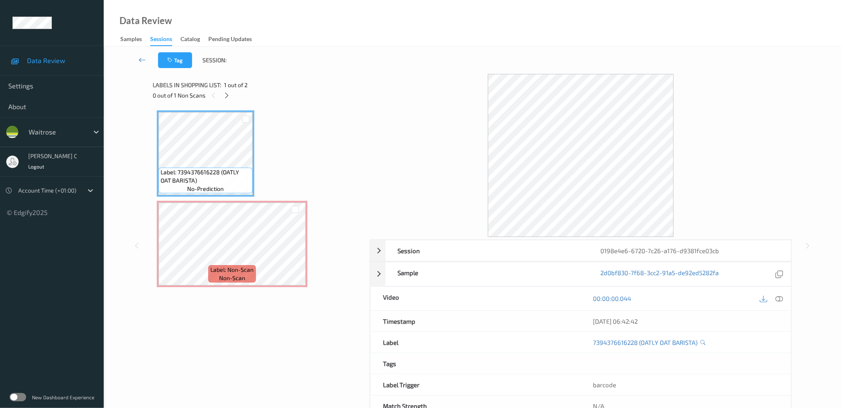
click at [204, 169] on span "Label: 7394376616228 (OATLY OAT BARISTA)" at bounding box center [206, 176] width 90 height 17
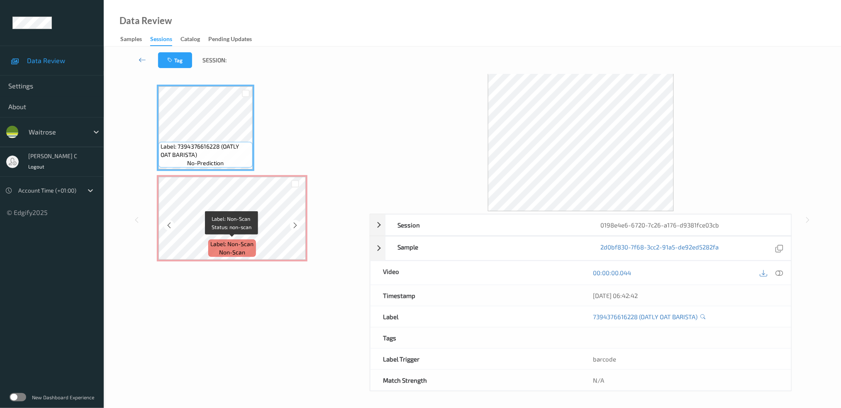
click at [247, 243] on span "Label: Non-Scan" at bounding box center [232, 244] width 43 height 8
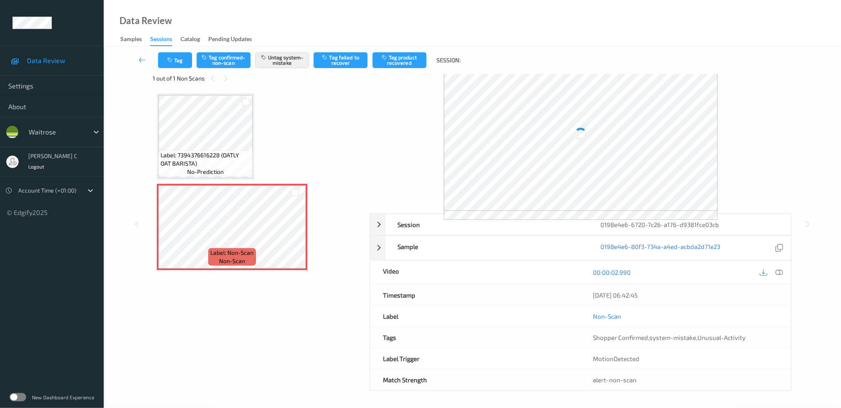
scroll to position [3, 0]
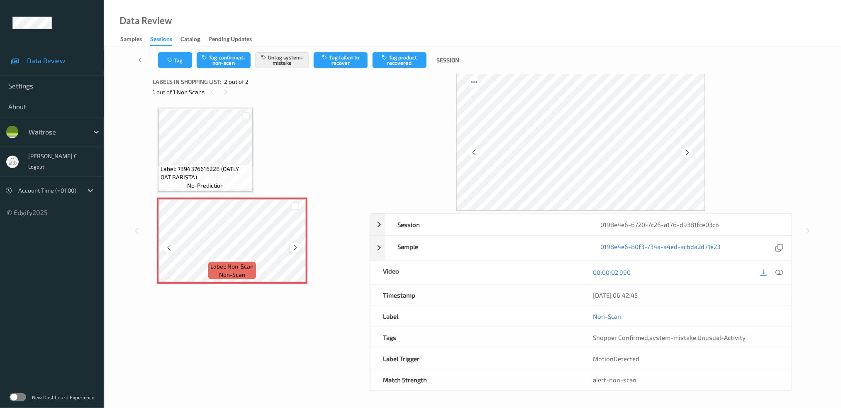
click at [295, 244] on icon at bounding box center [295, 247] width 7 height 7
click at [227, 168] on span "Label: 7394376616228 (OATLY OAT BARISTA)" at bounding box center [206, 173] width 90 height 17
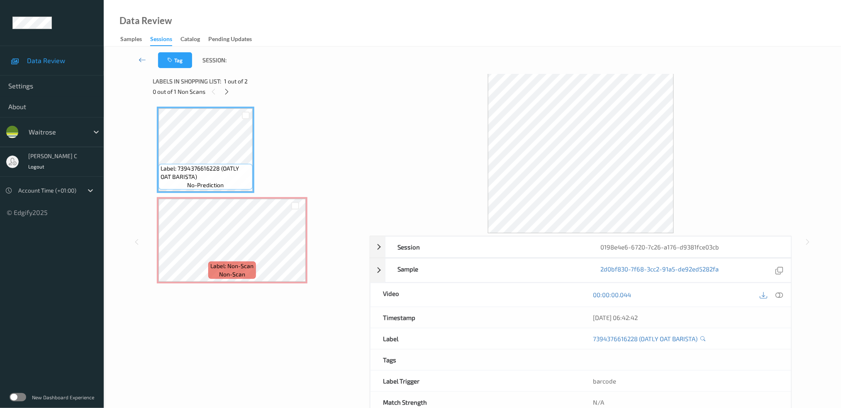
scroll to position [0, 0]
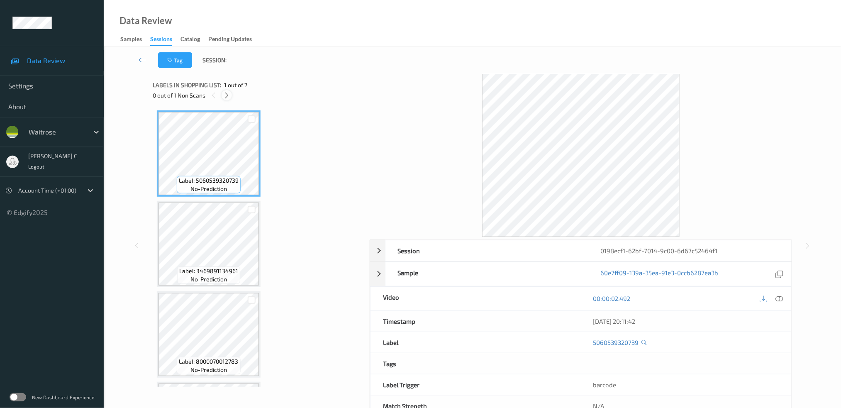
click at [227, 94] on icon at bounding box center [226, 95] width 7 height 7
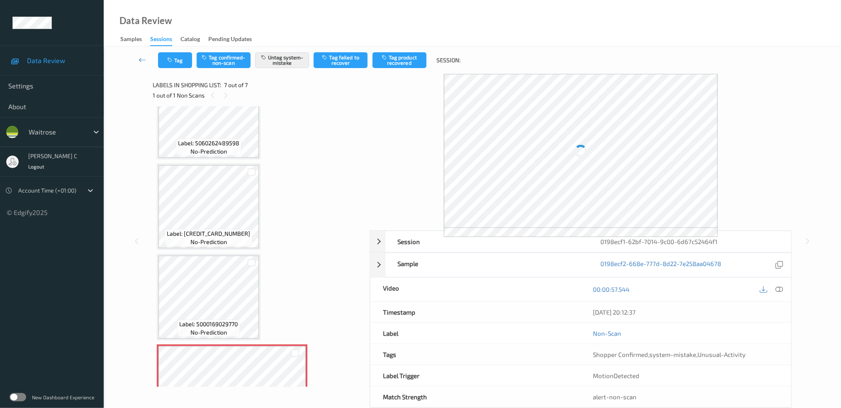
scroll to position [352, 0]
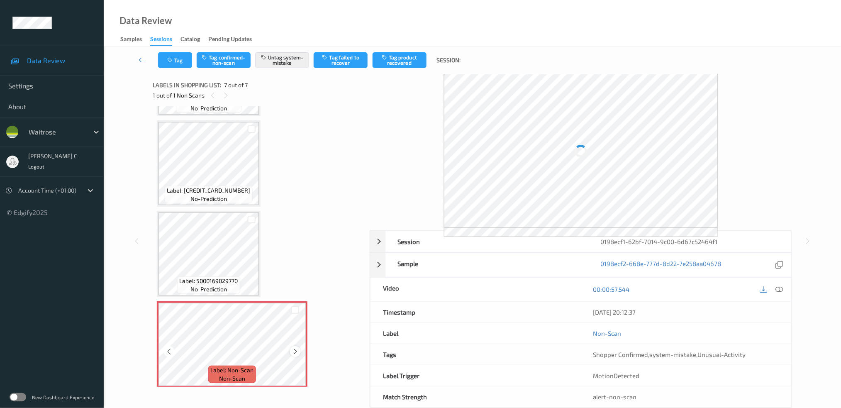
click at [295, 348] on icon at bounding box center [295, 351] width 7 height 7
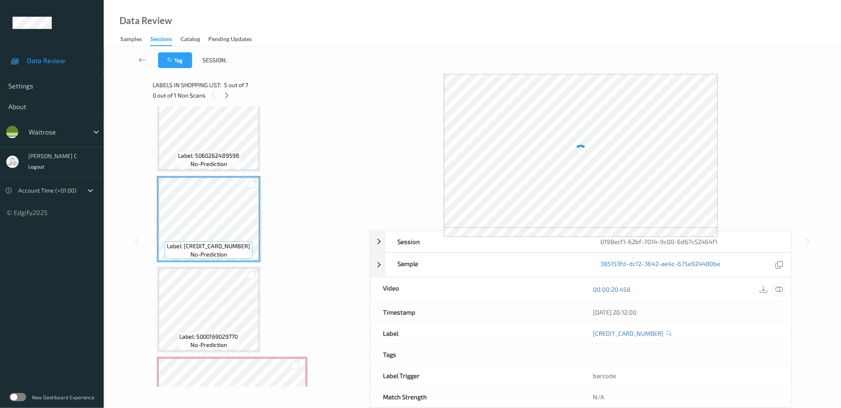
click at [782, 289] on icon at bounding box center [778, 288] width 7 height 7
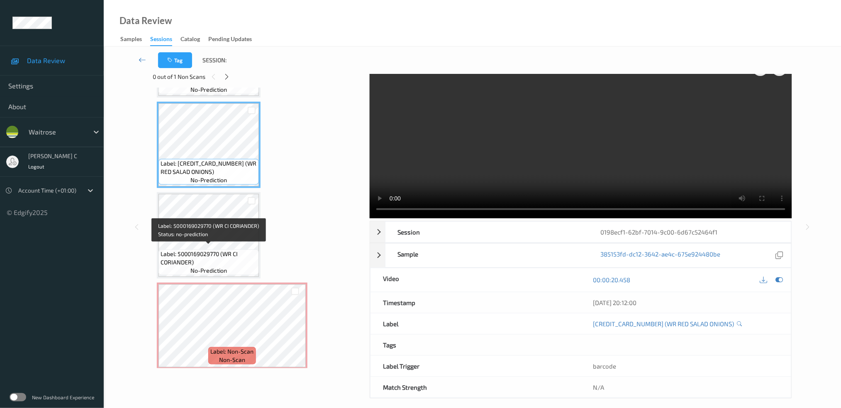
scroll to position [26, 0]
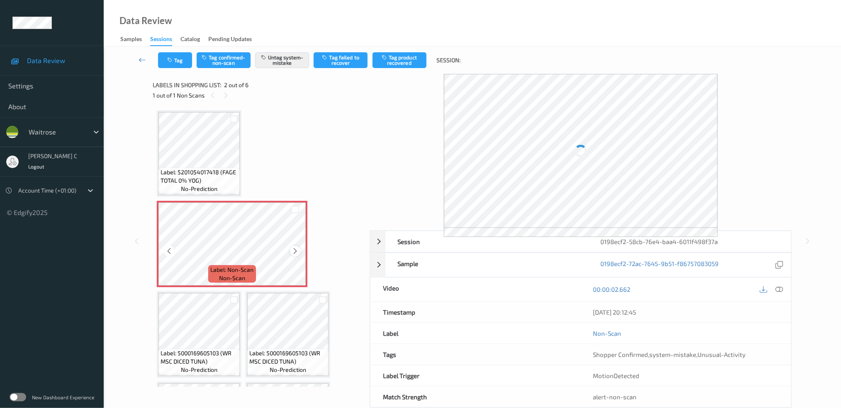
click at [297, 247] on icon at bounding box center [295, 250] width 7 height 7
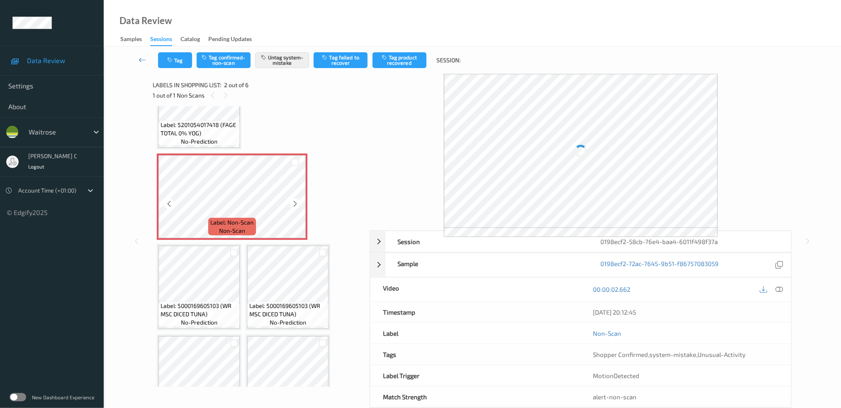
scroll to position [82, 0]
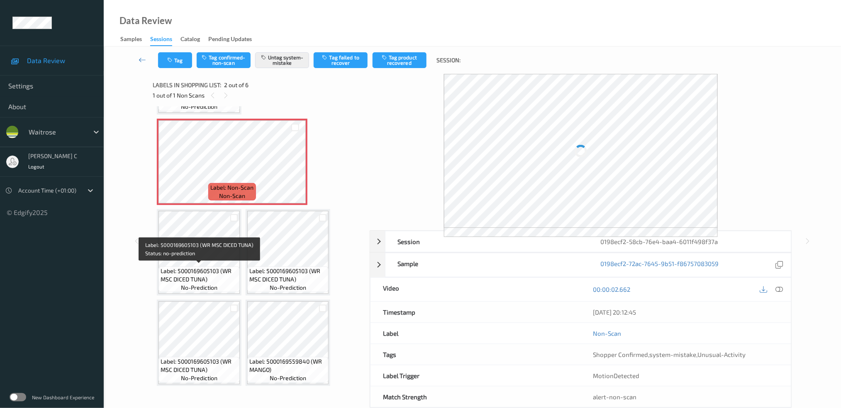
click at [195, 275] on span "Label: 5000169605103 (WR MSC DICED TUNA)" at bounding box center [199, 275] width 77 height 17
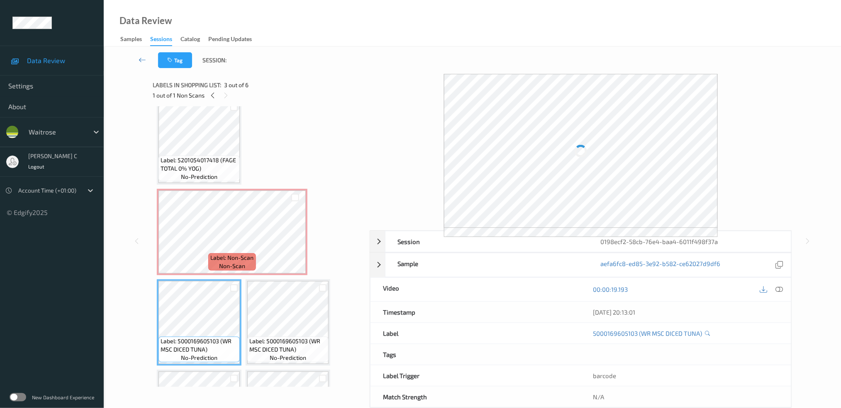
scroll to position [0, 0]
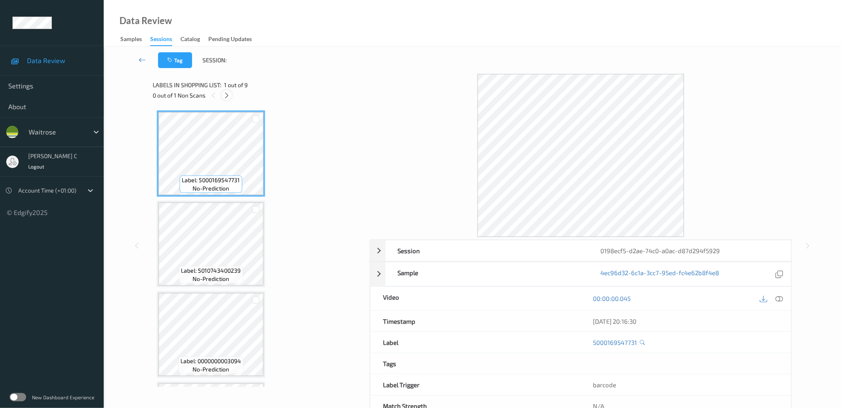
click at [228, 96] on icon at bounding box center [226, 95] width 7 height 7
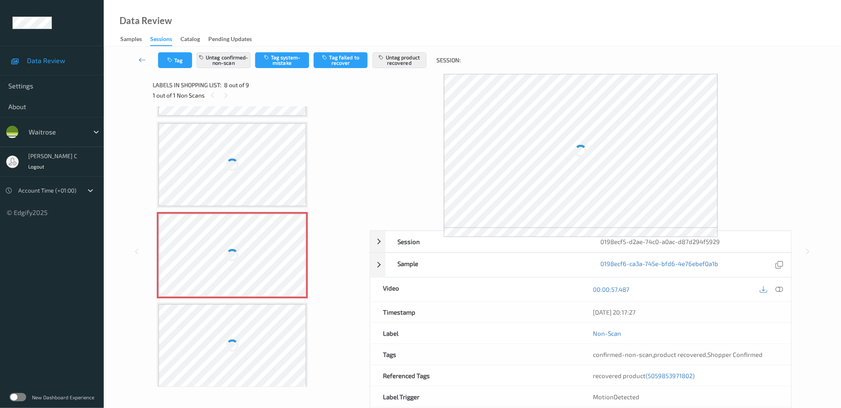
click at [243, 240] on div at bounding box center [232, 255] width 148 height 83
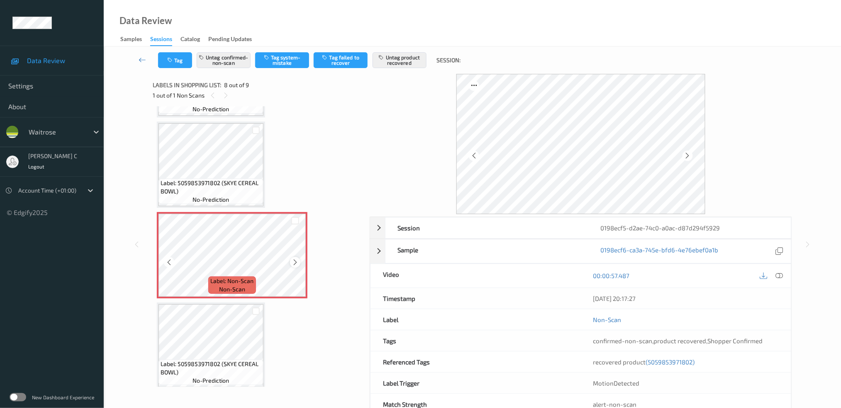
click at [296, 258] on icon at bounding box center [295, 261] width 7 height 7
click at [195, 179] on span "Label: 5059853971802 (SKYE CEREAL BOWL)" at bounding box center [211, 187] width 101 height 17
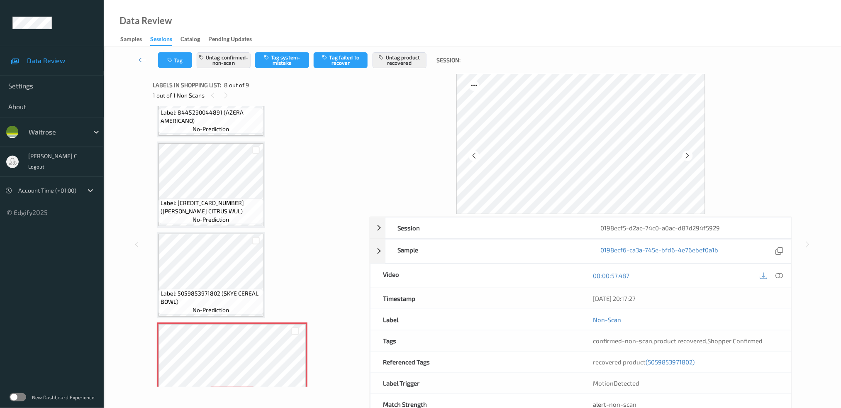
scroll to position [421, 0]
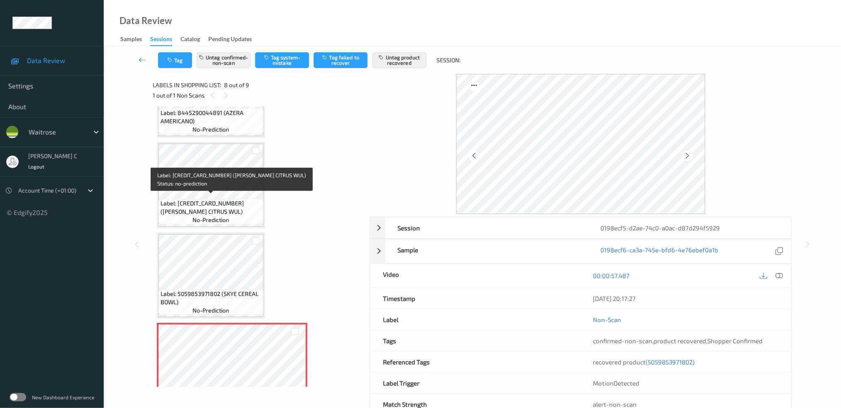
click at [225, 218] on span "no-prediction" at bounding box center [211, 220] width 37 height 8
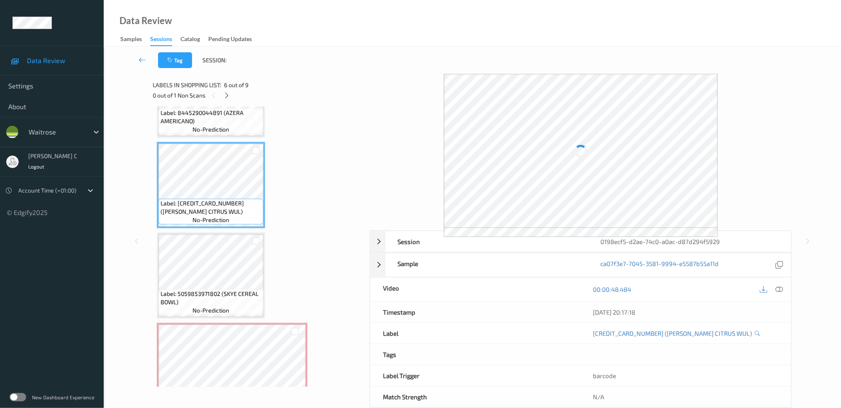
click at [780, 288] on icon at bounding box center [778, 288] width 7 height 7
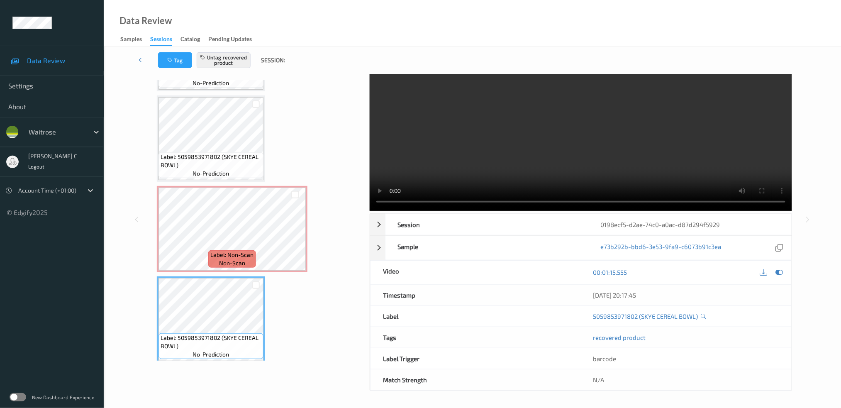
scroll to position [26, 0]
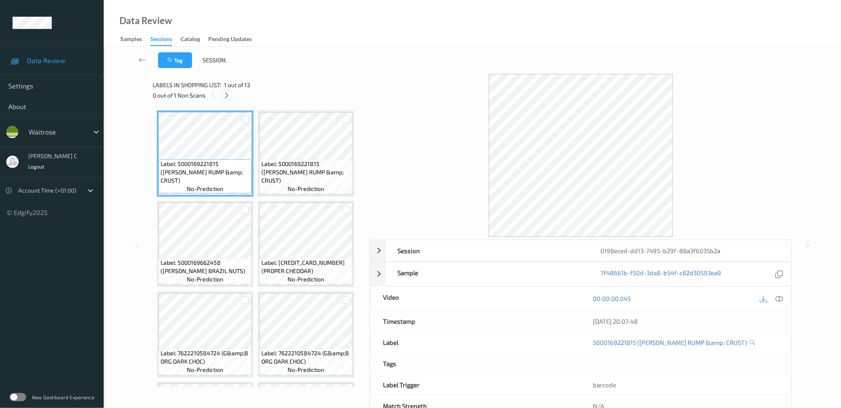
click at [225, 94] on icon at bounding box center [226, 95] width 7 height 7
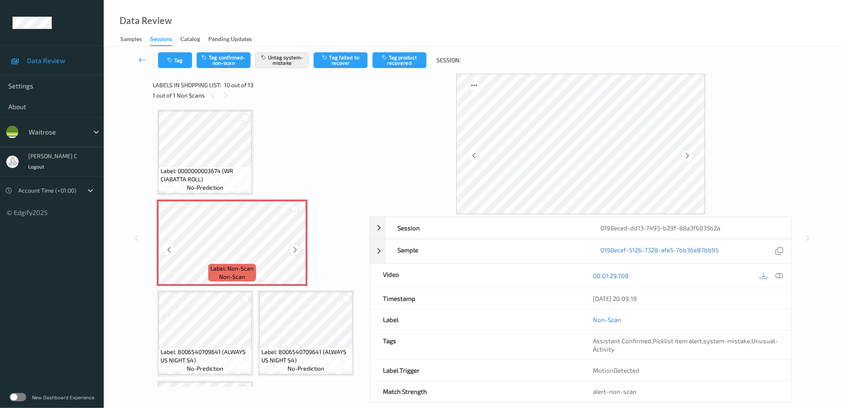
click at [293, 246] on icon at bounding box center [295, 249] width 7 height 7
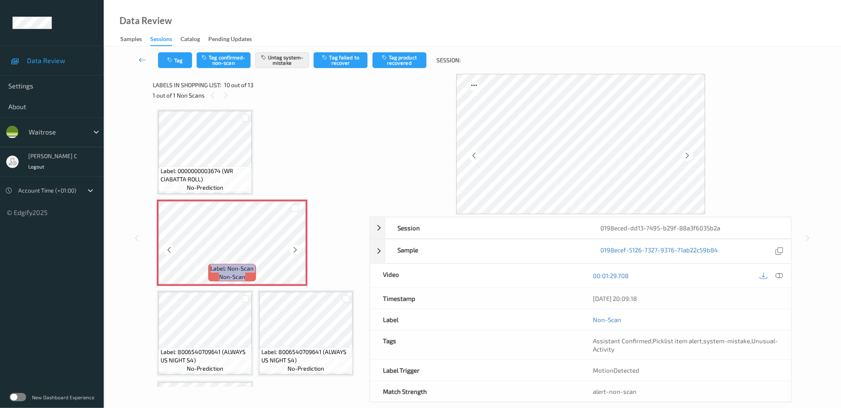
click at [293, 246] on icon at bounding box center [295, 249] width 7 height 7
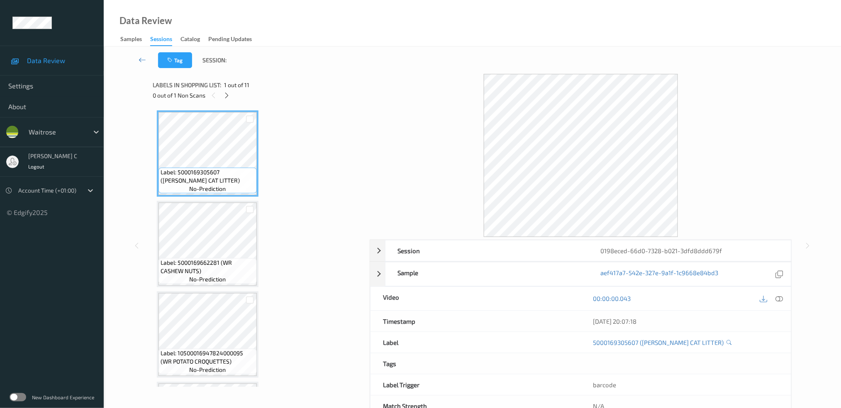
click at [231, 98] on div "0 out of 1 Non Scans" at bounding box center [258, 95] width 211 height 10
click at [229, 96] on icon at bounding box center [226, 95] width 7 height 7
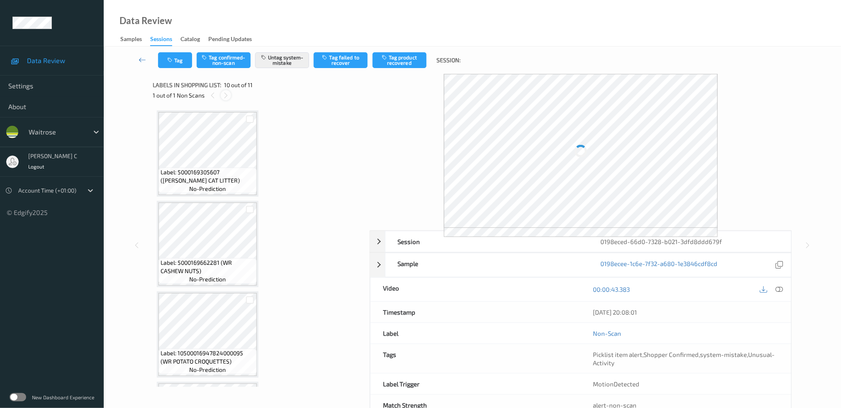
scroll to position [711, 0]
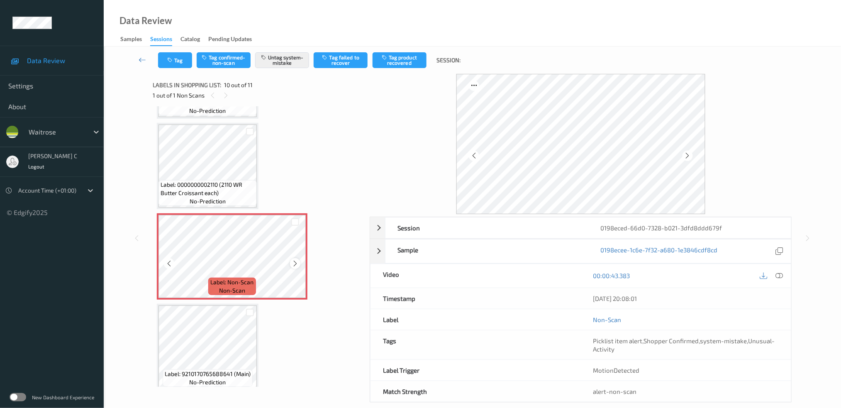
click at [294, 260] on icon at bounding box center [295, 263] width 7 height 7
click at [294, 261] on div at bounding box center [295, 263] width 10 height 10
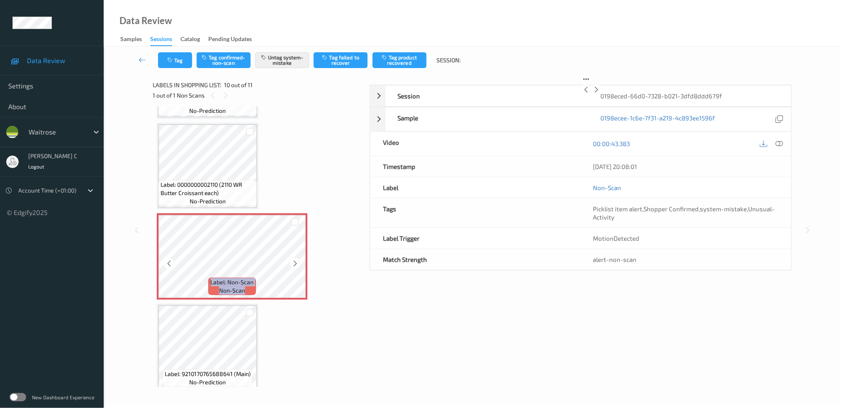
click at [294, 261] on div at bounding box center [295, 263] width 10 height 10
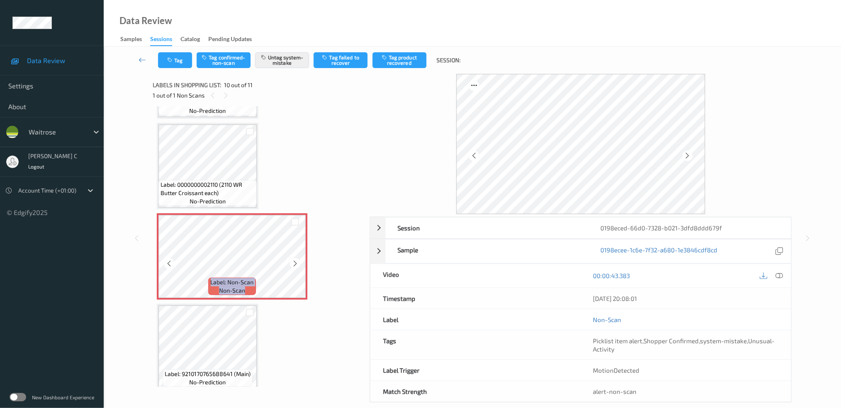
click at [294, 261] on div at bounding box center [295, 263] width 10 height 10
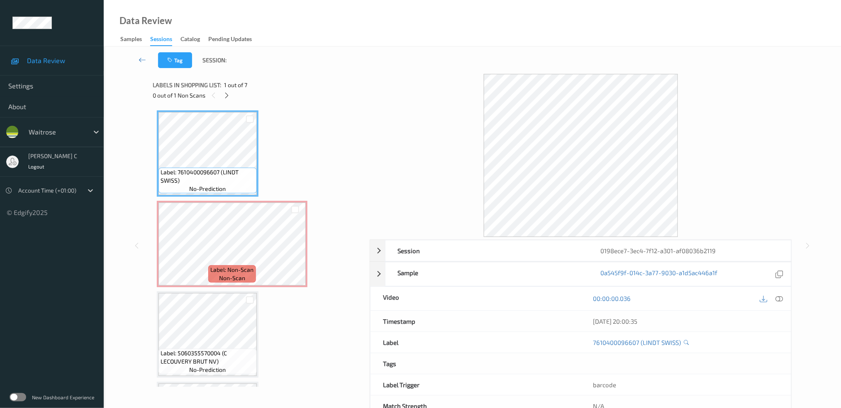
click at [230, 97] on div at bounding box center [227, 95] width 10 height 10
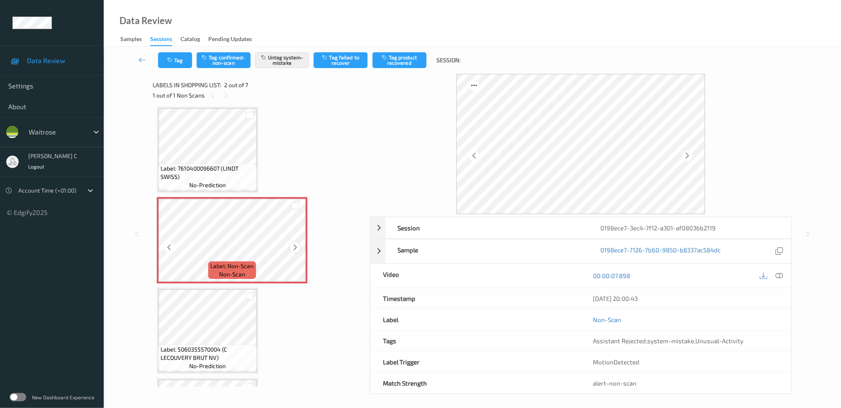
click at [295, 247] on icon at bounding box center [295, 247] width 7 height 7
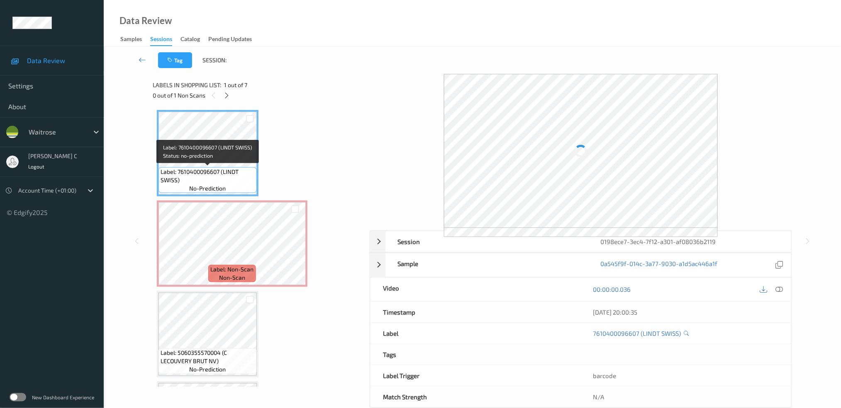
scroll to position [0, 0]
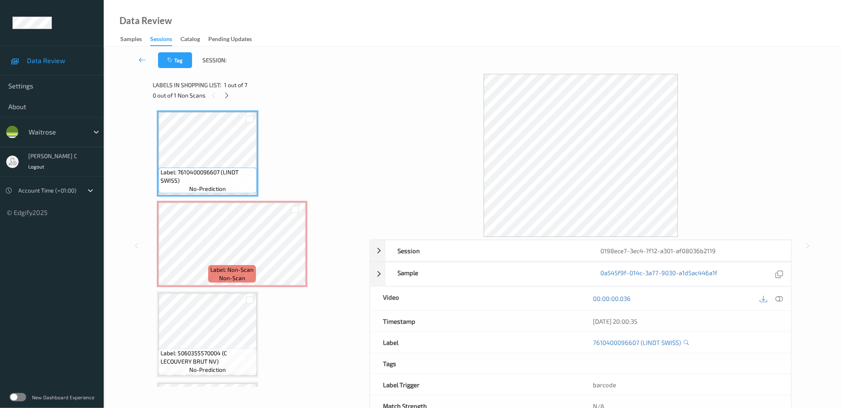
click at [779, 288] on div "00:00:00.036" at bounding box center [686, 299] width 210 height 24
click at [781, 298] on icon at bounding box center [778, 298] width 7 height 7
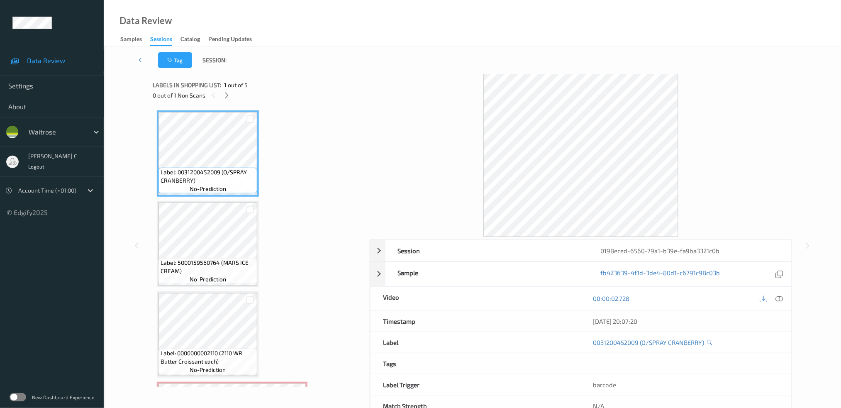
drag, startPoint x: 224, startPoint y: 93, endPoint x: 224, endPoint y: 105, distance: 12.0
click at [224, 93] on icon at bounding box center [226, 95] width 7 height 7
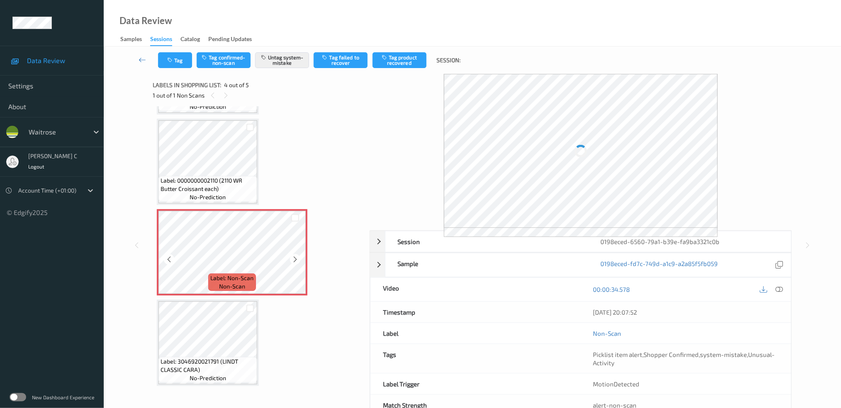
click at [239, 274] on span "Label: Non-Scan" at bounding box center [232, 278] width 43 height 8
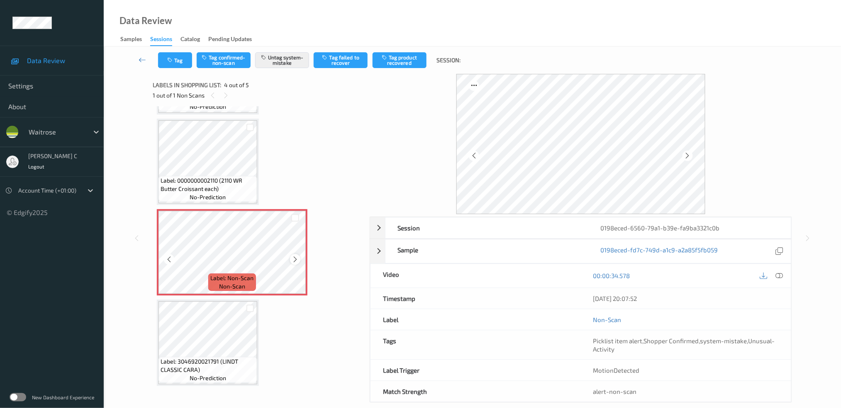
click at [297, 256] on icon at bounding box center [295, 259] width 7 height 7
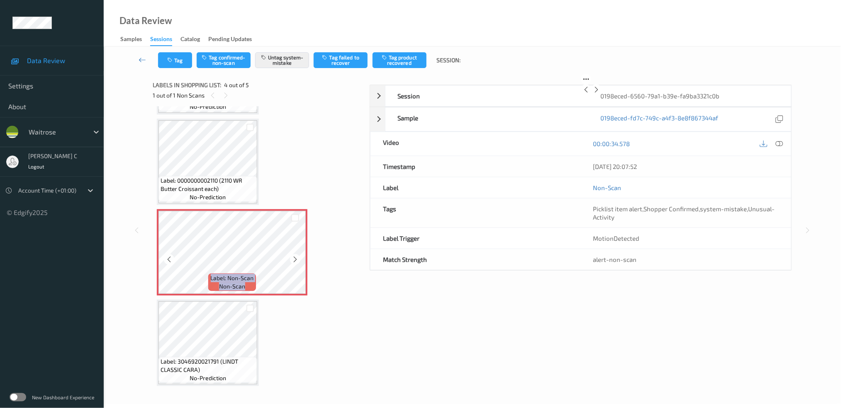
click at [297, 256] on icon at bounding box center [295, 259] width 7 height 7
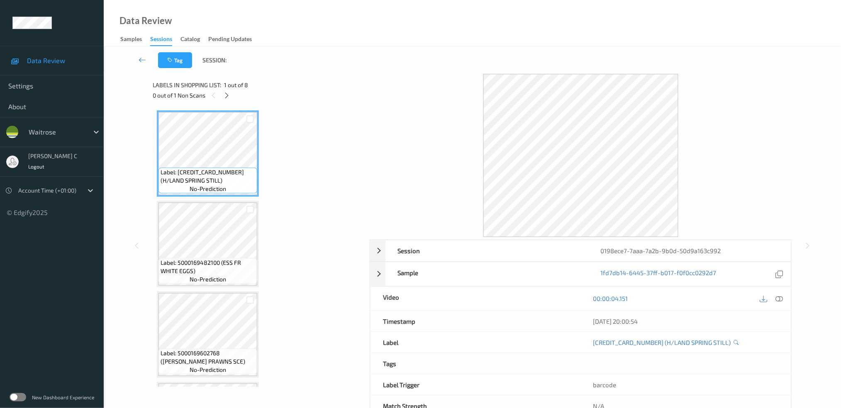
drag, startPoint x: 230, startPoint y: 94, endPoint x: 230, endPoint y: 105, distance: 11.6
click at [230, 94] on icon at bounding box center [226, 95] width 7 height 7
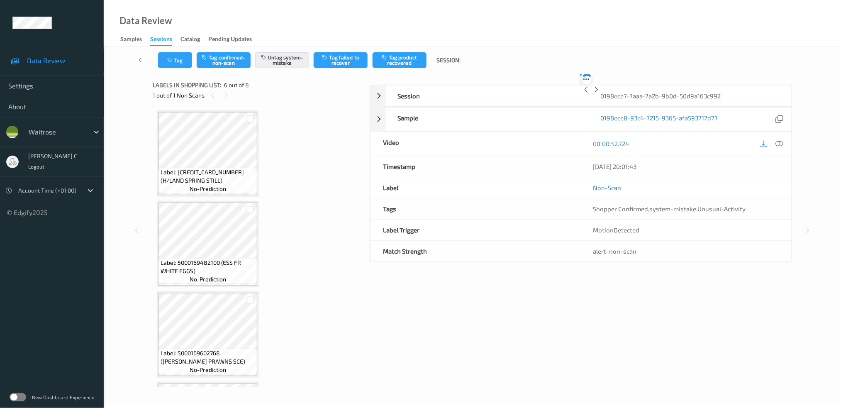
scroll to position [363, 0]
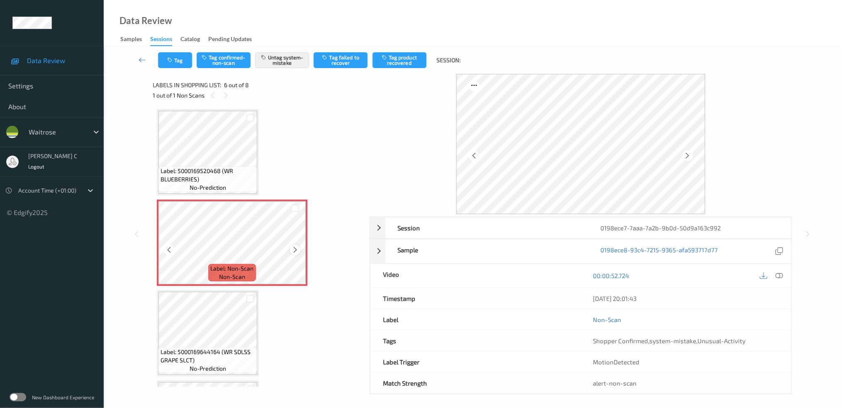
click at [293, 246] on icon at bounding box center [295, 249] width 7 height 7
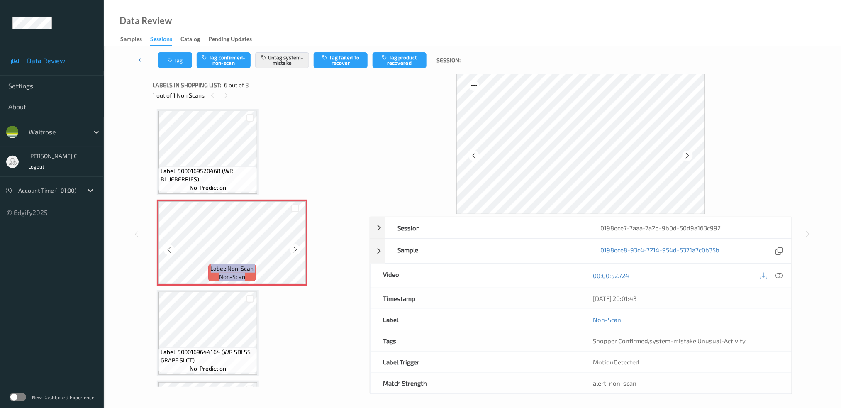
click at [293, 246] on icon at bounding box center [295, 249] width 7 height 7
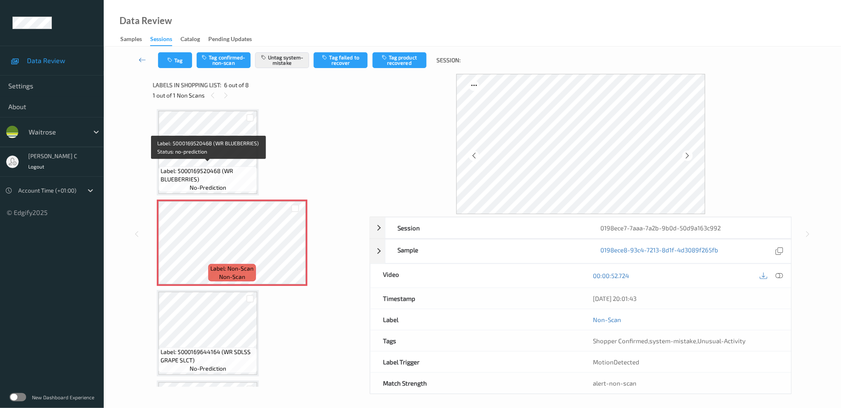
click at [214, 168] on span "Label: 5000169520468 (WR BLUEBERRIES)" at bounding box center [208, 175] width 95 height 17
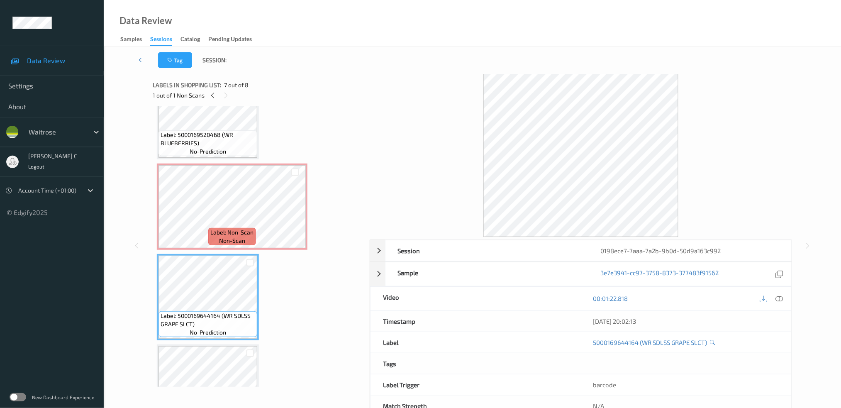
scroll to position [386, 0]
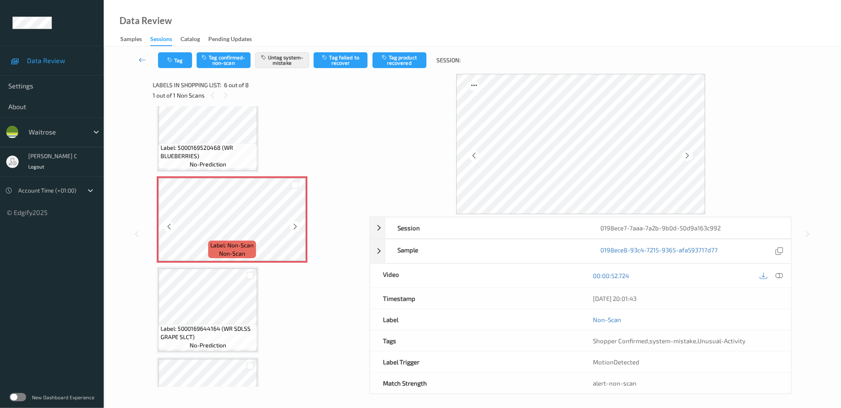
click at [201, 144] on span "Label: 5000169520468 (WR BLUEBERRIES)" at bounding box center [208, 152] width 95 height 17
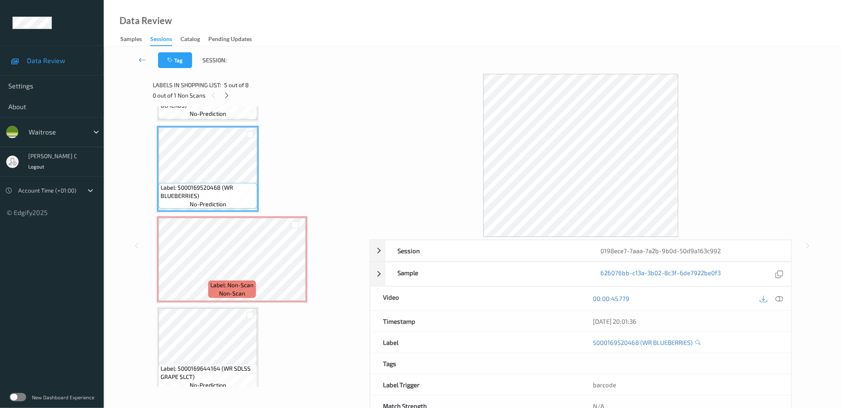
scroll to position [331, 0]
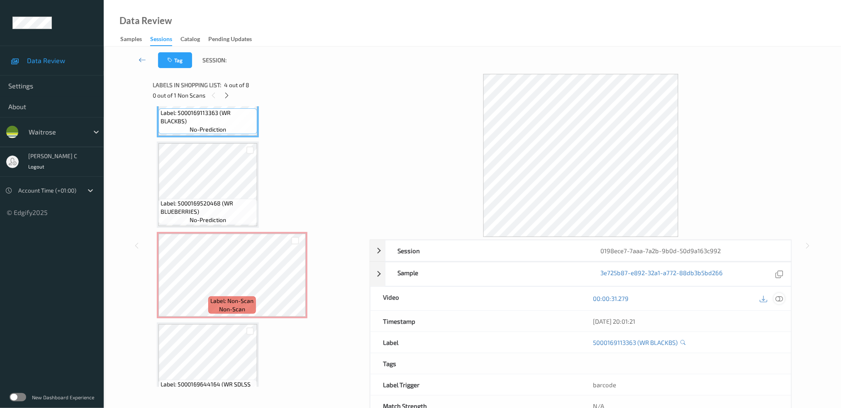
click at [780, 295] on icon at bounding box center [778, 298] width 7 height 7
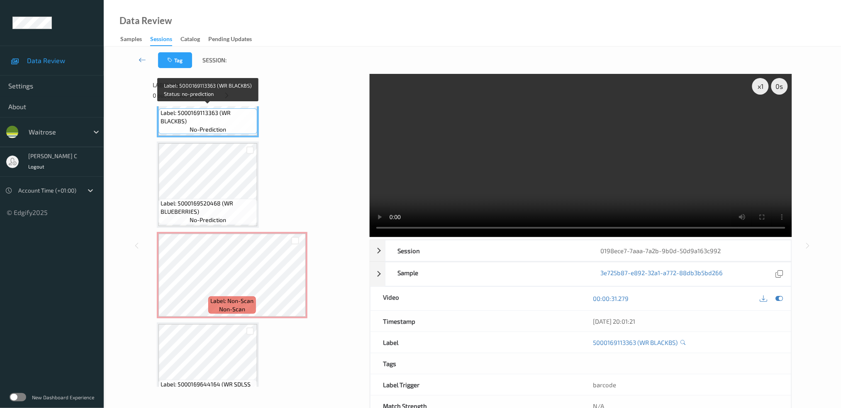
click at [195, 115] on span "Label: 5000169113363 (WR BLACKBS)" at bounding box center [208, 117] width 95 height 17
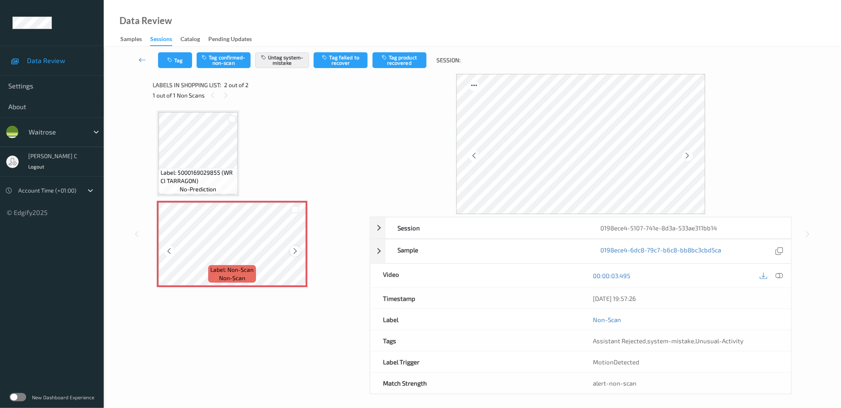
click at [290, 251] on div at bounding box center [295, 251] width 10 height 10
click at [293, 251] on icon at bounding box center [295, 250] width 7 height 7
click at [294, 251] on icon at bounding box center [295, 250] width 7 height 7
click at [295, 252] on icon at bounding box center [295, 250] width 7 height 7
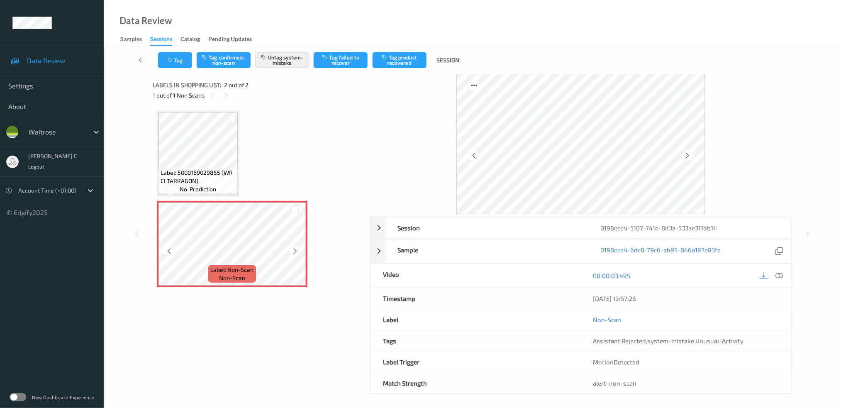
click at [295, 252] on icon at bounding box center [295, 250] width 7 height 7
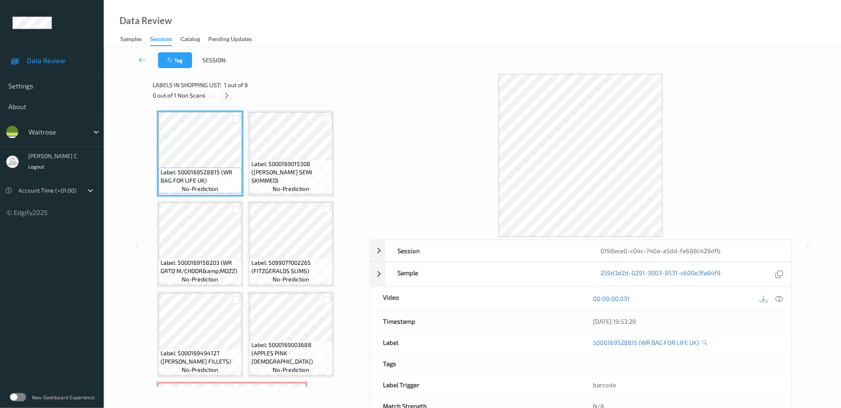
click at [227, 97] on icon at bounding box center [226, 95] width 7 height 7
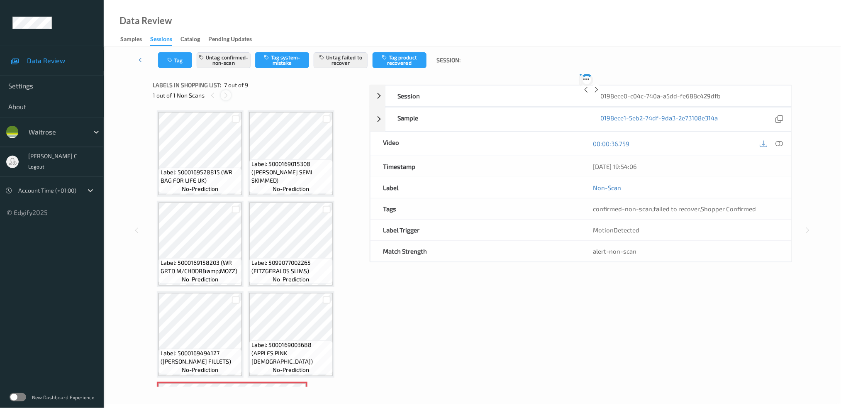
scroll to position [173, 0]
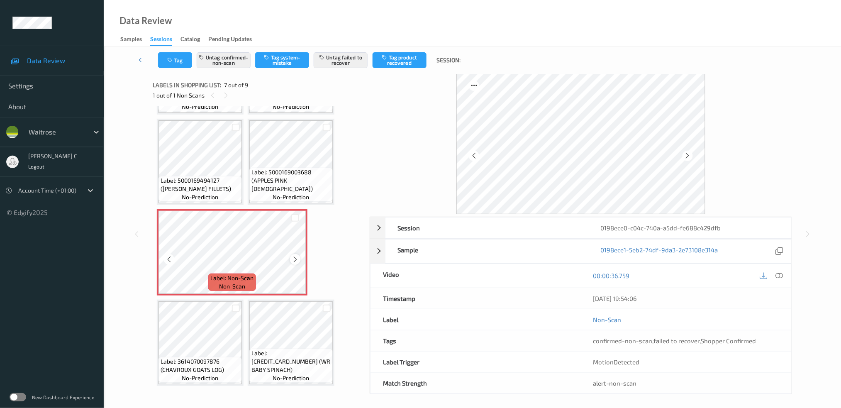
click at [292, 257] on icon at bounding box center [295, 259] width 7 height 7
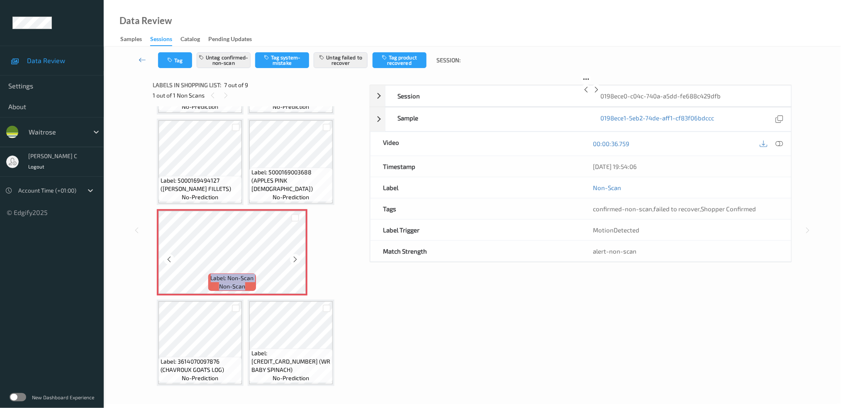
click at [292, 257] on icon at bounding box center [295, 259] width 7 height 7
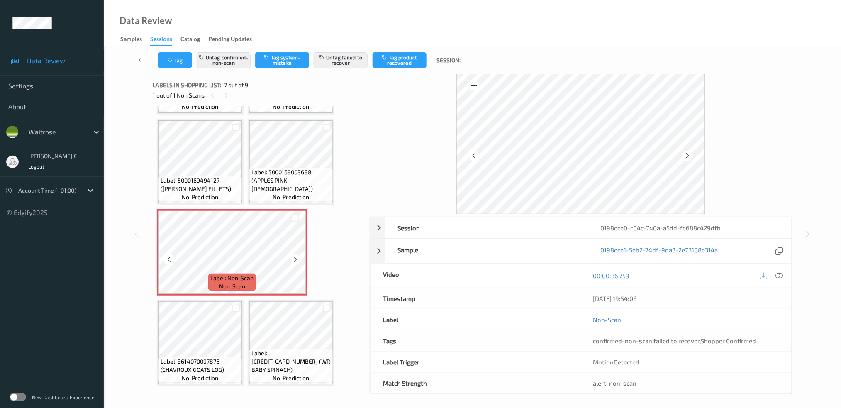
click at [292, 257] on icon at bounding box center [295, 259] width 7 height 7
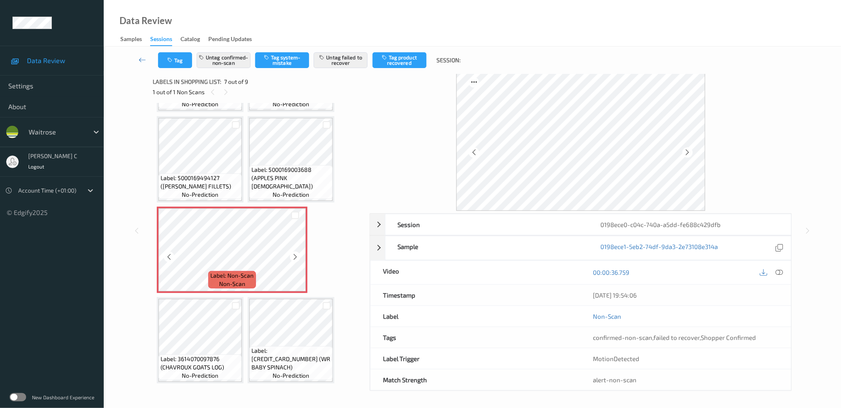
scroll to position [61, 0]
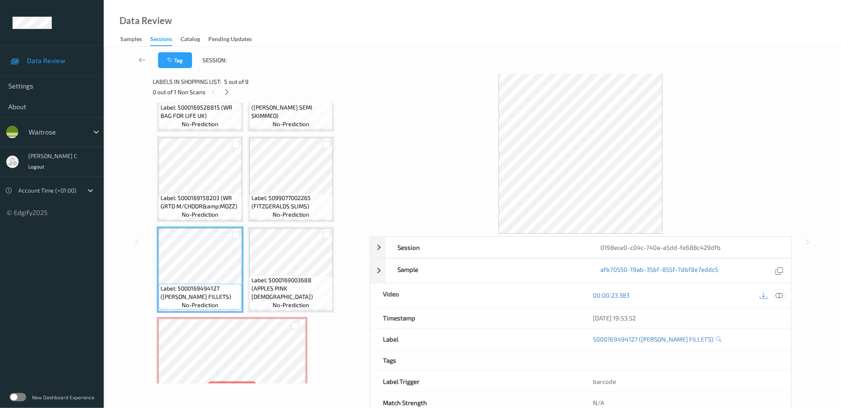
click at [781, 295] on icon at bounding box center [778, 294] width 7 height 7
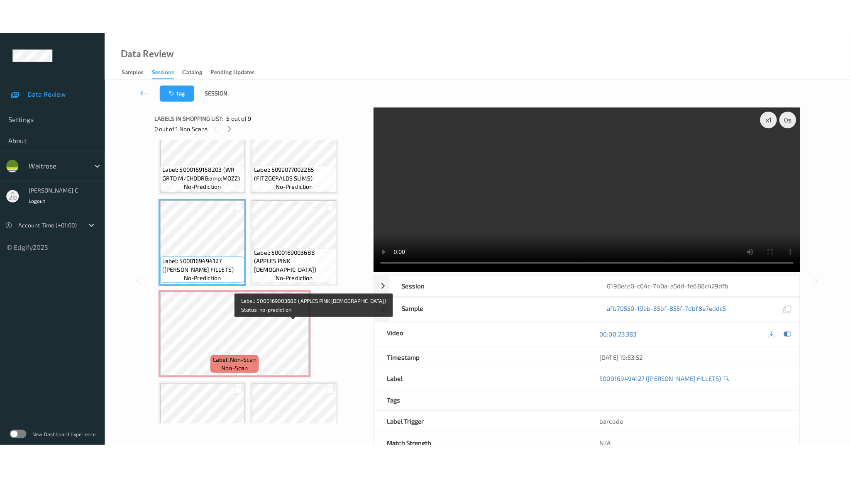
scroll to position [172, 0]
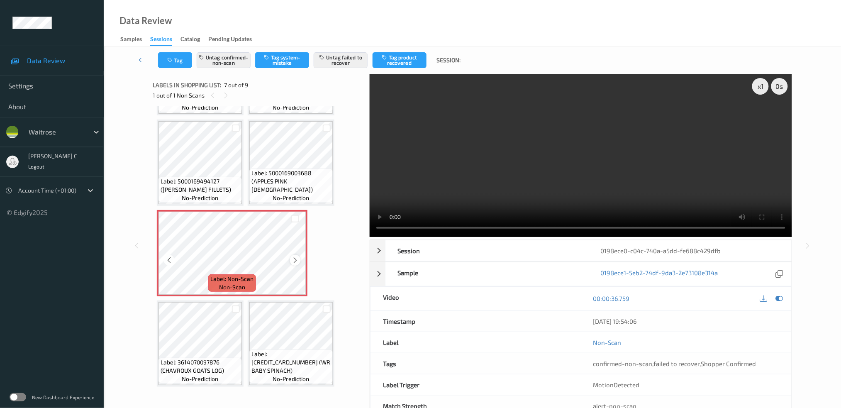
click at [293, 256] on icon at bounding box center [295, 259] width 7 height 7
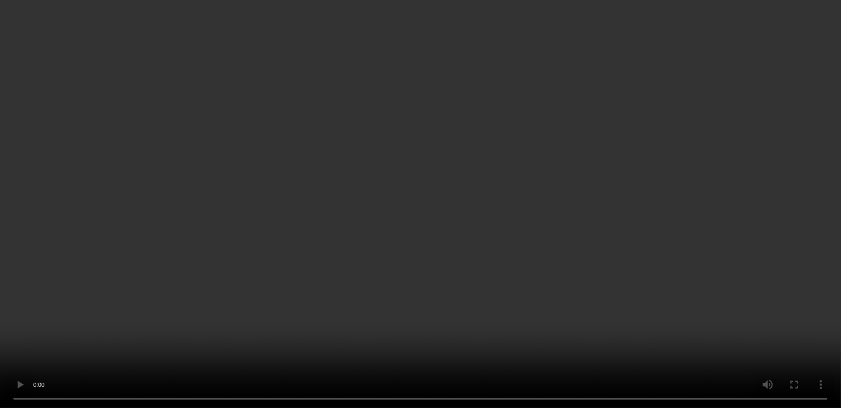
scroll to position [26, 0]
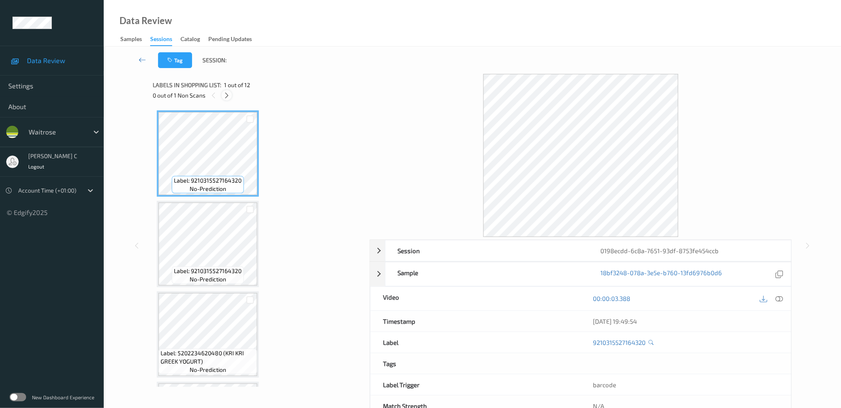
click at [226, 97] on icon at bounding box center [226, 95] width 7 height 7
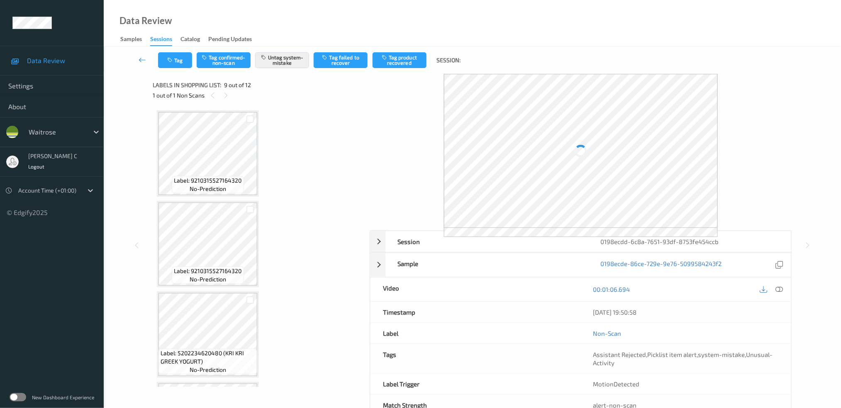
scroll to position [633, 0]
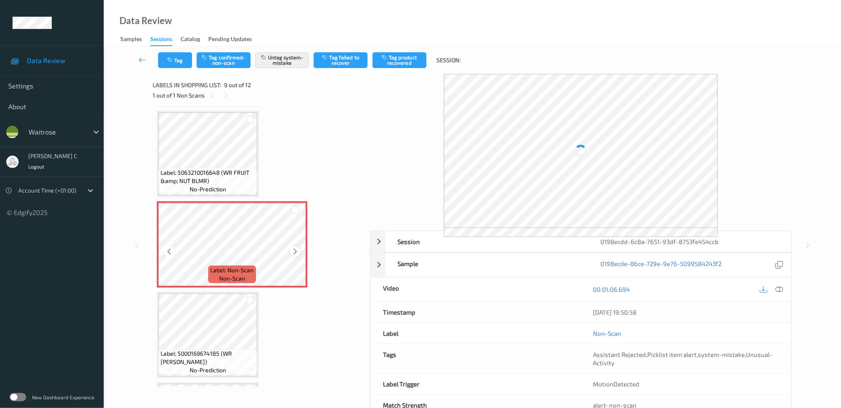
click at [292, 248] on icon at bounding box center [295, 251] width 7 height 7
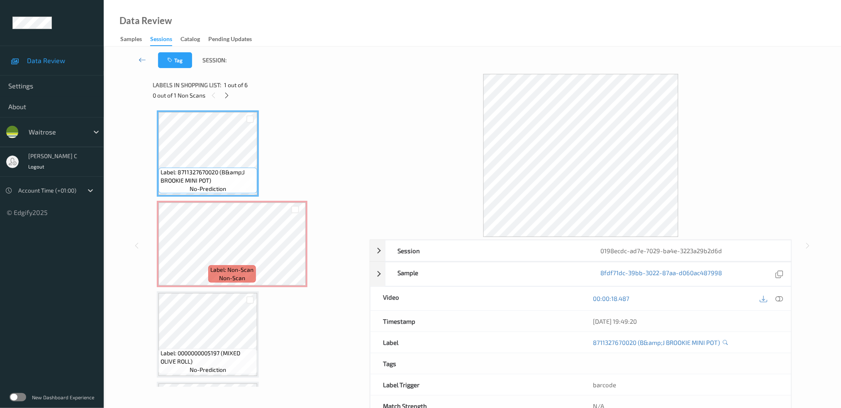
drag, startPoint x: 225, startPoint y: 96, endPoint x: 224, endPoint y: 102, distance: 6.3
click at [226, 96] on icon at bounding box center [226, 95] width 7 height 7
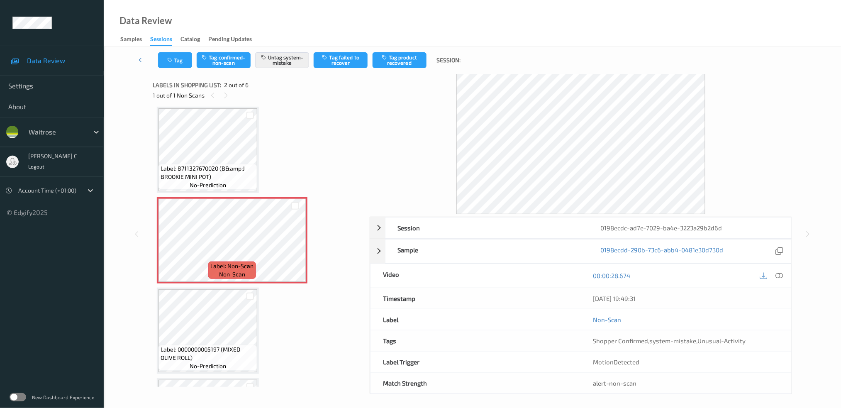
click at [227, 170] on span "Label: 8711327670020 (B&amp;J BROOKIE MINI POT)" at bounding box center [208, 172] width 95 height 17
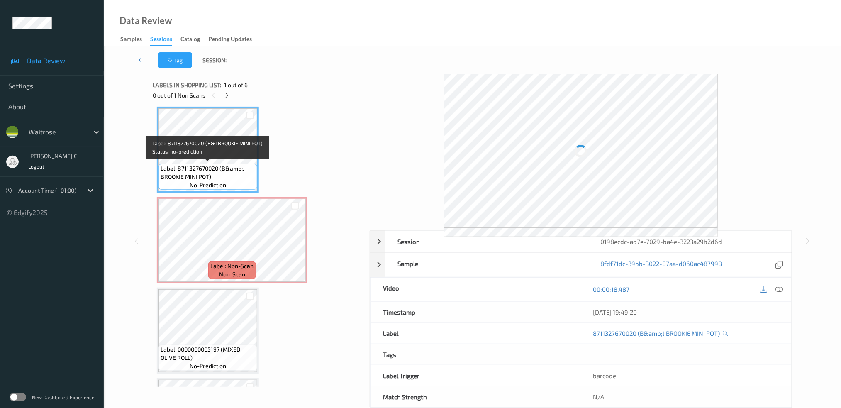
scroll to position [0, 0]
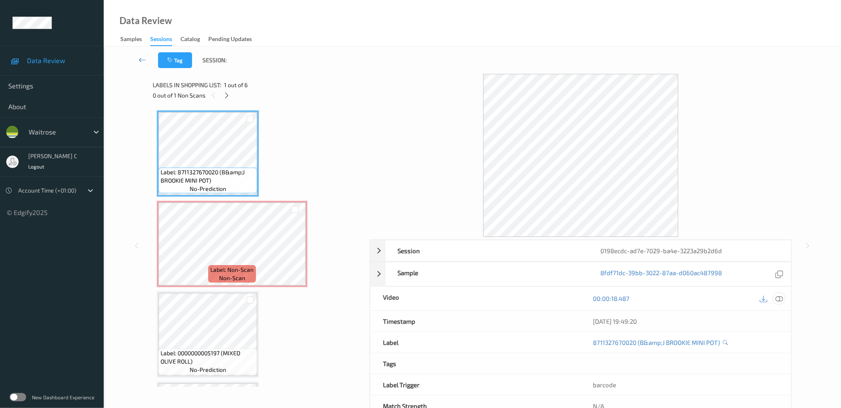
click at [780, 298] on icon at bounding box center [778, 298] width 7 height 7
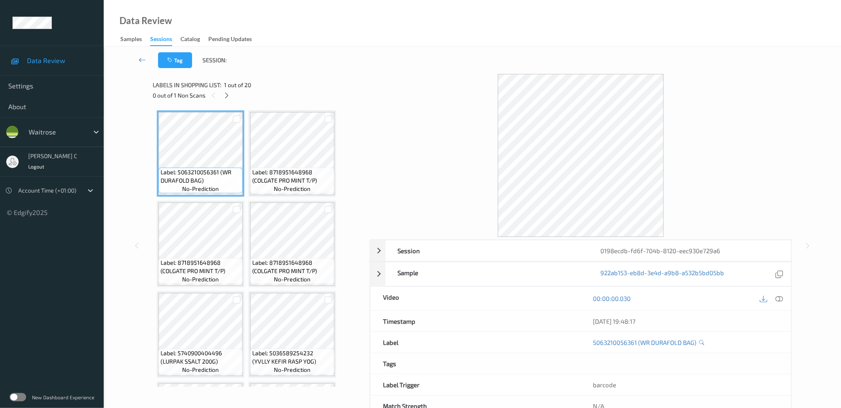
click at [229, 94] on icon at bounding box center [226, 95] width 7 height 7
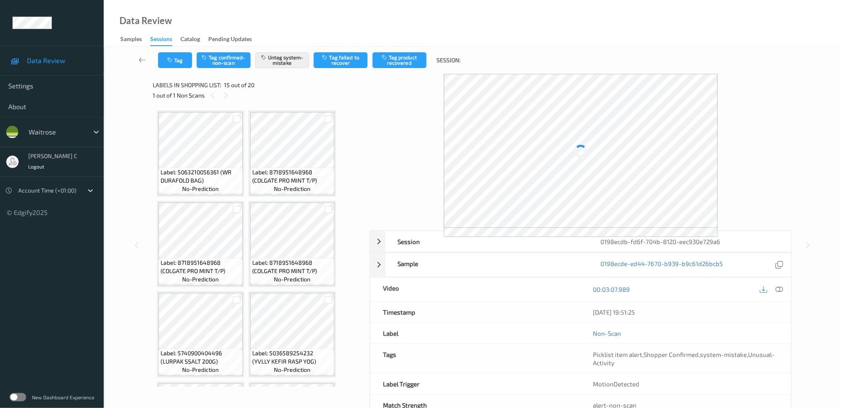
scroll to position [542, 0]
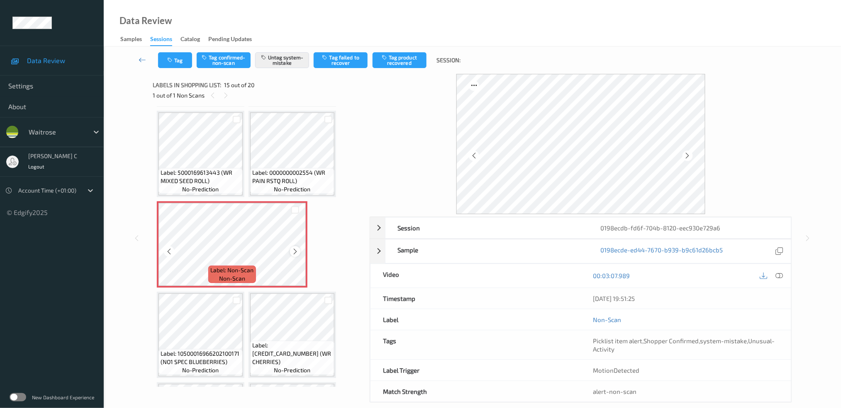
click at [294, 248] on icon at bounding box center [295, 251] width 7 height 7
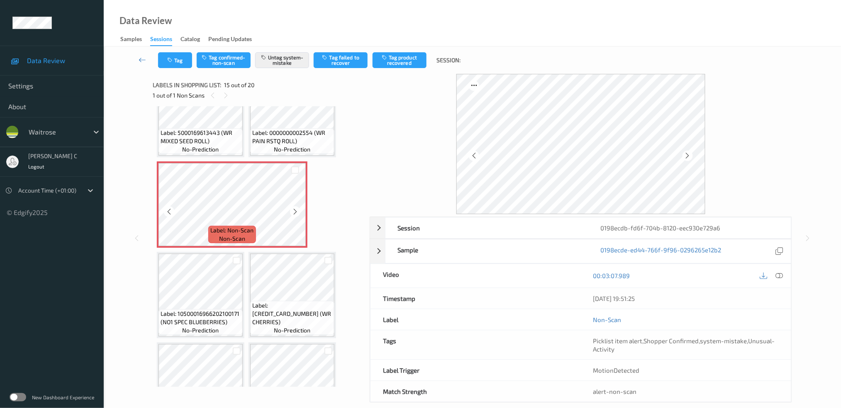
scroll to position [598, 0]
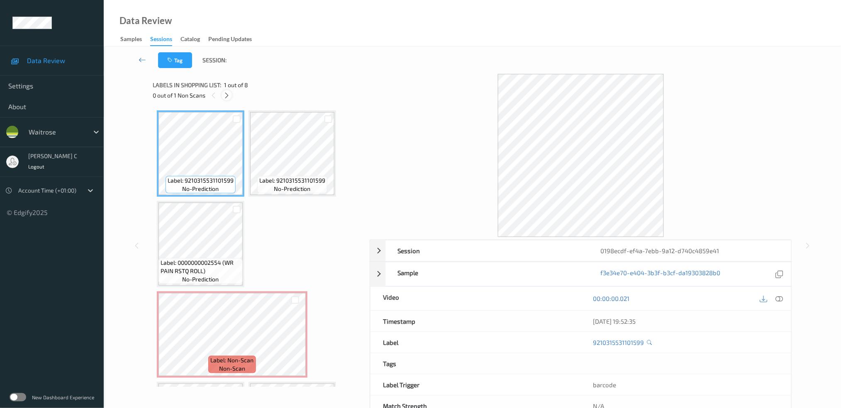
click at [226, 98] on icon at bounding box center [226, 95] width 7 height 7
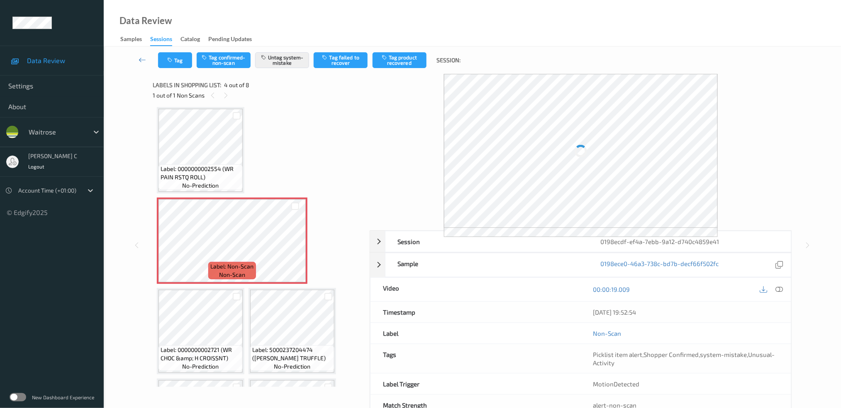
click at [207, 168] on span "Label: 0000000002554 (WR PAIN RSTQ ROLL)" at bounding box center [201, 173] width 80 height 17
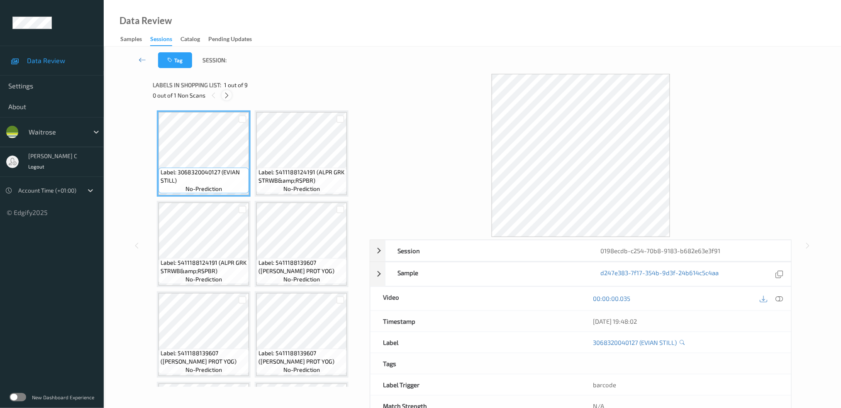
click at [225, 94] on icon at bounding box center [226, 95] width 7 height 7
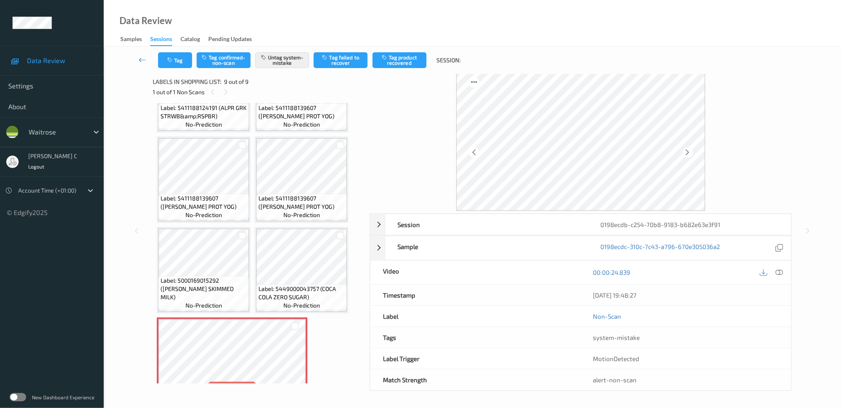
scroll to position [172, 0]
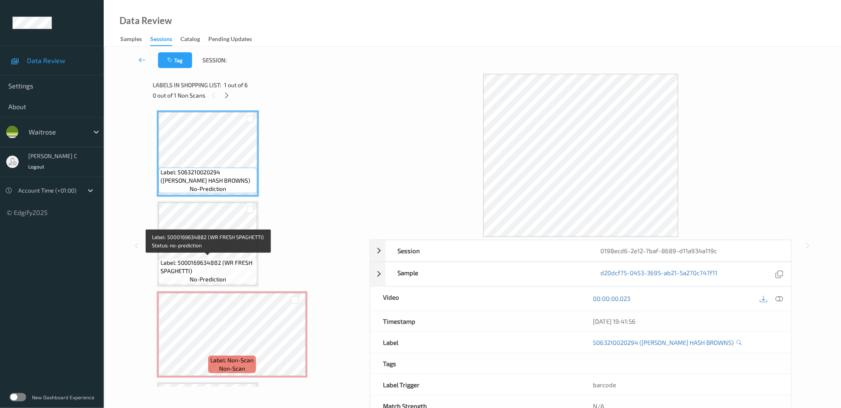
scroll to position [110, 0]
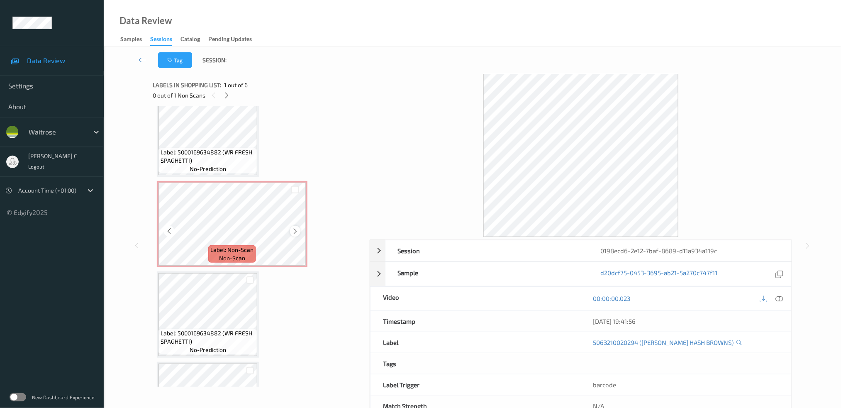
click at [297, 227] on icon at bounding box center [295, 230] width 7 height 7
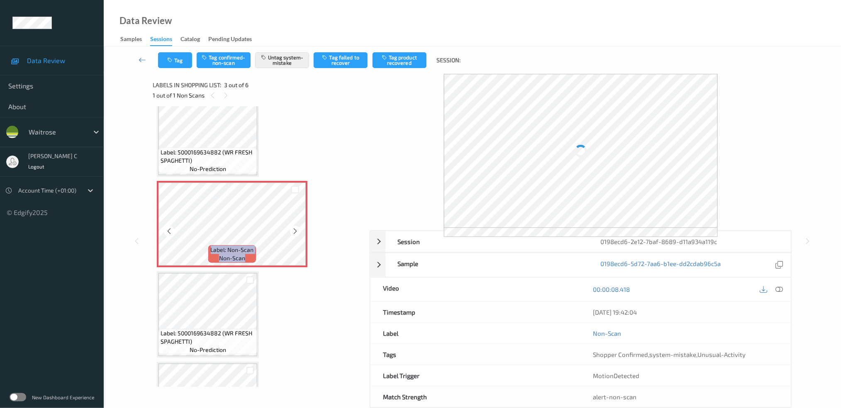
click at [297, 227] on icon at bounding box center [295, 230] width 7 height 7
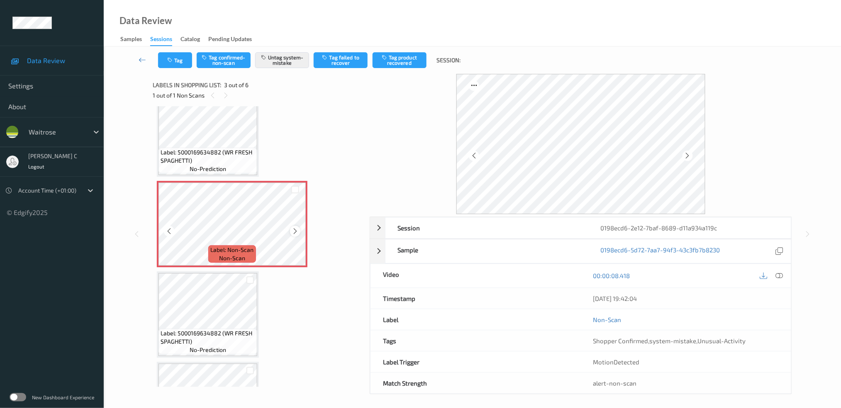
scroll to position [0, 0]
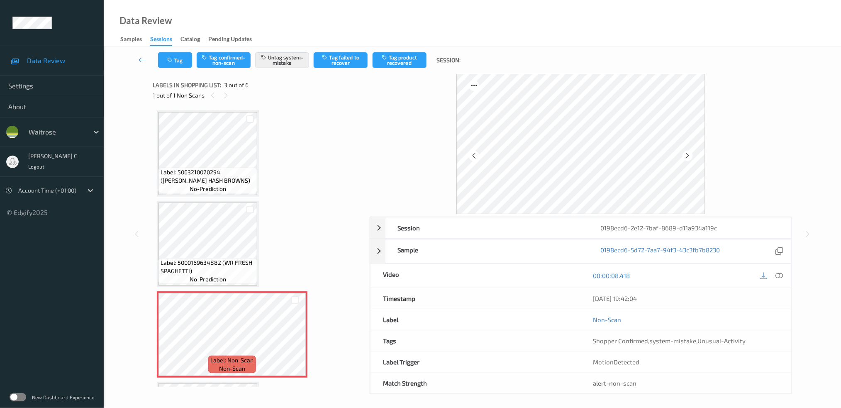
click at [209, 173] on span "Label: 5063210020294 ([PERSON_NAME] HASH BROWNS)" at bounding box center [208, 176] width 95 height 17
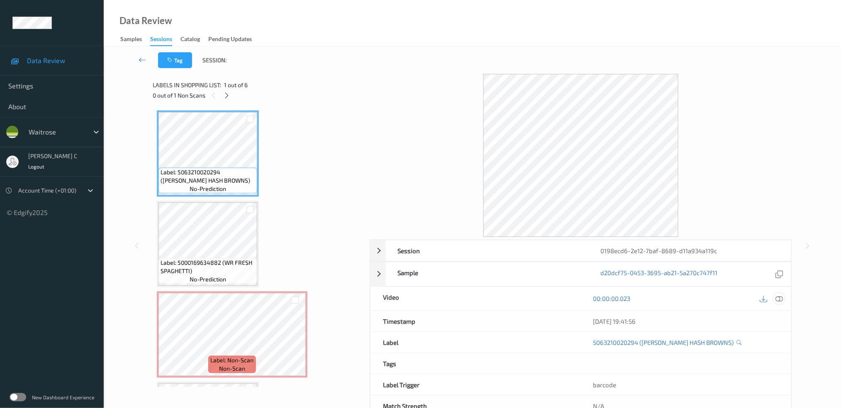
click at [781, 298] on icon at bounding box center [778, 298] width 7 height 7
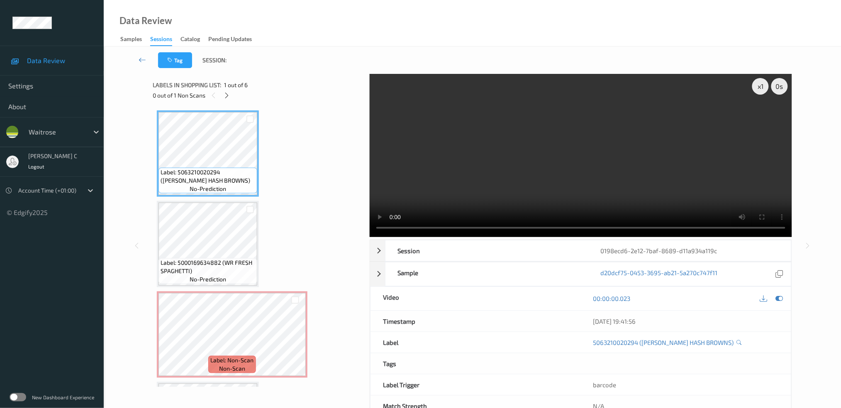
click at [215, 174] on span "Label: 5063210020294 ([PERSON_NAME] HASH BROWNS)" at bounding box center [208, 176] width 95 height 17
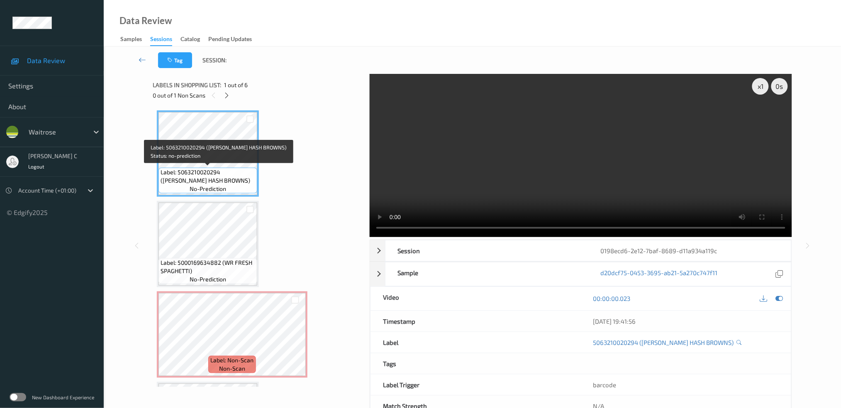
click at [229, 260] on span "Label: 5000169634882 (WR FRESH SPAGHETTI)" at bounding box center [208, 266] width 95 height 17
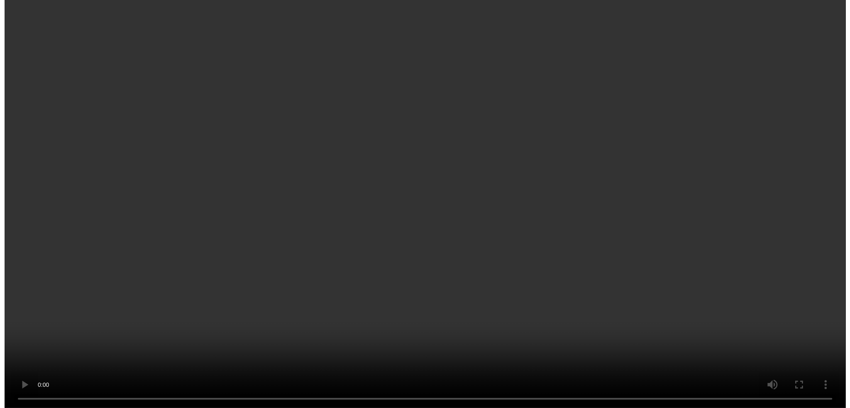
scroll to position [207, 0]
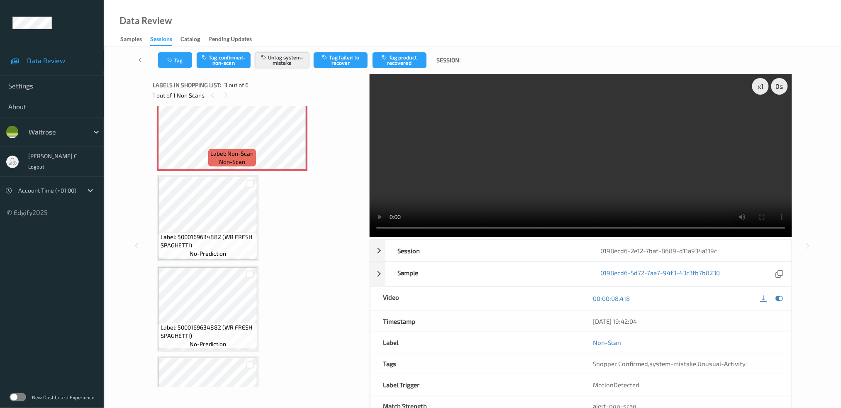
click at [285, 66] on button "Untag system-mistake" at bounding box center [282, 60] width 54 height 16
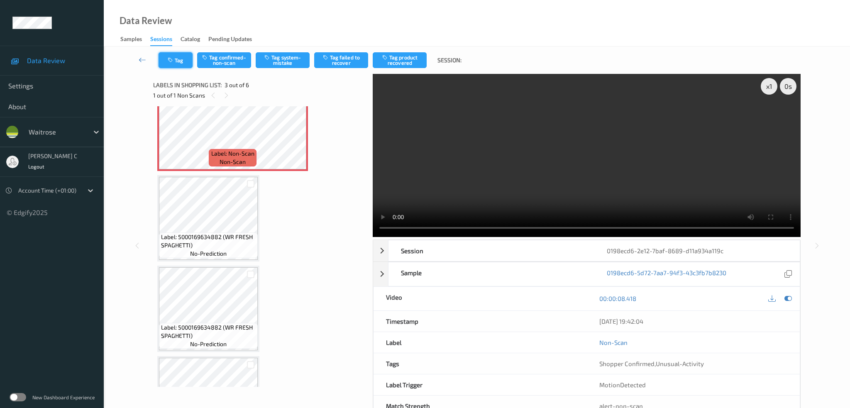
click at [176, 61] on button "Tag" at bounding box center [175, 60] width 34 height 16
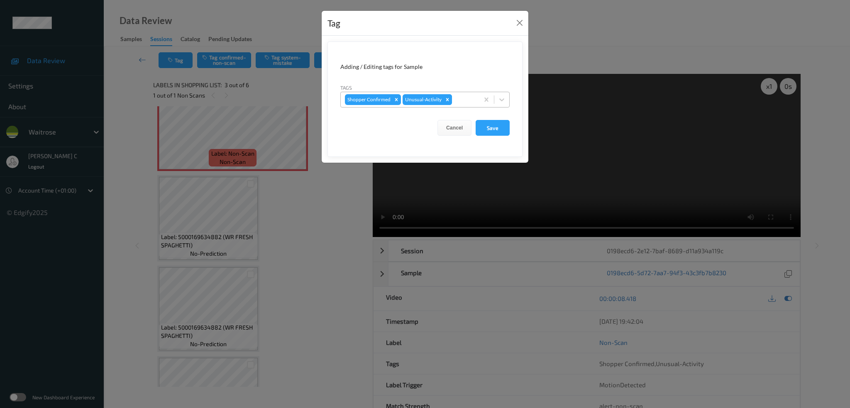
click at [447, 101] on icon "Remove Unusual-Activity" at bounding box center [447, 100] width 6 height 6
click at [499, 127] on button "Save" at bounding box center [492, 128] width 34 height 16
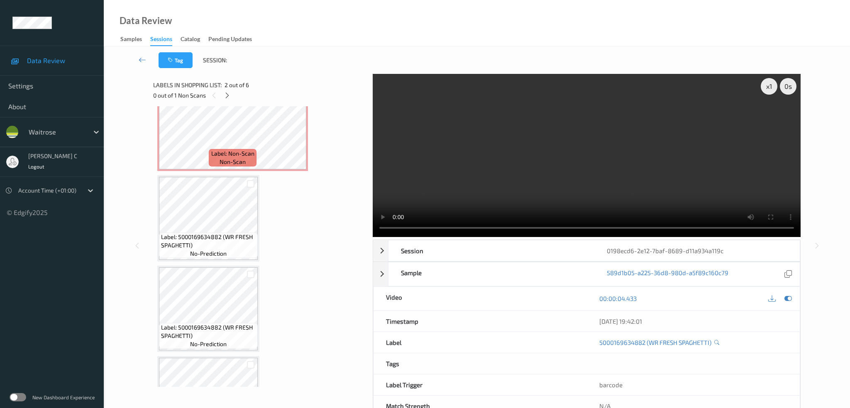
click at [186, 232] on div "Label: 5000169634882 (WR FRESH SPAGHETTI) no-prediction" at bounding box center [208, 245] width 99 height 26
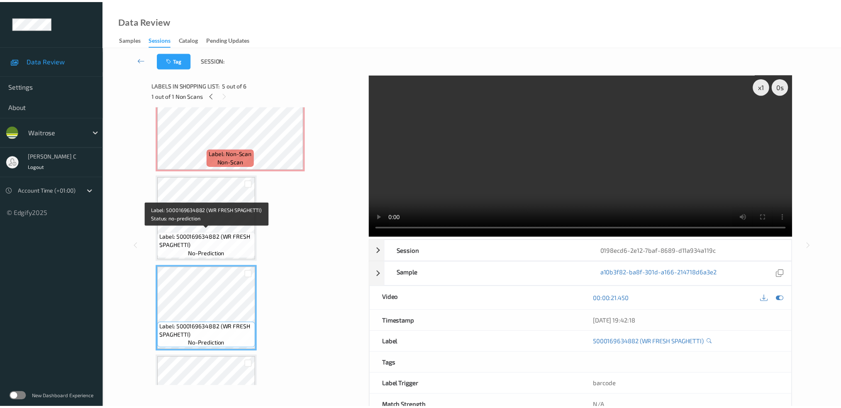
scroll to position [151, 0]
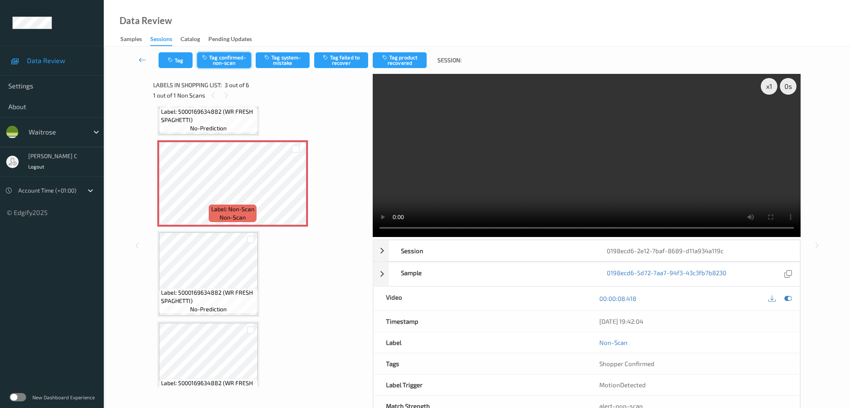
click at [229, 57] on button "Tag confirmed-non-scan" at bounding box center [224, 60] width 54 height 16
click at [404, 63] on button "Tag product recovered" at bounding box center [400, 60] width 54 height 16
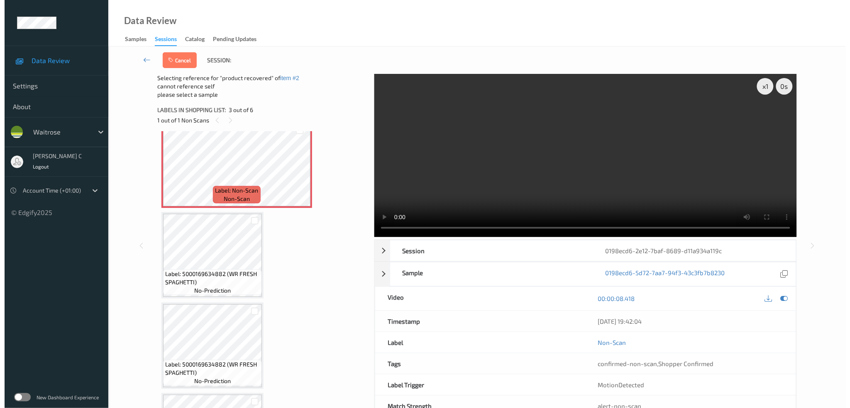
scroll to position [207, 0]
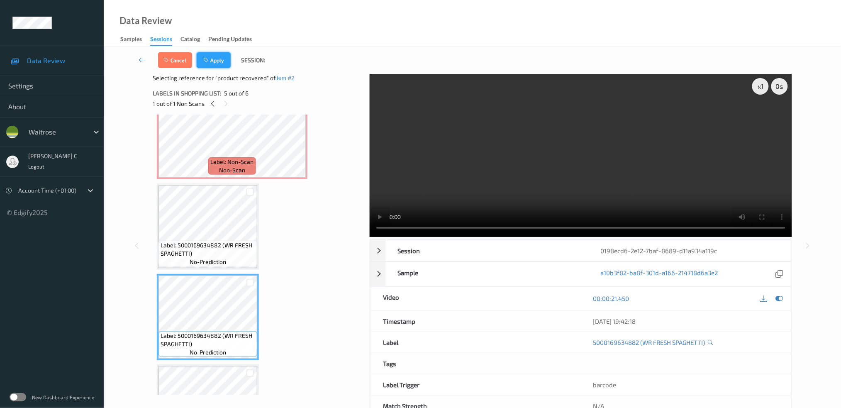
click at [217, 61] on button "Apply" at bounding box center [214, 60] width 34 height 16
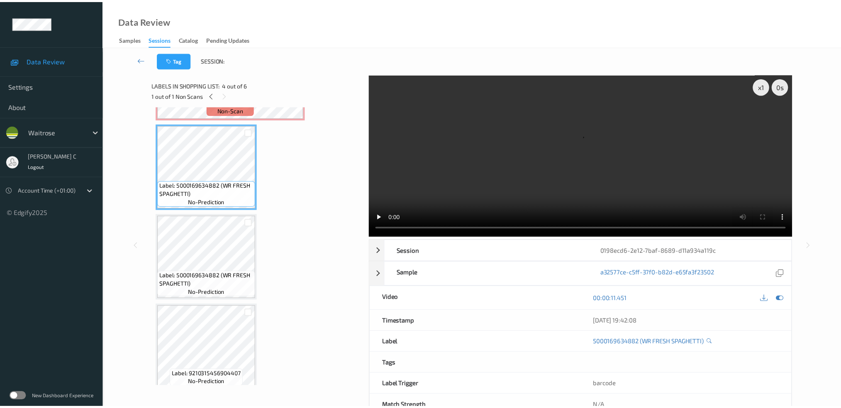
scroll to position [262, 0]
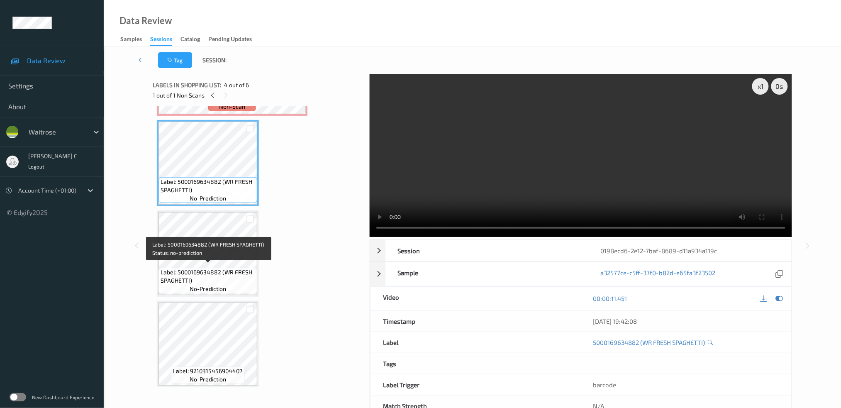
click at [206, 280] on span "Label: 5000169634882 (WR FRESH SPAGHETTI)" at bounding box center [208, 276] width 95 height 17
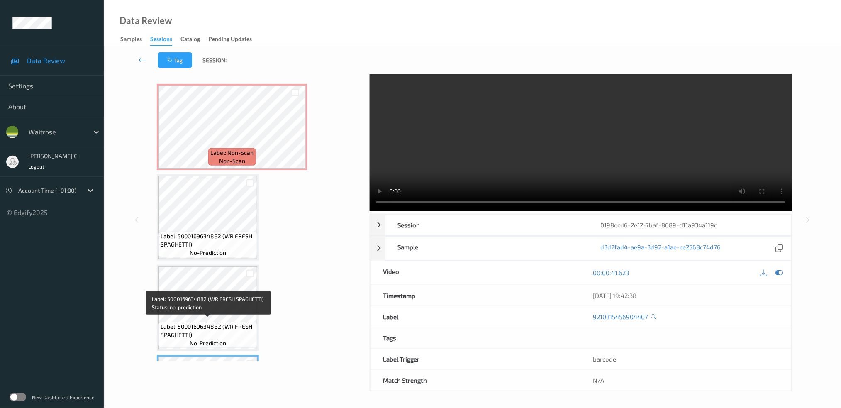
scroll to position [151, 0]
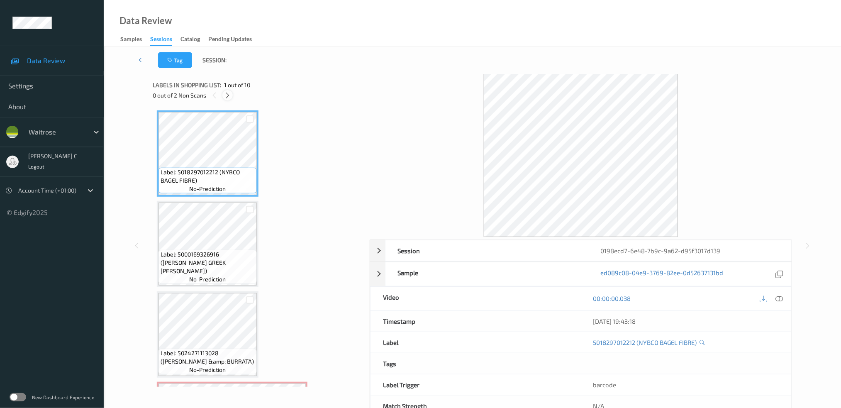
click at [227, 92] on icon at bounding box center [227, 95] width 7 height 7
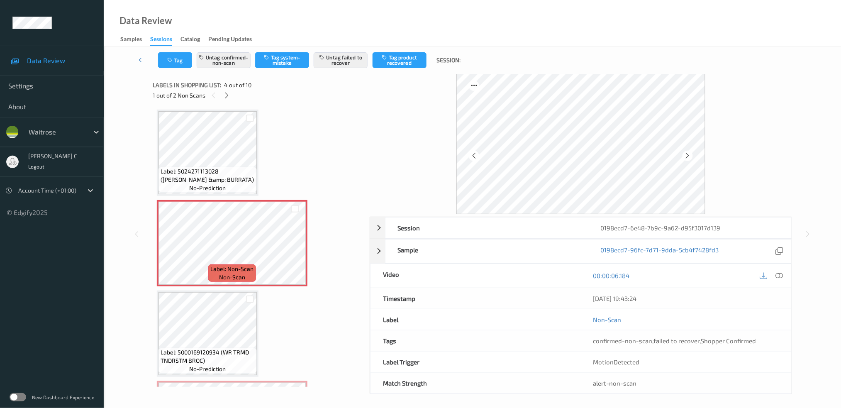
scroll to position [183, 0]
click at [198, 168] on span "Label: 5024271113028 ([PERSON_NAME] &amp; BURRATA)" at bounding box center [208, 174] width 94 height 17
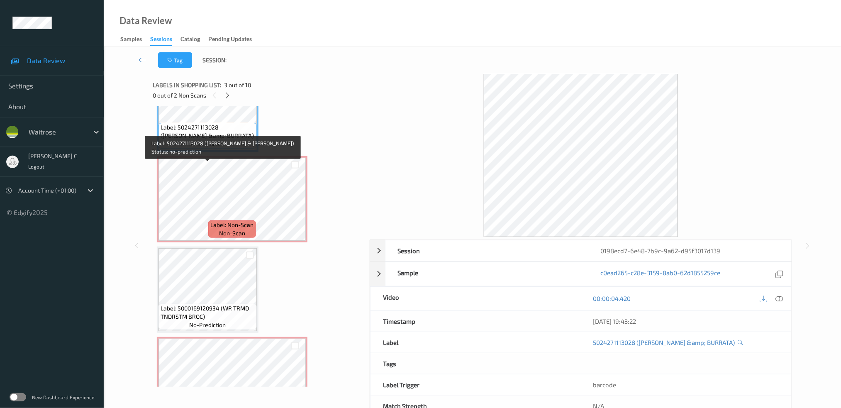
scroll to position [239, 0]
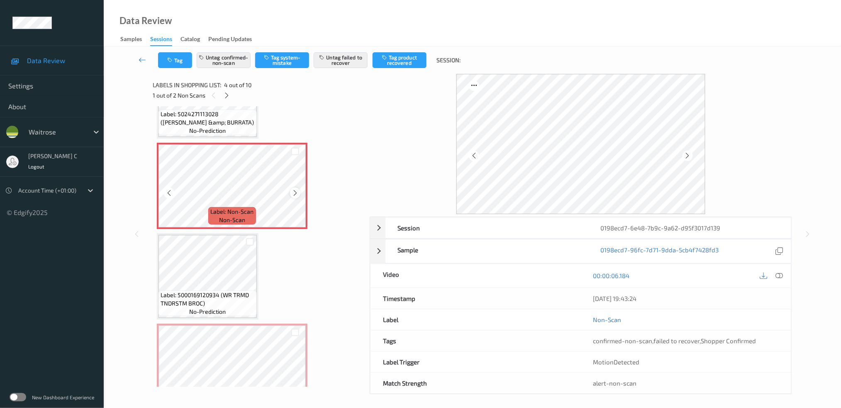
click at [293, 190] on icon at bounding box center [295, 192] width 7 height 7
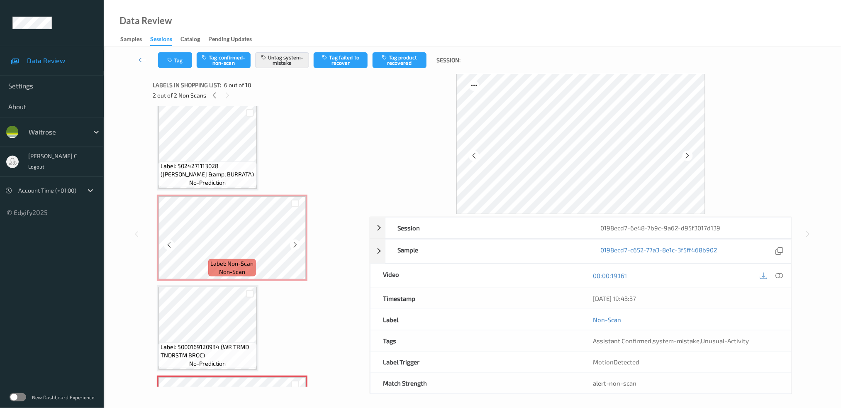
scroll to position [128, 0]
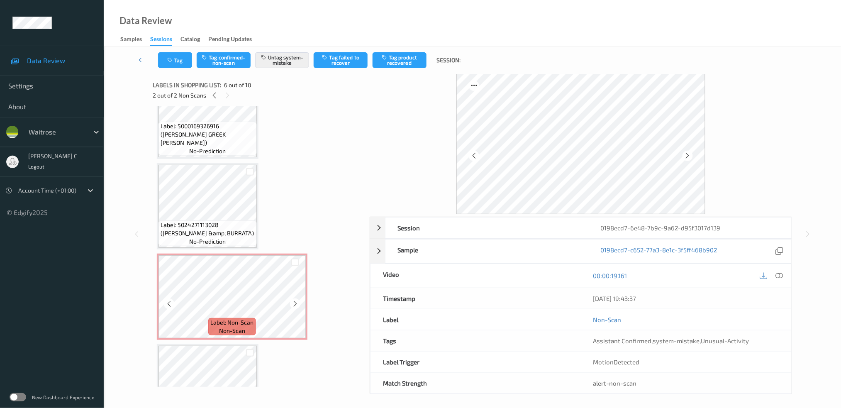
click at [211, 222] on span "Label: 5024271113028 (DELLU TOM &amp; BURRATA)" at bounding box center [208, 229] width 94 height 17
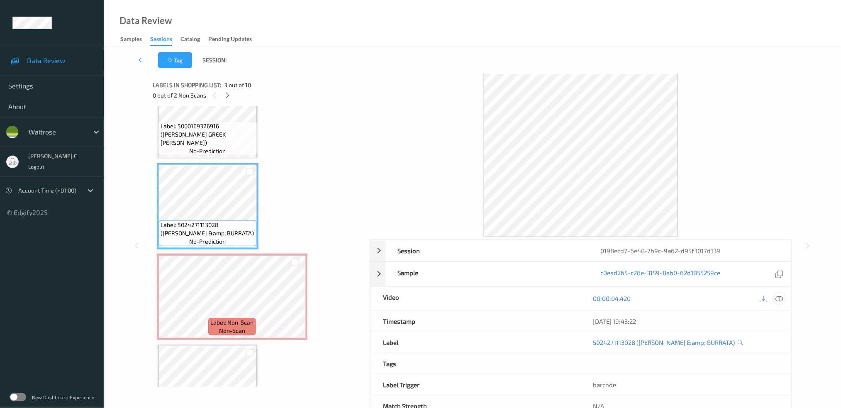
click at [782, 297] on icon at bounding box center [778, 298] width 7 height 7
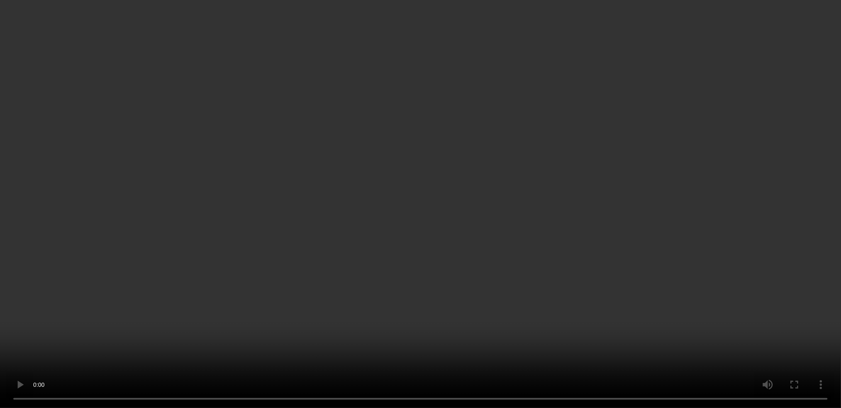
scroll to position [349, 0]
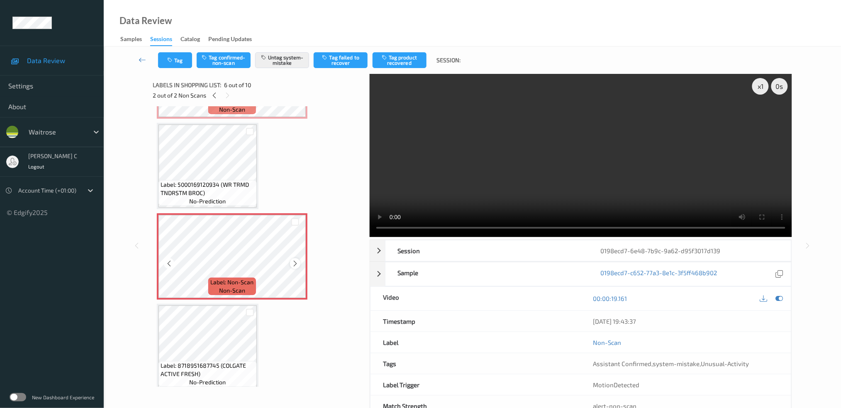
click at [292, 260] on icon at bounding box center [295, 263] width 7 height 7
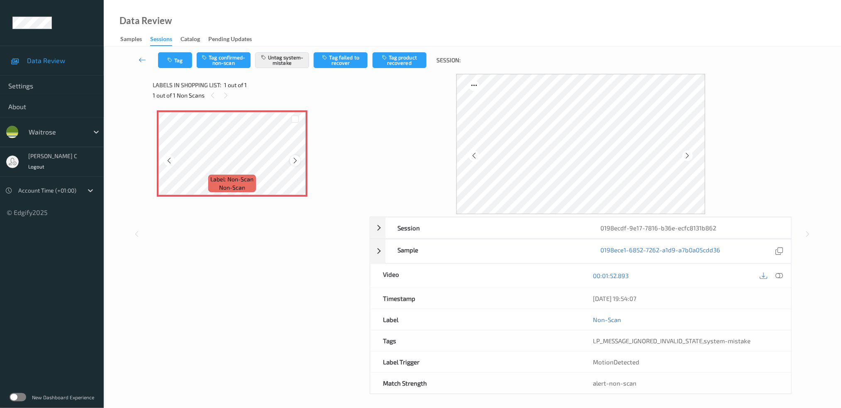
click at [297, 160] on icon at bounding box center [295, 160] width 7 height 7
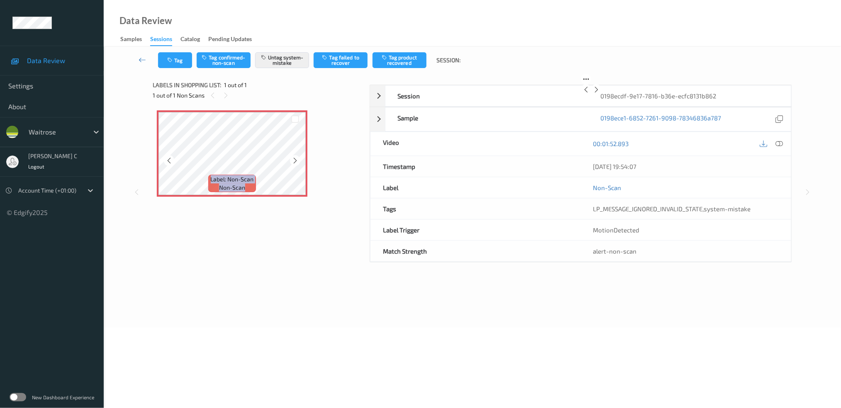
click at [297, 160] on icon at bounding box center [295, 160] width 7 height 7
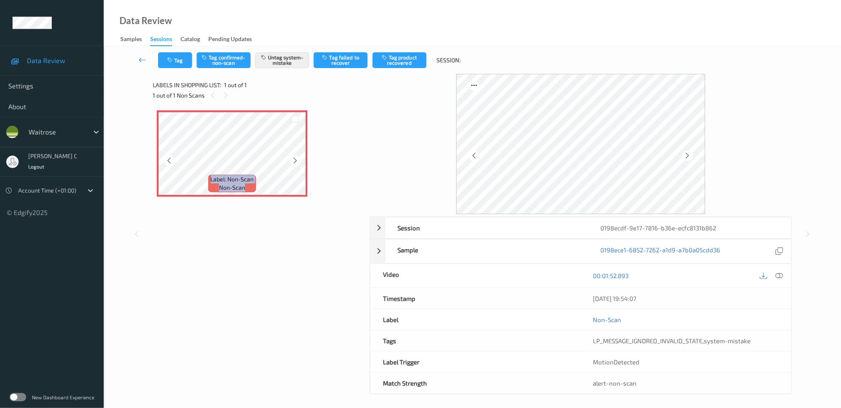
click at [297, 160] on icon at bounding box center [295, 160] width 7 height 7
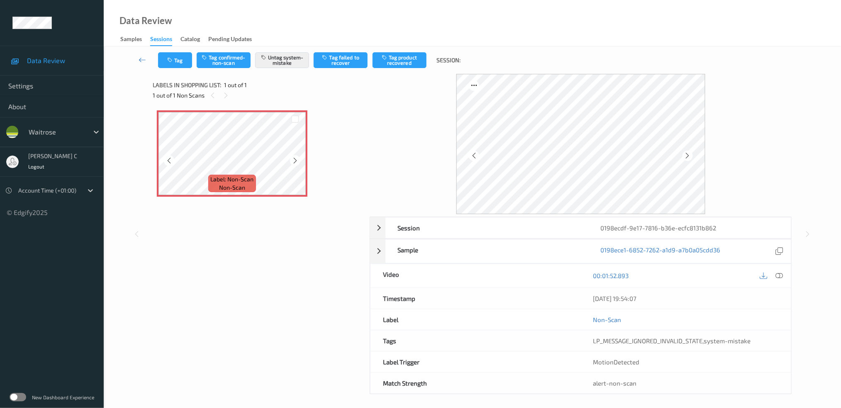
click at [297, 160] on icon at bounding box center [295, 160] width 7 height 7
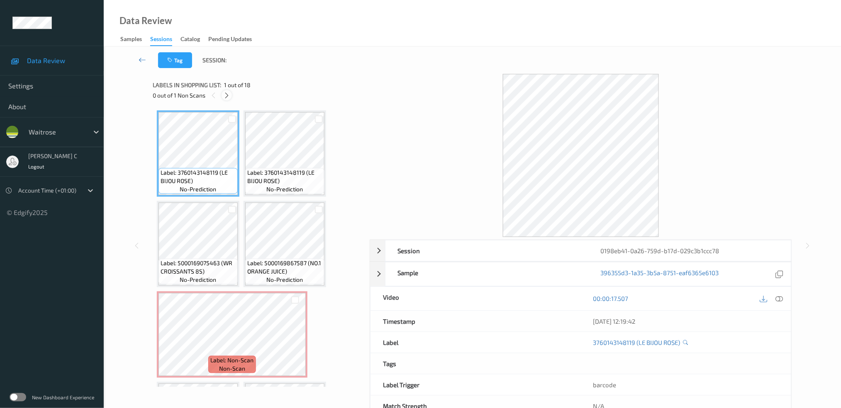
click at [226, 93] on icon at bounding box center [226, 95] width 7 height 7
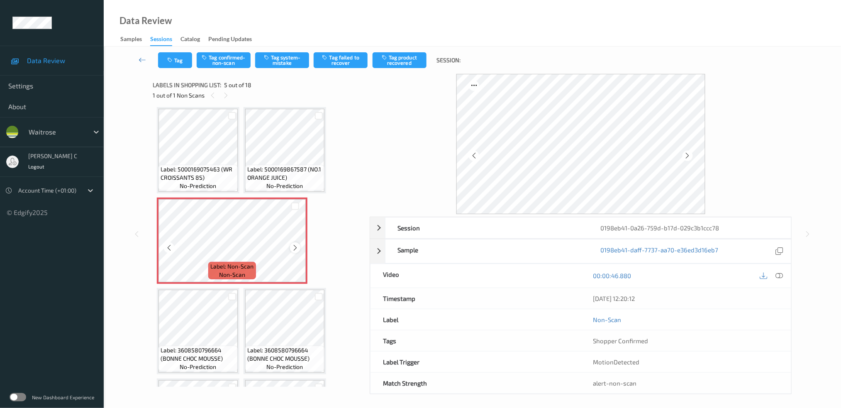
click at [292, 246] on icon at bounding box center [295, 247] width 7 height 7
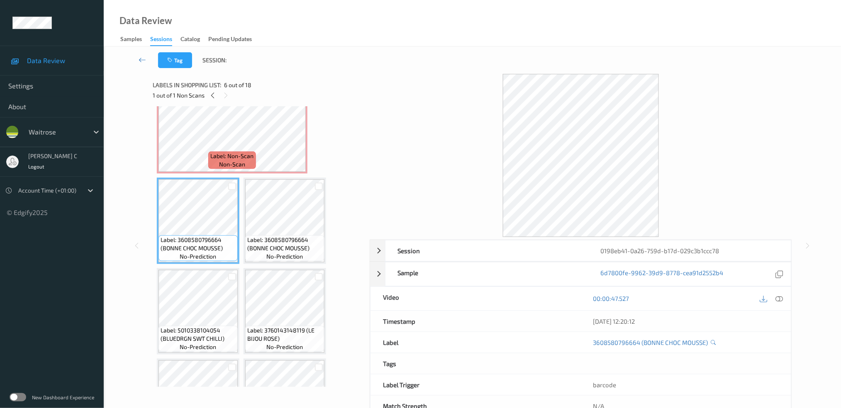
scroll to position [260, 0]
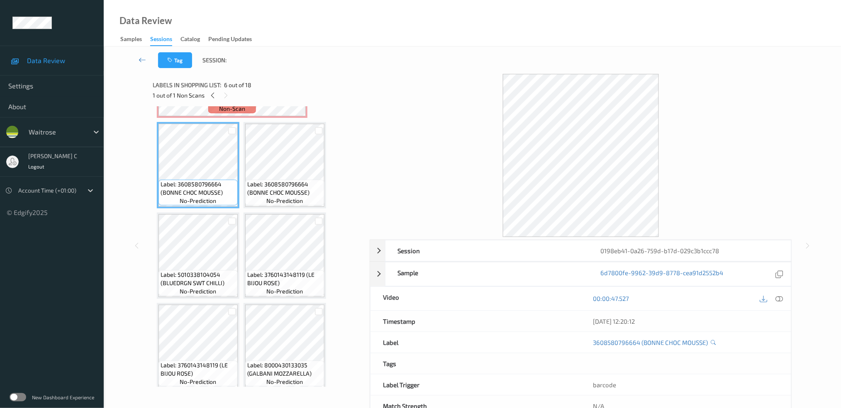
click at [261, 202] on div "Label: 3608580796664 (BONNE CHOC MOUSSE) no-prediction" at bounding box center [284, 193] width 79 height 26
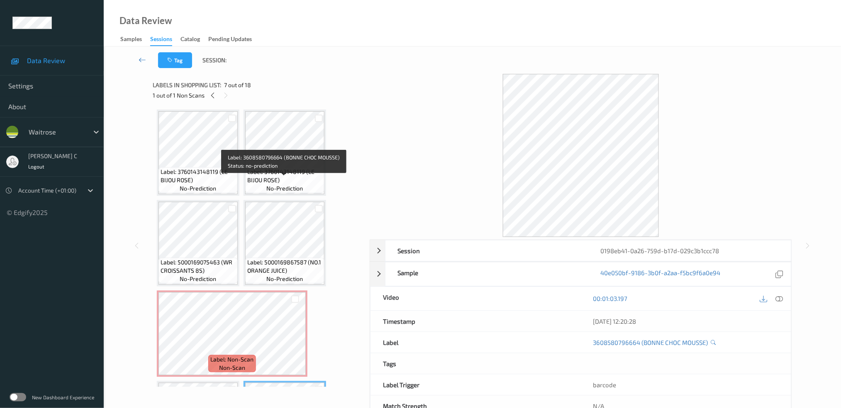
scroll to position [0, 0]
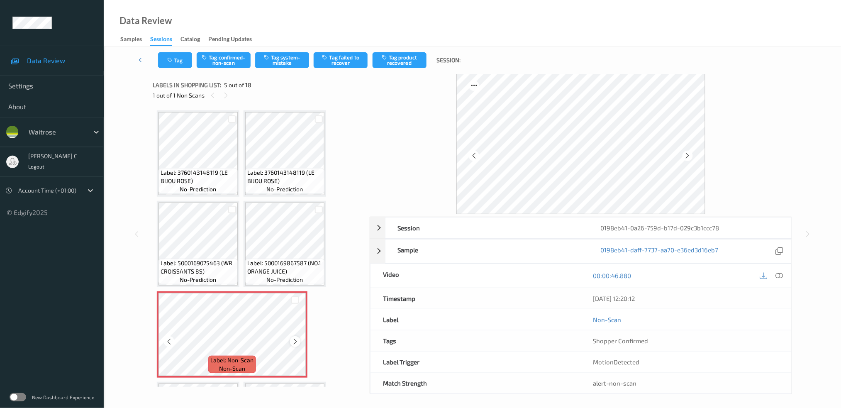
click at [298, 339] on icon at bounding box center [295, 341] width 7 height 7
click at [297, 339] on icon at bounding box center [295, 341] width 7 height 7
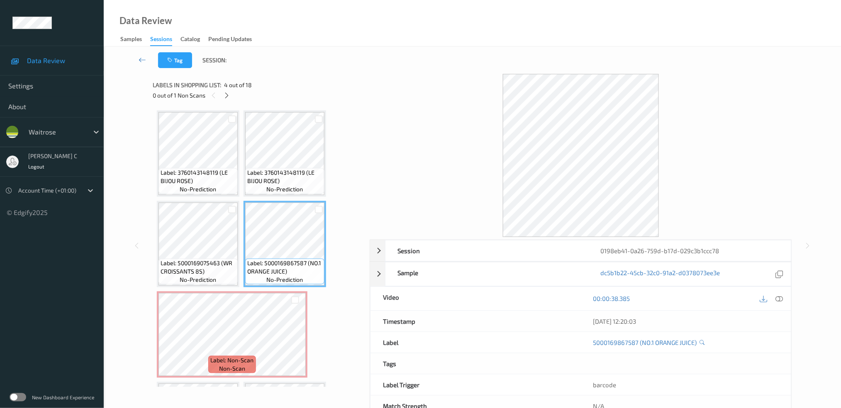
click at [780, 297] on icon at bounding box center [778, 298] width 7 height 7
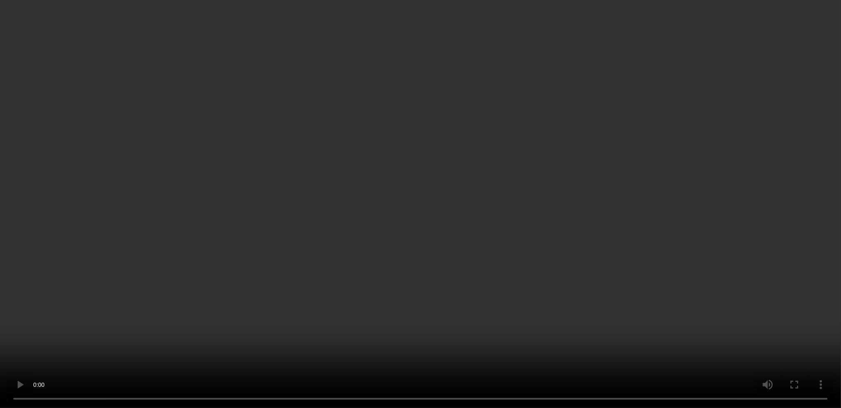
scroll to position [55, 0]
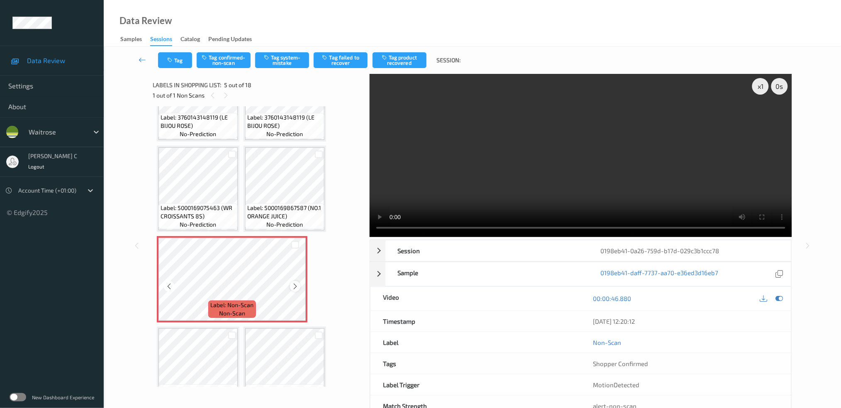
click at [294, 284] on icon at bounding box center [295, 286] width 7 height 7
click at [295, 284] on icon at bounding box center [295, 286] width 7 height 7
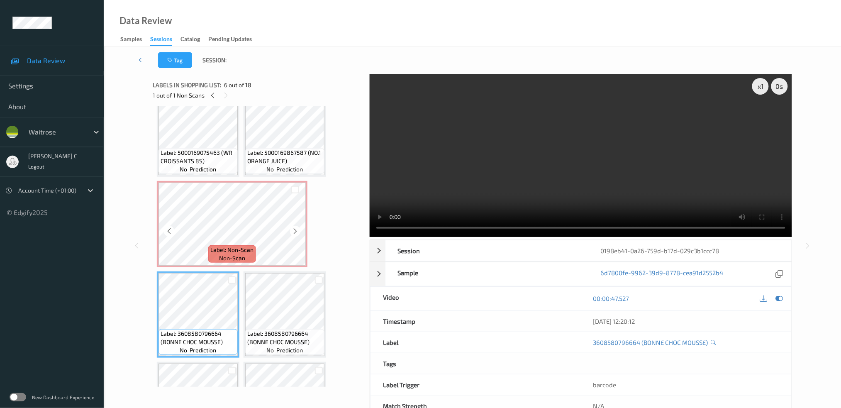
click at [234, 258] on span "non-scan" at bounding box center [232, 258] width 26 height 8
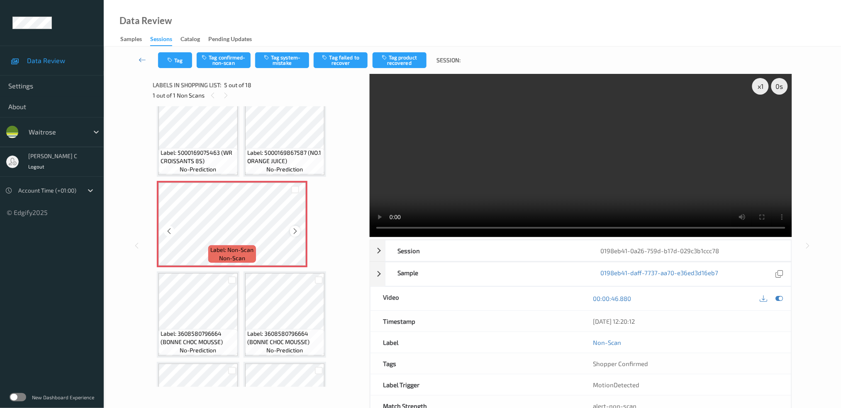
click at [294, 229] on icon at bounding box center [295, 230] width 7 height 7
click at [219, 329] on span "Label: 3608580796664 (BONNE CHOC MOUSSE)" at bounding box center [198, 337] width 75 height 17
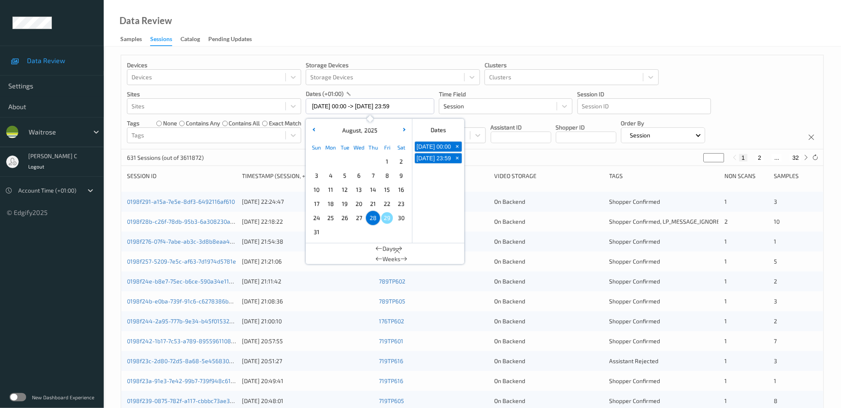
click at [373, 221] on span "28" at bounding box center [373, 218] width 12 height 12
click at [372, 203] on span "21" at bounding box center [373, 204] width 12 height 12
type input "[DATE] 00:00 -> [DATE] 23:59"
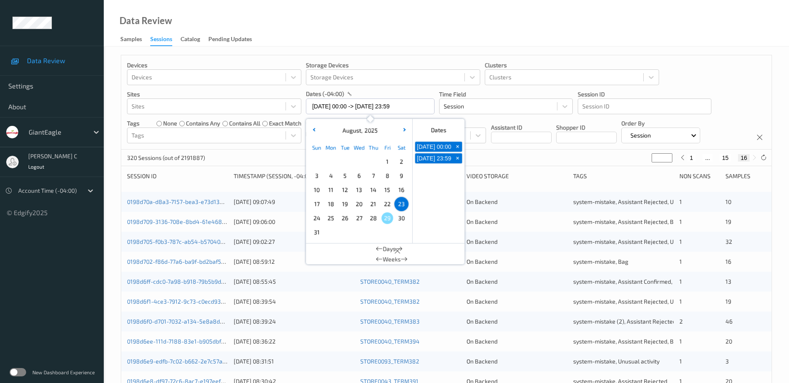
click at [378, 204] on span "21" at bounding box center [373, 204] width 12 height 12
type input "[DATE] 00:00"
type input "*"
click at [378, 204] on span "21" at bounding box center [373, 204] width 12 height 12
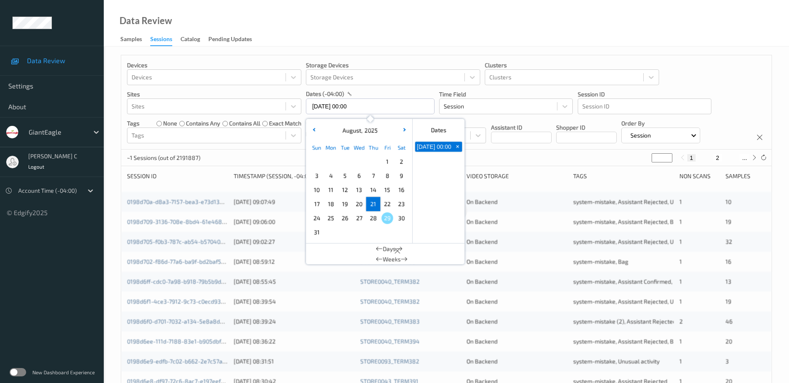
type input "[DATE] 00:00 -> [DATE] 23:59"
click at [484, 16] on div "Data Review Samples Sessions Catalog Pending Updates" at bounding box center [446, 23] width 685 height 46
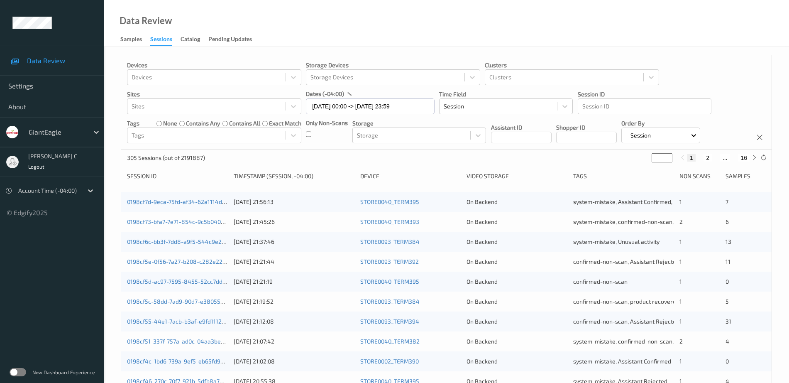
click at [709, 158] on button "2" at bounding box center [707, 157] width 8 height 7
type input "*"
click at [178, 261] on link "0198cf31-d9b3-7bba-b79c-9df2442e1858" at bounding box center [182, 261] width 111 height 7
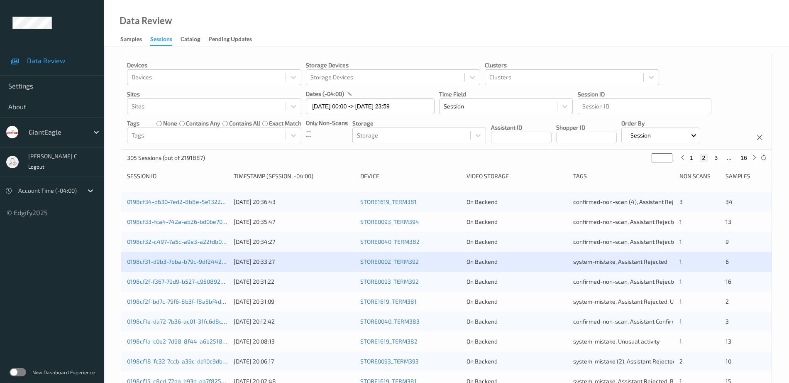
click at [716, 156] on button "3" at bounding box center [715, 157] width 8 height 7
type input "*"
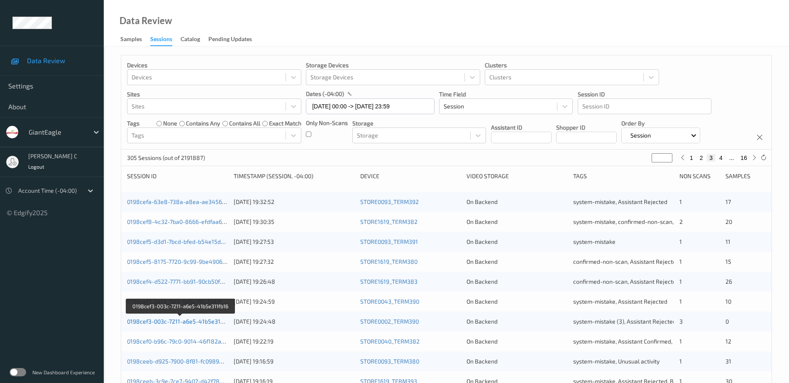
click at [181, 319] on link "0198cef3-003c-7211-a6e5-41b5e311fb16" at bounding box center [180, 320] width 107 height 7
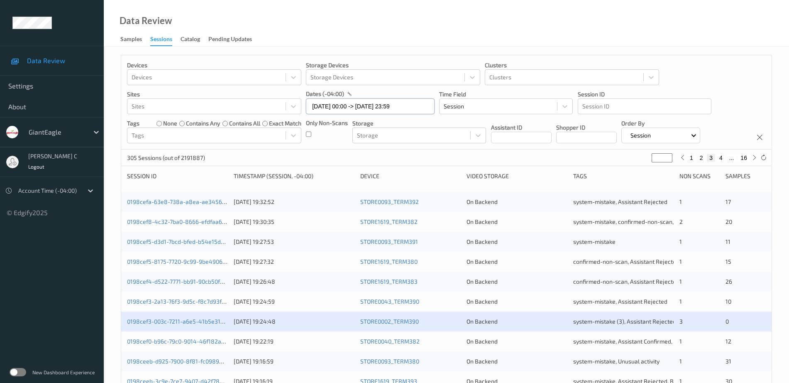
click at [343, 106] on input "[DATE] 00:00 -> [DATE] 23:59" at bounding box center [370, 106] width 129 height 16
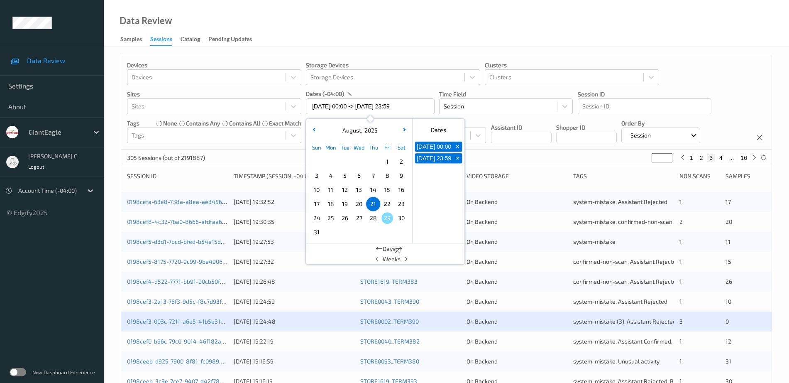
click at [319, 217] on span "24" at bounding box center [317, 218] width 12 height 12
type input "24/08/2025 00:00"
type input "*"
click at [319, 217] on span "24" at bounding box center [317, 218] width 12 height 12
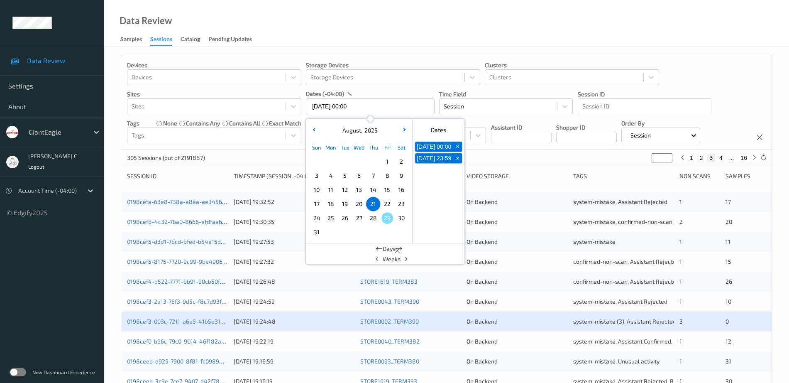
type input "24/08/2025 00:00 -> 24/08/2025 23:59"
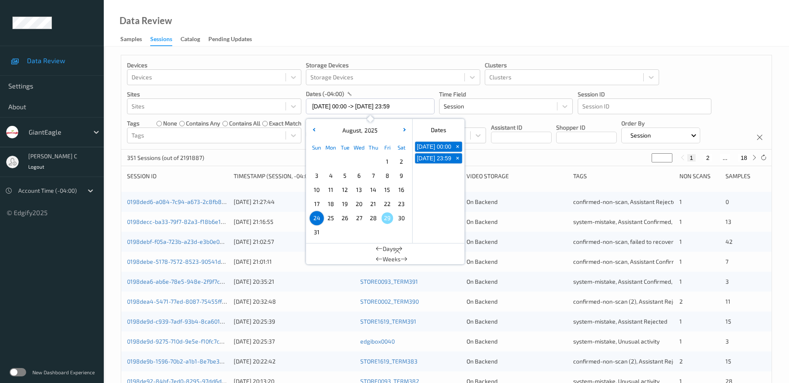
click at [687, 47] on div "Devices Devices Storage Devices Storage Devices Clusters Clusters Sites Sites d…" at bounding box center [446, 335] width 685 height 578
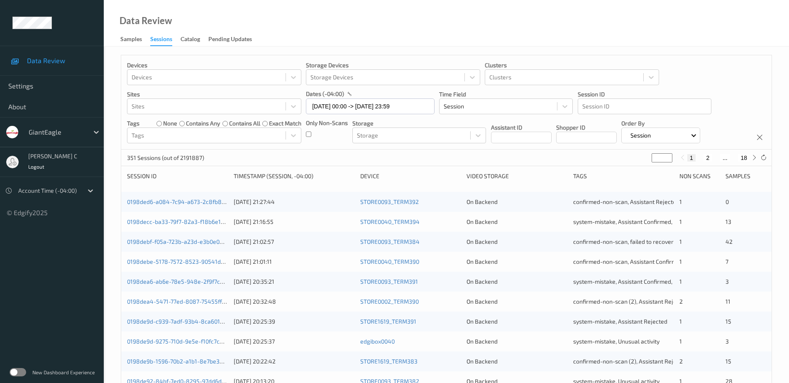
click at [660, 155] on input "*" at bounding box center [661, 157] width 21 height 9
type input "**"
drag, startPoint x: 648, startPoint y: 158, endPoint x: 636, endPoint y: 159, distance: 12.5
click at [636, 159] on div "351 Sessions (out of 2191887) ** 1 ... 13 14 15 ... 18" at bounding box center [446, 157] width 650 height 17
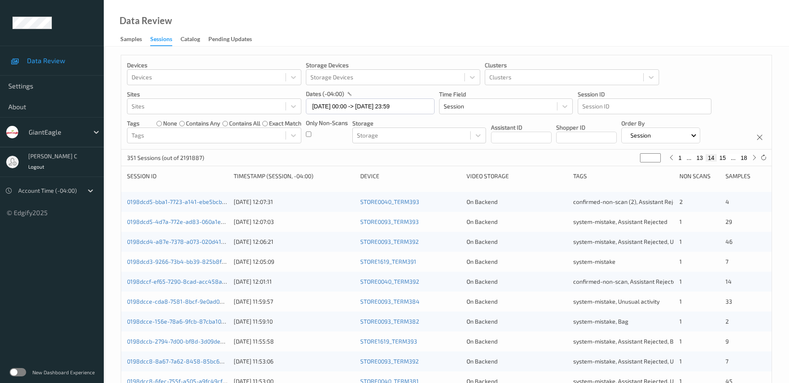
type input "*"
click at [680, 72] on div "Devices Devices Storage Devices Storage Devices Clusters Clusters Sites Sites d…" at bounding box center [446, 102] width 650 height 94
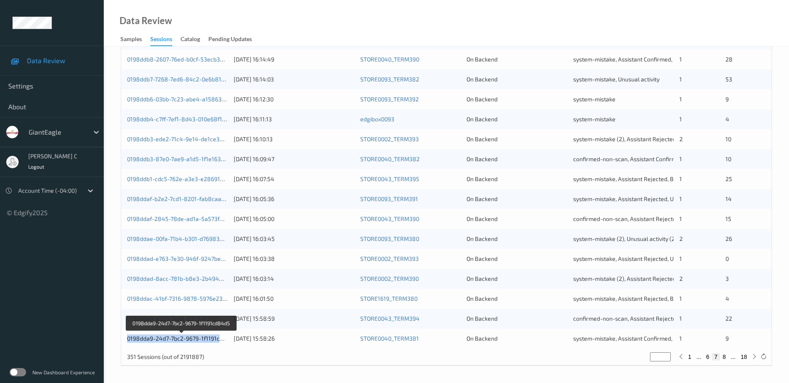
drag, startPoint x: 129, startPoint y: 338, endPoint x: 222, endPoint y: 340, distance: 93.4
click at [222, 340] on div "0198dda9-24d7-7bc2-9679-1f1191cd84d5 24/08/2025 15:58:26 STORE0040_TERM381 On B…" at bounding box center [446, 338] width 650 height 20
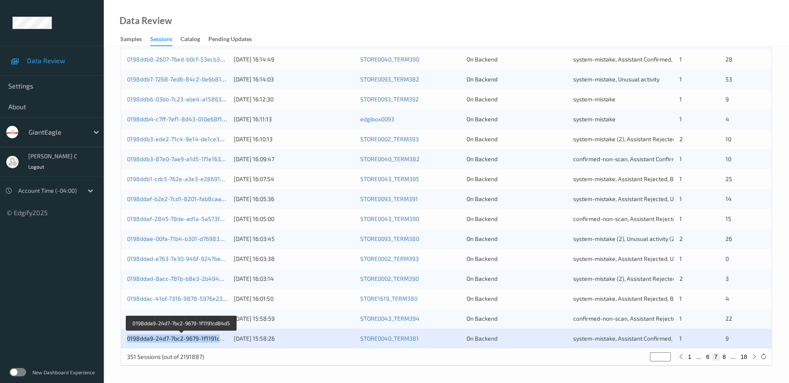
copy link "0198dda9-24d7-7bc2-9679-1f1191cd"
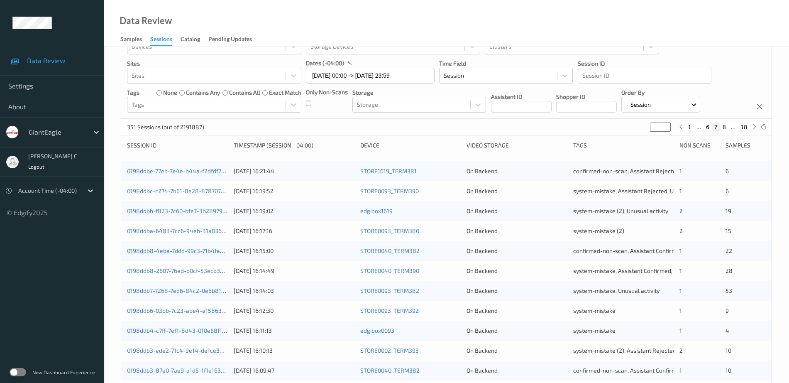
scroll to position [0, 0]
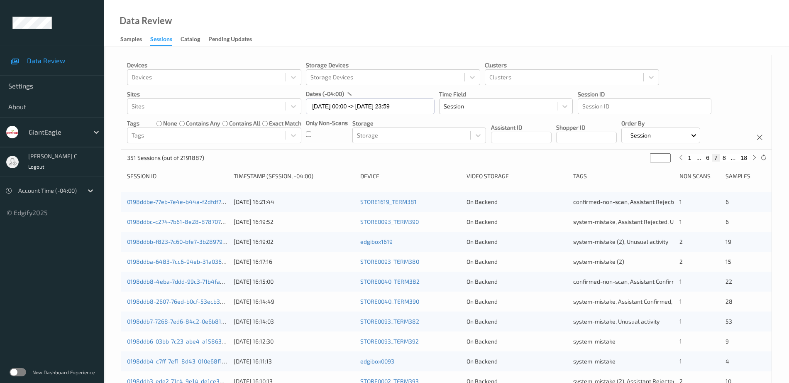
click at [659, 157] on input "*" at bounding box center [660, 157] width 21 height 9
type input "*"
type input "**"
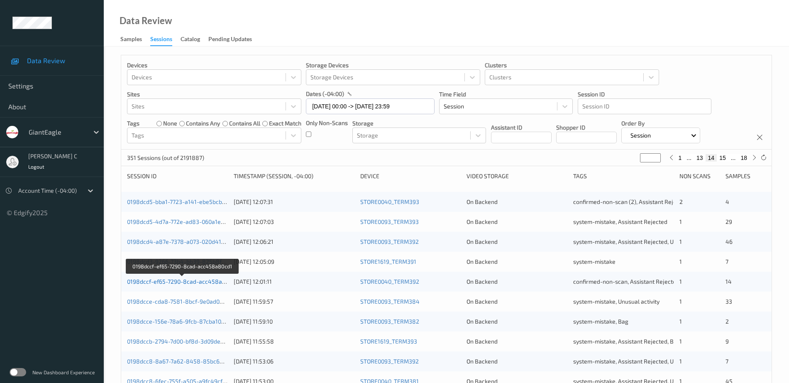
type input "**"
drag, startPoint x: 127, startPoint y: 283, endPoint x: 223, endPoint y: 285, distance: 96.3
click at [223, 285] on div "0198dccf-ef65-7290-8cad-acc458a80cd1 24/08/2025 12:01:11 STORE0040_TERM392 On B…" at bounding box center [446, 281] width 650 height 20
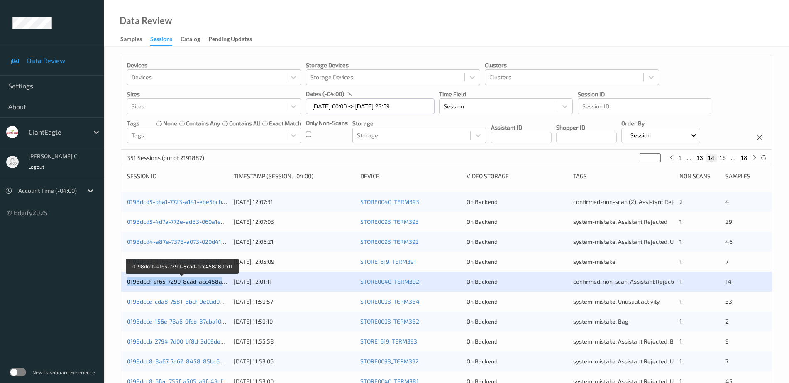
copy link "0198dccf-ef65-7290-8cad-acc458a8"
